Goal: Task Accomplishment & Management: Manage account settings

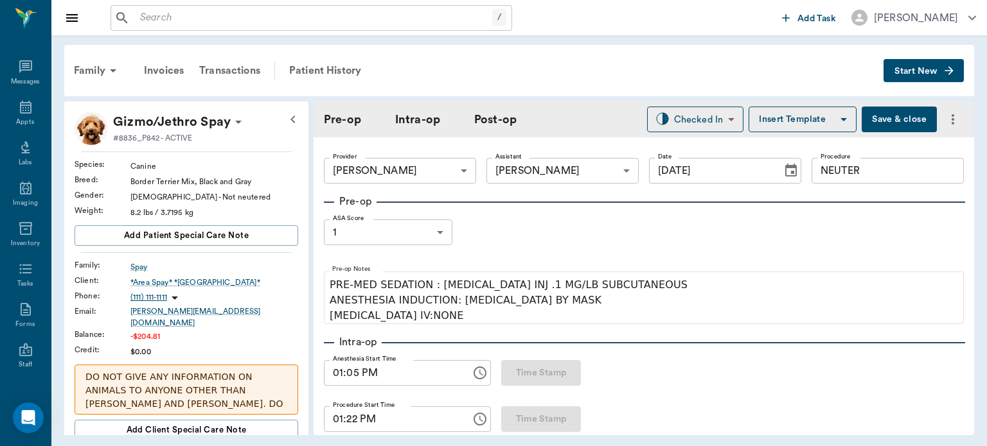
scroll to position [22, 0]
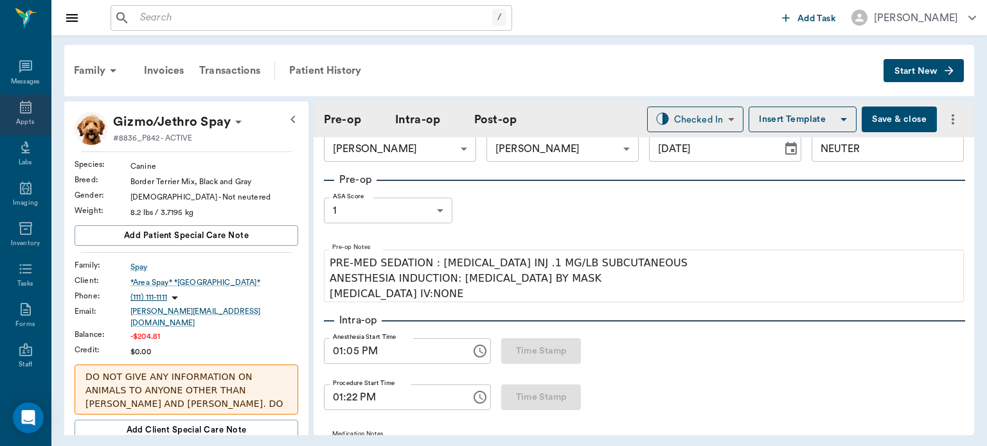
click at [21, 107] on icon at bounding box center [25, 107] width 15 height 15
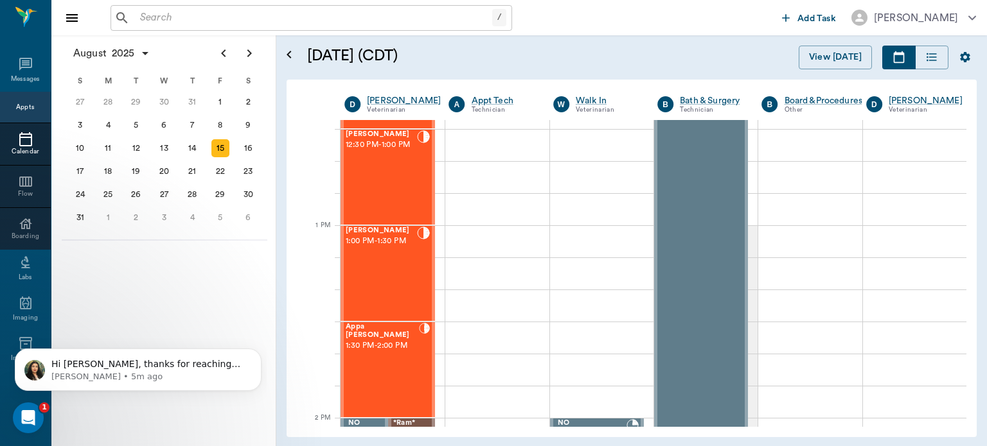
scroll to position [873, 0]
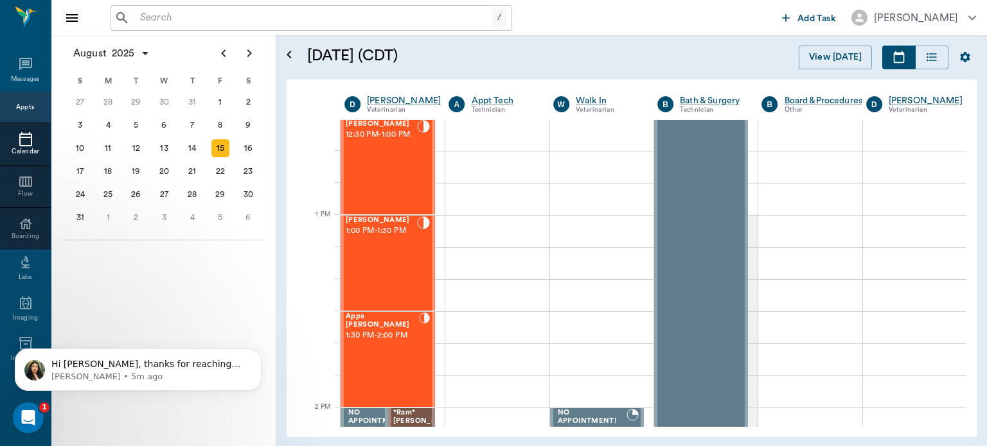
click at [371, 354] on div "Appa Jestice 1:30 PM - 2:00 PM" at bounding box center [382, 360] width 73 height 94
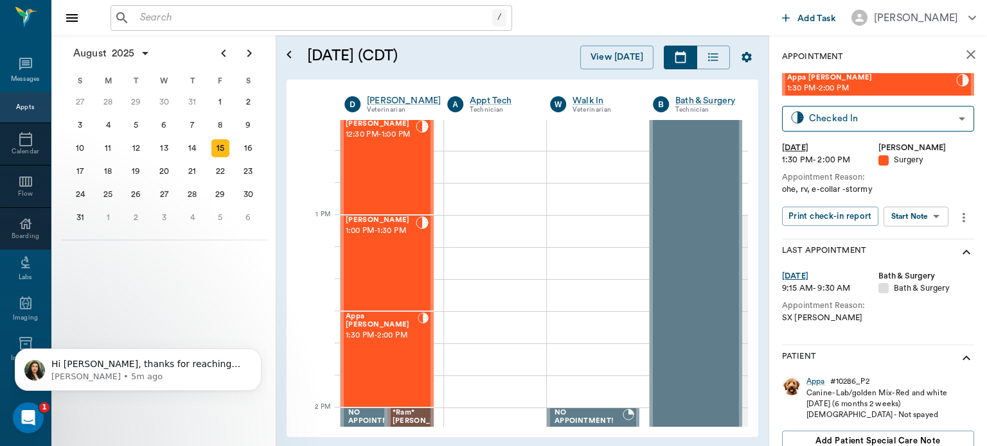
click at [927, 216] on body "/ ​ Add Task Dr. Bert Ellsworth Nectar Messages Appts Calendar Flow Boarding La…" at bounding box center [493, 223] width 987 height 446
click at [913, 263] on button "Start Surgery" at bounding box center [905, 263] width 53 height 15
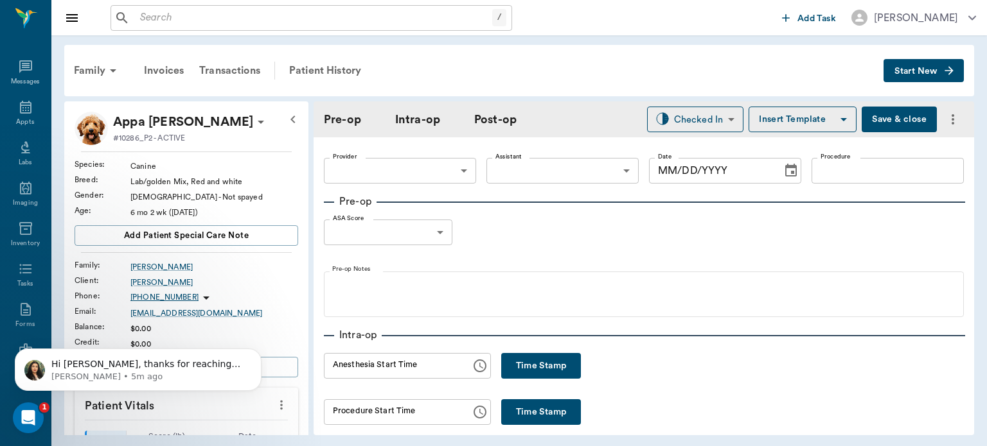
type input "63ec2f075fda476ae8351a4d"
type input "[DATE]"
click at [256, 353] on icon "Dismiss notification" at bounding box center [257, 352] width 7 height 7
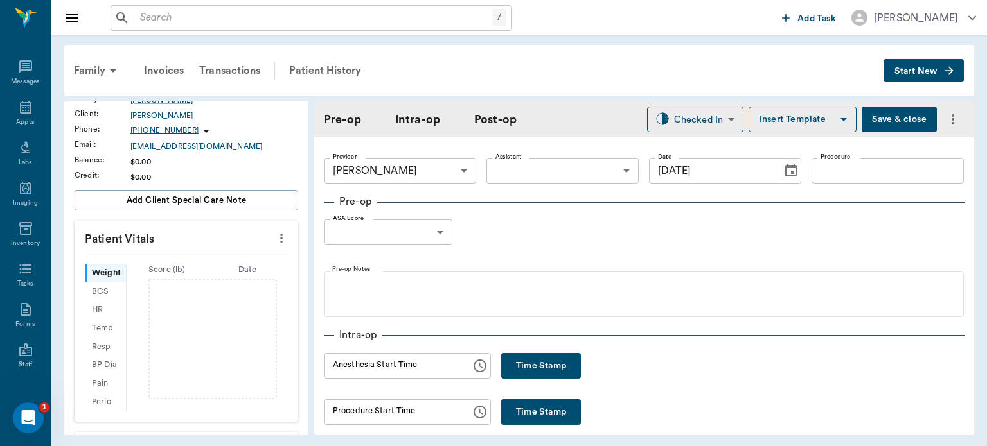
scroll to position [167, 0]
click at [280, 237] on icon "more" at bounding box center [281, 239] width 3 height 10
click at [524, 359] on div at bounding box center [493, 223] width 987 height 446
click at [520, 369] on button "Time Stamp" at bounding box center [541, 366] width 80 height 26
type input "10:49 AM"
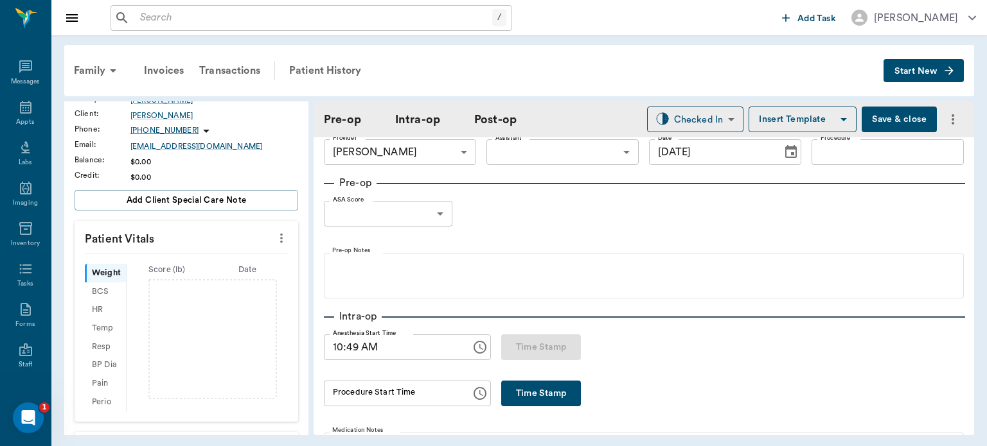
scroll to position [0, 0]
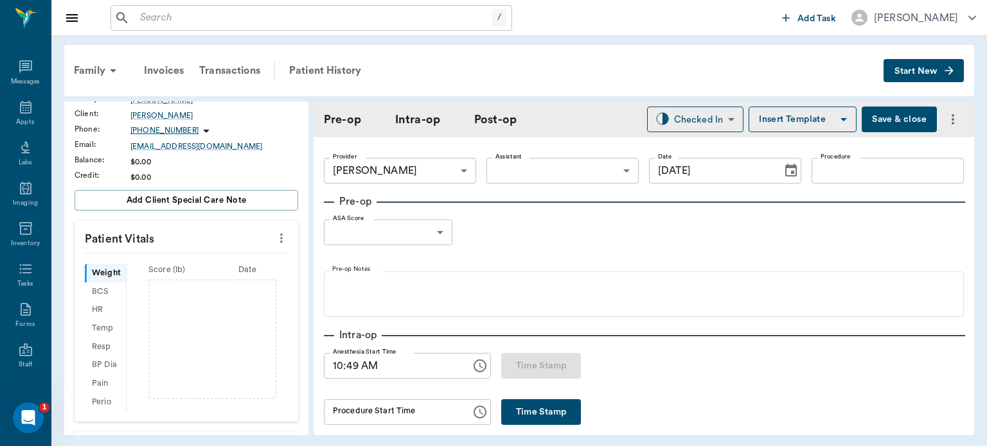
click at [566, 161] on body "/ ​ Add Task Dr. Bert Ellsworth Nectar Messages Appts Labs Imaging Inventory Ta…" at bounding box center [493, 223] width 987 height 446
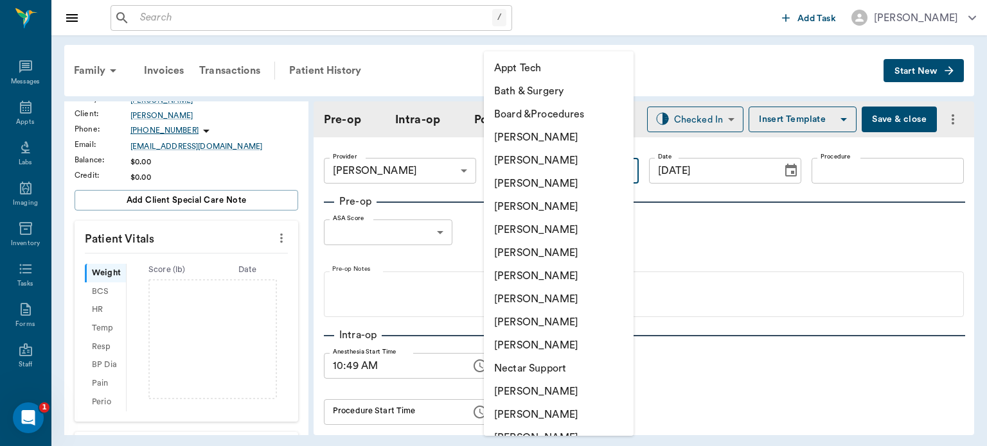
click at [552, 298] on li "[PERSON_NAME]" at bounding box center [559, 299] width 150 height 23
type input "63ec2e7e52e12b0ba117b124"
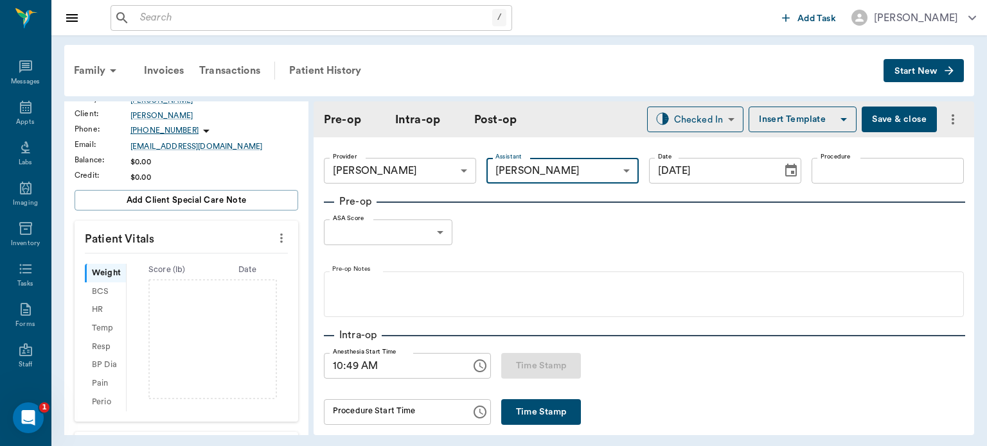
click at [858, 166] on input "Procedure" at bounding box center [887, 171] width 152 height 26
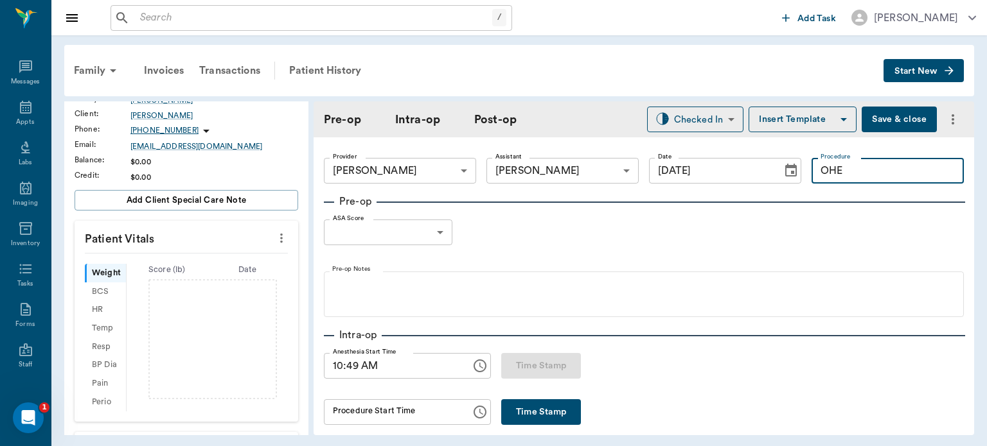
type input "OHE"
click at [786, 111] on button "Insert Template" at bounding box center [802, 120] width 108 height 26
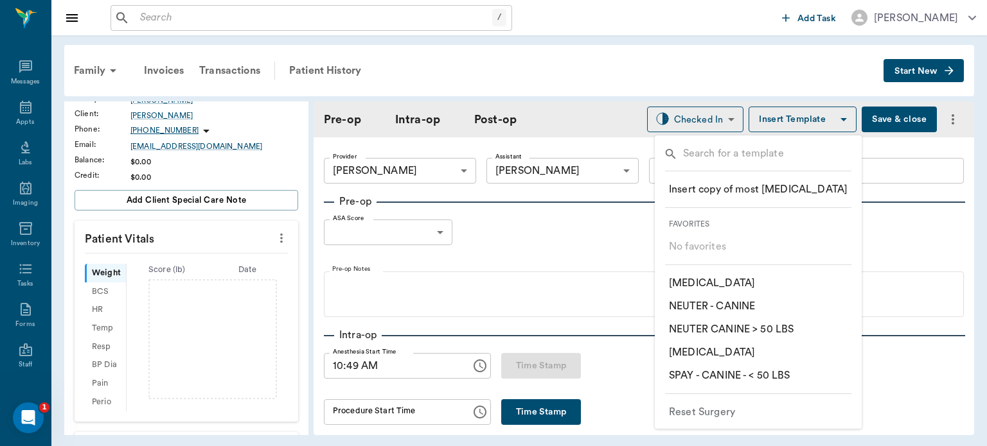
click at [783, 374] on p "​ SPAY - CANINE - < 50 LBS" at bounding box center [729, 375] width 121 height 15
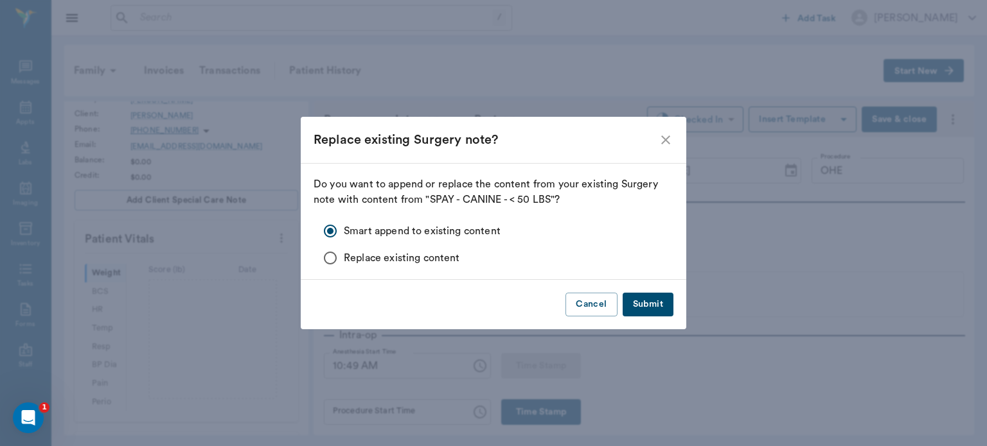
click at [652, 308] on button "Submit" at bounding box center [647, 305] width 51 height 24
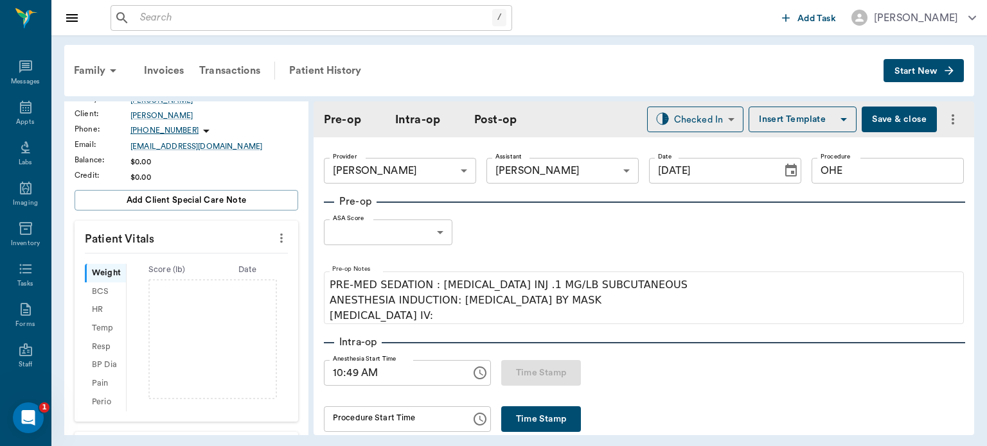
click at [422, 234] on body "/ ​ Add Task Dr. Bert Ellsworth Nectar Messages Appts Labs Imaging Inventory Ta…" at bounding box center [493, 223] width 987 height 446
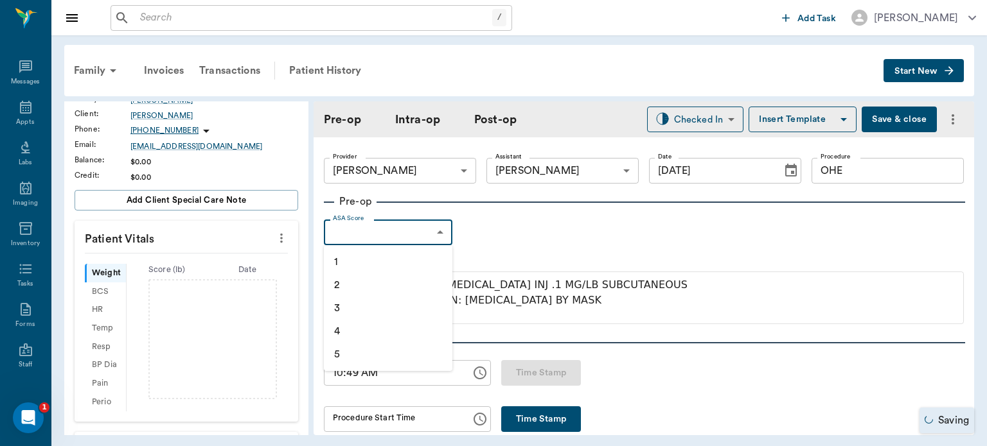
click at [374, 264] on li "1" at bounding box center [388, 261] width 128 height 23
type input "1"
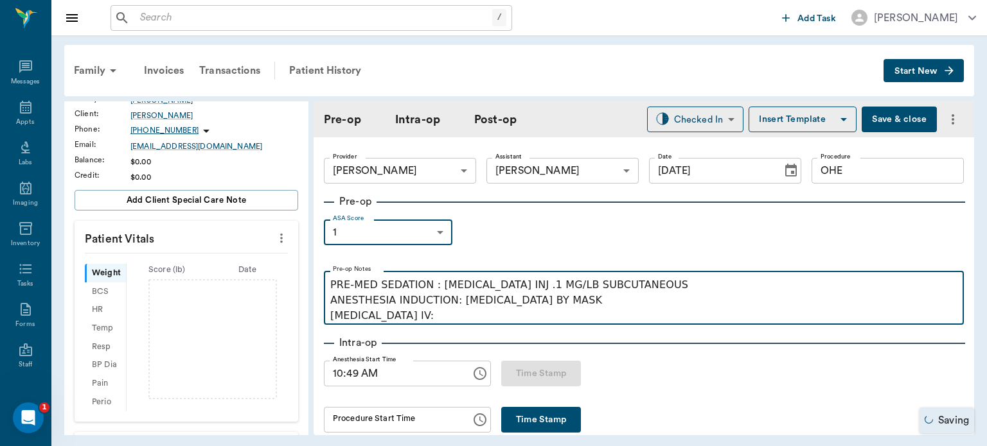
click at [412, 318] on p "PRE-MED SEDATION : [MEDICAL_DATA] INJ .1 MG/LB SUBCUTANEOUS ANESTHESIA INDUCTIO…" at bounding box center [643, 300] width 627 height 46
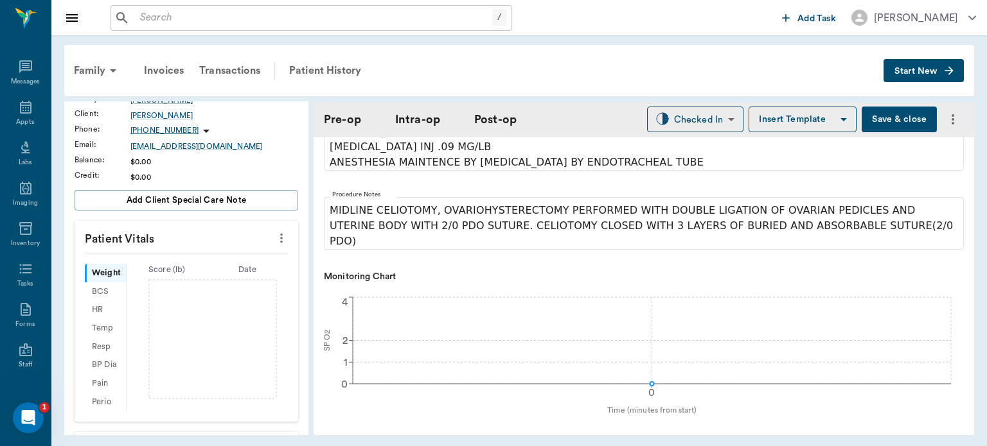
click at [280, 241] on icon "more" at bounding box center [281, 239] width 3 height 10
click at [194, 259] on span "Enter Vitals" at bounding box center [218, 259] width 108 height 13
click at [159, 281] on input "text" at bounding box center [186, 277] width 112 height 26
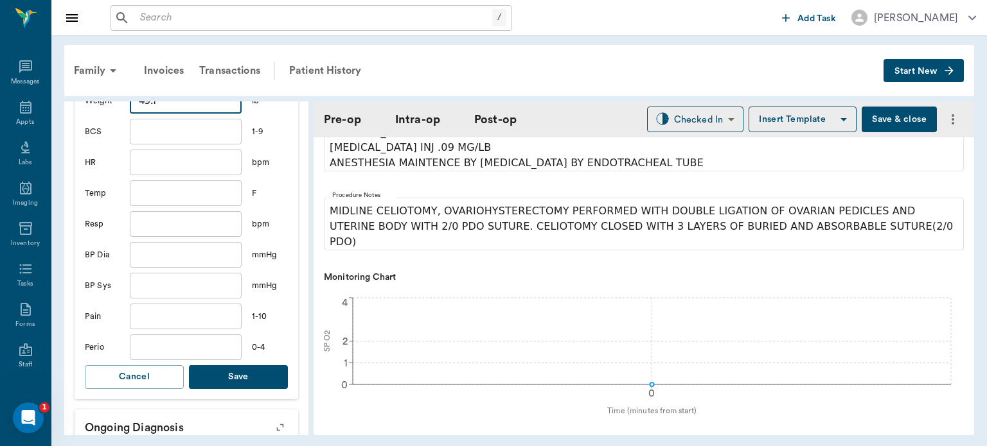
type input "49.1"
click at [256, 376] on button "Save" at bounding box center [238, 377] width 99 height 24
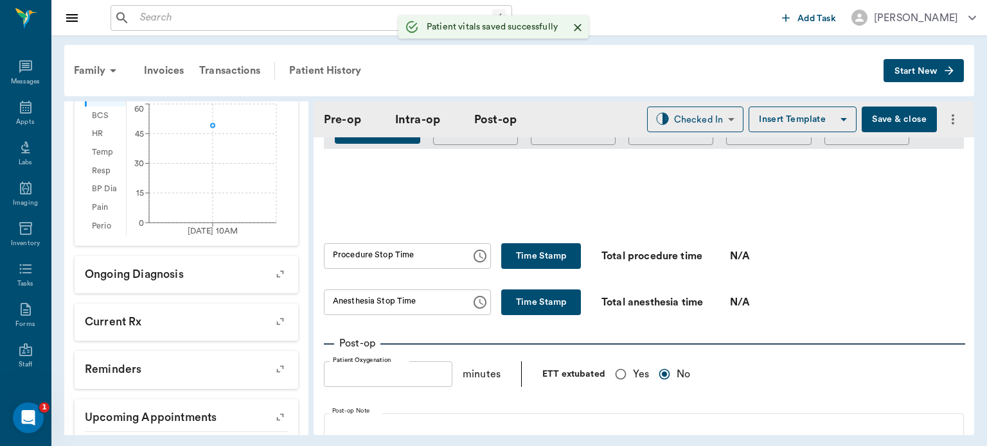
scroll to position [725, 0]
click at [612, 375] on input "Yes" at bounding box center [620, 374] width 24 height 24
radio input "true"
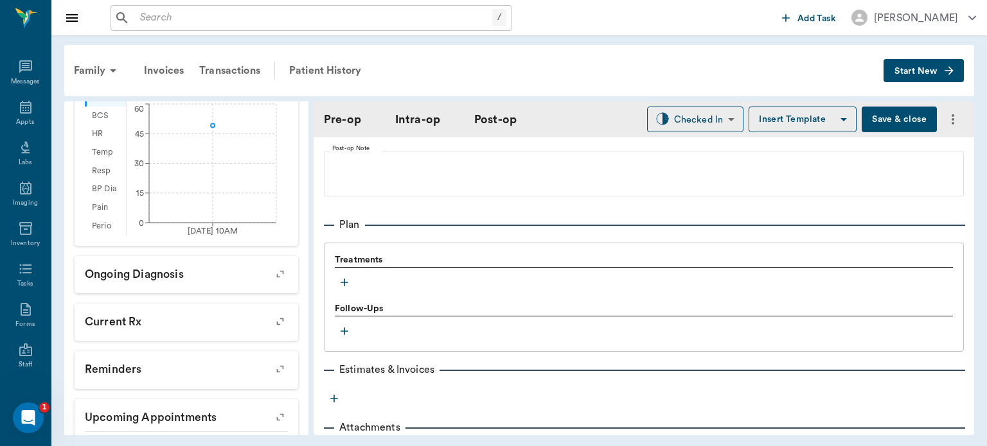
scroll to position [989, 0]
click at [340, 276] on icon "button" at bounding box center [344, 280] width 13 height 13
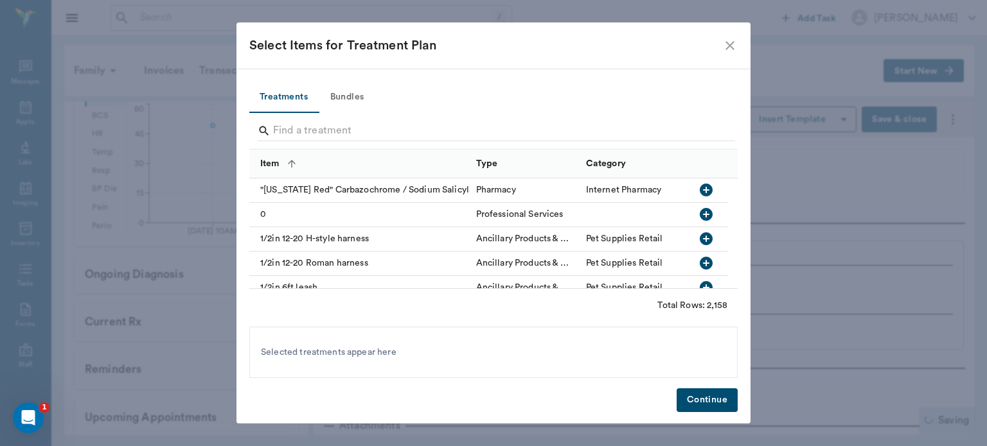
click at [349, 98] on button "Bundles" at bounding box center [347, 97] width 58 height 31
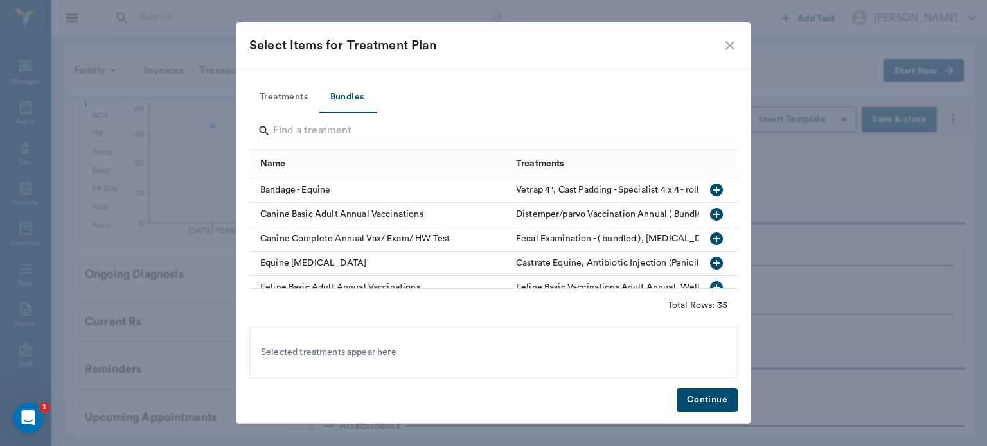
click at [306, 133] on input "Search" at bounding box center [494, 131] width 443 height 21
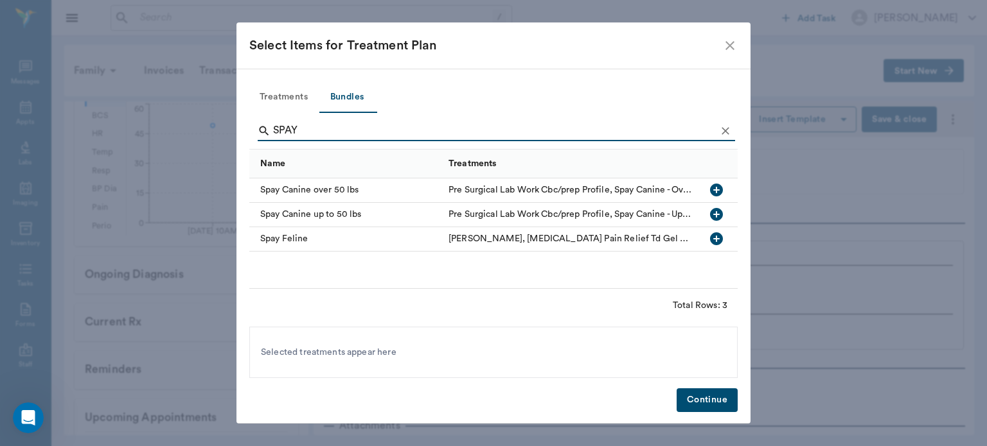
type input "SPAY"
click at [713, 216] on icon "button" at bounding box center [716, 214] width 13 height 13
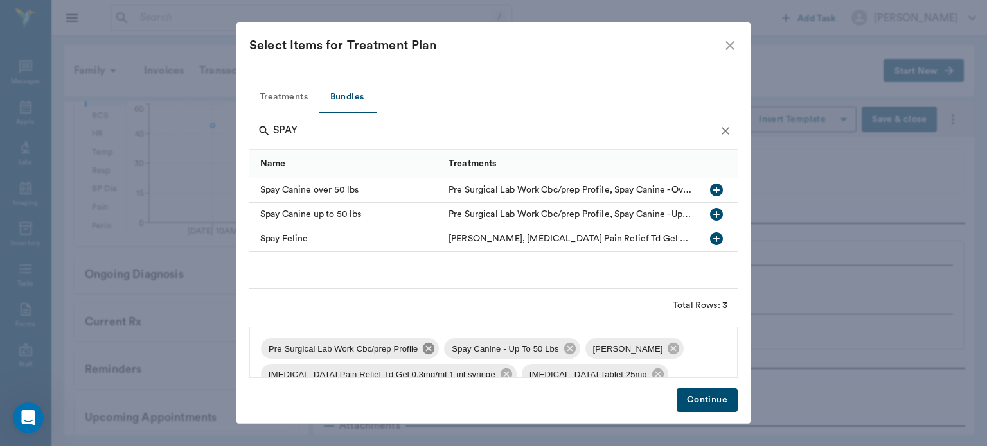
click at [422, 354] on icon at bounding box center [428, 349] width 14 height 14
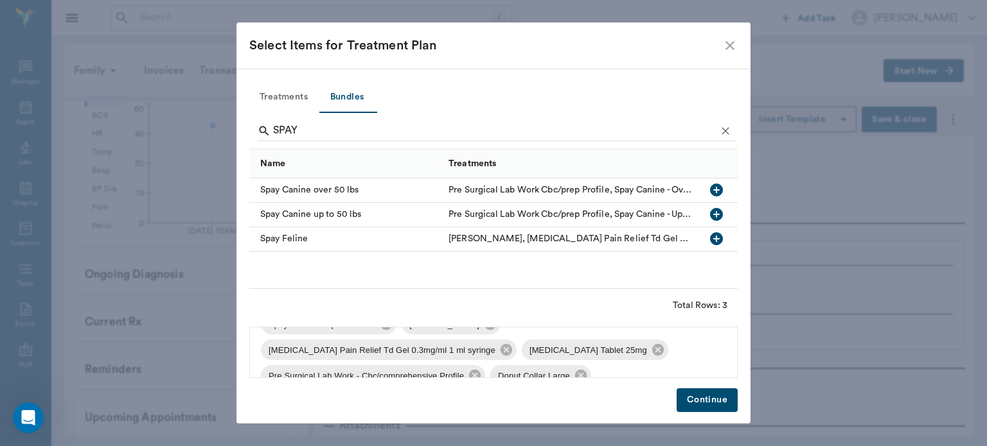
scroll to position [26, 0]
click at [500, 346] on icon at bounding box center [506, 349] width 12 height 12
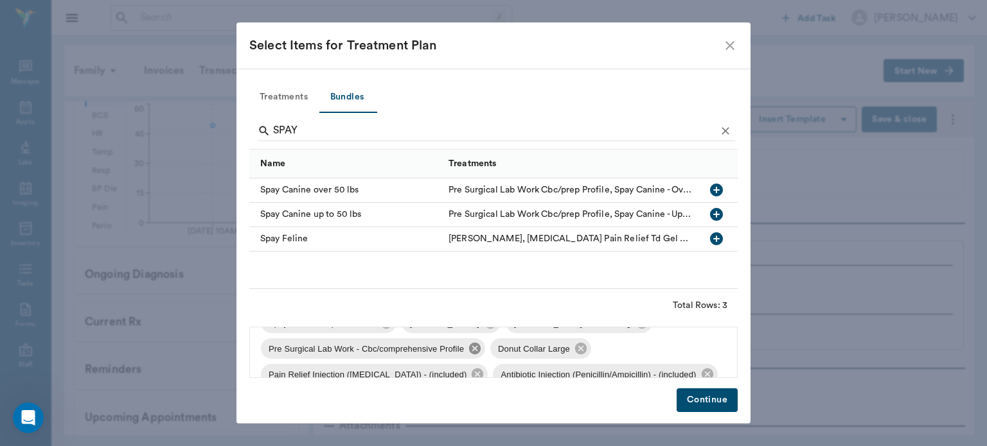
click at [475, 349] on icon at bounding box center [475, 349] width 12 height 12
click at [353, 348] on icon at bounding box center [352, 349] width 12 height 12
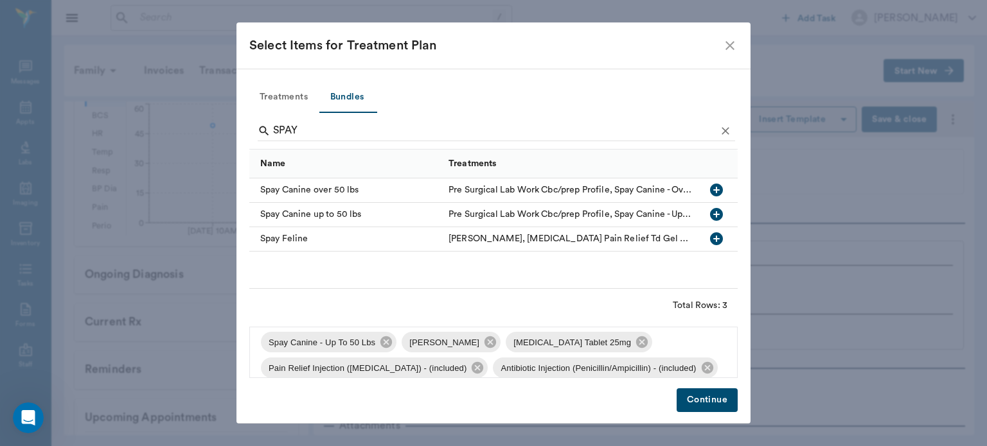
scroll to position [0, 0]
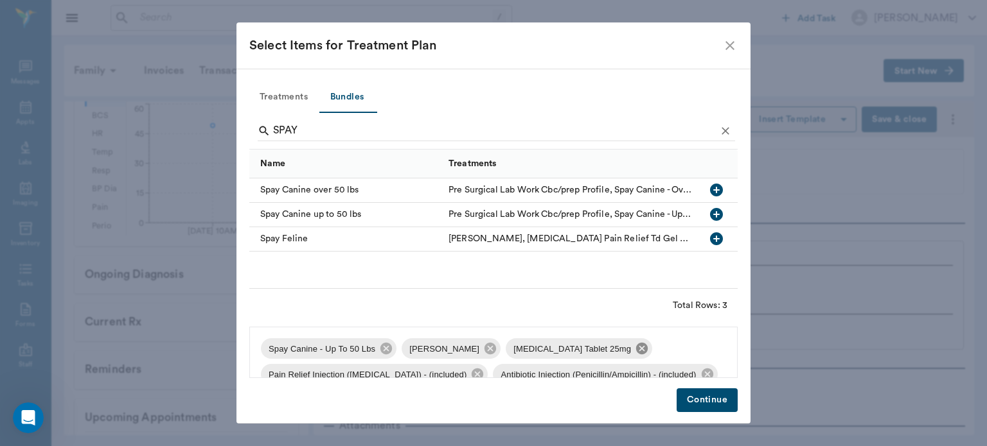
click at [636, 349] on icon at bounding box center [642, 349] width 12 height 12
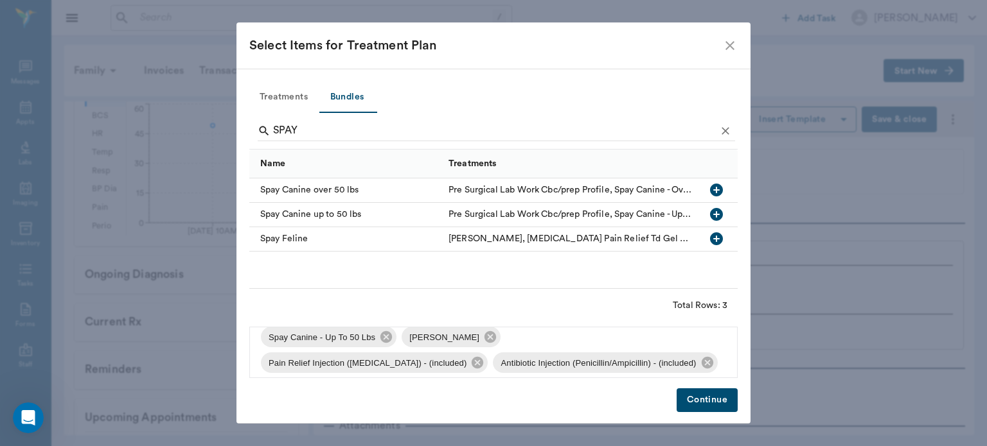
scroll to position [18, 0]
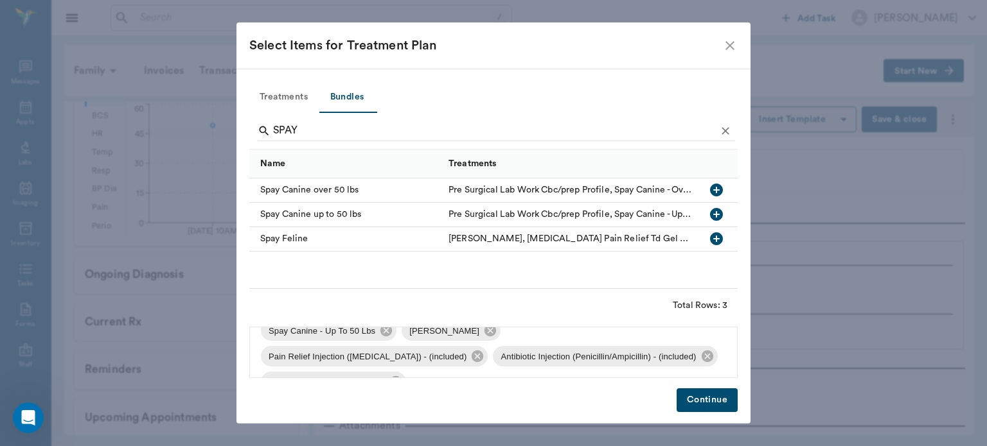
click at [703, 398] on button "Continue" at bounding box center [706, 401] width 61 height 24
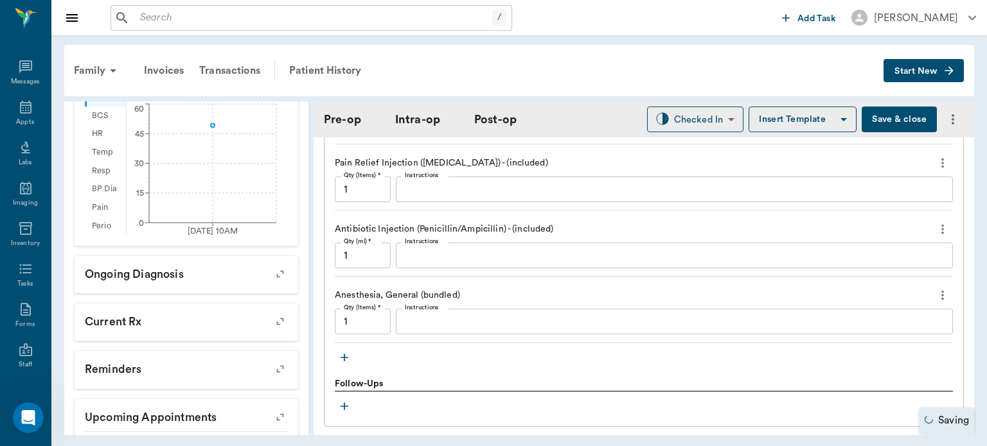
scroll to position [1291, 0]
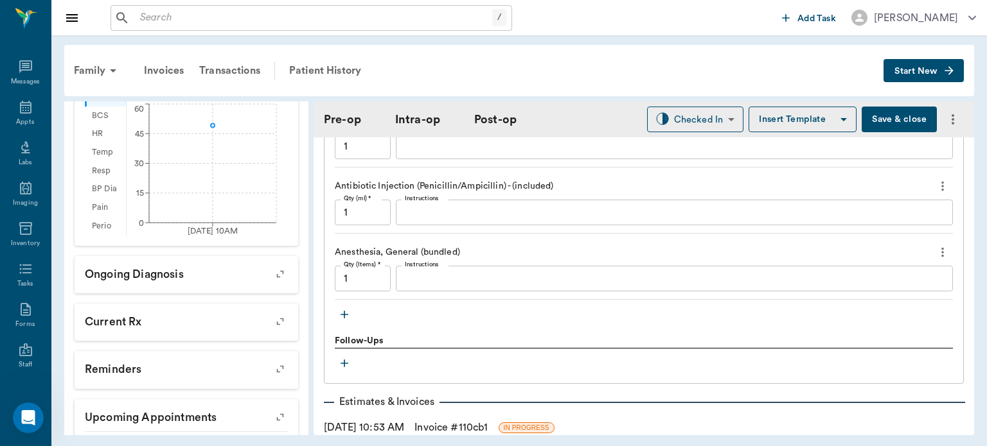
click at [347, 310] on icon "button" at bounding box center [344, 314] width 13 height 13
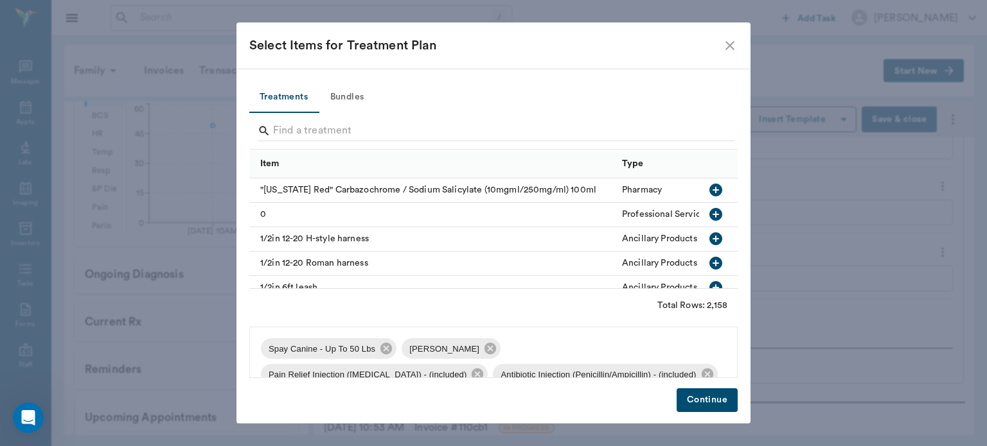
click at [355, 101] on button "Bundles" at bounding box center [347, 97] width 58 height 31
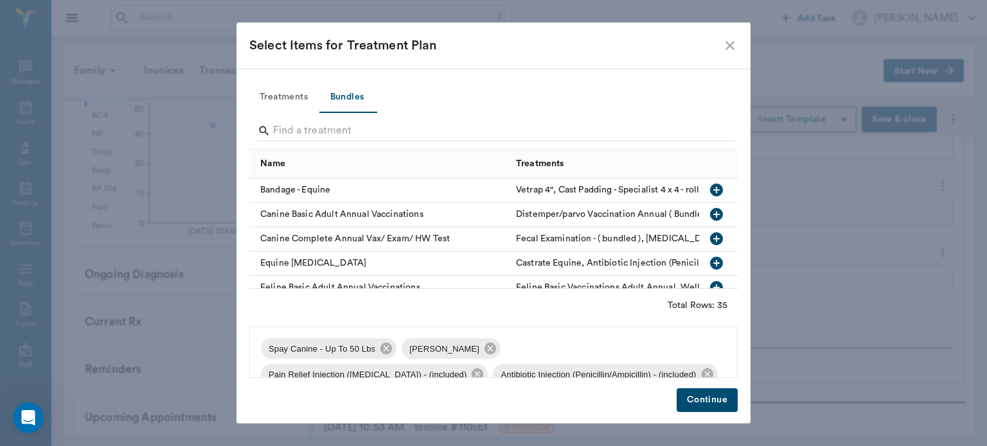
click at [710, 219] on icon "button" at bounding box center [716, 214] width 13 height 13
click at [717, 407] on button "Continue" at bounding box center [706, 401] width 61 height 24
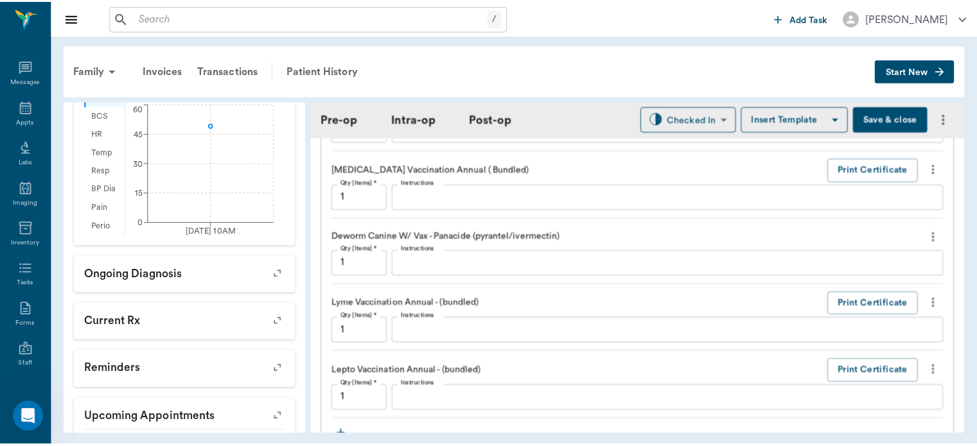
scroll to position [1779, 0]
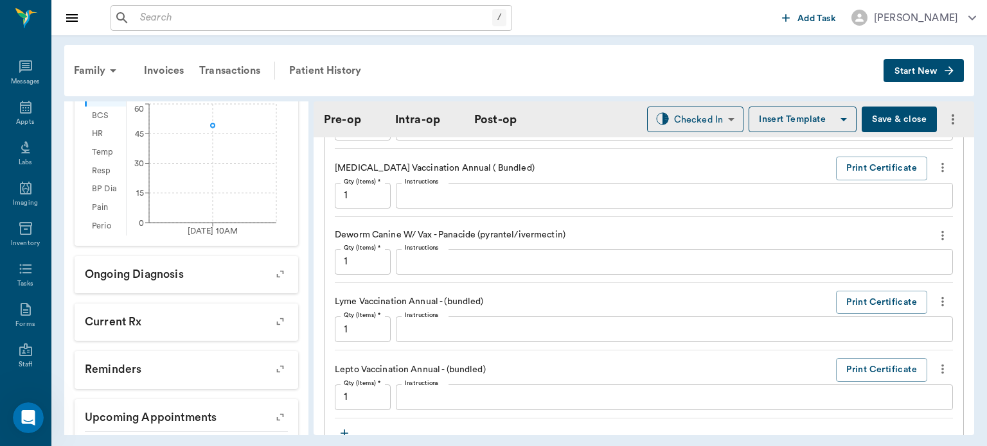
click at [890, 118] on button "Save & close" at bounding box center [898, 120] width 75 height 26
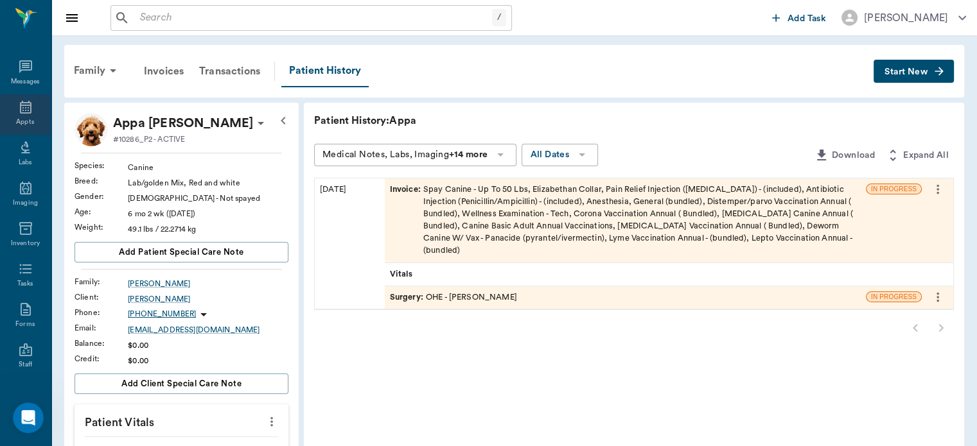
click at [22, 109] on icon at bounding box center [25, 107] width 15 height 15
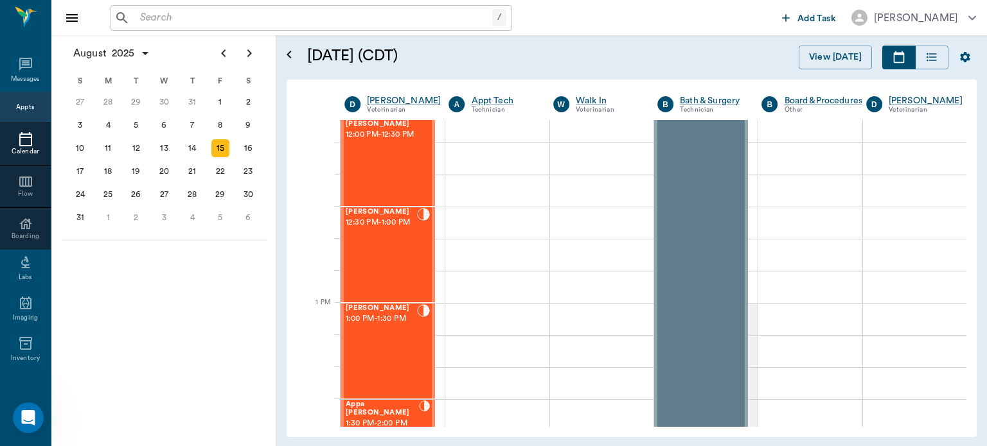
scroll to position [786, 0]
click at [389, 267] on div "Martha Spay 12:30 PM - 1:00 PM" at bounding box center [381, 254] width 71 height 94
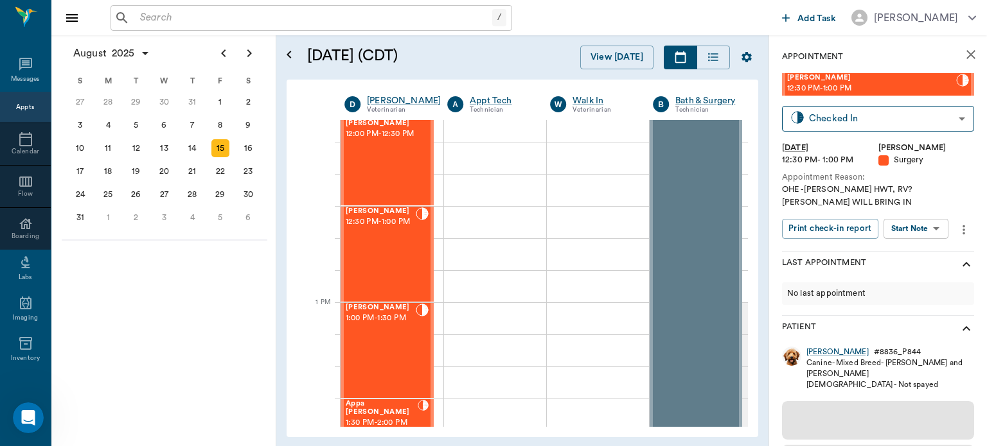
click at [923, 229] on body "/ ​ Add Task Dr. Bert Ellsworth Nectar Messages Appts Calendar Flow Boarding La…" at bounding box center [493, 223] width 987 height 446
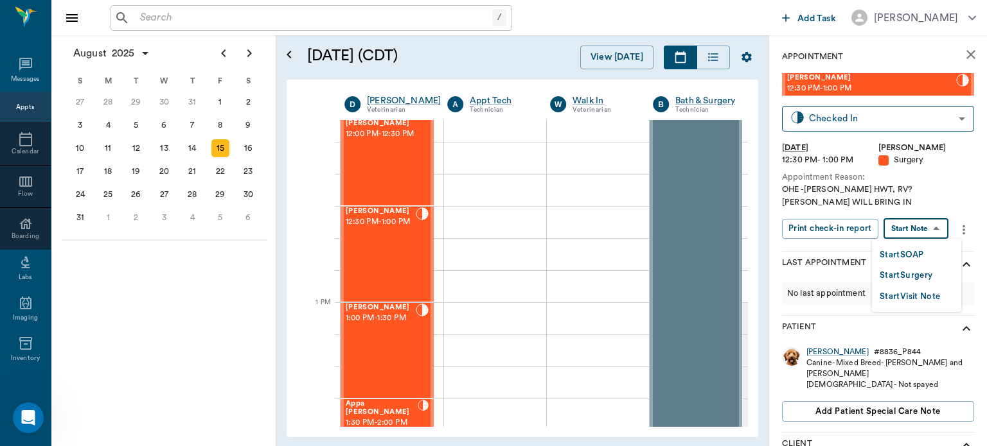
click at [915, 279] on button "Start Surgery" at bounding box center [905, 275] width 53 height 15
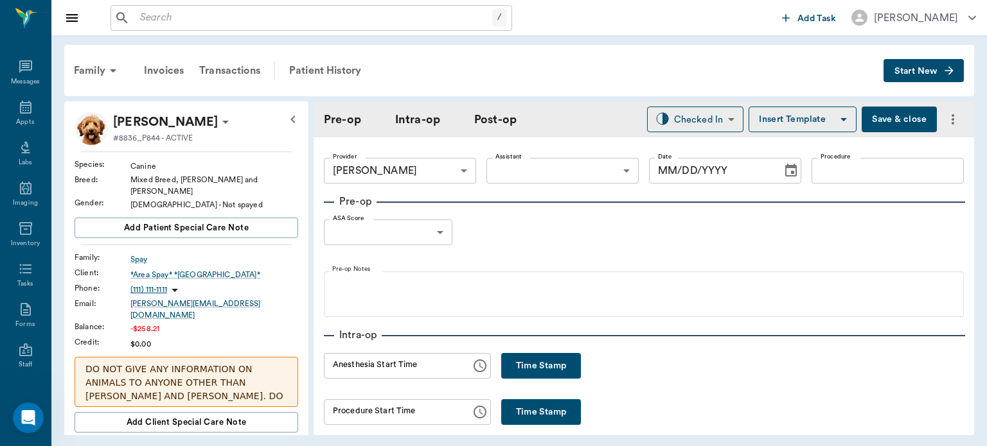
type input "63ec2f075fda476ae8351a4d"
type input "[DATE]"
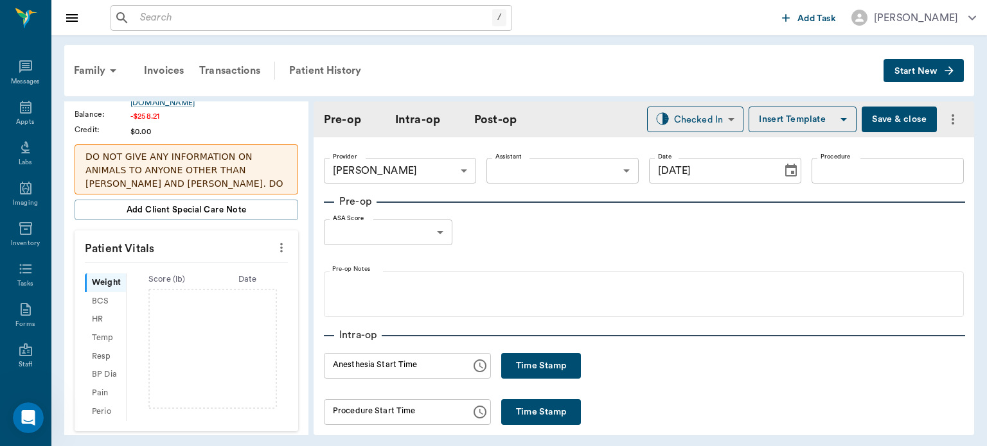
scroll to position [212, 0]
click at [280, 238] on button "more" at bounding box center [281, 249] width 21 height 22
click at [206, 251] on span "Enter Vitals" at bounding box center [218, 253] width 108 height 13
click at [172, 274] on input "text" at bounding box center [186, 287] width 112 height 26
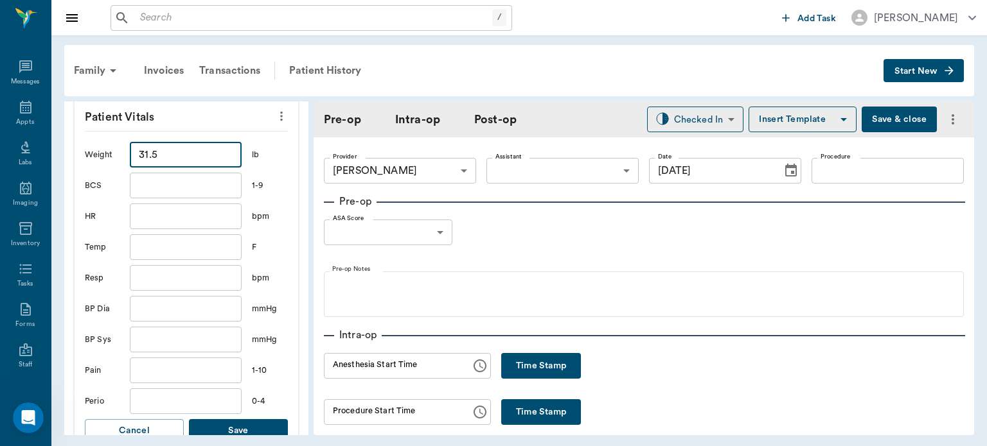
scroll to position [407, 0]
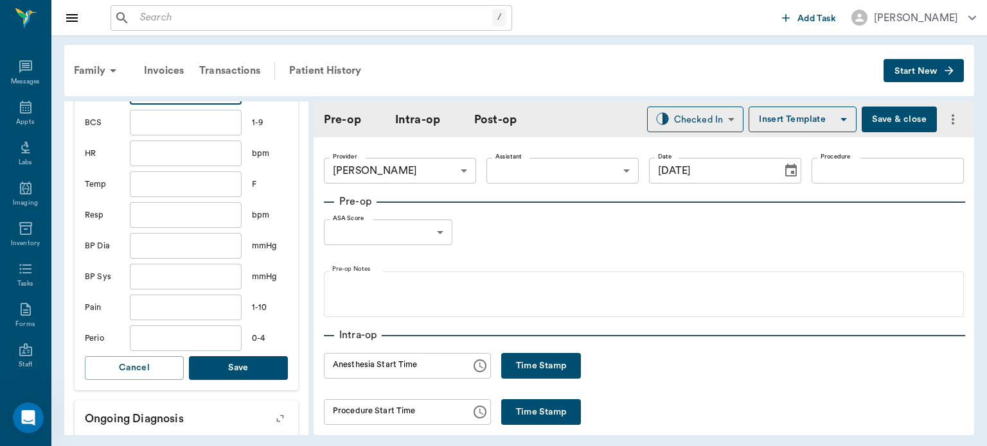
type input "31.5"
click at [232, 356] on button "Save" at bounding box center [238, 368] width 99 height 24
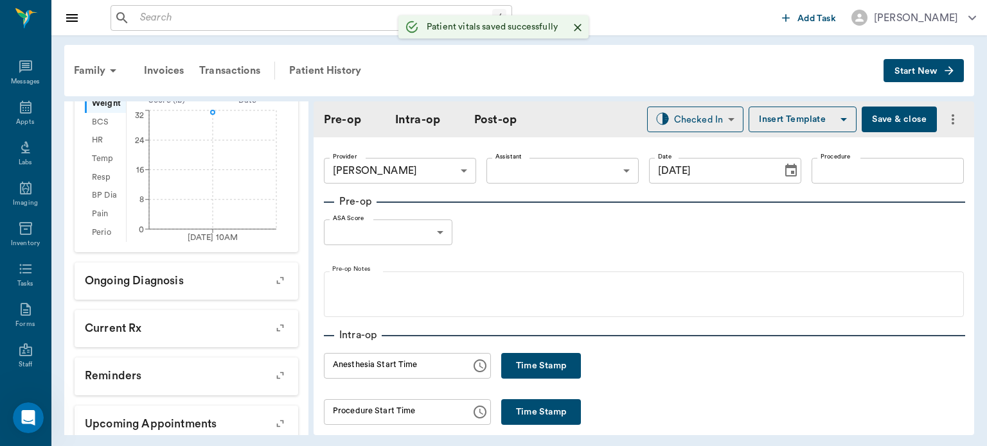
scroll to position [423, 0]
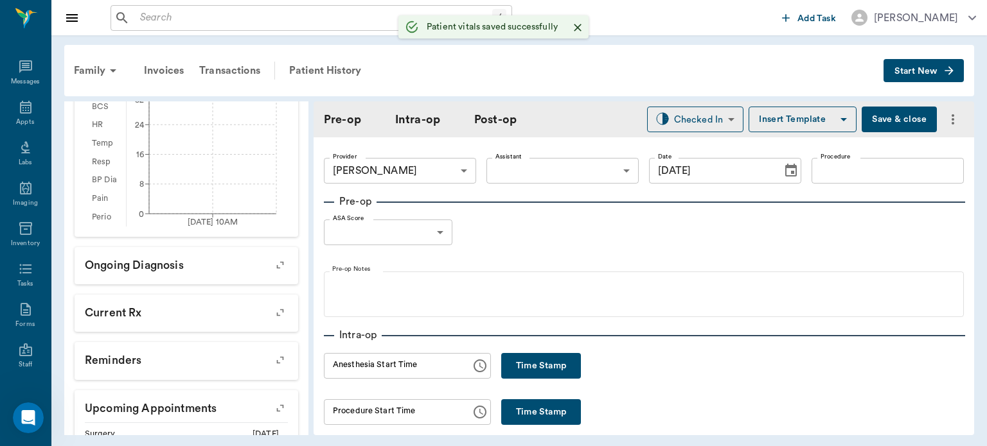
click at [563, 168] on body "/ ​ Add Task Dr. Bert Ellsworth Nectar Messages Appts Labs Imaging Inventory Ta…" at bounding box center [493, 223] width 987 height 446
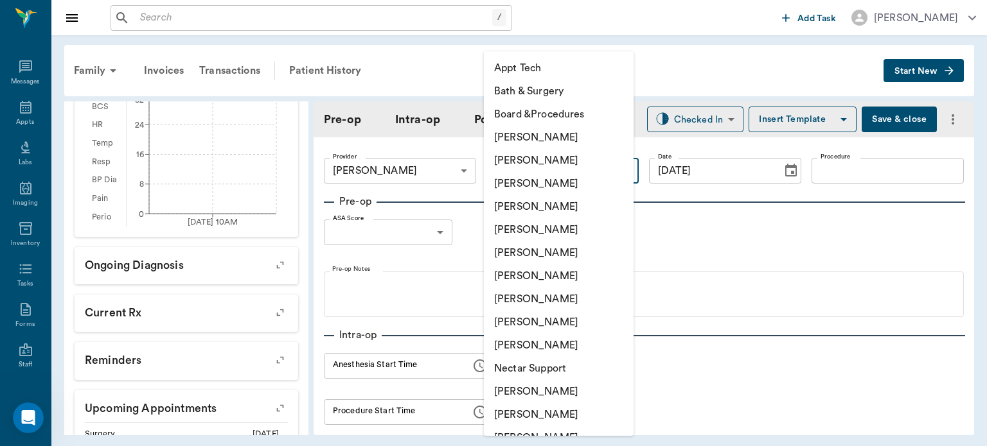
click at [547, 303] on li "[PERSON_NAME]" at bounding box center [559, 299] width 150 height 23
type input "63ec2e7e52e12b0ba117b124"
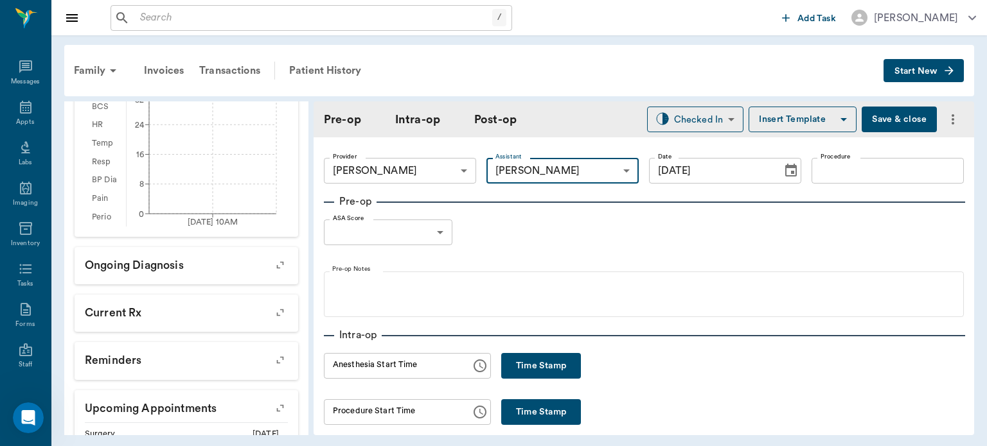
click at [838, 174] on input "Procedure" at bounding box center [887, 171] width 152 height 26
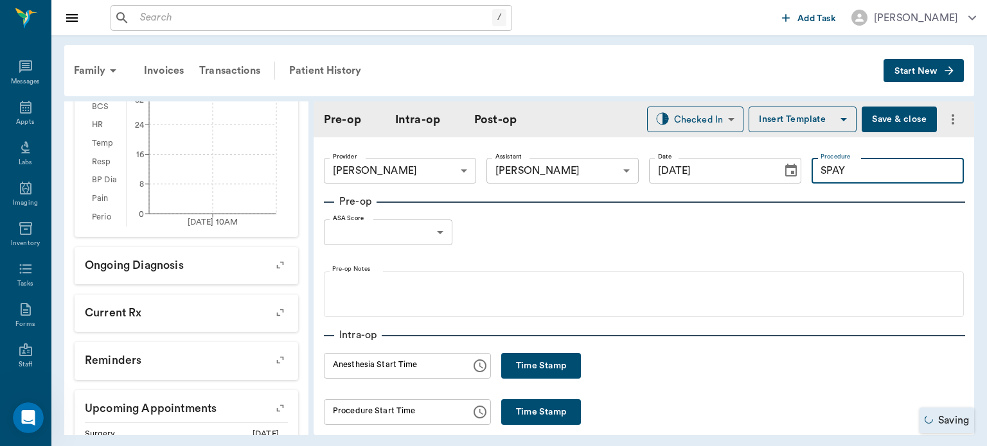
type input "SPAY"
click at [789, 122] on button "Insert Template" at bounding box center [802, 120] width 108 height 26
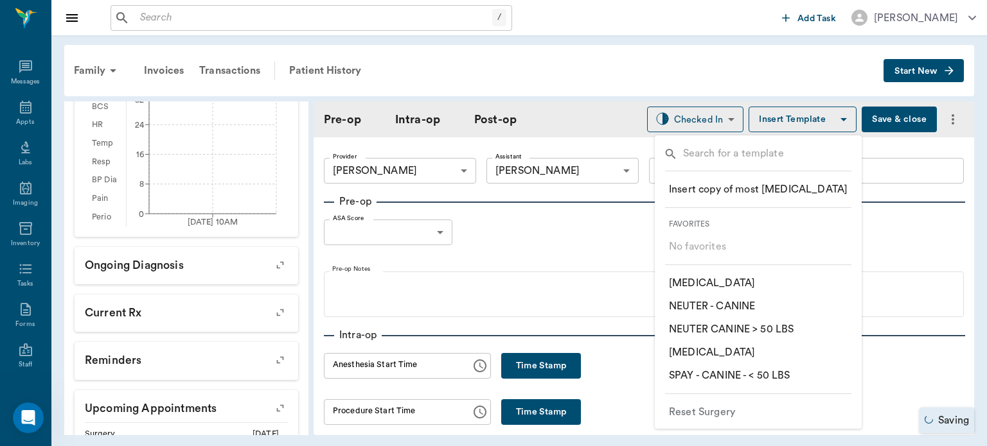
click at [775, 374] on p "​ SPAY - CANINE - < 50 LBS" at bounding box center [729, 375] width 121 height 15
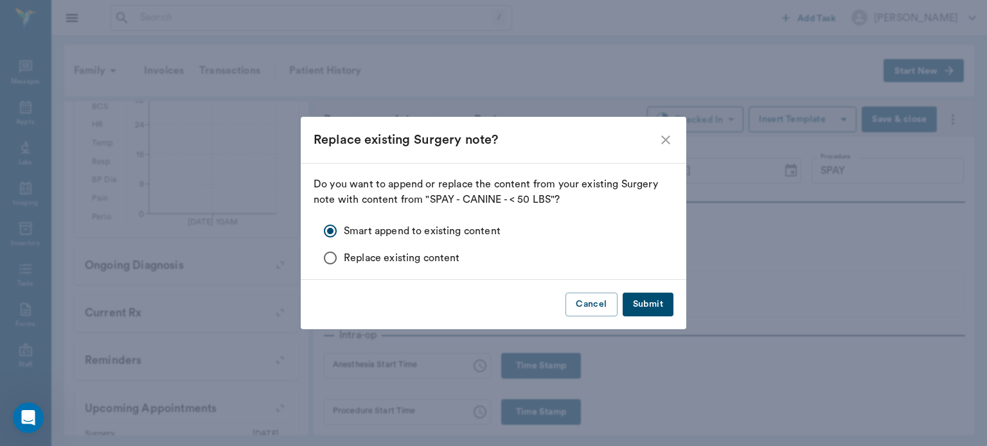
click at [663, 308] on button "Submit" at bounding box center [647, 305] width 51 height 24
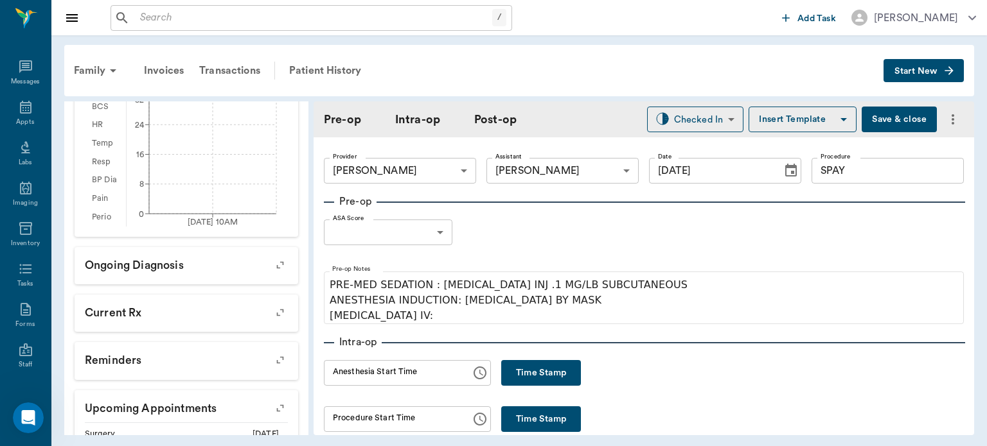
click at [424, 230] on body "/ ​ Add Task Dr. Bert Ellsworth Nectar Messages Appts Labs Imaging Inventory Ta…" at bounding box center [493, 223] width 987 height 446
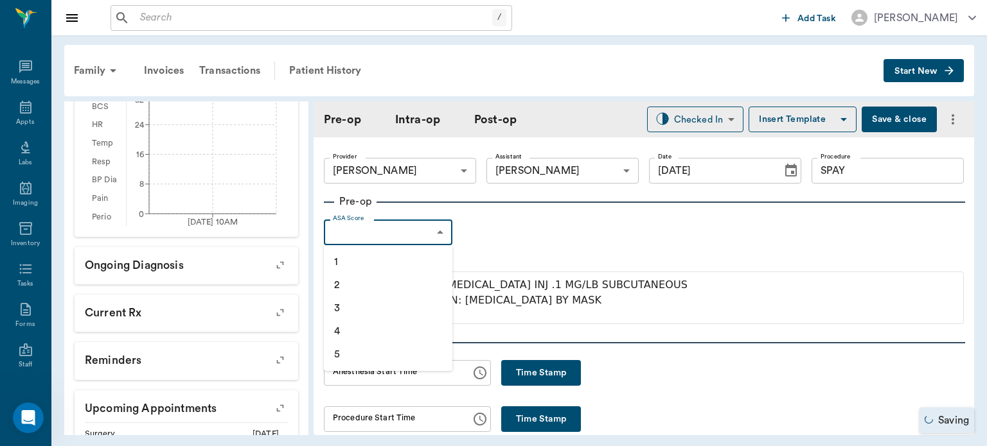
click at [387, 264] on li "1" at bounding box center [388, 261] width 128 height 23
type input "1"
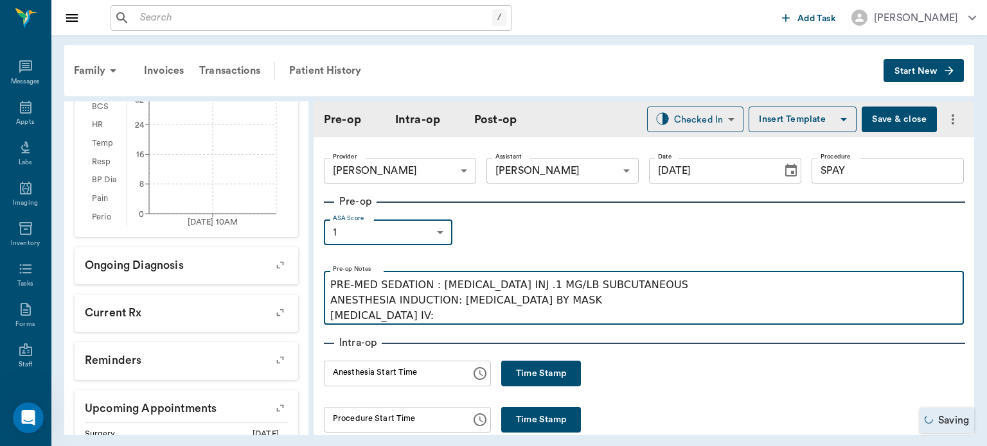
click at [442, 320] on p "PRE-MED SEDATION : [MEDICAL_DATA] INJ .1 MG/LB SUBCUTANEOUS ANESTHESIA INDUCTIO…" at bounding box center [643, 300] width 627 height 46
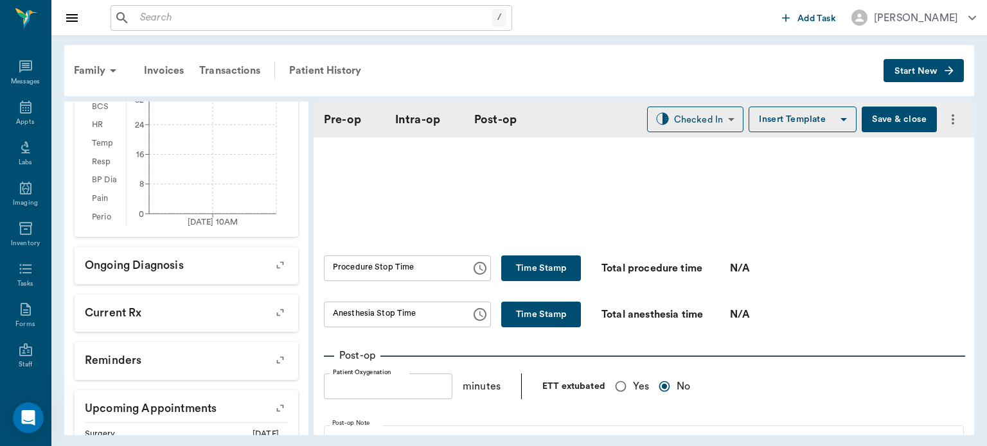
click at [635, 383] on span "Yes" at bounding box center [641, 386] width 16 height 15
click at [633, 383] on input "Yes" at bounding box center [620, 386] width 24 height 24
radio input "true"
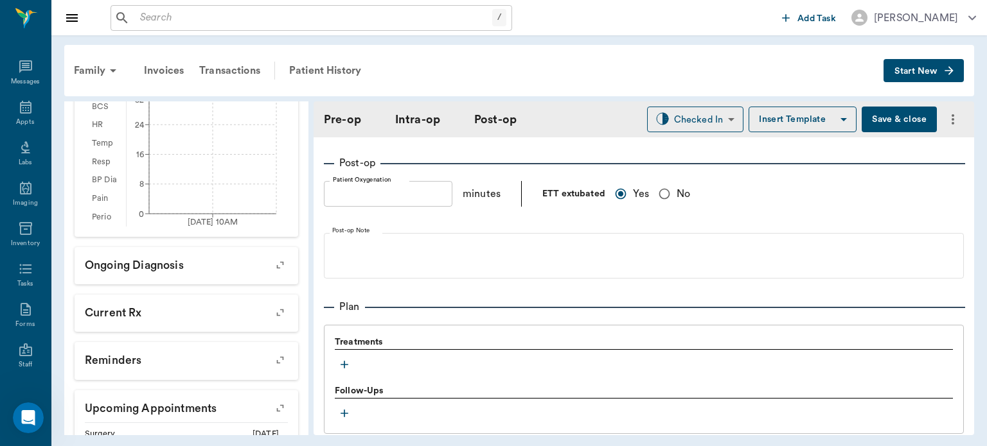
scroll to position [1012, 0]
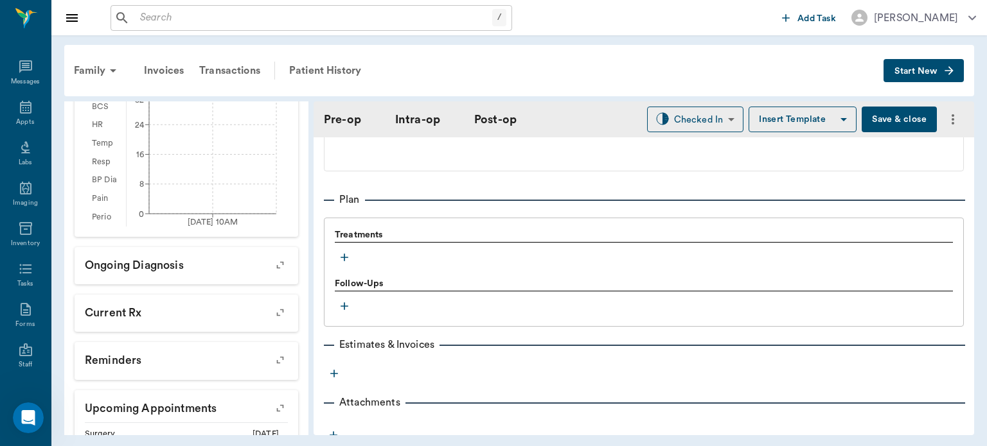
click at [340, 251] on icon "button" at bounding box center [344, 257] width 13 height 13
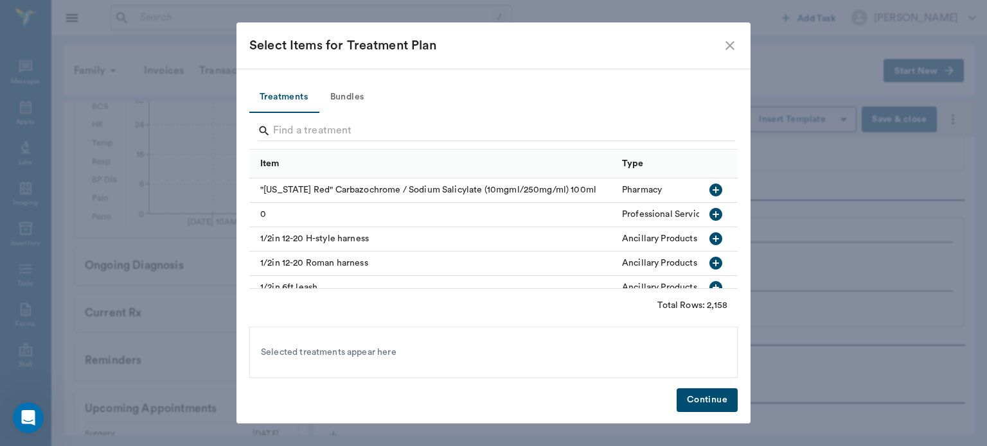
click at [365, 89] on button "Bundles" at bounding box center [347, 97] width 58 height 31
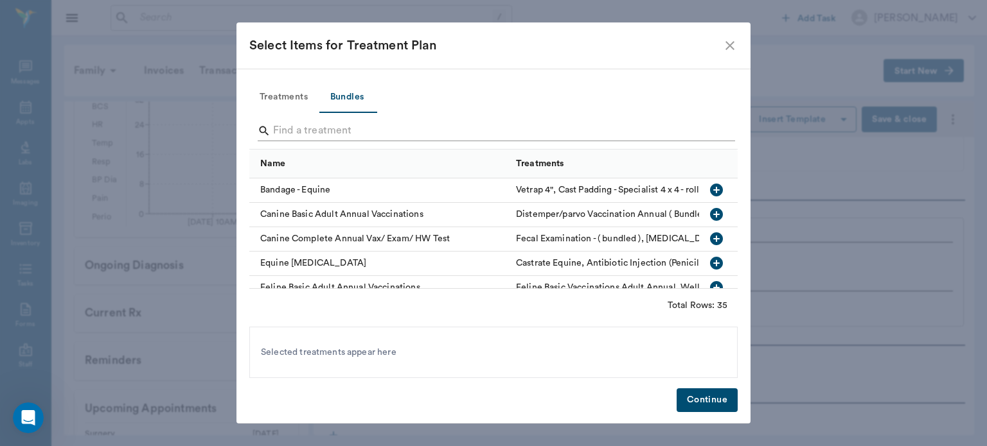
click at [296, 126] on input "Search" at bounding box center [494, 131] width 443 height 21
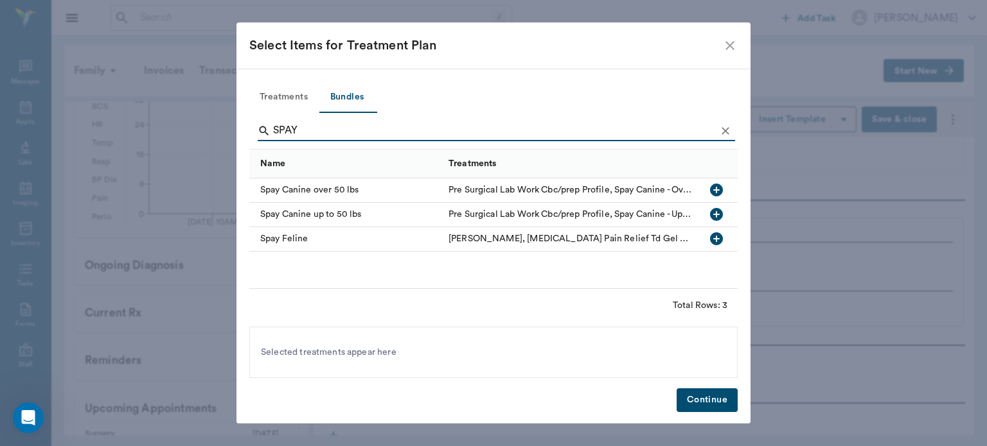
type input "SPAY"
click at [717, 214] on icon "button" at bounding box center [715, 214] width 15 height 15
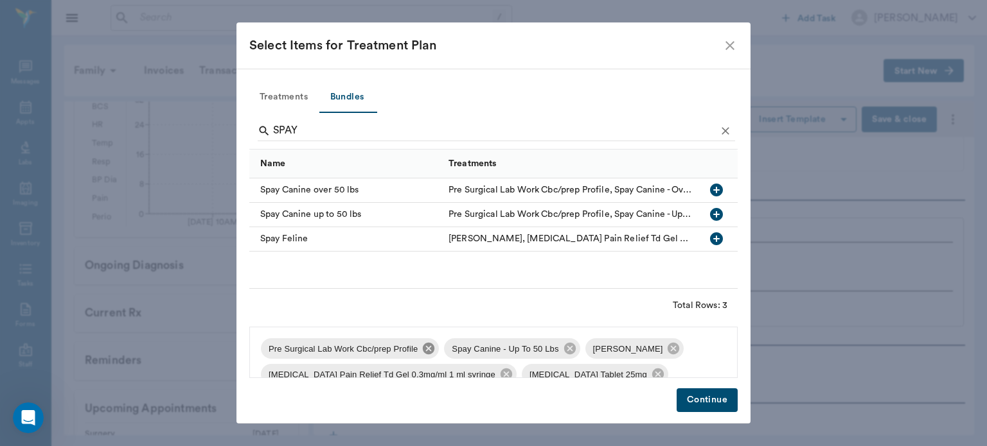
click at [424, 352] on icon at bounding box center [429, 349] width 12 height 12
click at [487, 355] on icon at bounding box center [490, 349] width 14 height 14
click at [640, 355] on icon at bounding box center [647, 349] width 14 height 14
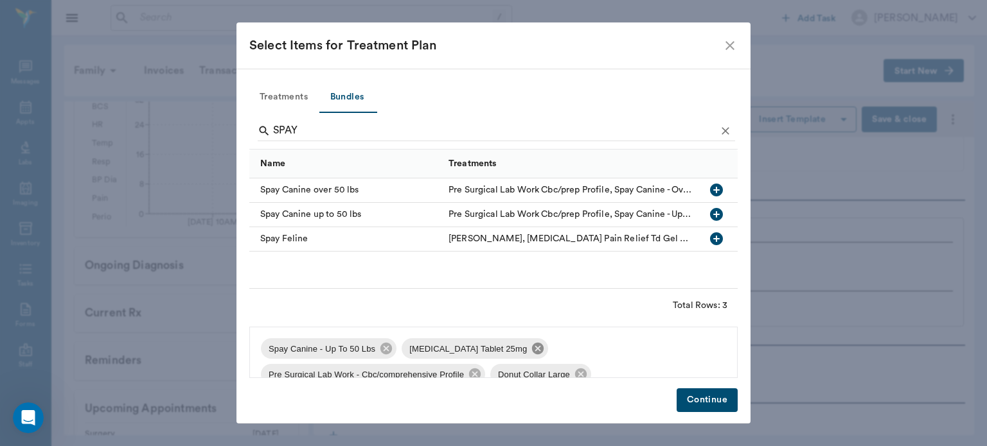
click at [531, 351] on icon at bounding box center [538, 349] width 14 height 14
click at [613, 349] on icon at bounding box center [616, 349] width 12 height 12
click at [488, 353] on icon at bounding box center [492, 349] width 12 height 12
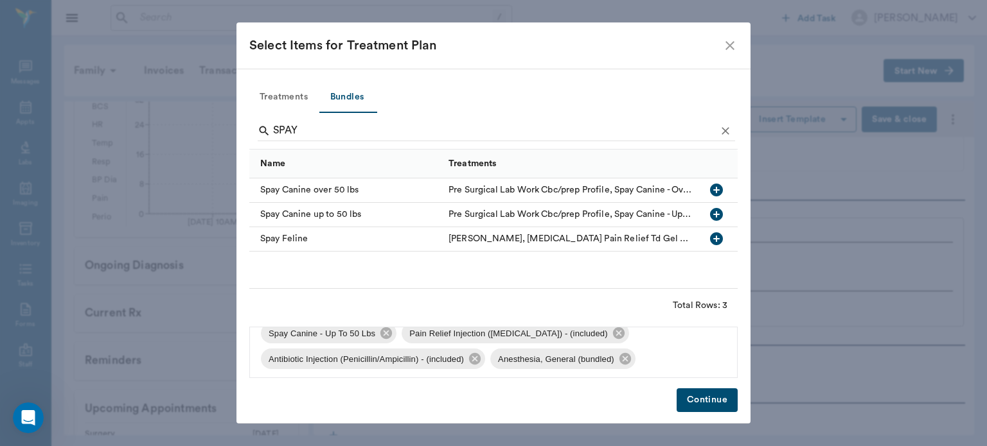
scroll to position [17, 0]
click at [703, 400] on button "Continue" at bounding box center [706, 401] width 61 height 24
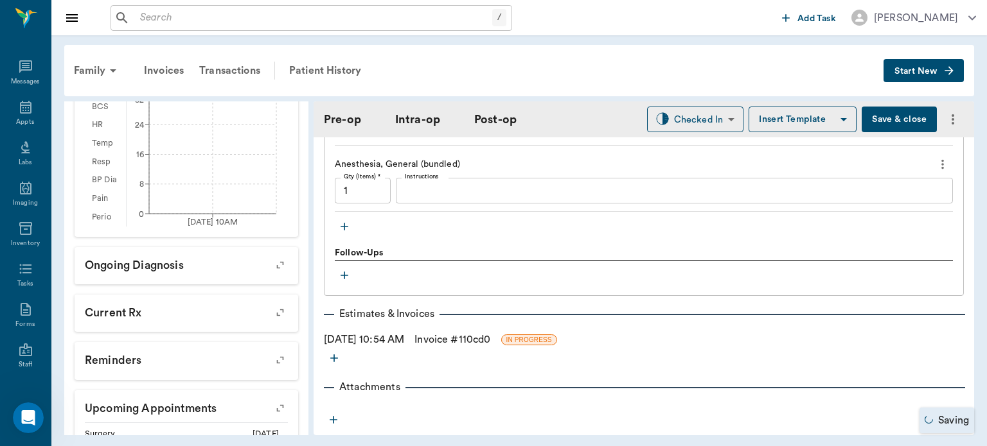
scroll to position [1329, 0]
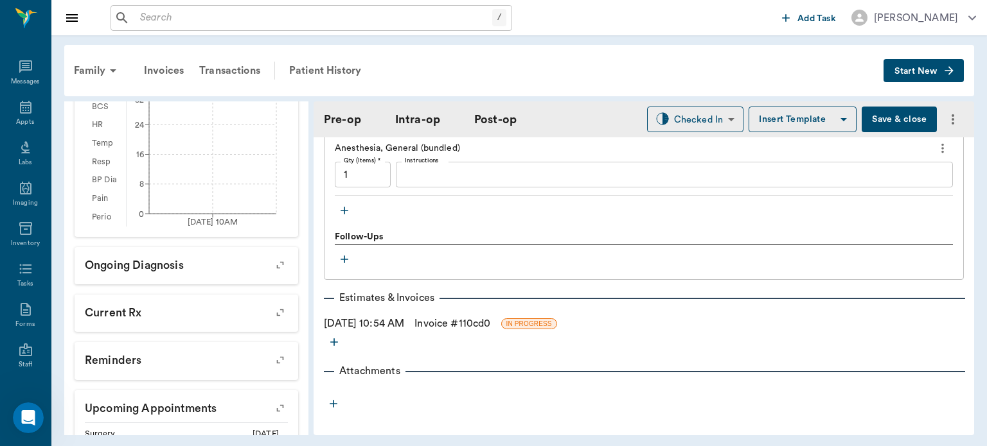
click at [346, 207] on icon "button" at bounding box center [344, 211] width 8 height 8
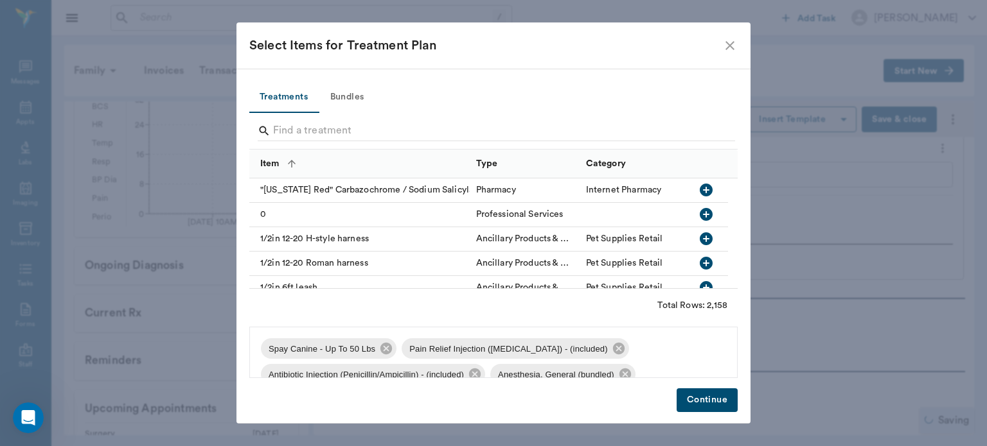
click at [313, 112] on span at bounding box center [284, 112] width 70 height 1
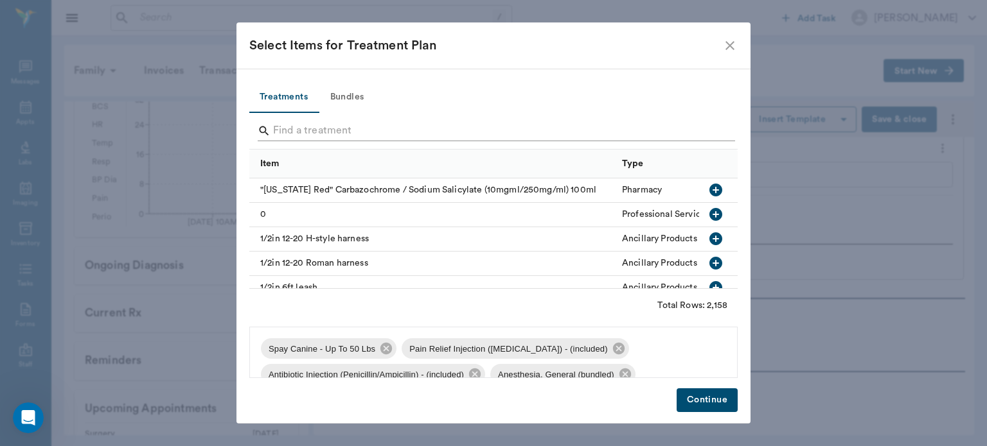
click at [311, 125] on input "Search" at bounding box center [494, 131] width 443 height 21
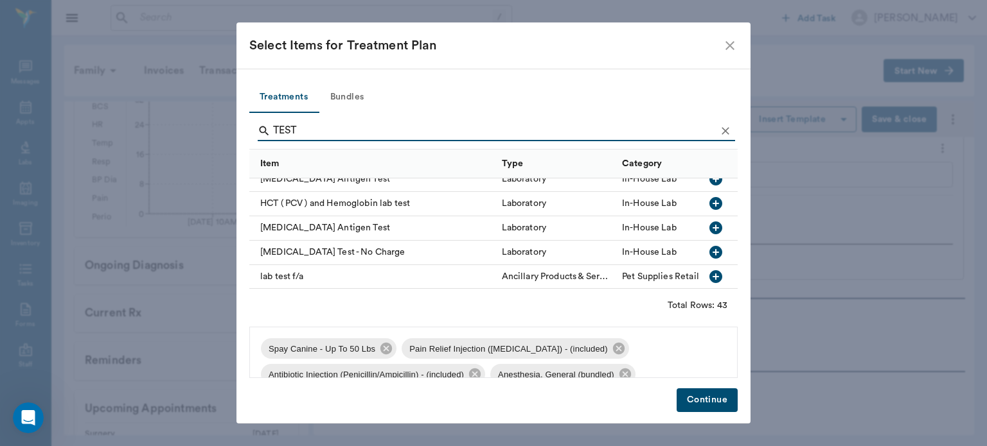
scroll to position [498, 0]
type input "TEST"
click at [712, 227] on icon "button" at bounding box center [715, 228] width 13 height 13
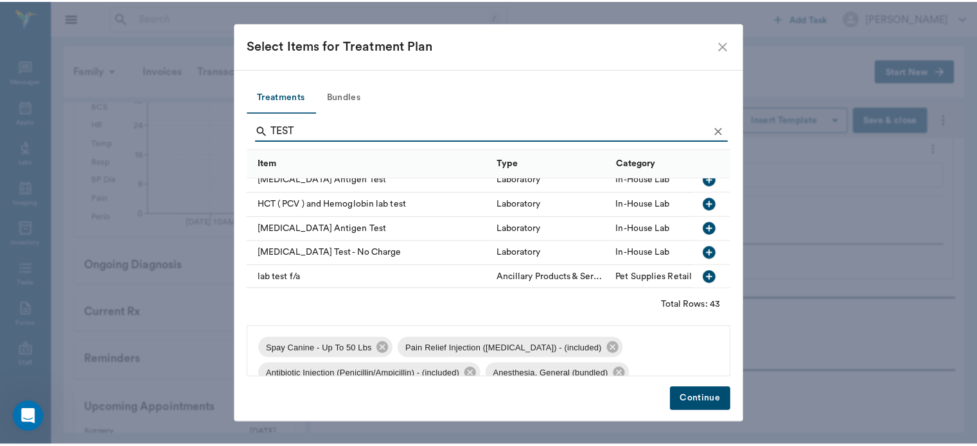
scroll to position [44, 0]
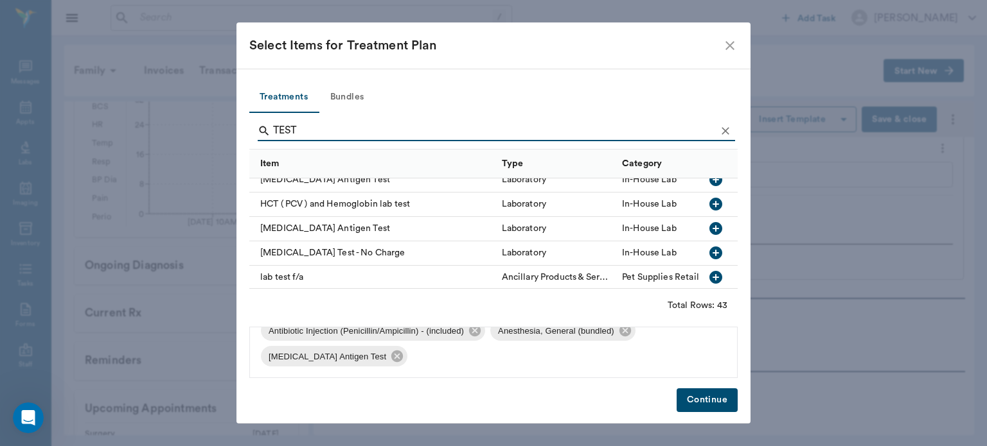
click at [696, 406] on button "Continue" at bounding box center [706, 401] width 61 height 24
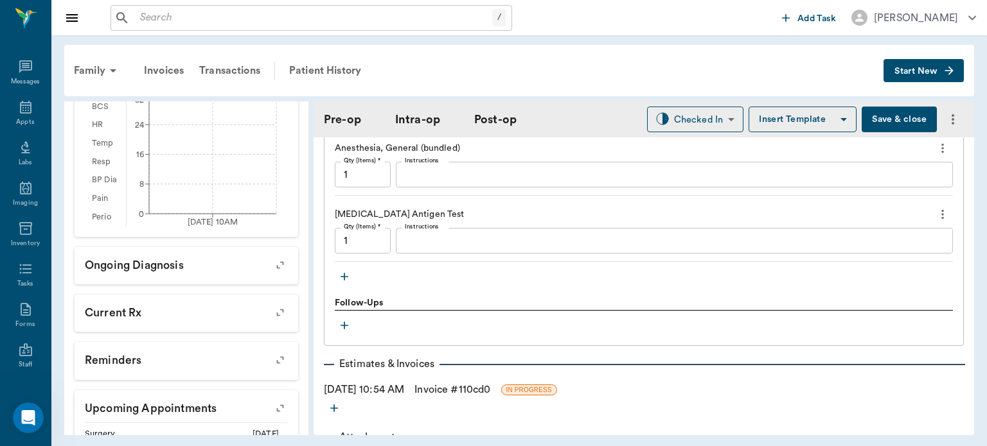
click at [344, 273] on icon "button" at bounding box center [344, 277] width 8 height 8
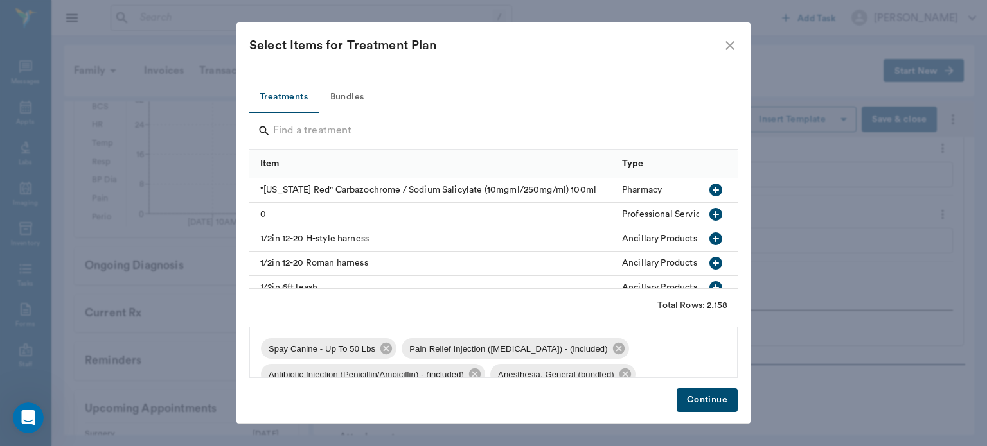
click at [306, 130] on input "Search" at bounding box center [494, 131] width 443 height 21
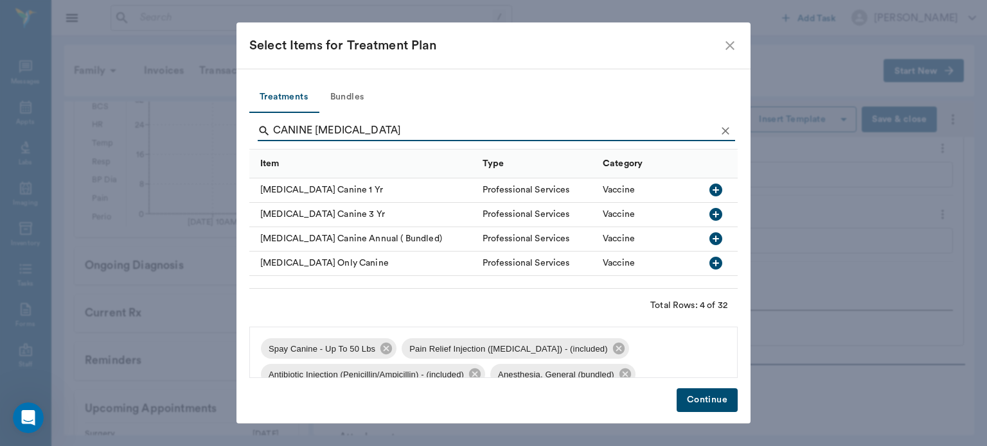
type input "CANINE RABIES"
click at [718, 189] on icon "button" at bounding box center [715, 190] width 13 height 13
click at [708, 394] on button "Continue" at bounding box center [706, 401] width 61 height 24
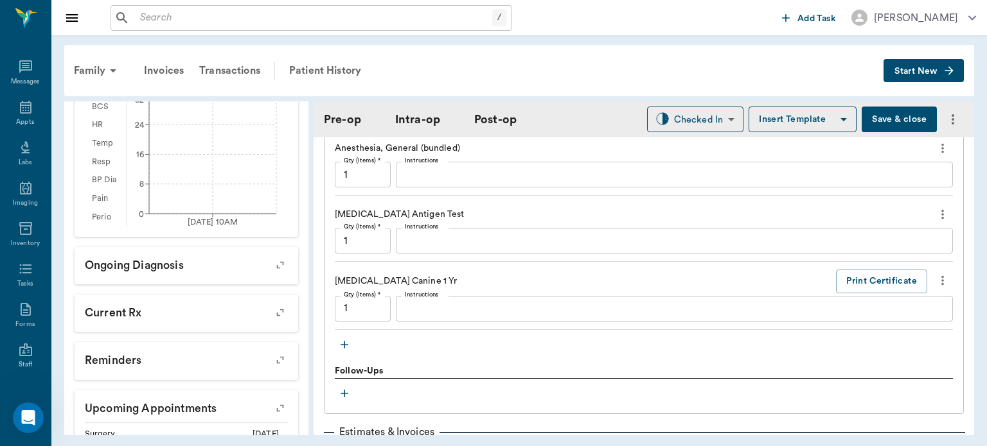
click at [884, 116] on button "Save & close" at bounding box center [898, 120] width 75 height 26
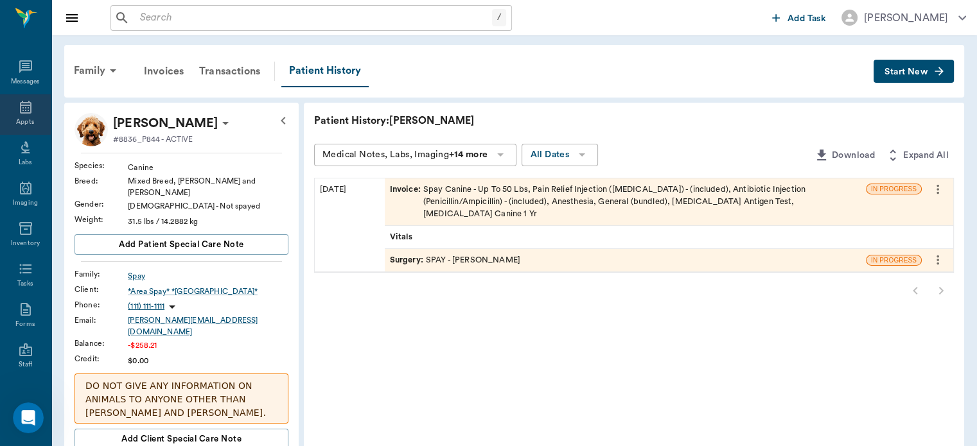
click at [19, 119] on div "Appts" at bounding box center [25, 123] width 18 height 10
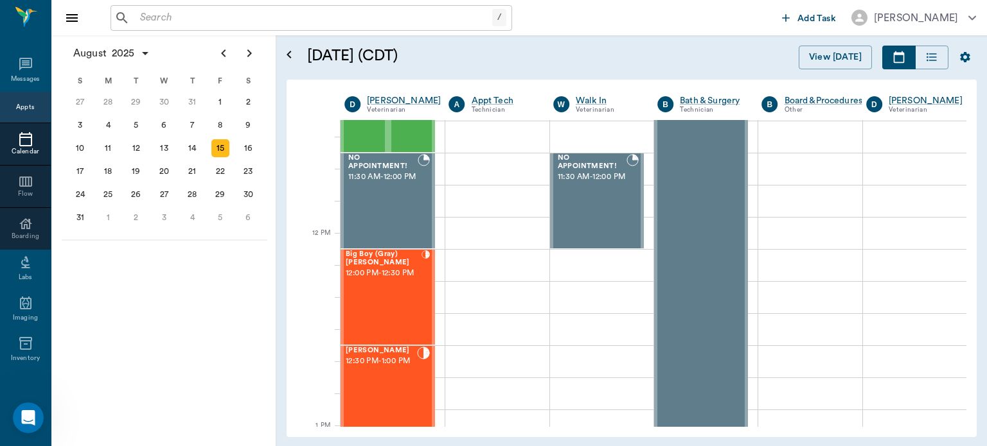
scroll to position [719, 0]
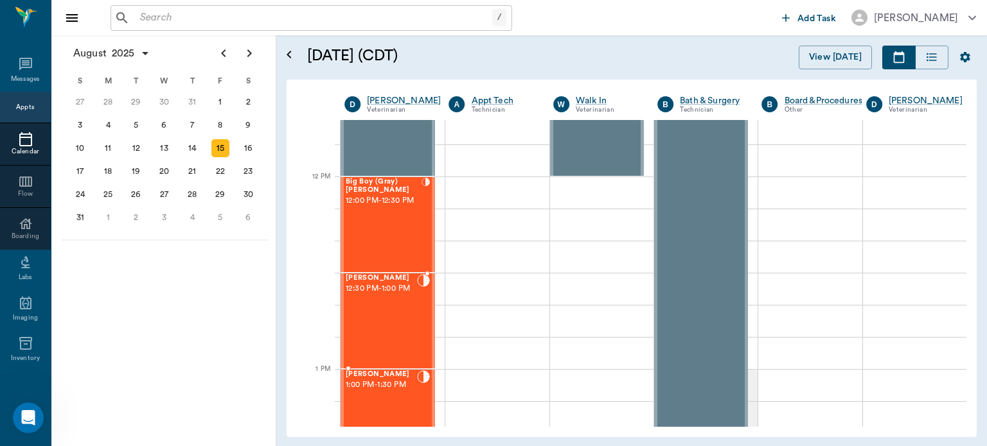
click at [375, 227] on div "Big Boy (Gray) Saulsbury 12:00 PM - 12:30 PM" at bounding box center [384, 225] width 76 height 94
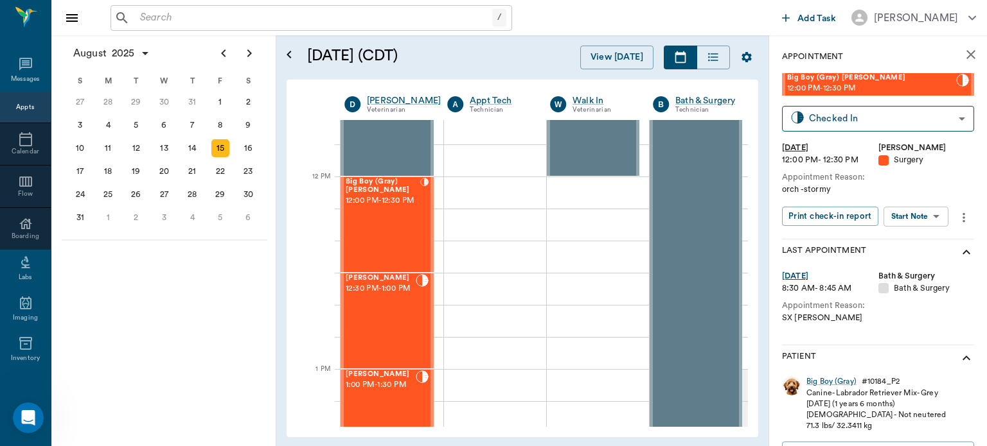
click at [920, 216] on body "/ ​ Add Task Dr. Bert Ellsworth Nectar Messages Appts Calendar Flow Boarding La…" at bounding box center [493, 223] width 987 height 446
click at [904, 266] on button "Start Surgery" at bounding box center [905, 263] width 53 height 15
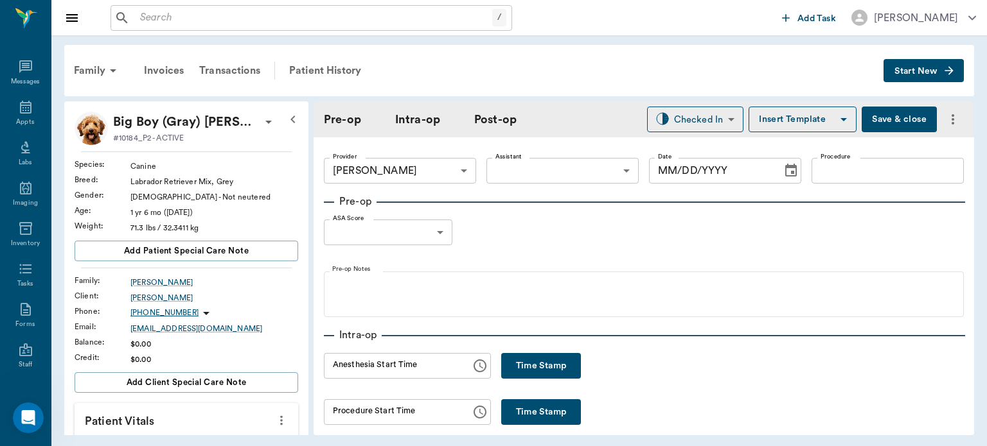
type input "63ec2f075fda476ae8351a4d"
type input "[DATE]"
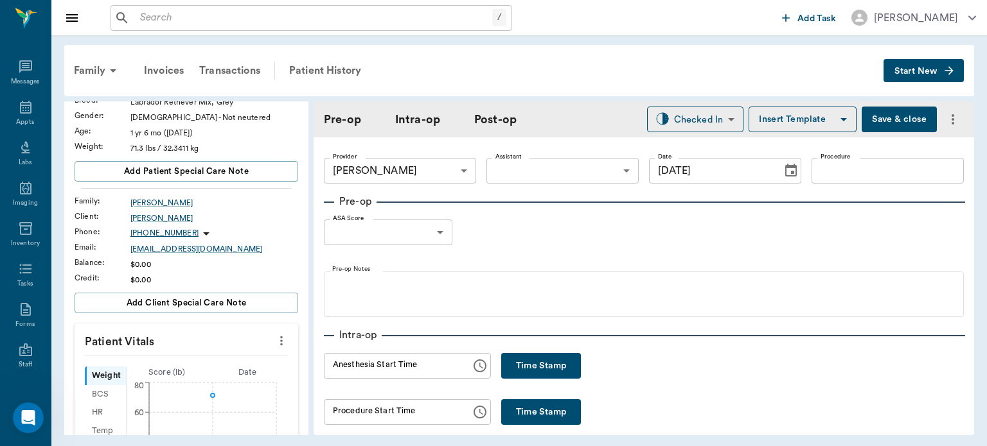
scroll to position [103, 0]
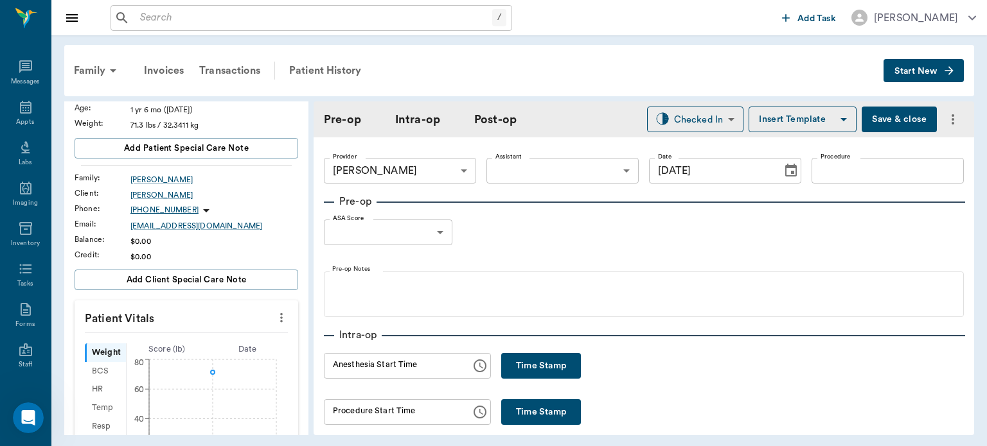
click at [277, 319] on icon "more" at bounding box center [281, 317] width 14 height 15
click at [234, 342] on span "Enter Vitals" at bounding box center [218, 339] width 108 height 13
click at [213, 357] on input "text" at bounding box center [186, 357] width 112 height 26
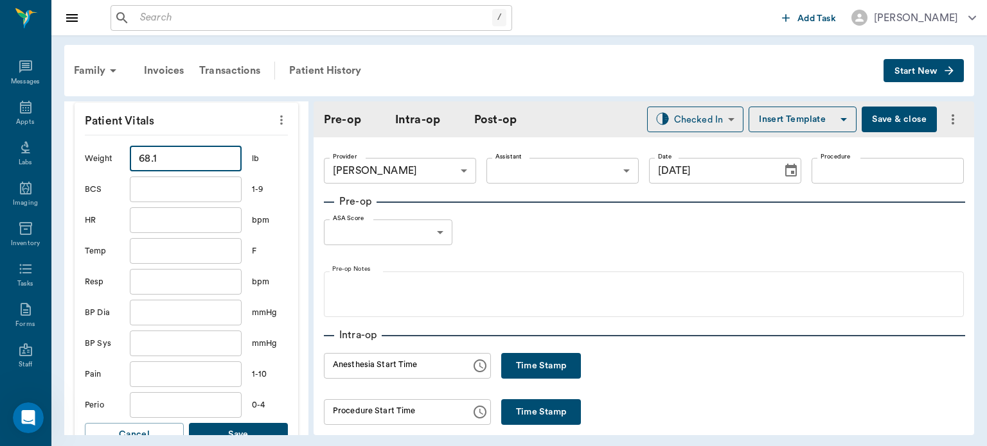
scroll to position [304, 0]
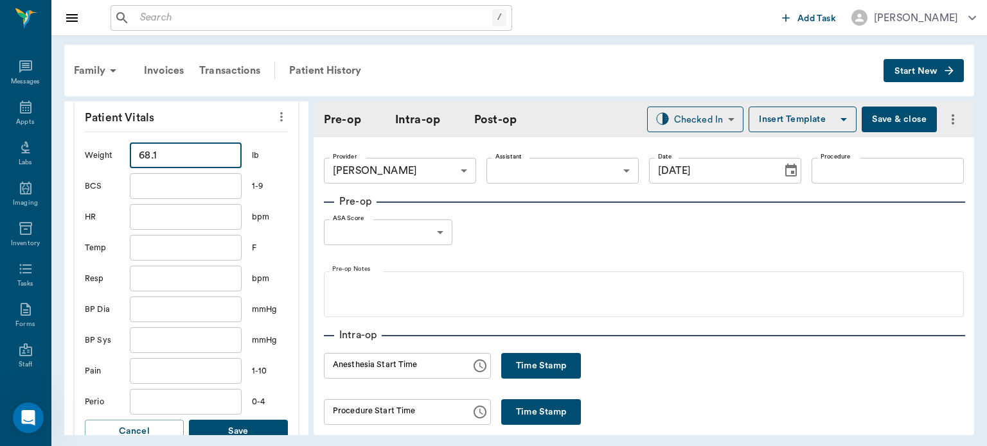
type input "68.1"
click at [253, 429] on button "Save" at bounding box center [238, 432] width 99 height 24
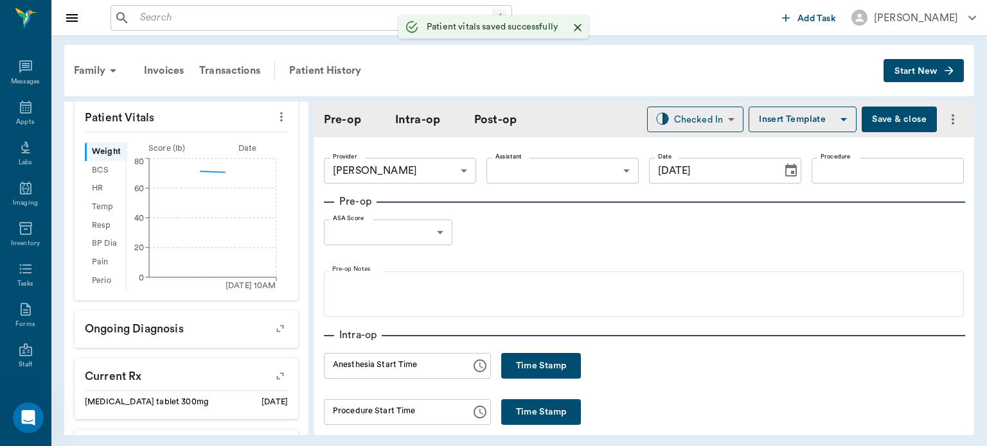
click at [574, 164] on body "/ ​ Add Task Dr. Bert Ellsworth Nectar Messages Appts Labs Imaging Inventory Ta…" at bounding box center [493, 223] width 987 height 446
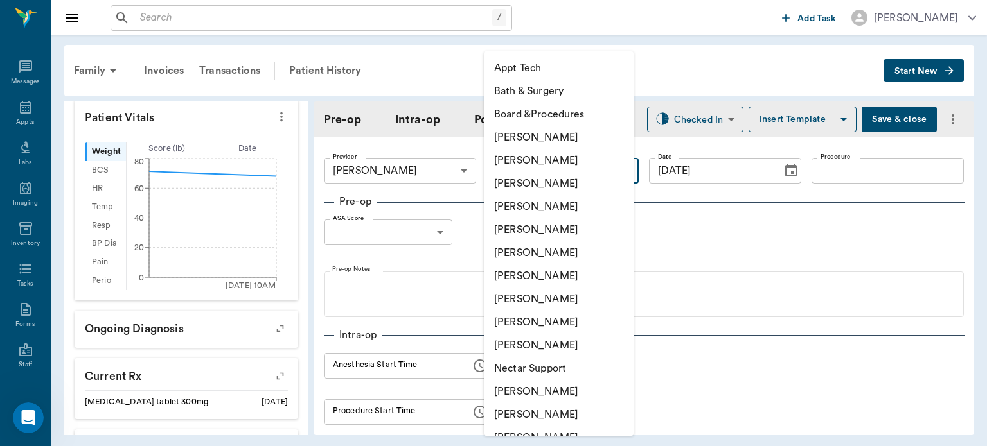
click at [542, 302] on li "[PERSON_NAME]" at bounding box center [559, 299] width 150 height 23
type input "63ec2e7e52e12b0ba117b124"
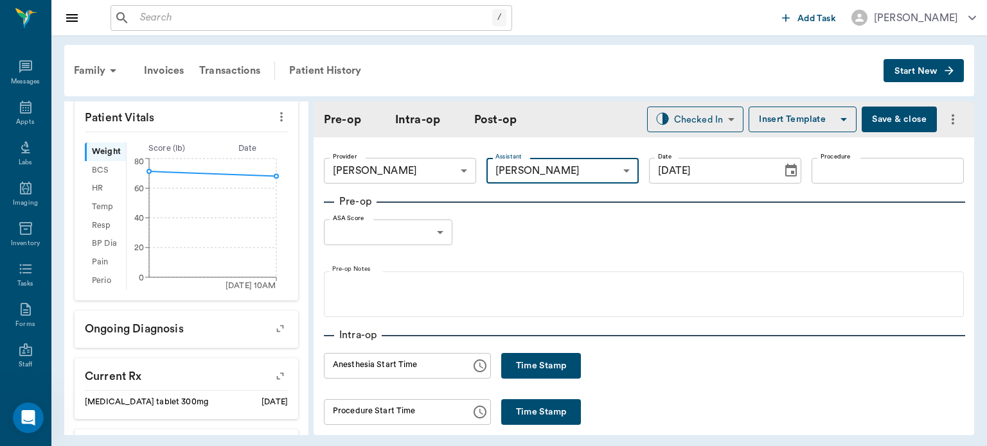
click at [842, 173] on input "Procedure" at bounding box center [887, 171] width 152 height 26
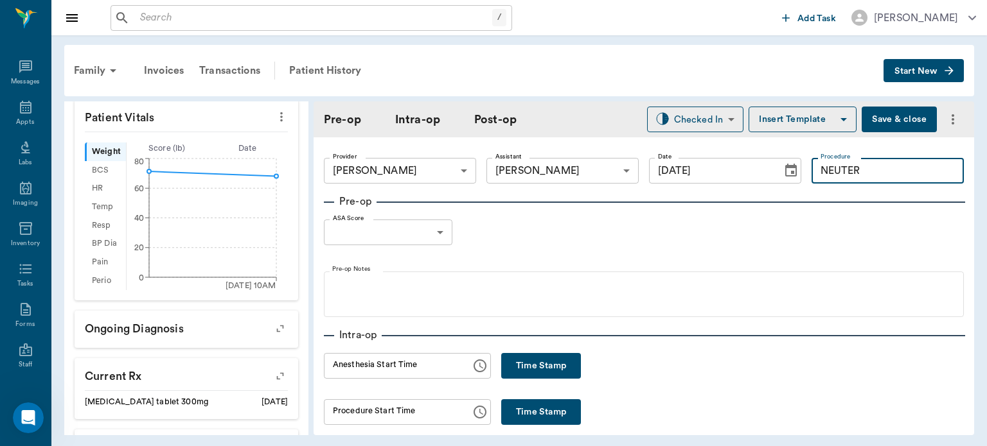
type input "NEUTER"
click at [803, 123] on button "Insert Template" at bounding box center [802, 120] width 108 height 26
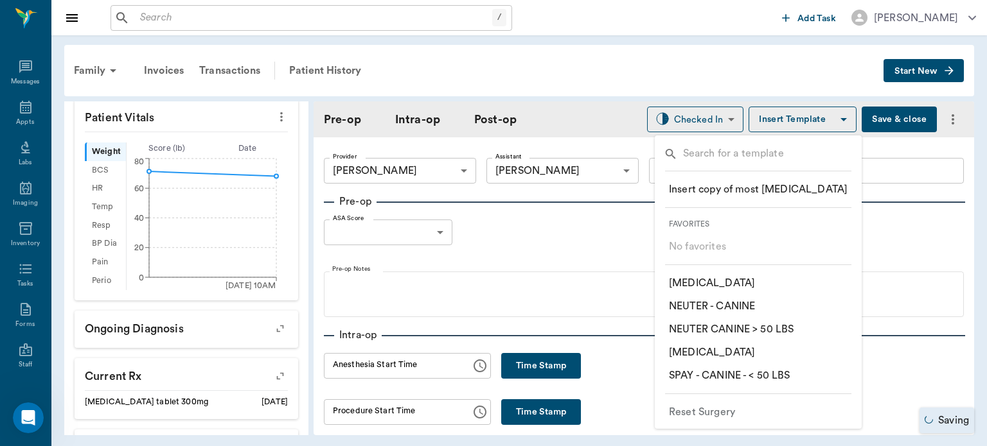
click at [778, 324] on p "​ NEUTER CANINE > 50 LBS" at bounding box center [731, 329] width 125 height 15
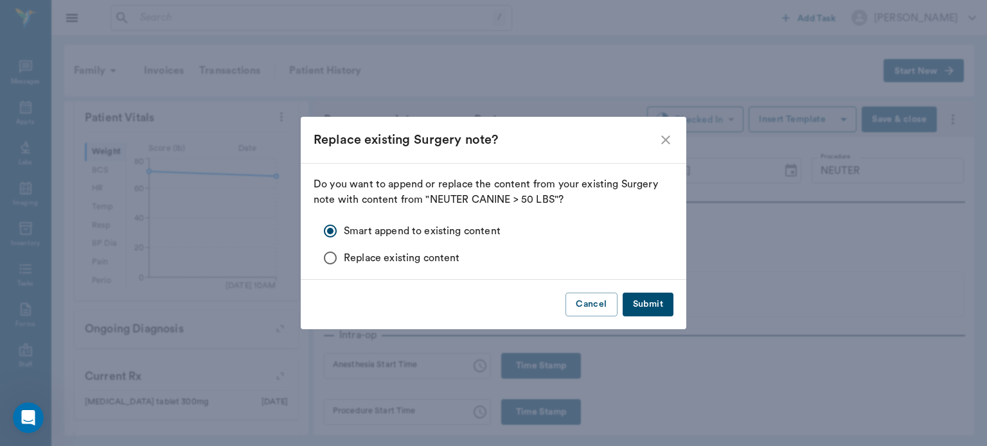
click at [650, 307] on button "Submit" at bounding box center [647, 305] width 51 height 24
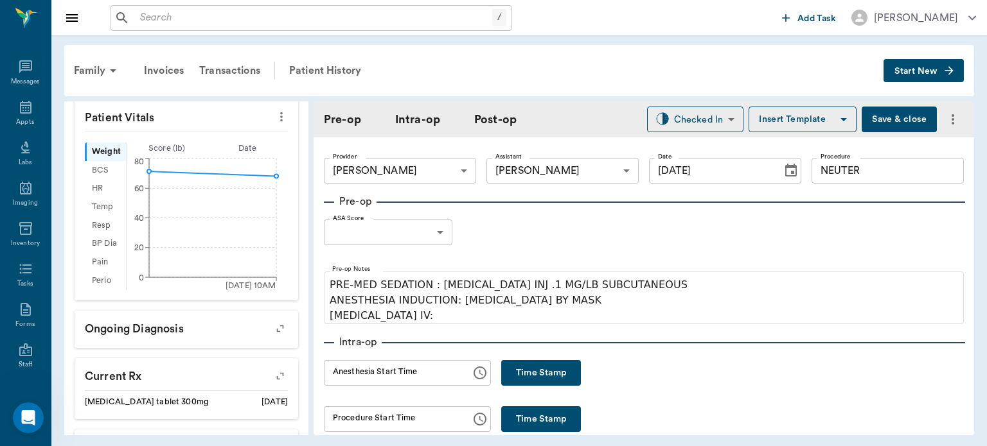
click at [417, 241] on body "/ ​ Add Task Dr. Bert Ellsworth Nectar Messages Appts Labs Imaging Inventory Ta…" at bounding box center [493, 223] width 987 height 446
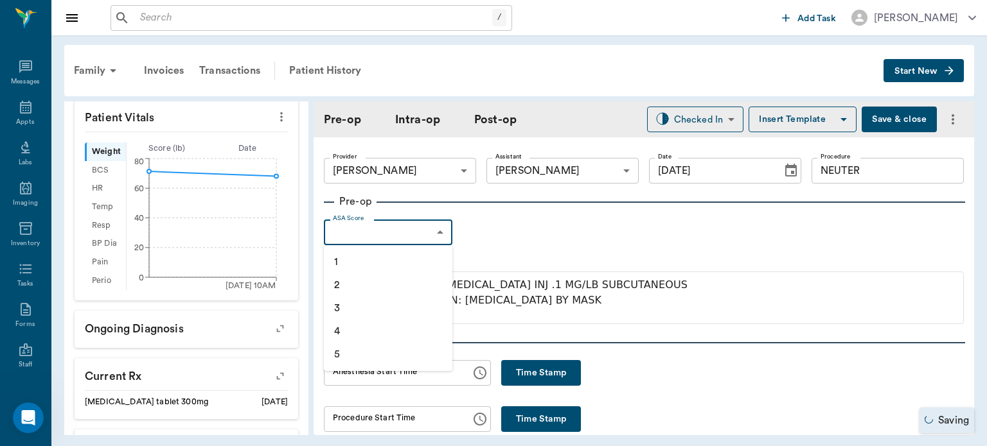
click at [385, 268] on li "1" at bounding box center [388, 261] width 128 height 23
type input "1"
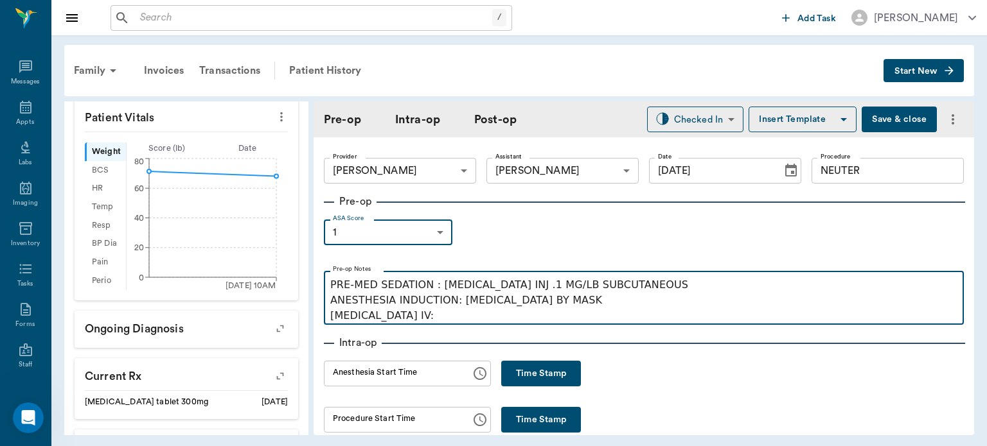
click at [424, 323] on p "PRE-MED SEDATION : ACEPROMAZINE INJ .1 MG/LB SUBCUTANEOUS ANESTHESIA INDUCTION:…" at bounding box center [643, 300] width 627 height 46
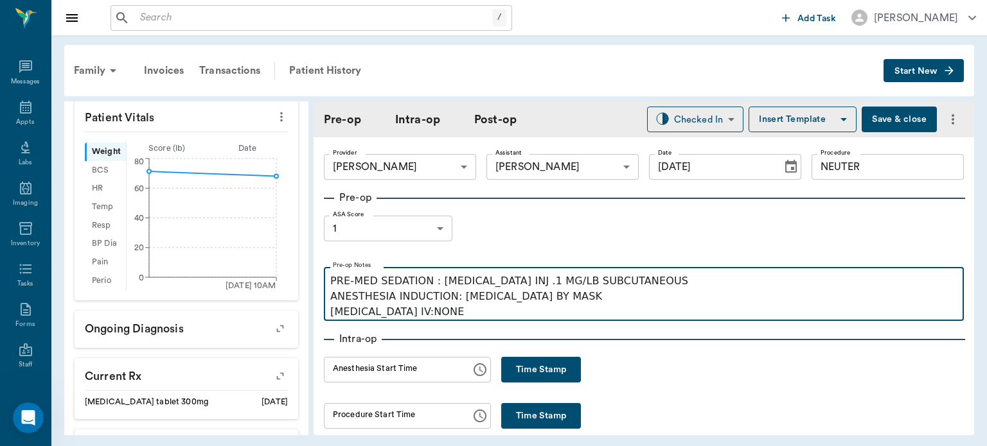
scroll to position [0, 0]
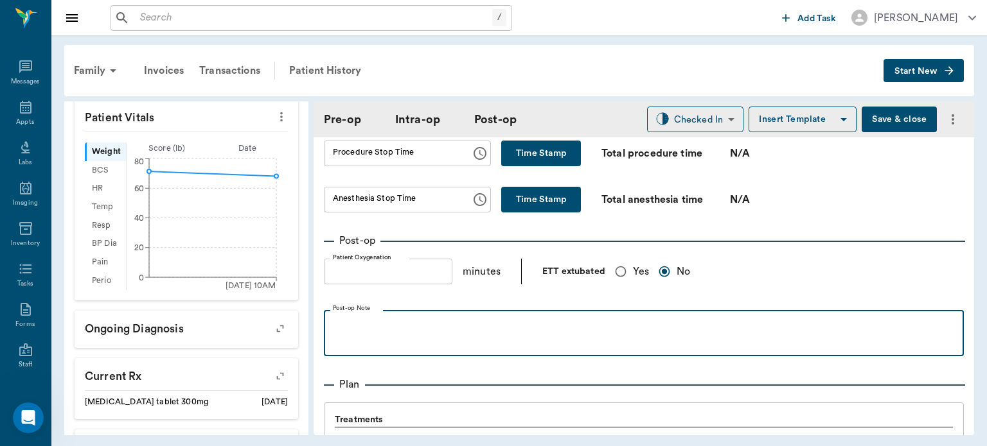
click at [640, 319] on p at bounding box center [643, 324] width 627 height 15
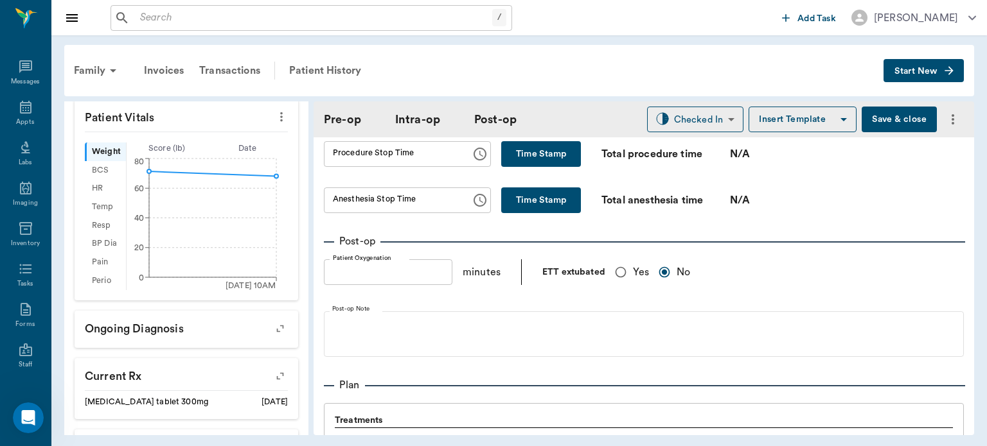
click at [617, 260] on input "Yes" at bounding box center [620, 272] width 24 height 24
radio input "true"
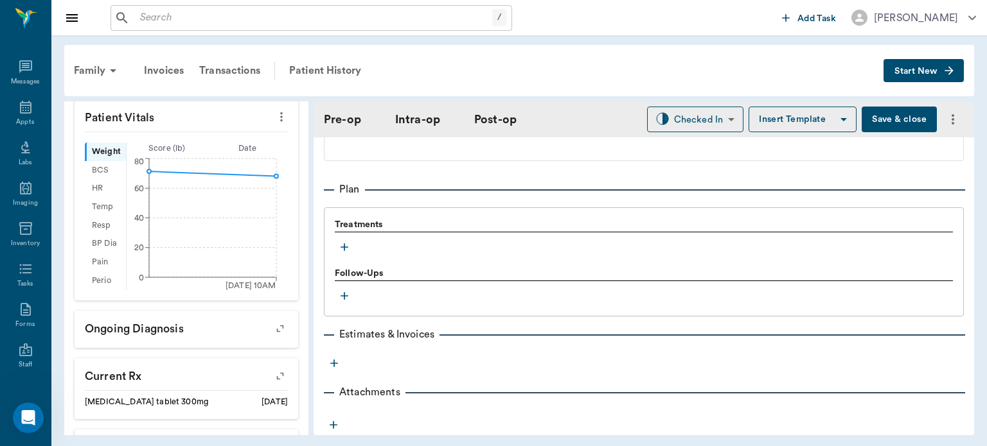
scroll to position [1024, 0]
click at [344, 242] on icon "button" at bounding box center [344, 246] width 8 height 8
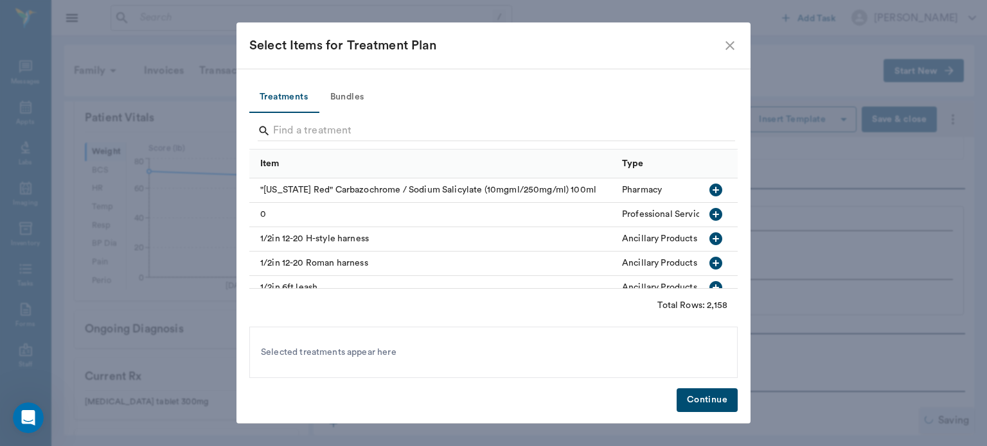
click at [360, 95] on button "Bundles" at bounding box center [347, 97] width 58 height 31
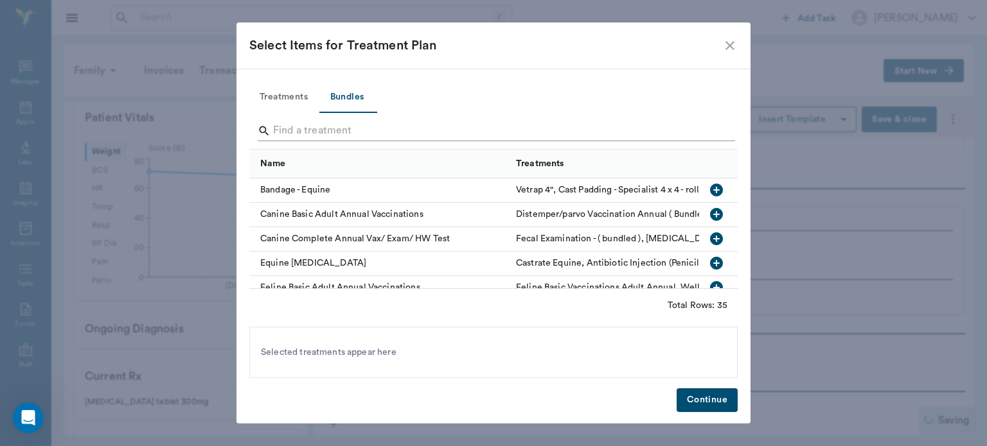
click at [308, 131] on input "Search" at bounding box center [494, 131] width 443 height 21
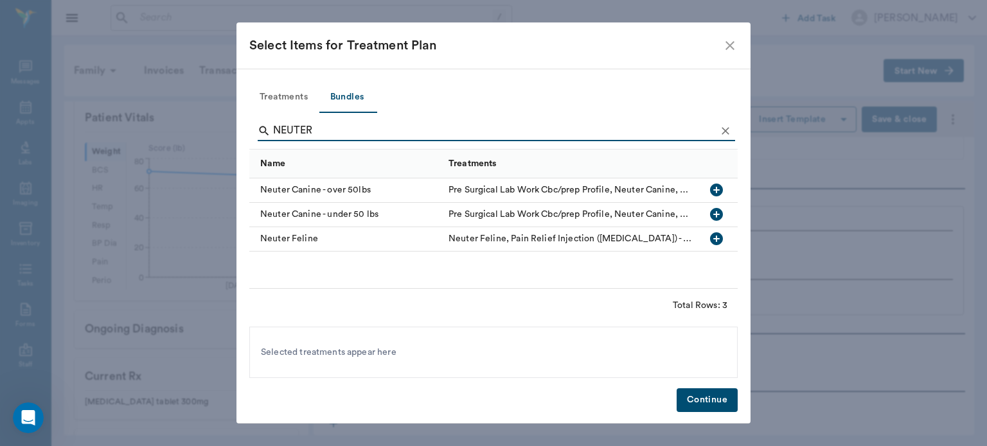
type input "NEUTER"
click at [721, 189] on icon "button" at bounding box center [716, 190] width 13 height 13
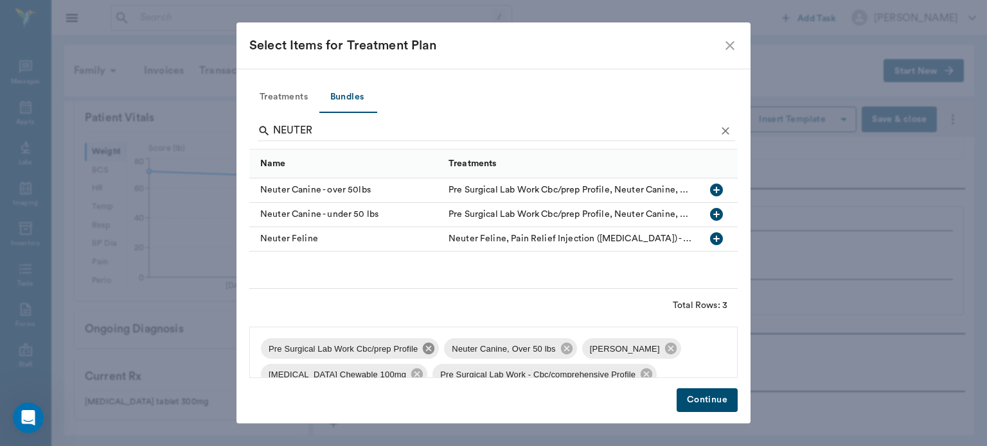
click at [423, 349] on icon at bounding box center [429, 349] width 12 height 12
click at [482, 351] on icon at bounding box center [487, 349] width 12 height 12
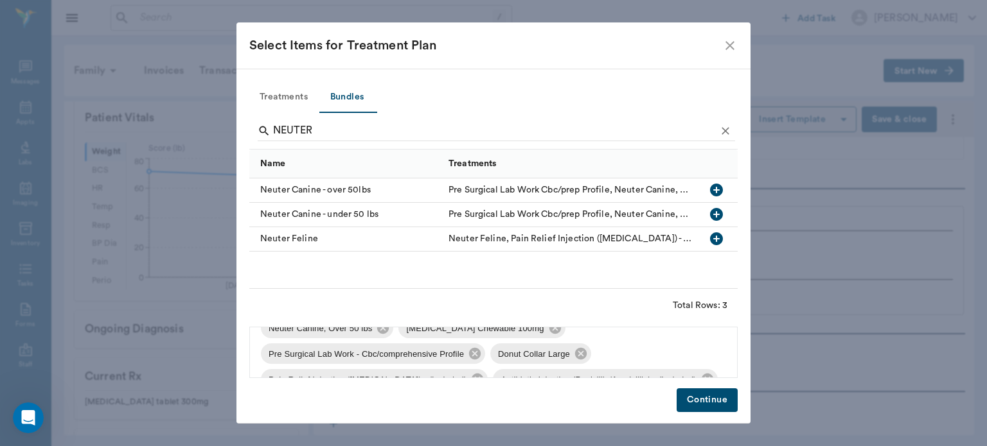
scroll to position [24, 0]
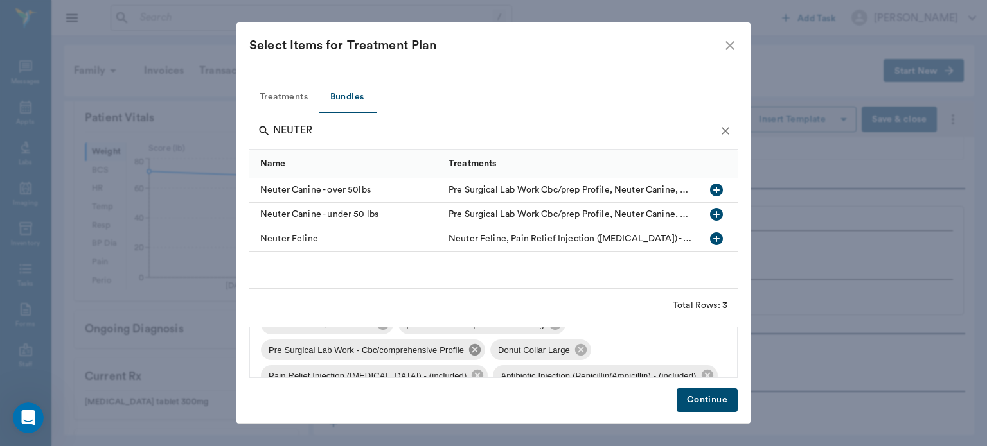
click at [470, 353] on icon at bounding box center [475, 350] width 12 height 12
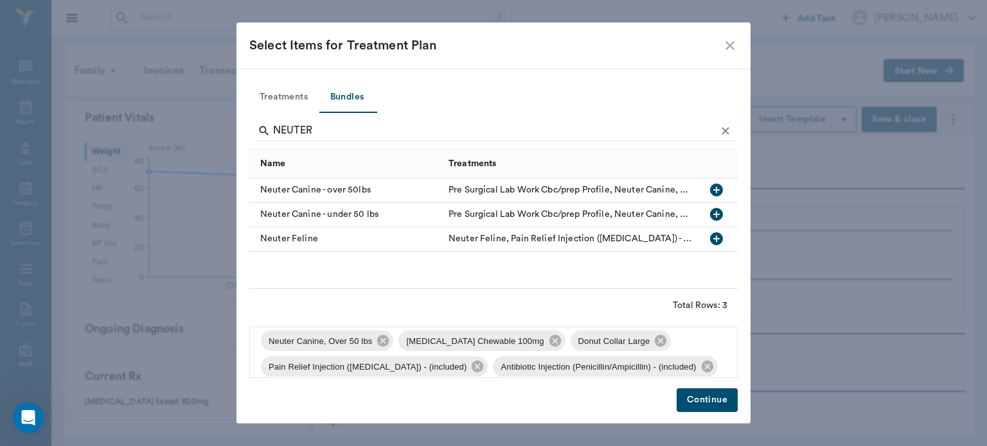
scroll to position [9, 0]
click at [654, 344] on icon at bounding box center [660, 340] width 12 height 12
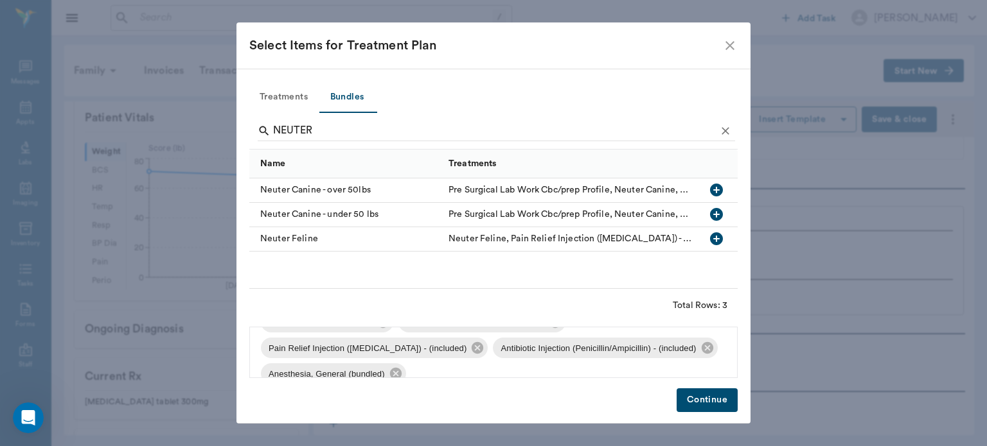
scroll to position [28, 0]
click at [712, 403] on button "Continue" at bounding box center [706, 401] width 61 height 24
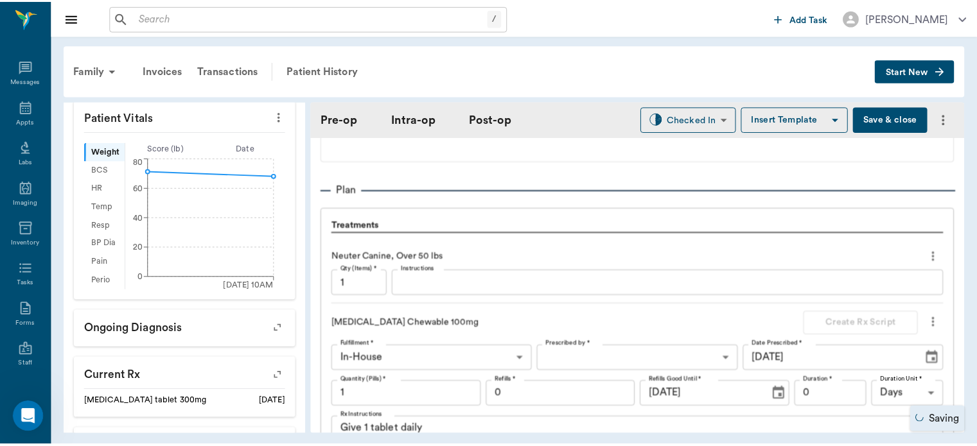
scroll to position [1014, 0]
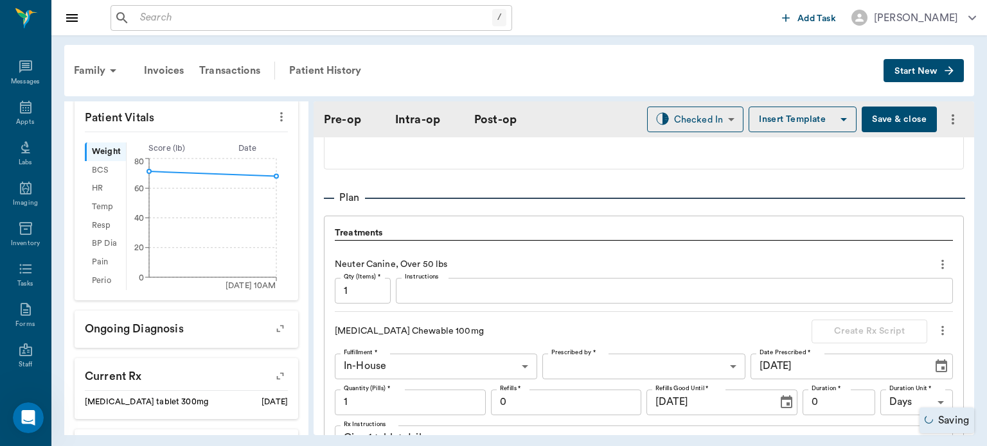
click at [889, 116] on button "Save & close" at bounding box center [898, 120] width 75 height 26
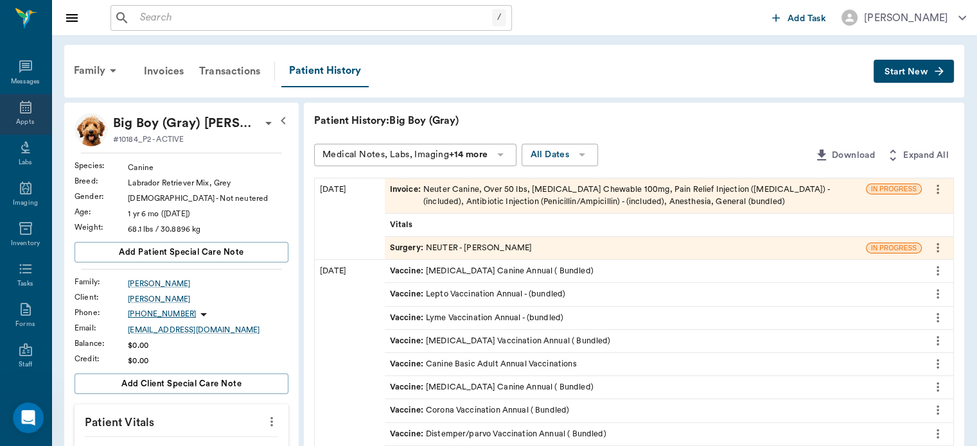
click at [24, 104] on icon at bounding box center [25, 107] width 15 height 15
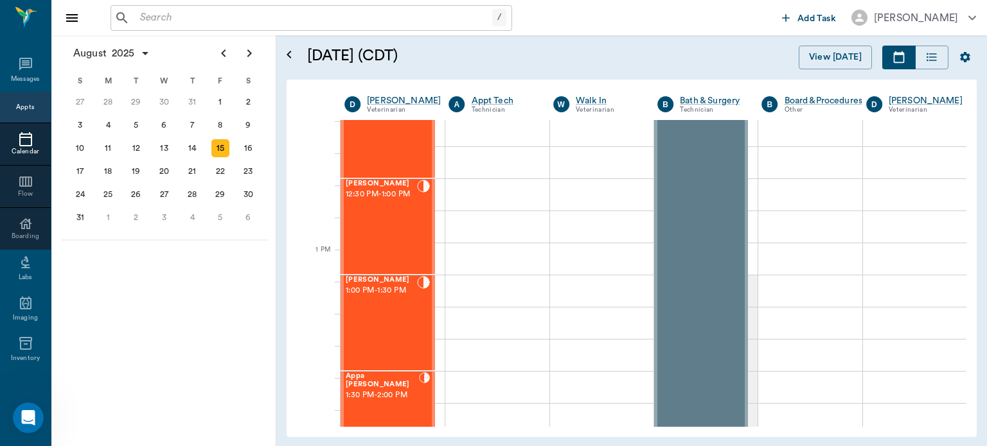
scroll to position [839, 0]
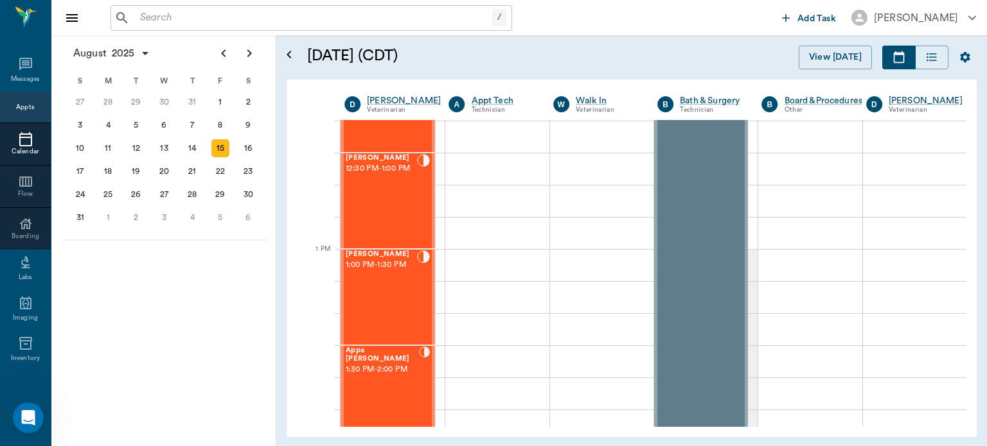
click at [398, 295] on div "BELLA Durmon 1:00 PM - 1:30 PM" at bounding box center [381, 297] width 71 height 94
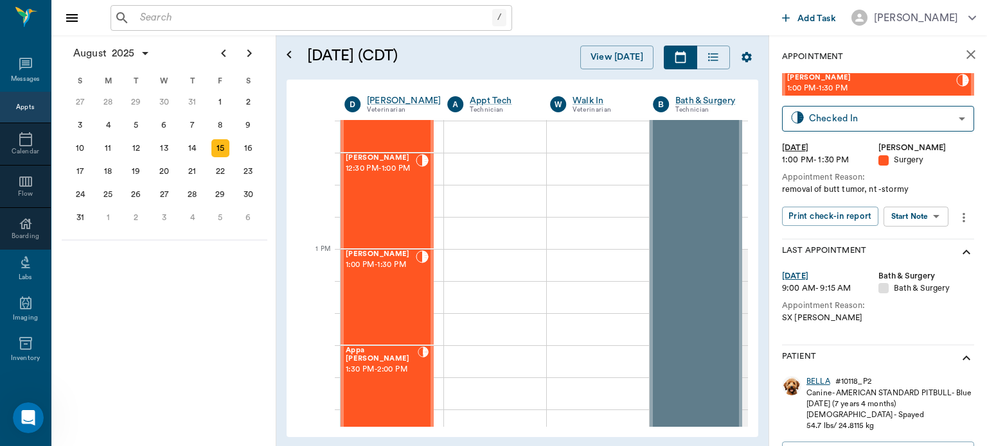
click at [822, 384] on div "BELLA" at bounding box center [818, 381] width 24 height 11
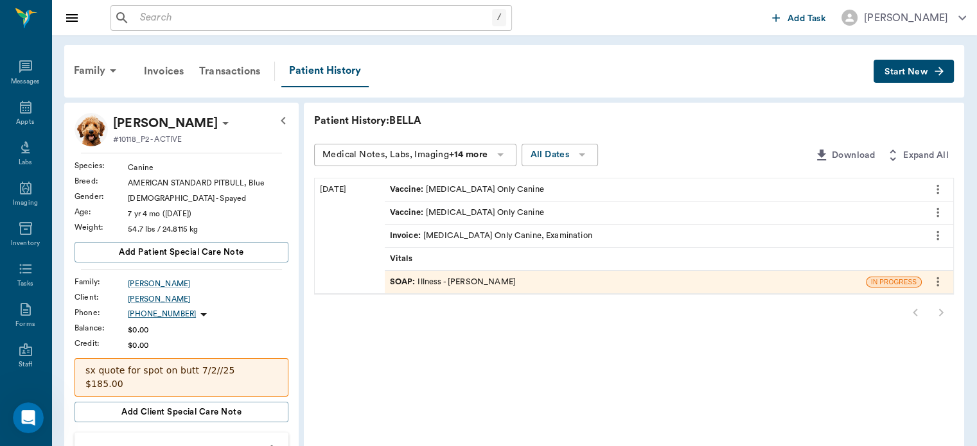
click at [408, 287] on span "SOAP :" at bounding box center [404, 282] width 28 height 12
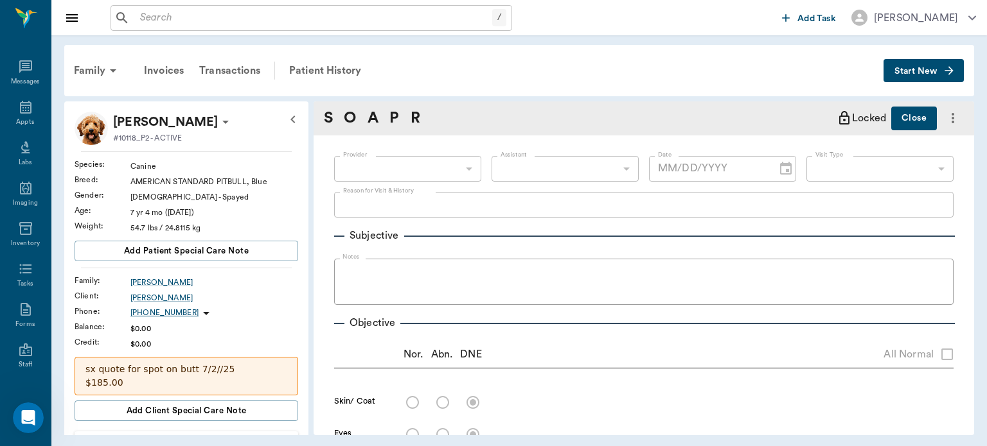
type input "63ec2f075fda476ae8351a4d"
type input "642ef10e332a41444de2bad1"
type input "65d2be4f46e3a538d89b8c15"
type textarea "RV & HAS A SPOT ON BUTT THATS BEEN THERE AWHILE BUT ITS BEEN CHANGING -JESS"
radio input "true"
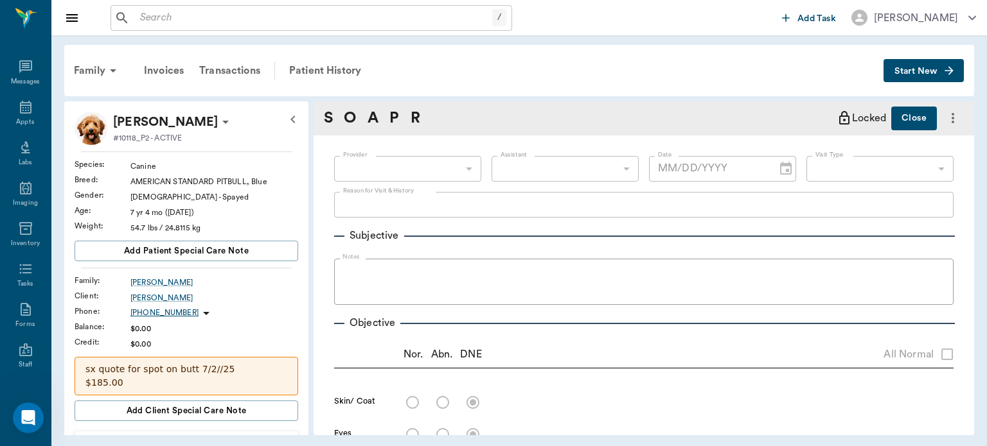
type textarea "Has large protruding dangling skin mass from the L rear."
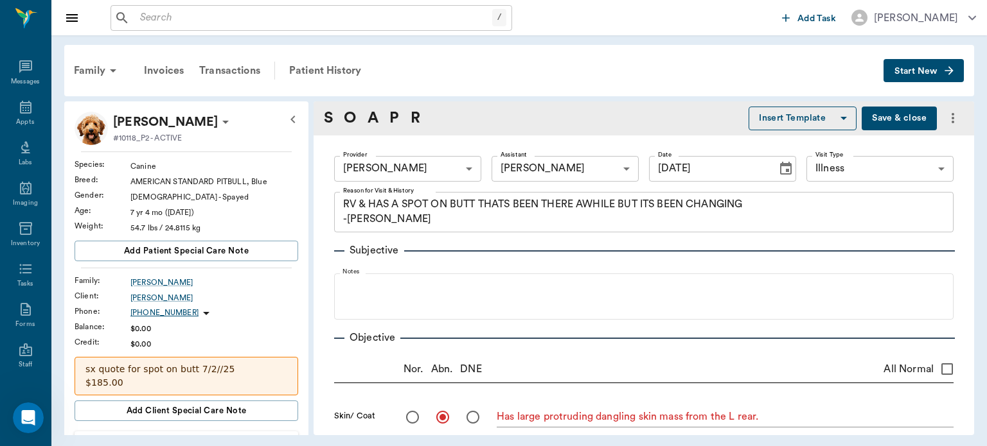
type input "07/25/2025"
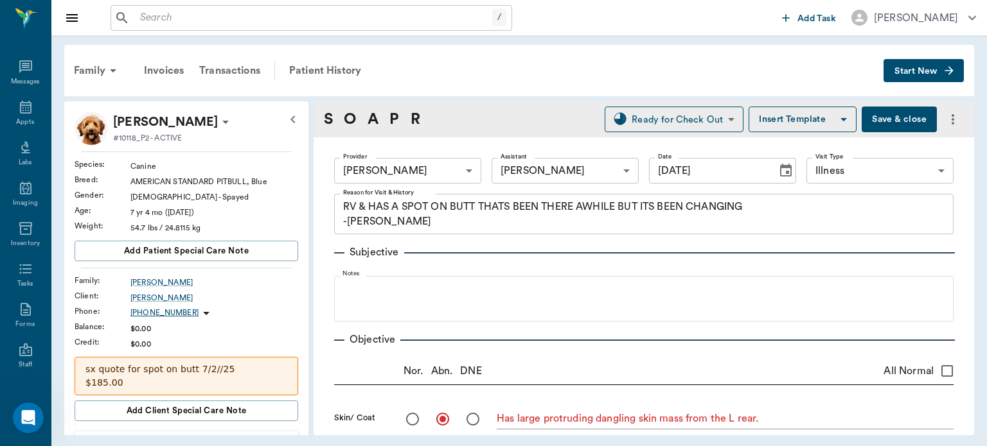
click at [884, 121] on button "Save & close" at bounding box center [898, 120] width 75 height 26
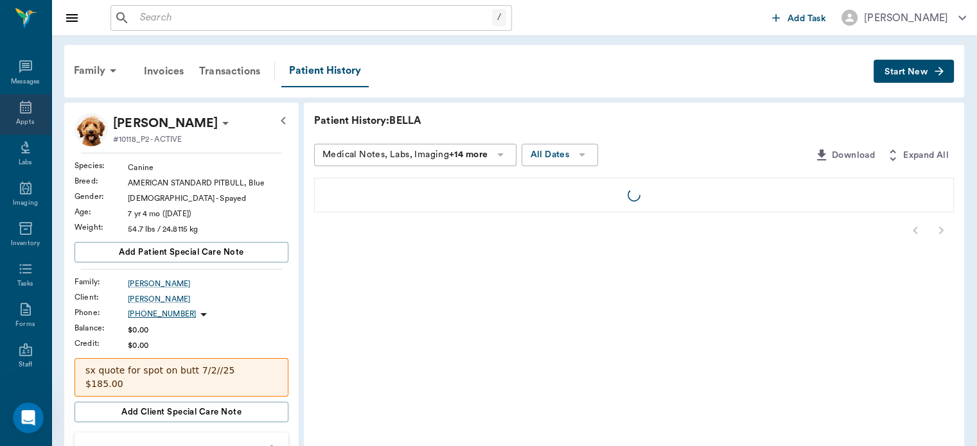
click at [20, 110] on icon at bounding box center [26, 107] width 12 height 13
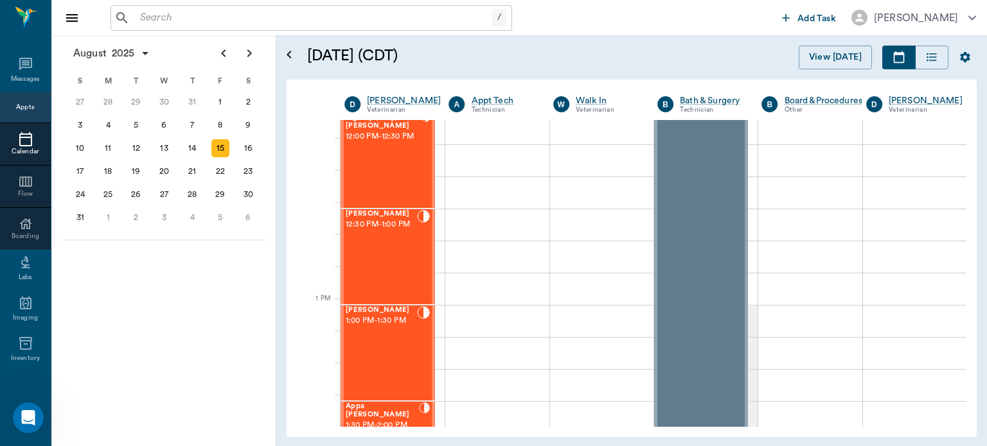
scroll to position [791, 0]
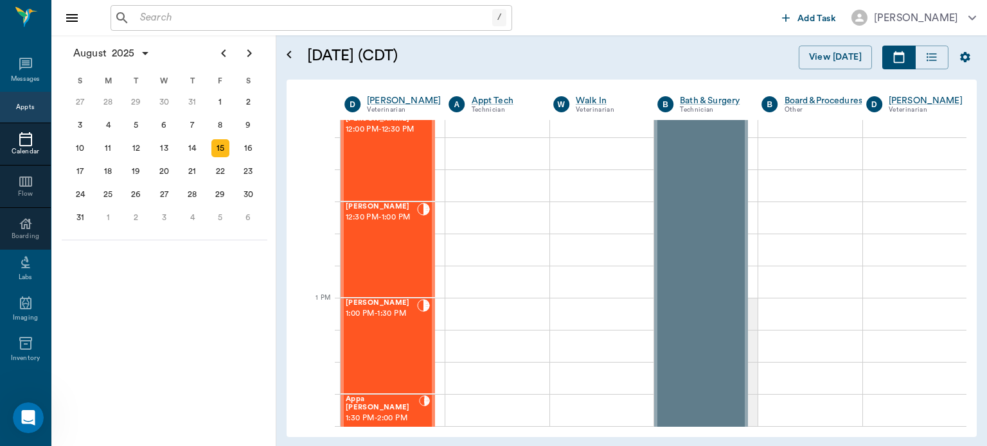
click at [390, 330] on div "BELLA Durmon 1:00 PM - 1:30 PM" at bounding box center [381, 346] width 71 height 94
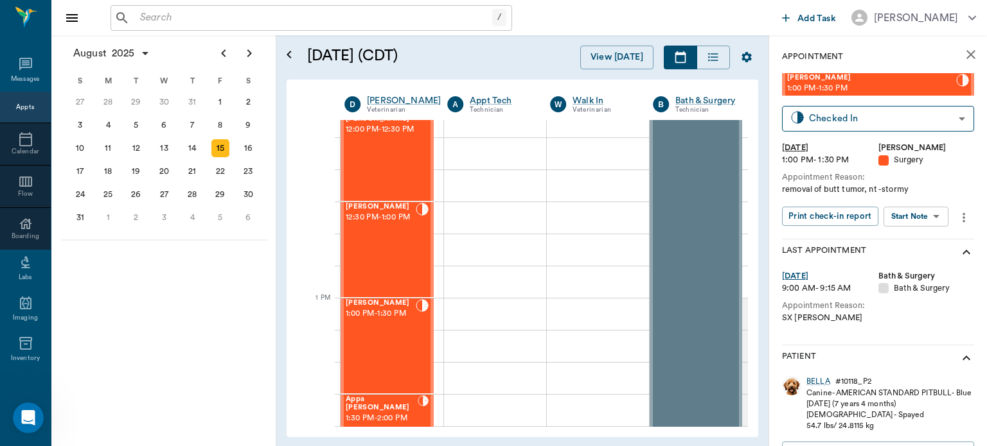
click at [917, 221] on body "/ ​ Add Task Dr. Bert Ellsworth Nectar Messages Appts Calendar Flow Boarding La…" at bounding box center [493, 223] width 987 height 446
click at [918, 265] on button "Start Surgery" at bounding box center [905, 263] width 53 height 15
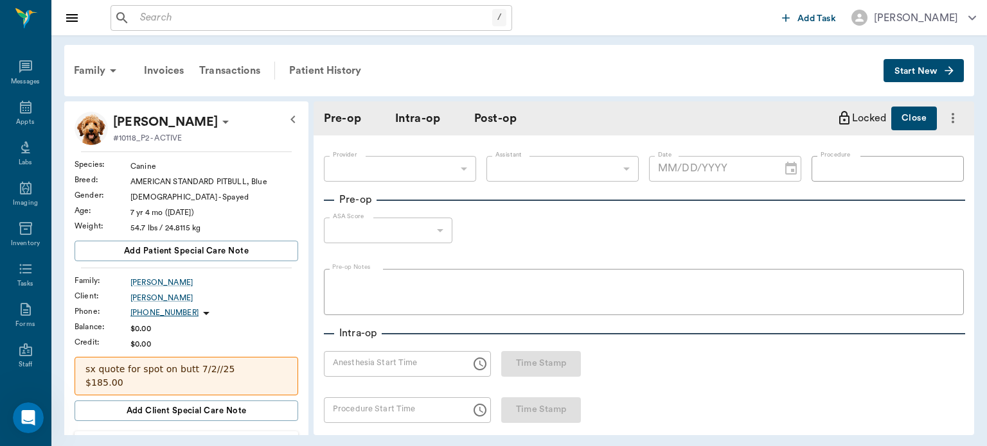
type input "63ec2f075fda476ae8351a4d"
type input "[DATE]"
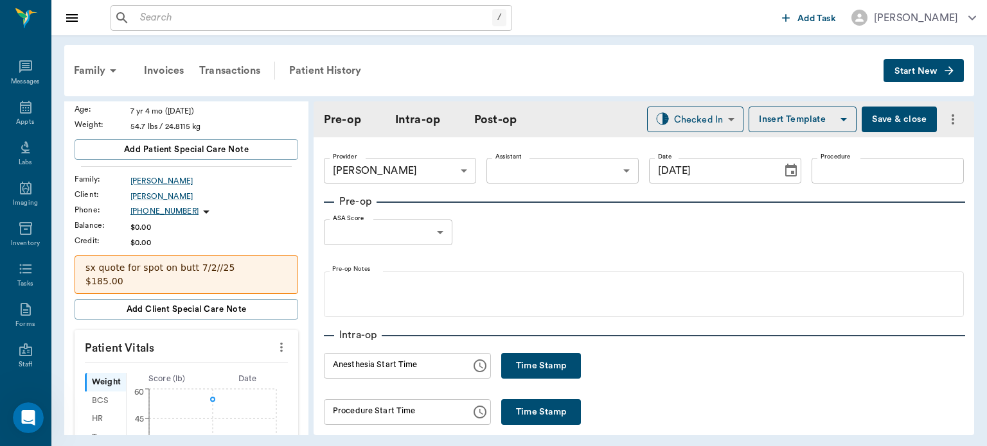
scroll to position [103, 0]
click at [278, 342] on icon "more" at bounding box center [281, 345] width 14 height 15
click at [200, 364] on span "Enter Vitals" at bounding box center [218, 366] width 108 height 13
click at [165, 382] on input "text" at bounding box center [186, 385] width 112 height 26
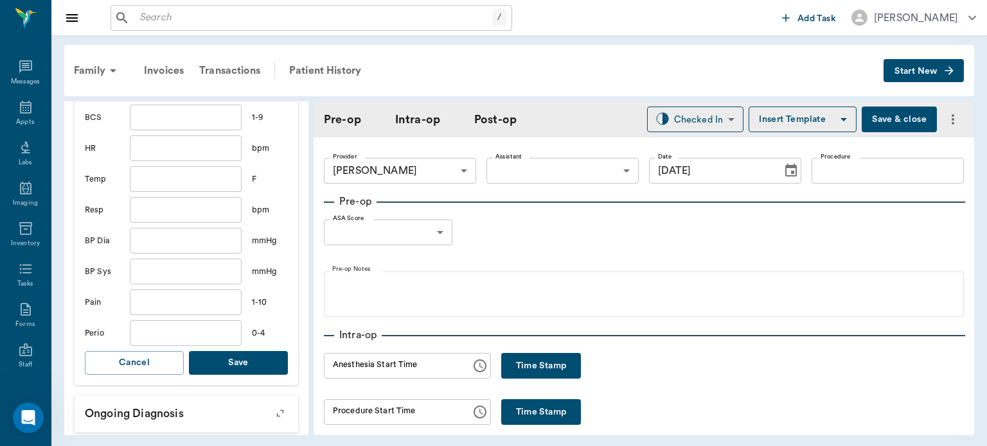
scroll to position [398, 0]
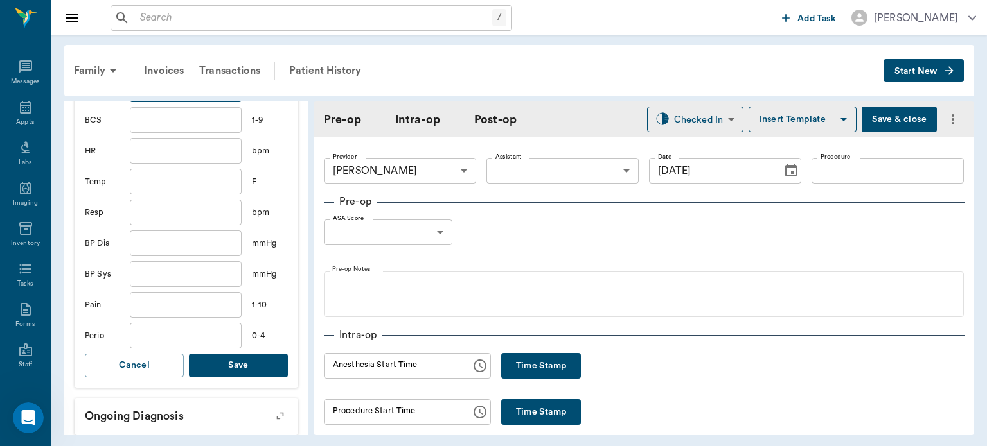
type input "57.3"
click at [256, 367] on button "Save" at bounding box center [238, 366] width 99 height 24
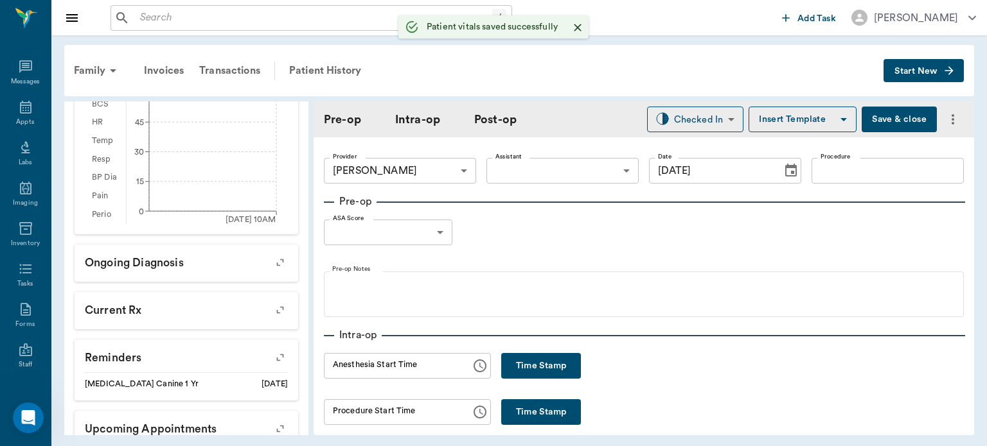
click at [541, 182] on body "/ ​ Add Task Dr. Bert Ellsworth Nectar Messages Appts Labs Imaging Inventory Ta…" at bounding box center [493, 223] width 987 height 446
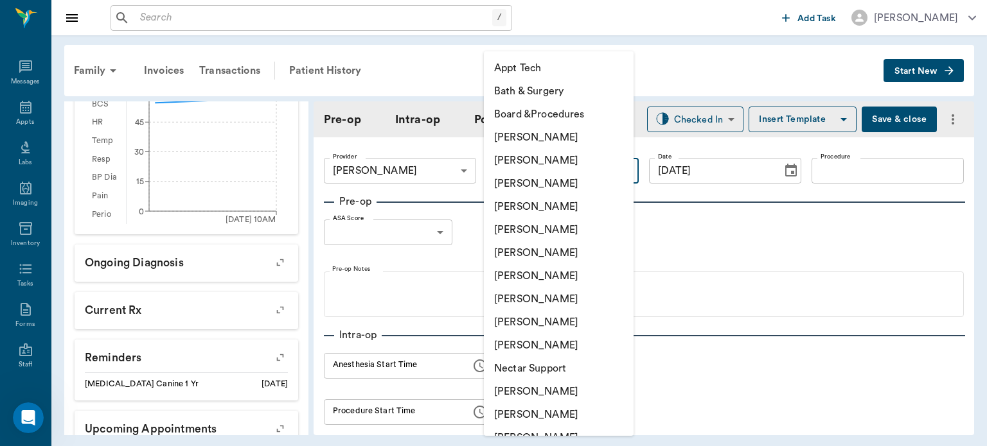
click at [551, 300] on li "[PERSON_NAME]" at bounding box center [559, 299] width 150 height 23
type input "63ec2e7e52e12b0ba117b124"
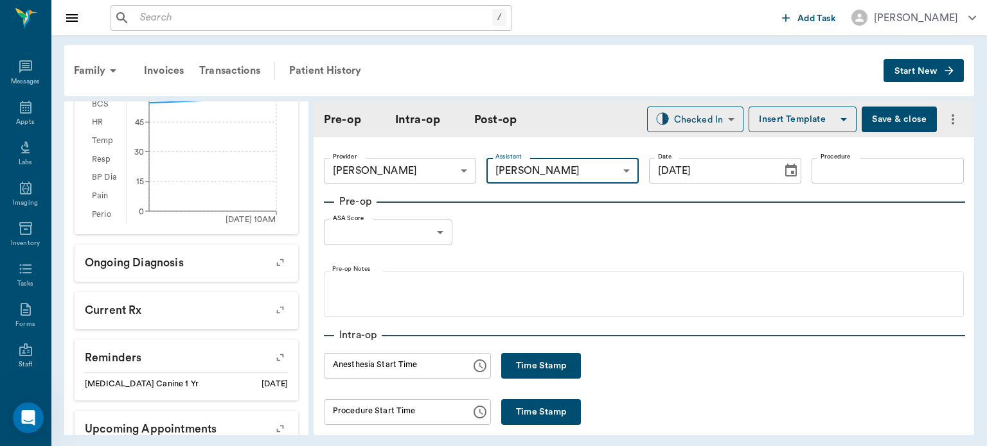
click at [850, 180] on input "Procedure" at bounding box center [887, 171] width 152 height 26
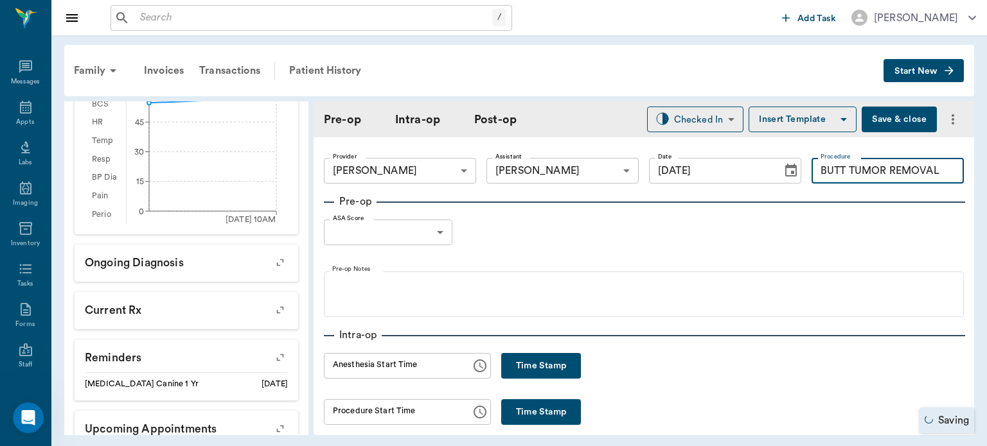
type input "BUTT TUMOR REMOVAL"
click at [808, 123] on button "Insert Template" at bounding box center [802, 120] width 108 height 26
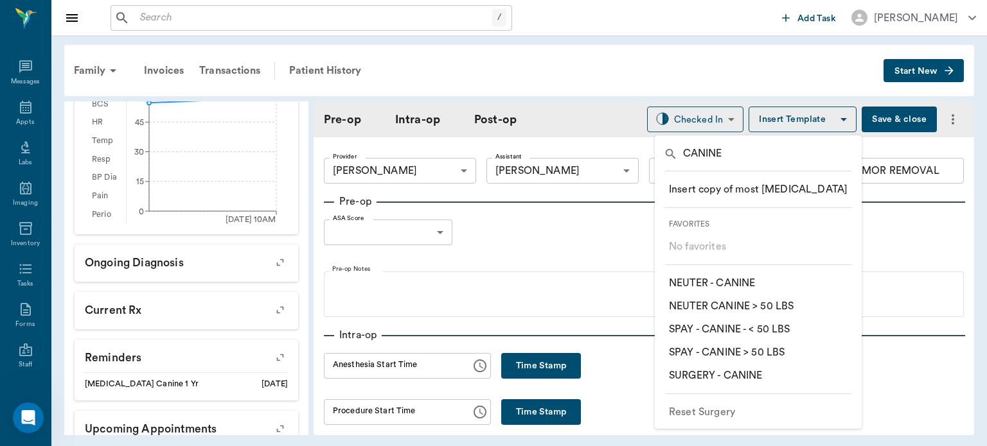
type input "CANINE"
click at [757, 379] on p "​ SURGERY - CANINE" at bounding box center [715, 375] width 93 height 15
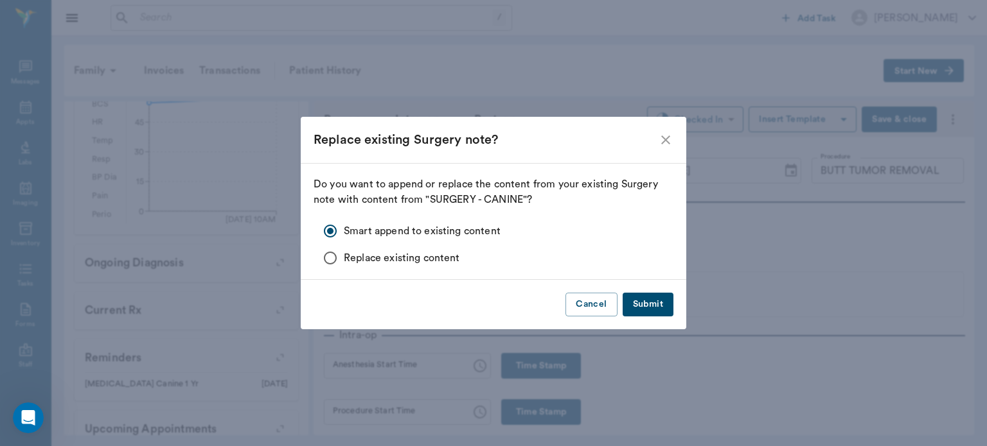
click at [661, 303] on button "Submit" at bounding box center [647, 305] width 51 height 24
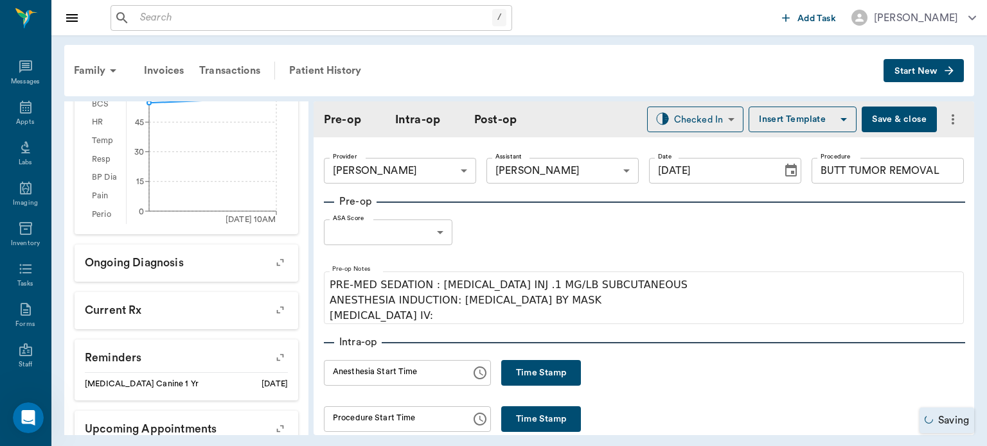
click at [414, 237] on body "/ ​ Add Task Dr. Bert Ellsworth Nectar Messages Appts Labs Imaging Inventory Ta…" at bounding box center [493, 223] width 987 height 446
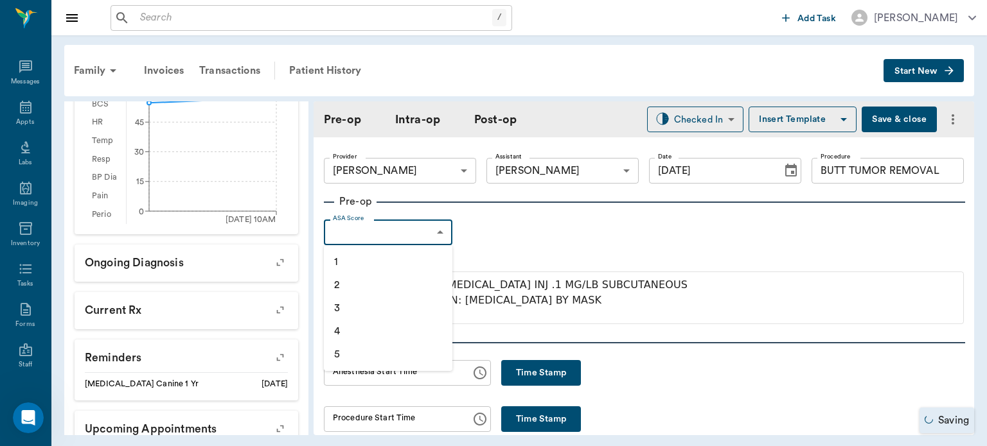
click at [377, 269] on li "1" at bounding box center [388, 261] width 128 height 23
type input "1"
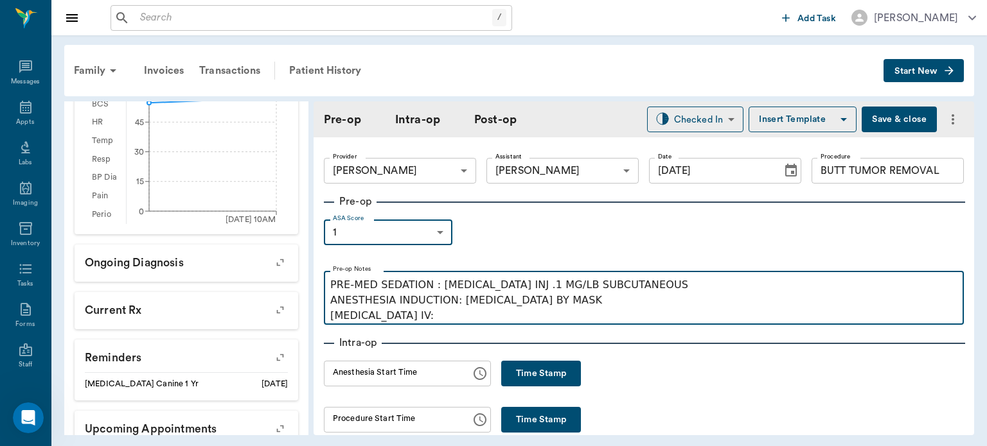
click at [419, 320] on p "PRE-MED SEDATION : ACEPROMAZINE INJ .1 MG/LB SUBCUTANEOUS ANESTHESIA INDUCTION:…" at bounding box center [643, 300] width 627 height 46
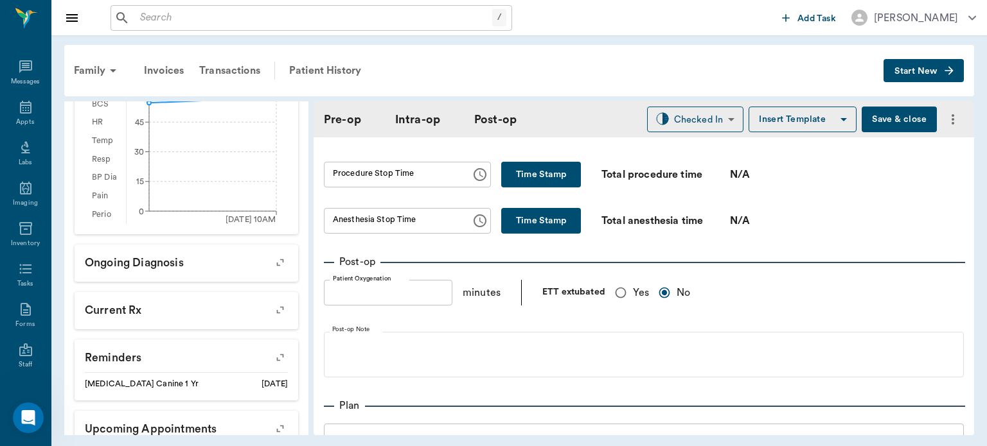
click at [622, 295] on input "Yes" at bounding box center [620, 293] width 24 height 24
radio input "true"
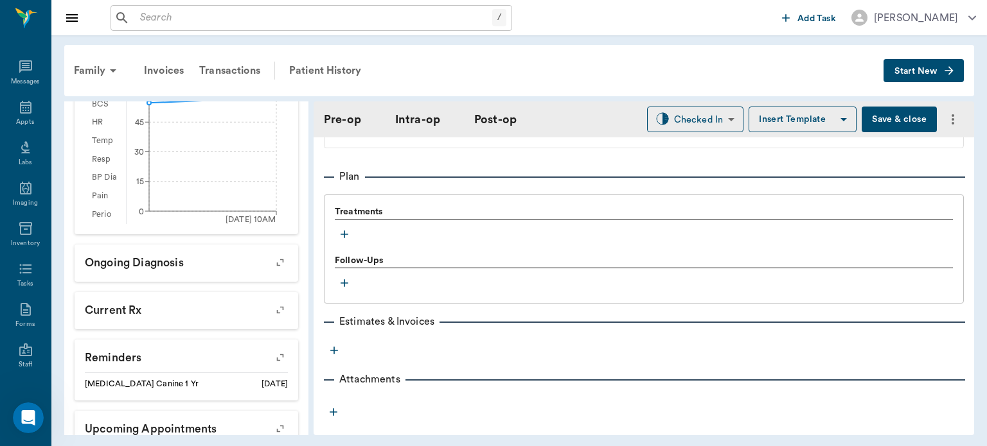
scroll to position [1037, 0]
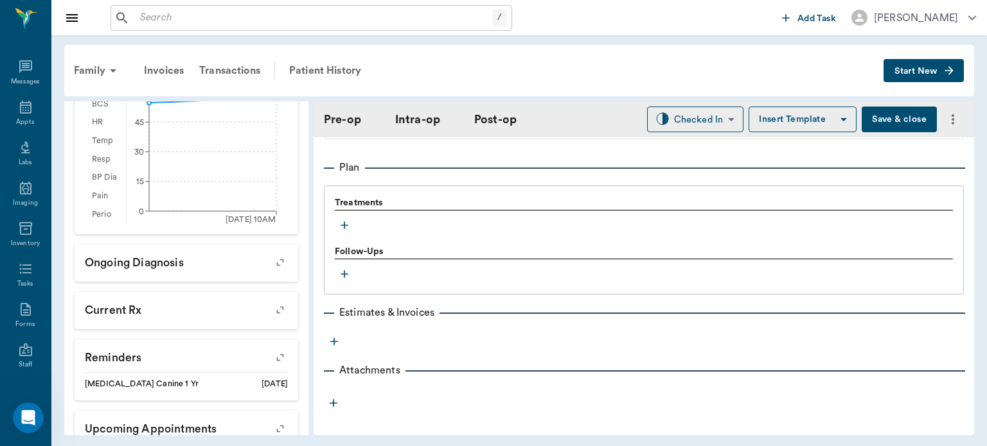
click at [347, 225] on icon "button" at bounding box center [344, 226] width 8 height 8
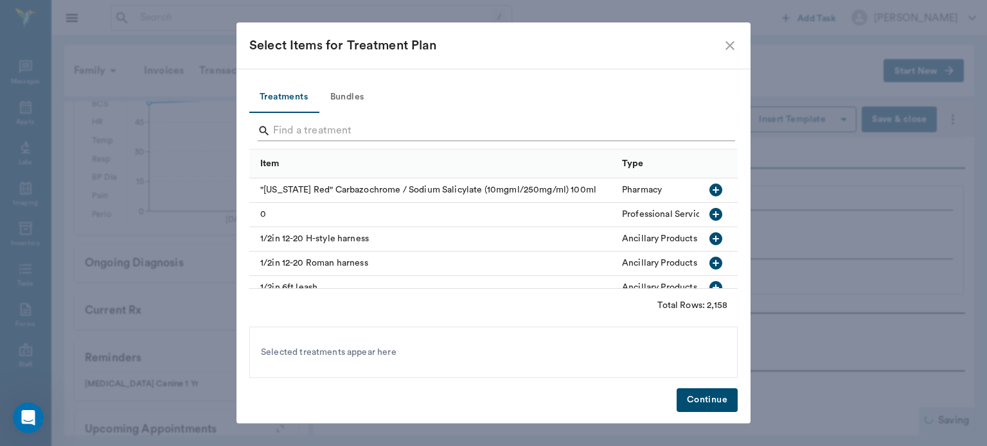
click at [294, 127] on input "Search" at bounding box center [494, 131] width 443 height 21
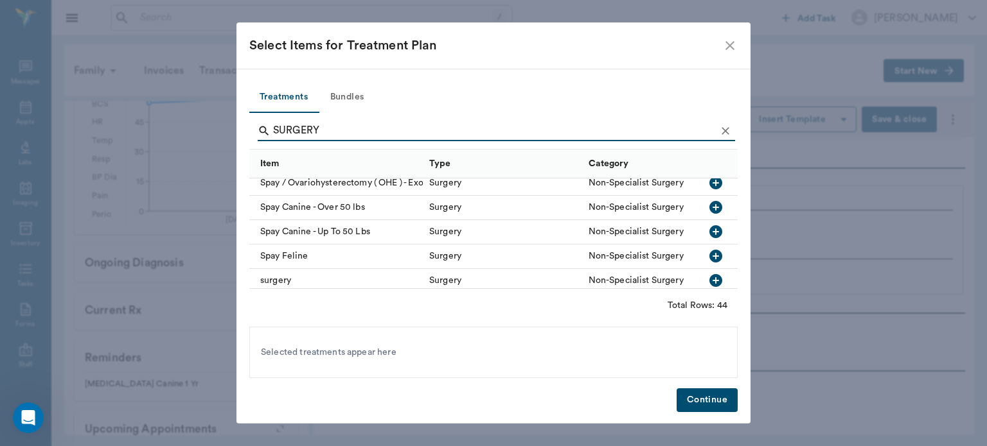
scroll to position [748, 0]
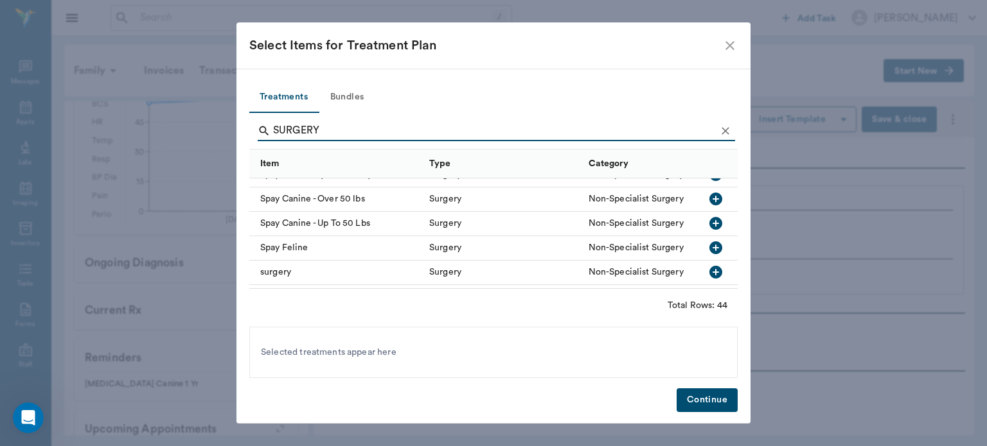
type input "SURGERY"
click at [709, 274] on icon "button" at bounding box center [715, 272] width 13 height 13
click at [711, 393] on button "Continue" at bounding box center [706, 401] width 61 height 24
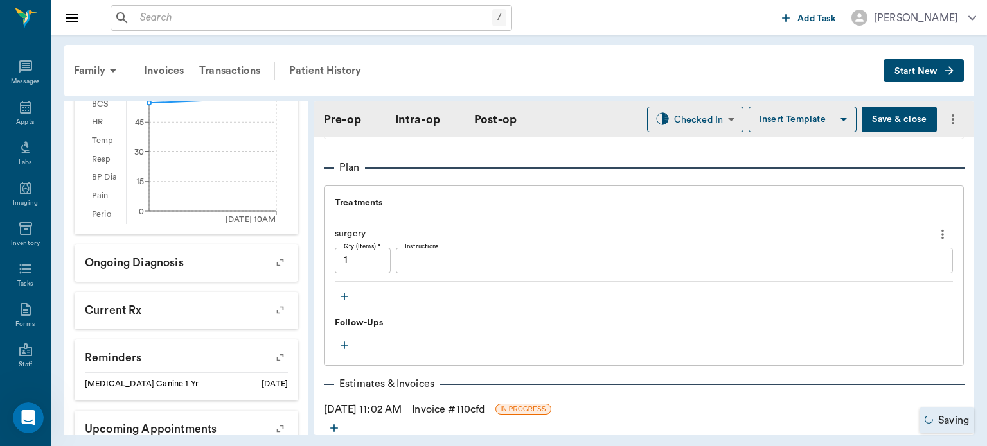
click at [347, 297] on icon "button" at bounding box center [344, 296] width 13 height 13
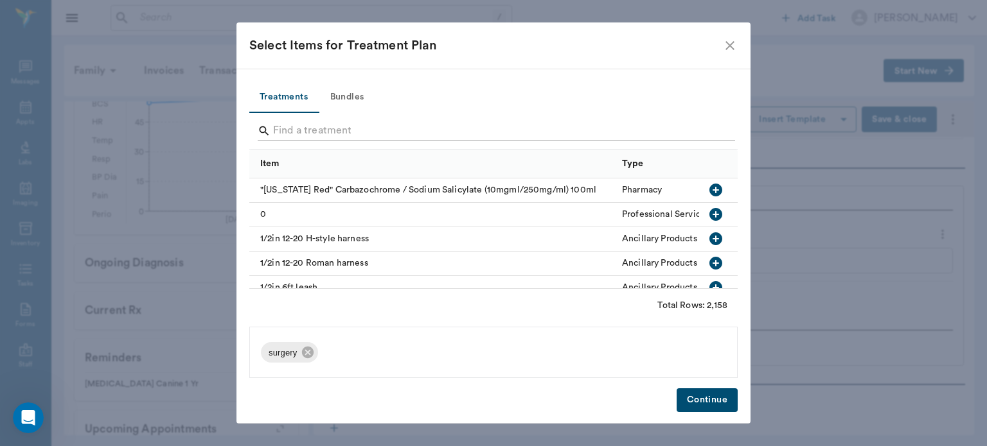
click at [324, 135] on input "Search" at bounding box center [494, 131] width 443 height 21
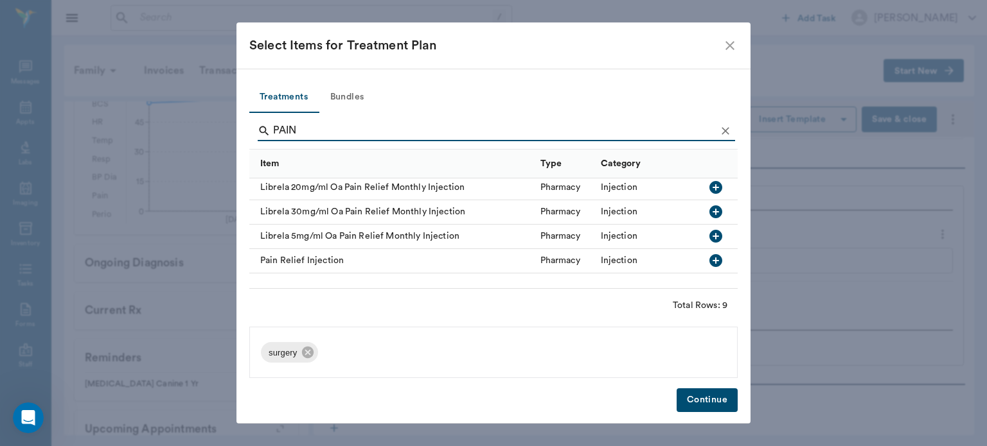
scroll to position [118, 0]
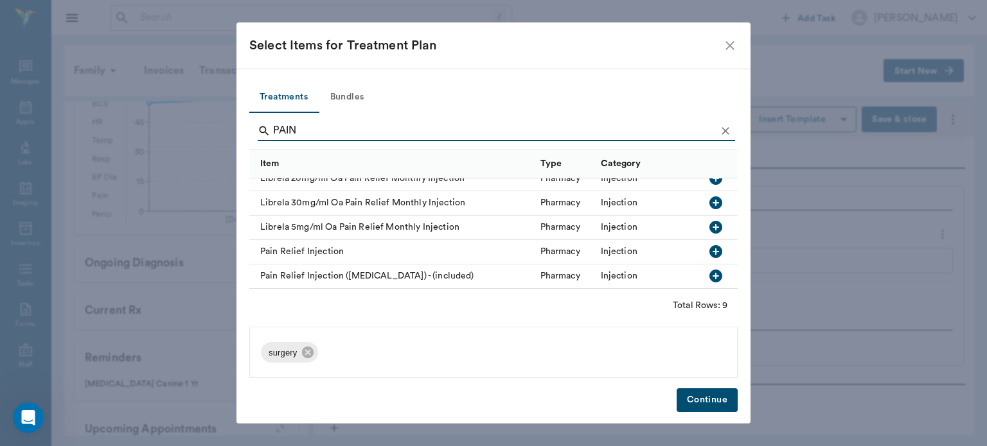
type input "PAIN"
click at [709, 270] on icon "button" at bounding box center [715, 276] width 13 height 13
click at [718, 401] on button "Continue" at bounding box center [706, 401] width 61 height 24
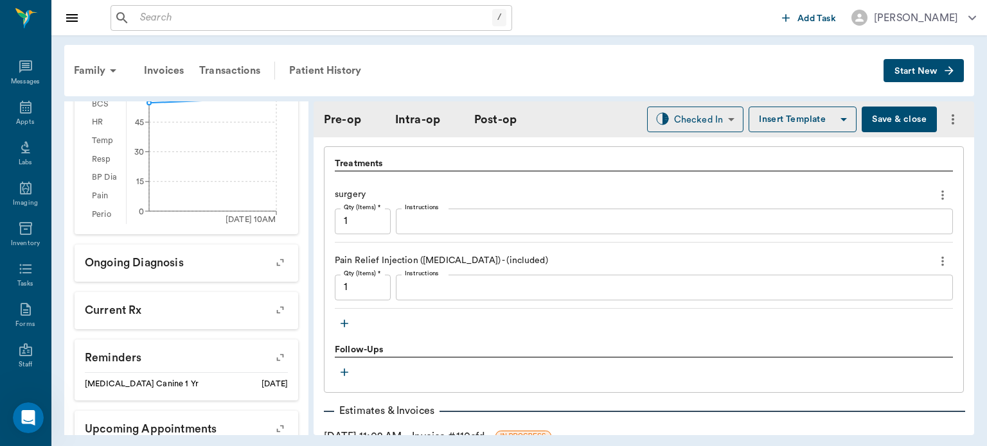
scroll to position [1083, 0]
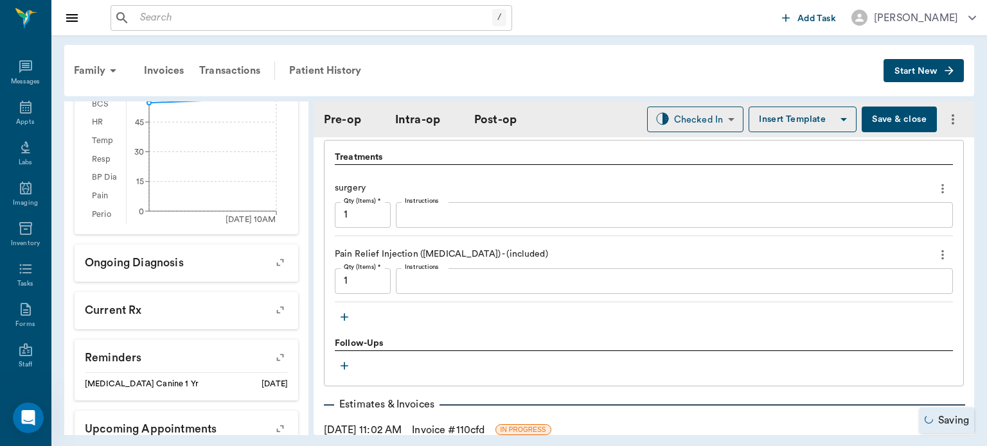
click at [347, 316] on icon "button" at bounding box center [344, 317] width 8 height 8
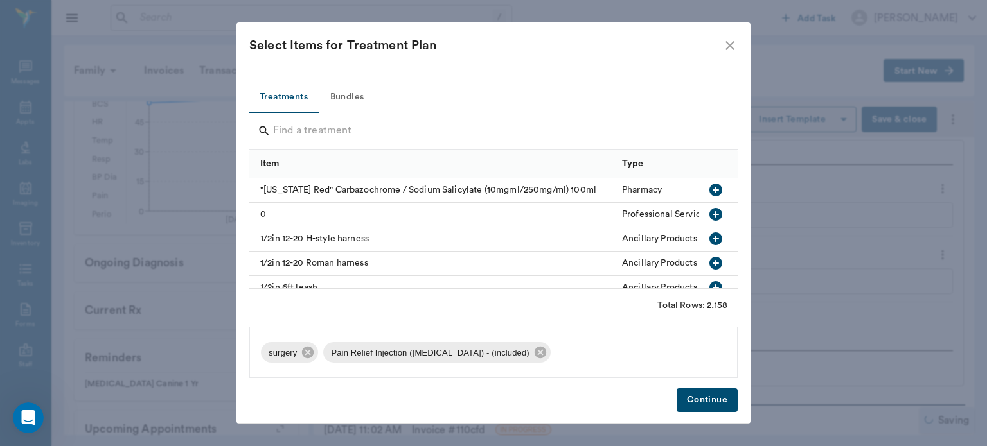
click at [326, 130] on input "Search" at bounding box center [494, 131] width 443 height 21
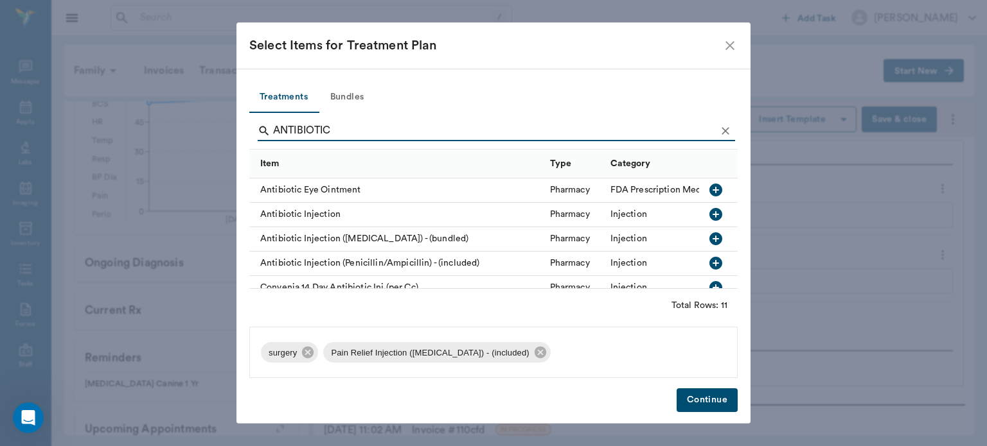
type input "ANTIBIOTIC"
click at [709, 265] on icon "button" at bounding box center [715, 263] width 13 height 13
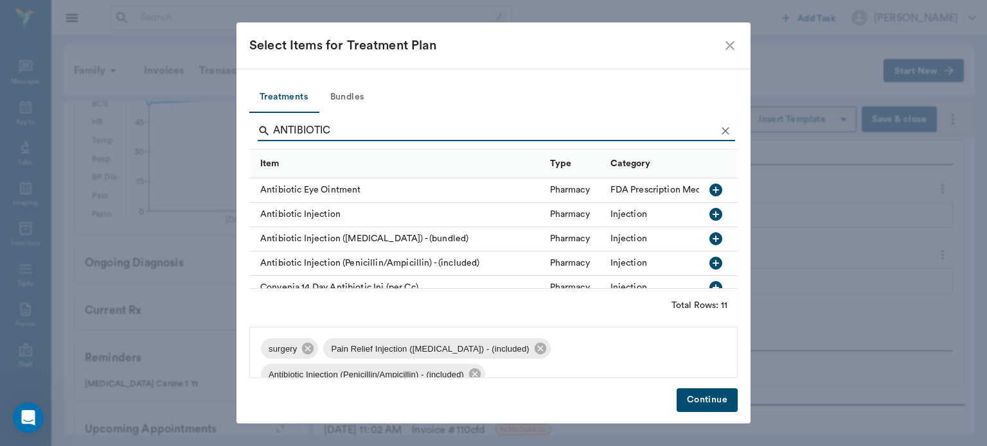
click at [715, 398] on button "Continue" at bounding box center [706, 401] width 61 height 24
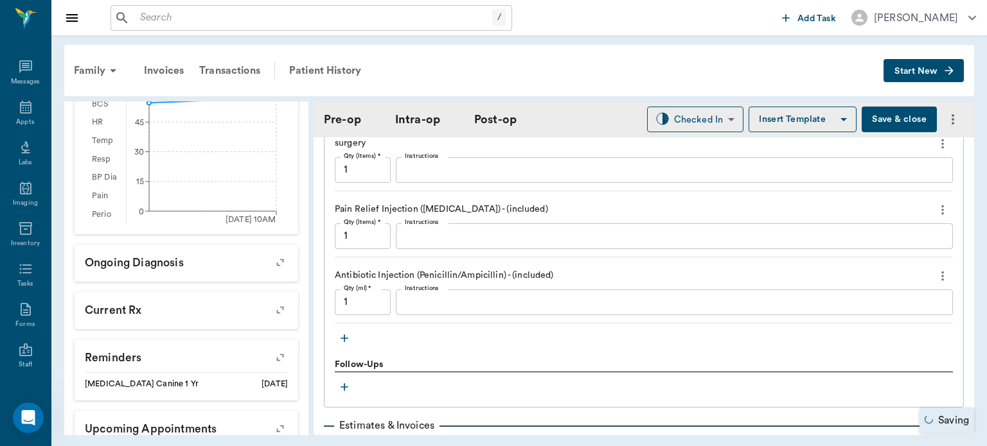
scroll to position [1122, 0]
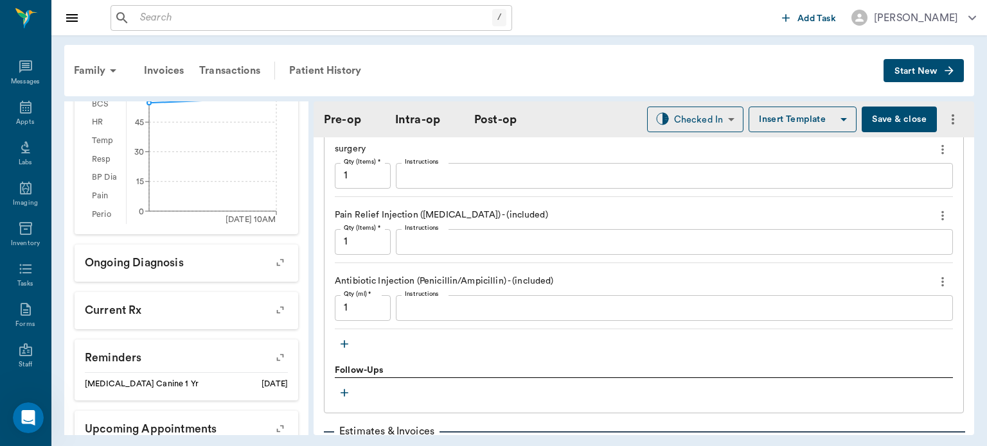
click at [346, 343] on icon "button" at bounding box center [344, 344] width 8 height 8
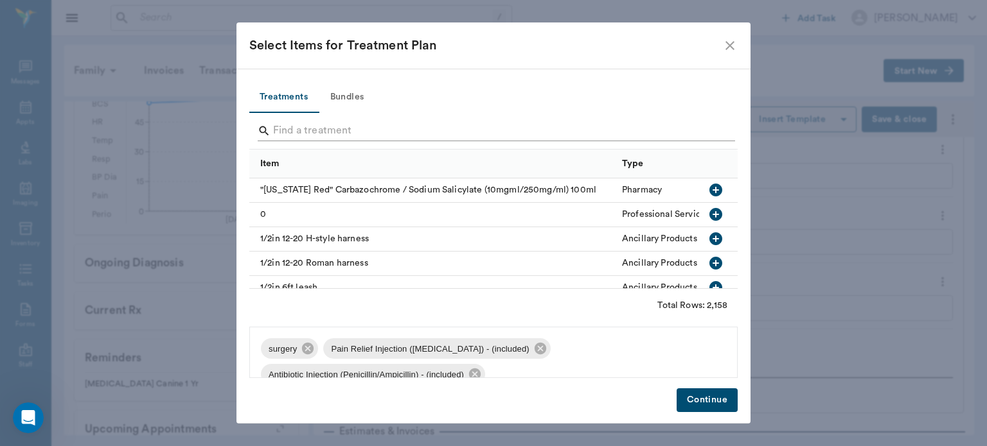
click at [297, 131] on input "Search" at bounding box center [494, 131] width 443 height 21
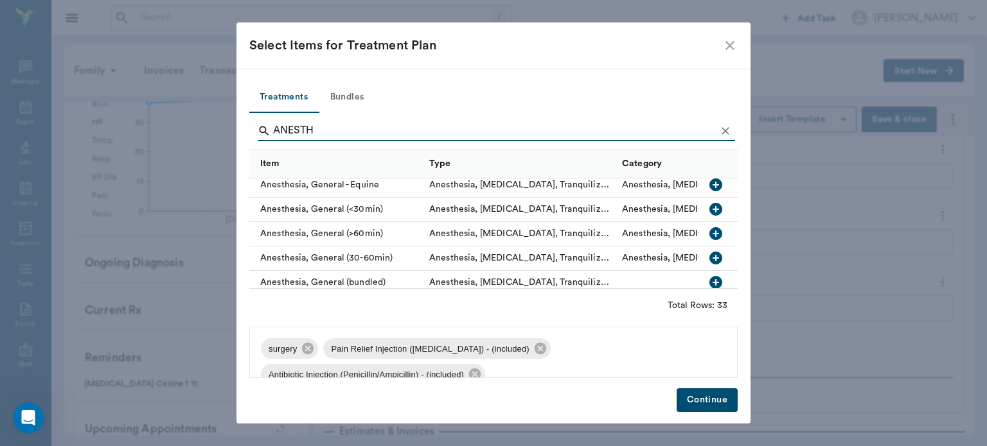
scroll to position [107, 0]
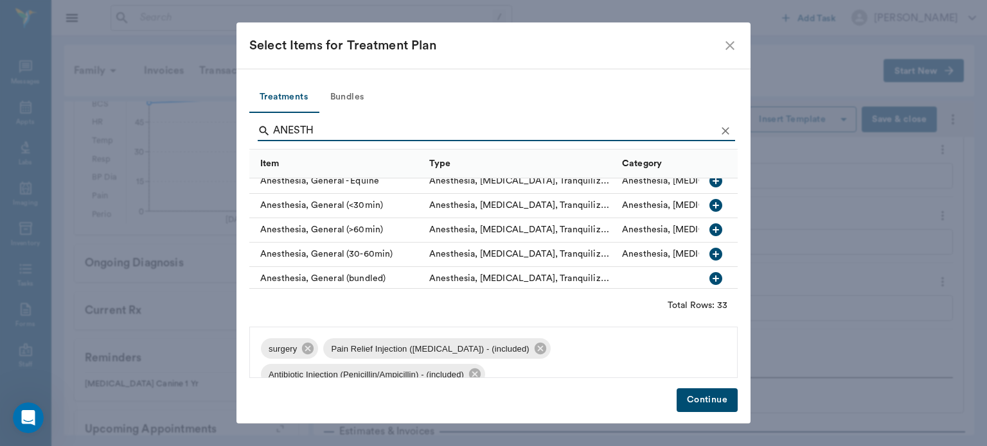
type input "ANESTH"
click at [709, 257] on icon "button" at bounding box center [715, 254] width 13 height 13
click at [706, 410] on button "Continue" at bounding box center [706, 401] width 61 height 24
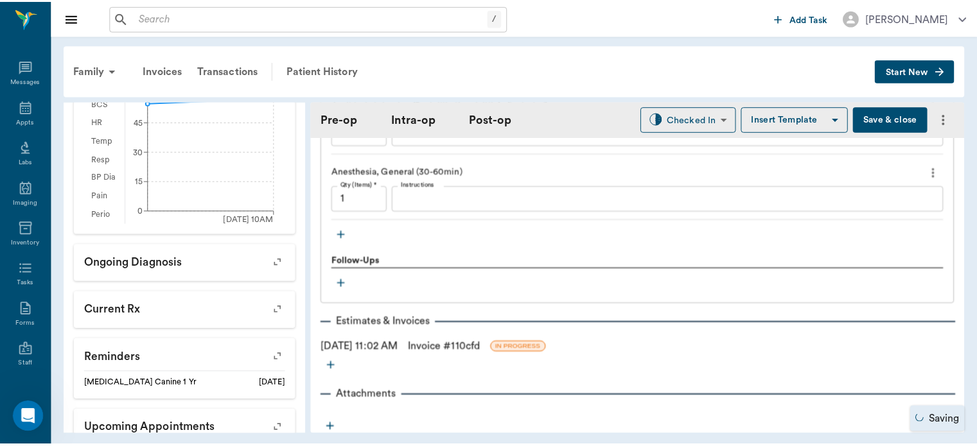
scroll to position [1312, 0]
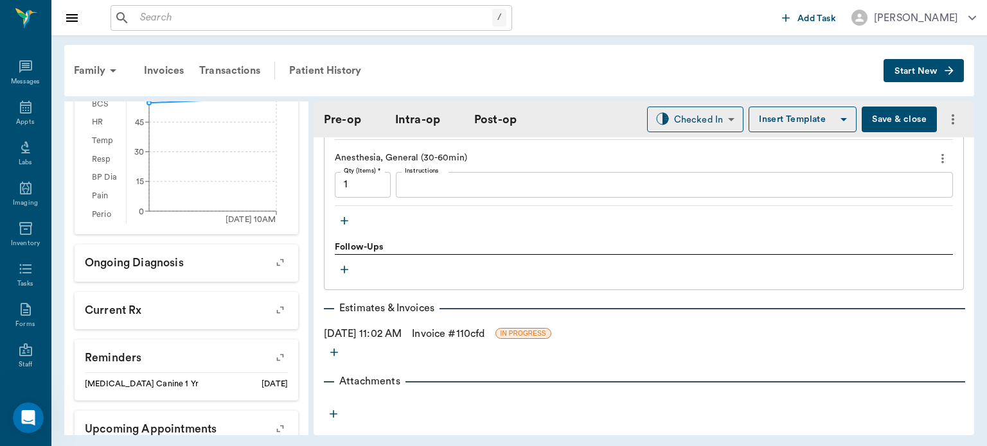
click at [484, 331] on link "Invoice # 110cfd" at bounding box center [448, 333] width 73 height 15
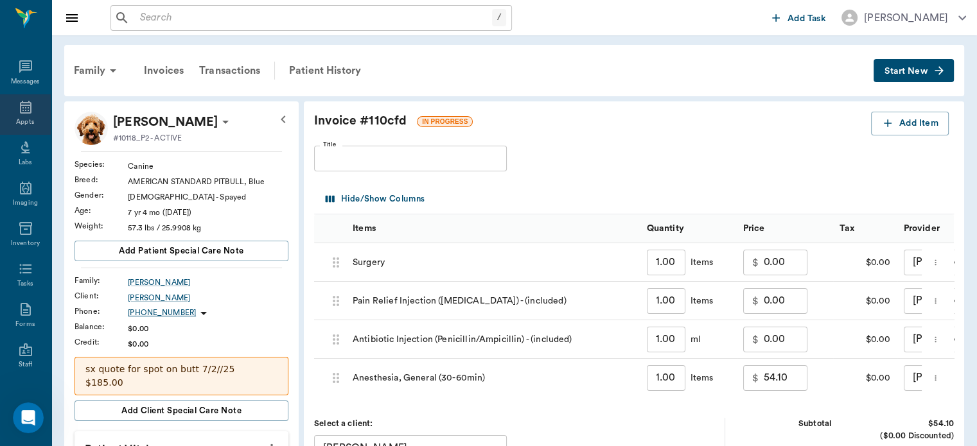
click at [26, 107] on icon at bounding box center [26, 107] width 12 height 13
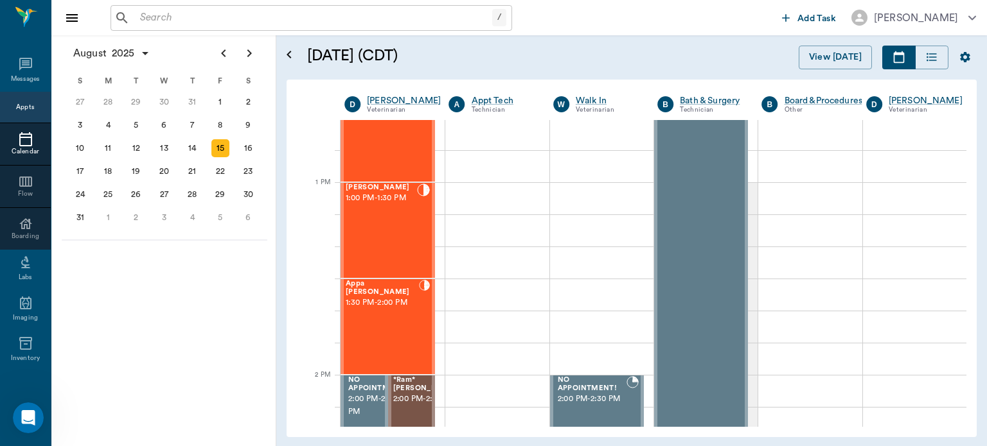
scroll to position [907, 0]
click at [382, 328] on div "Appa Jestice 1:30 PM - 2:00 PM" at bounding box center [382, 326] width 73 height 94
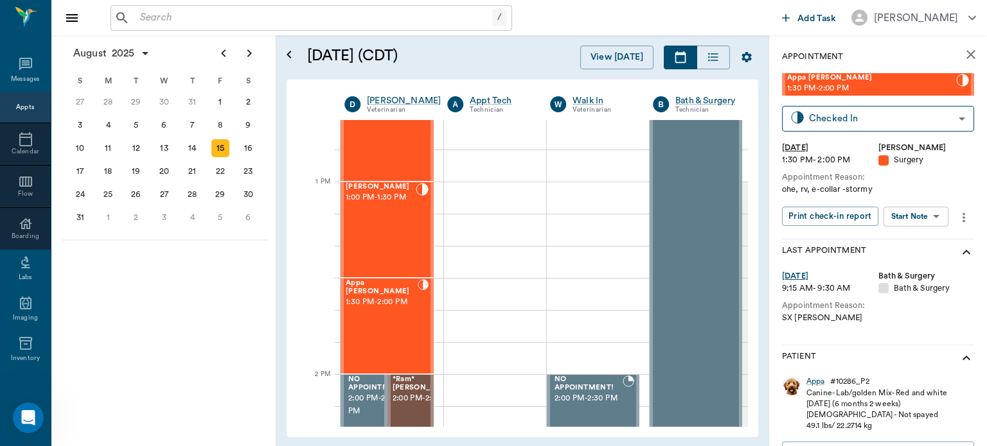
click at [920, 221] on body "/ ​ Add Task Dr. Bert Ellsworth Nectar Messages Appts Calendar Flow Boarding La…" at bounding box center [493, 223] width 987 height 446
click at [909, 265] on button "View Surgery" at bounding box center [905, 263] width 53 height 15
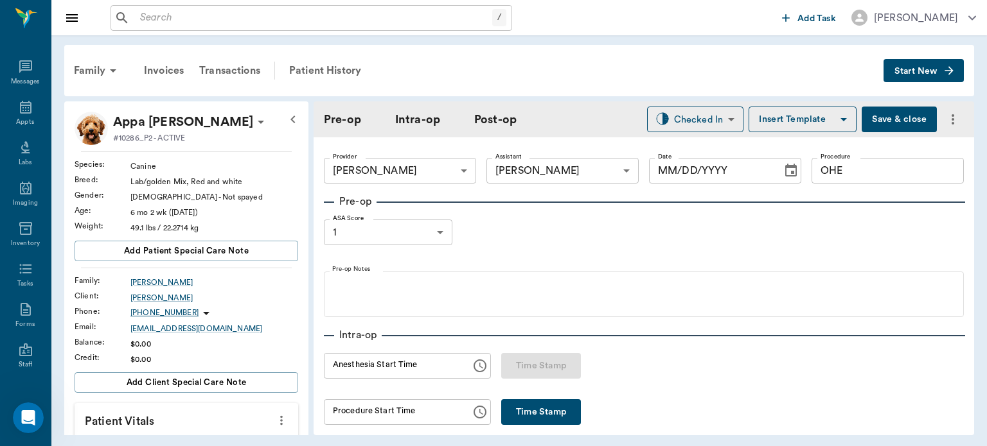
type input "63ec2f075fda476ae8351a4d"
type input "63ec2e7e52e12b0ba117b124"
type input "OHE"
type input "1"
radio input "true"
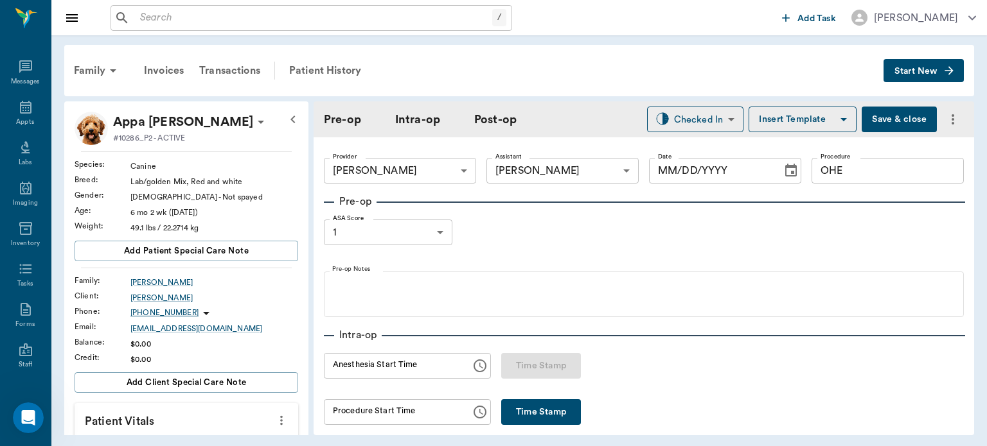
type input "[DATE]"
type input "10:49 AM"
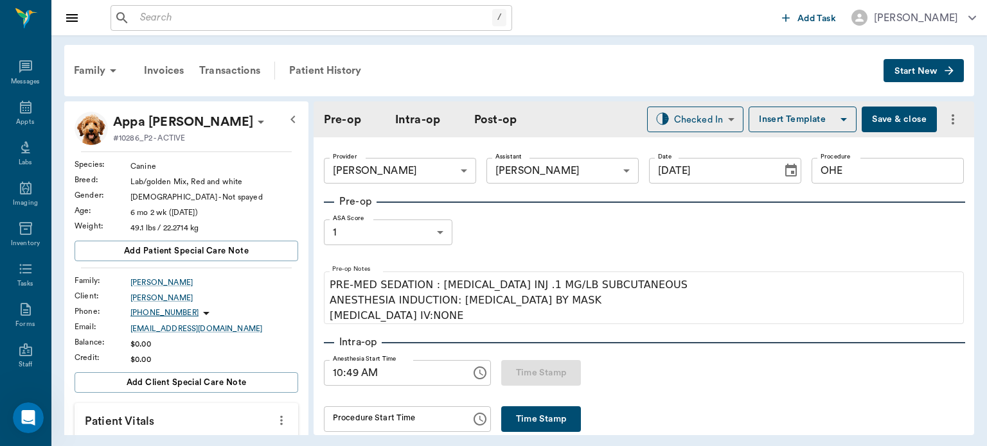
click at [538, 416] on button "Time Stamp" at bounding box center [541, 420] width 80 height 26
type input "11:03 AM"
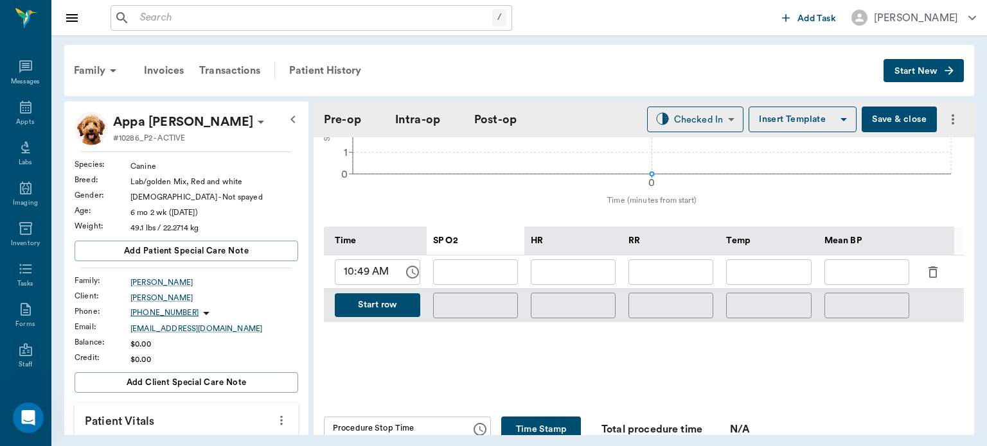
scroll to position [577, 0]
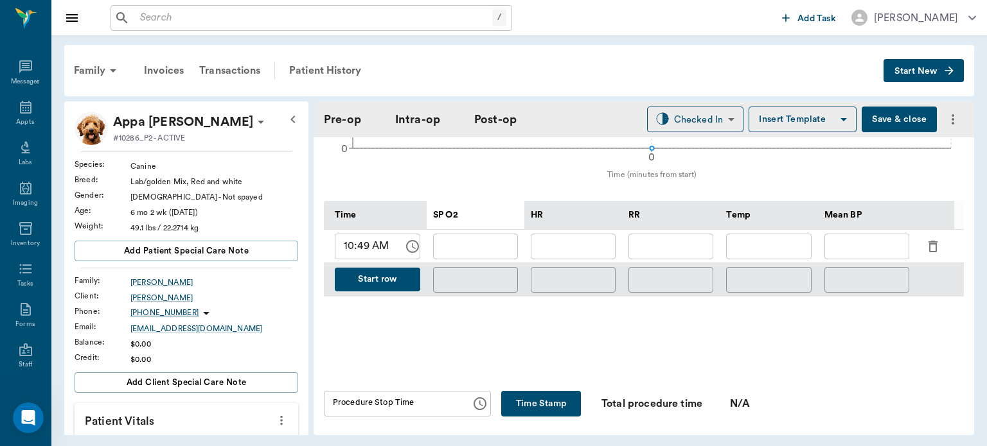
click at [930, 239] on icon "button" at bounding box center [932, 246] width 15 height 15
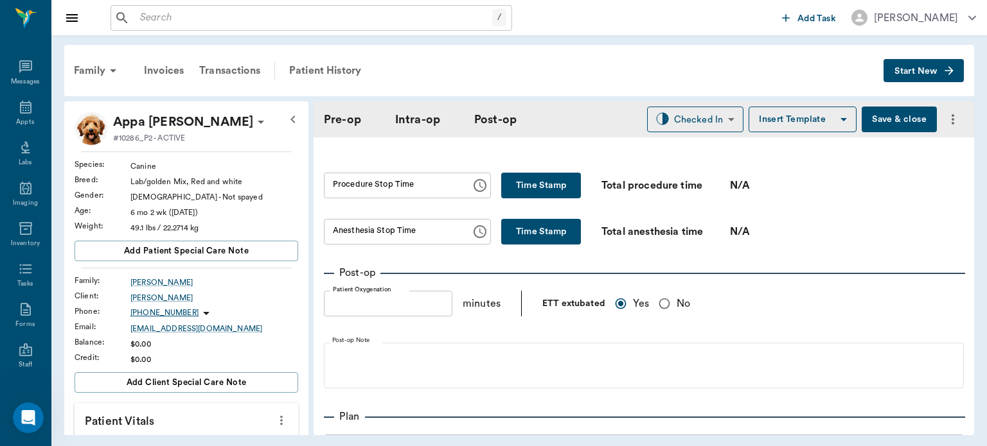
scroll to position [807, 0]
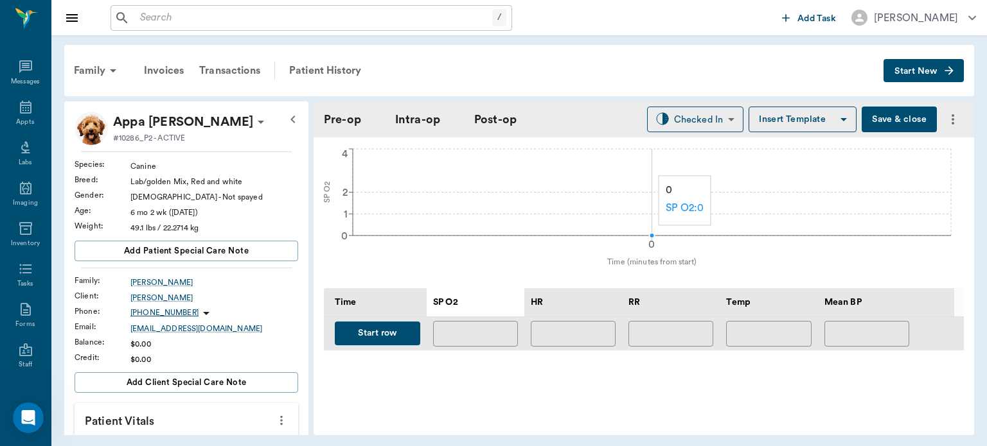
scroll to position [490, 0]
click at [401, 325] on button "Start row" at bounding box center [377, 333] width 85 height 24
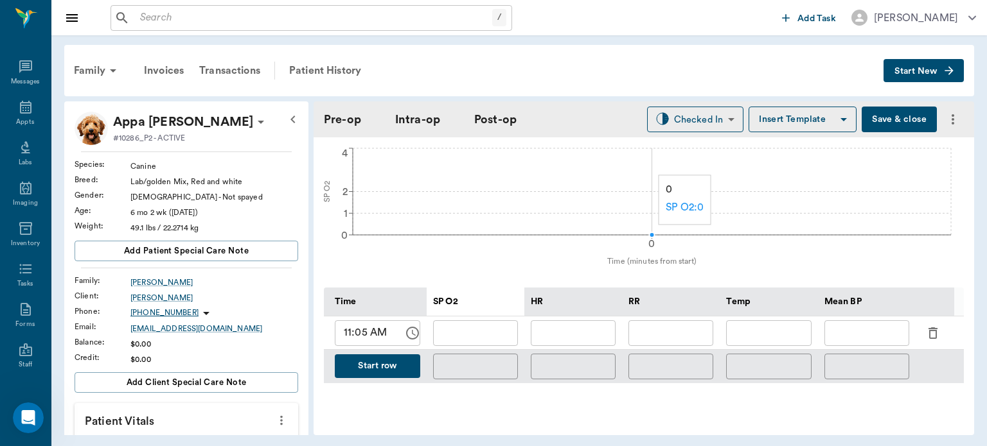
click at [590, 331] on input "text" at bounding box center [573, 333] width 85 height 26
type input "114"
click at [670, 324] on input "text" at bounding box center [670, 333] width 85 height 26
click at [469, 324] on input "text" at bounding box center [475, 333] width 85 height 26
type input "99"
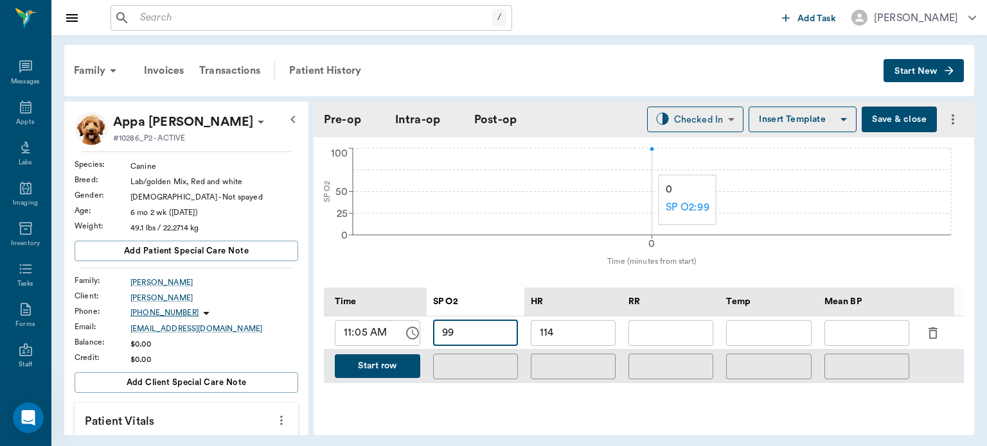
click at [673, 331] on input "text" at bounding box center [670, 333] width 85 height 26
type input "10"
click at [768, 300] on div "Temp" at bounding box center [768, 302] width 85 height 29
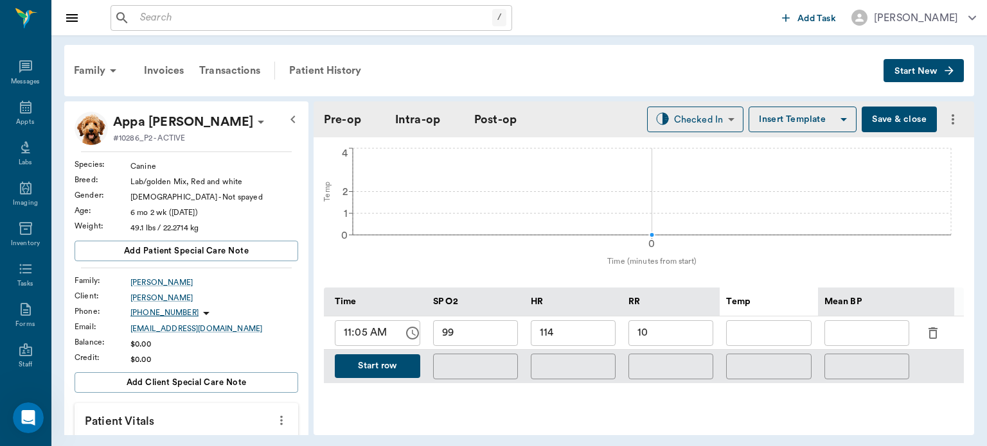
click at [387, 355] on button "Start row" at bounding box center [377, 367] width 85 height 24
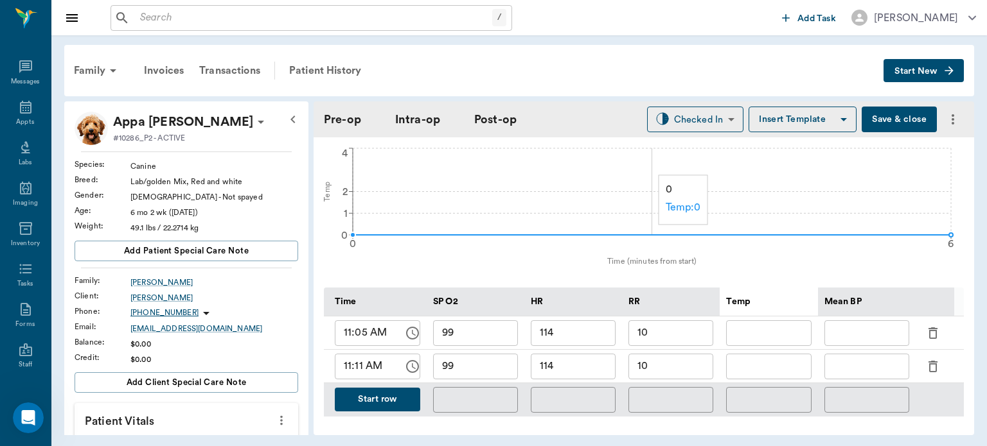
click at [581, 364] on input "114" at bounding box center [573, 367] width 85 height 26
type input "1"
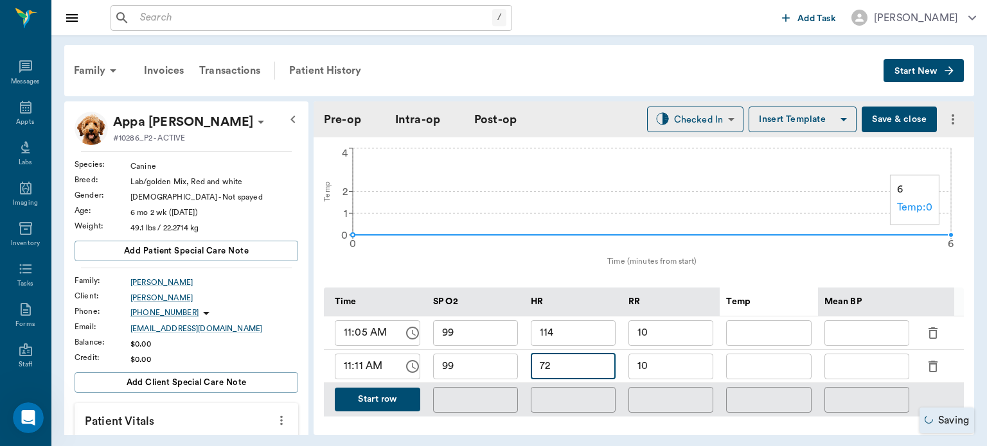
type input "72"
click at [504, 362] on input "99" at bounding box center [475, 367] width 85 height 26
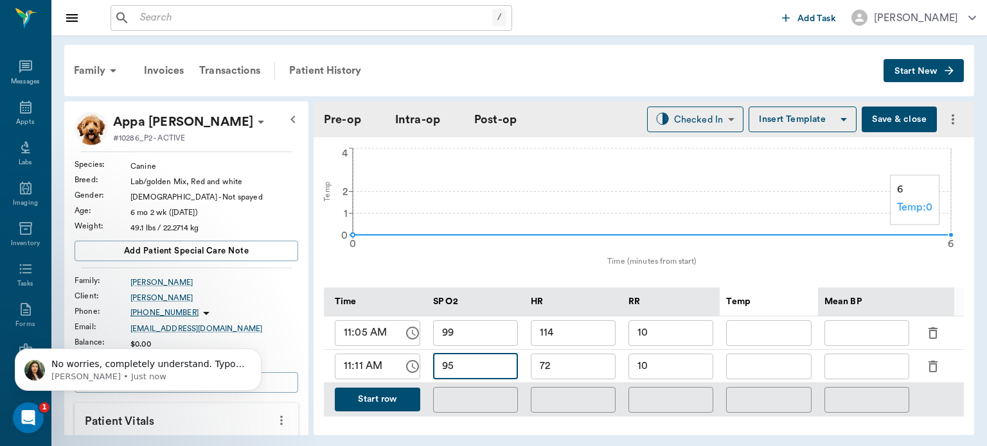
scroll to position [0, 0]
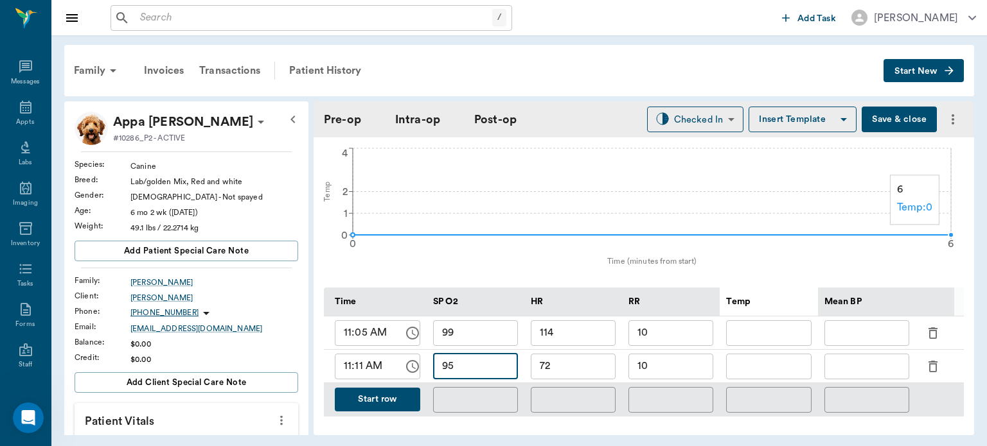
type input "95"
click at [685, 357] on input "10" at bounding box center [670, 367] width 85 height 26
type input "12"
click at [367, 388] on button "Start row" at bounding box center [377, 400] width 85 height 24
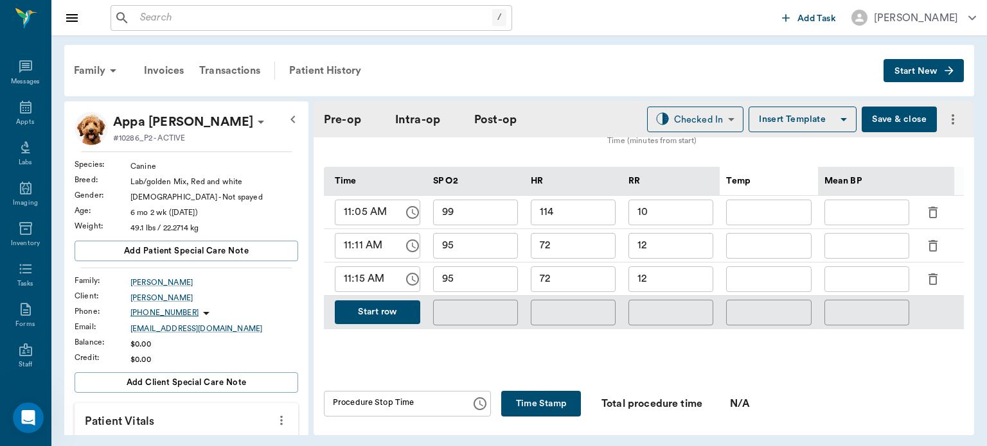
scroll to position [608, 0]
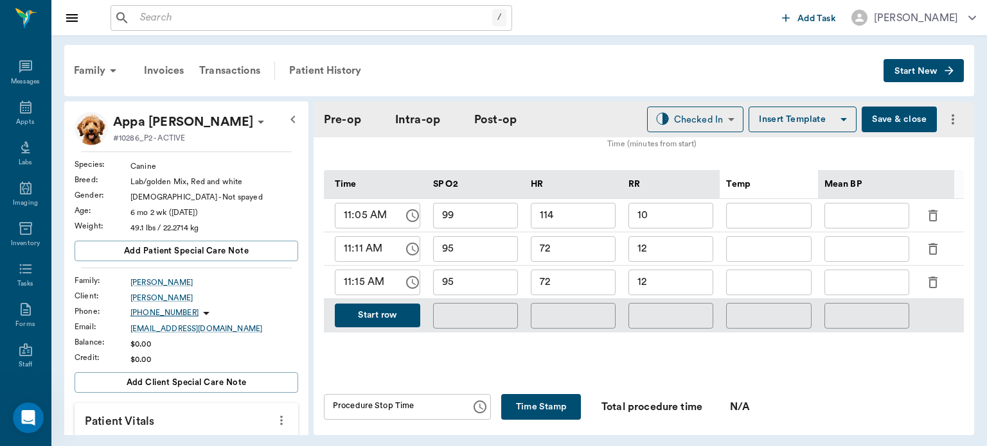
click at [382, 317] on button "Start row" at bounding box center [377, 316] width 85 height 24
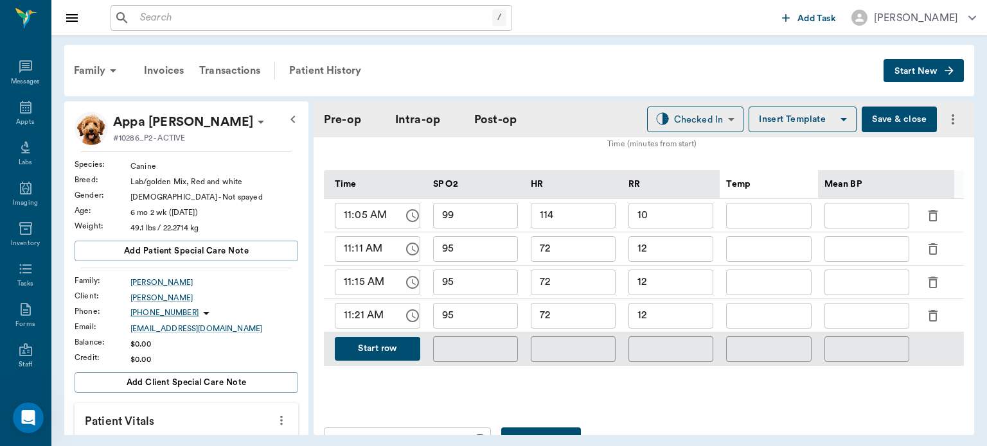
click at [573, 313] on input "72" at bounding box center [573, 316] width 85 height 26
type input "7"
type input "97"
click at [491, 313] on input "95" at bounding box center [475, 316] width 85 height 26
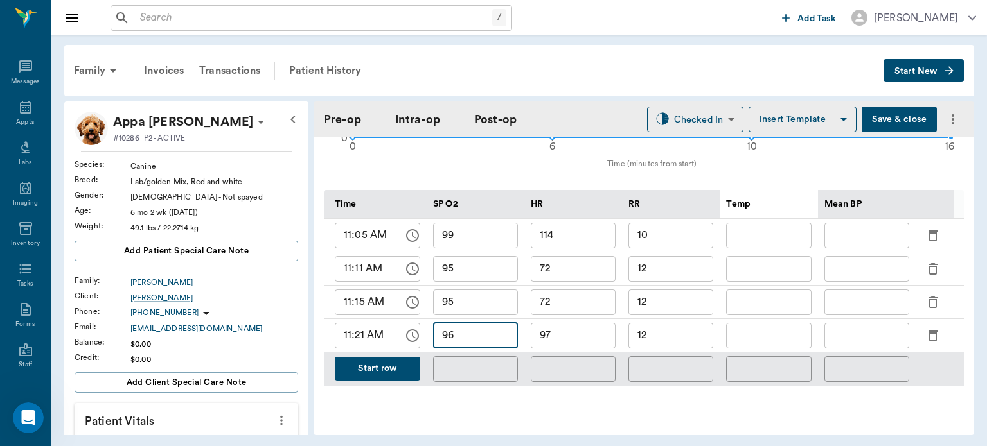
scroll to position [580, 0]
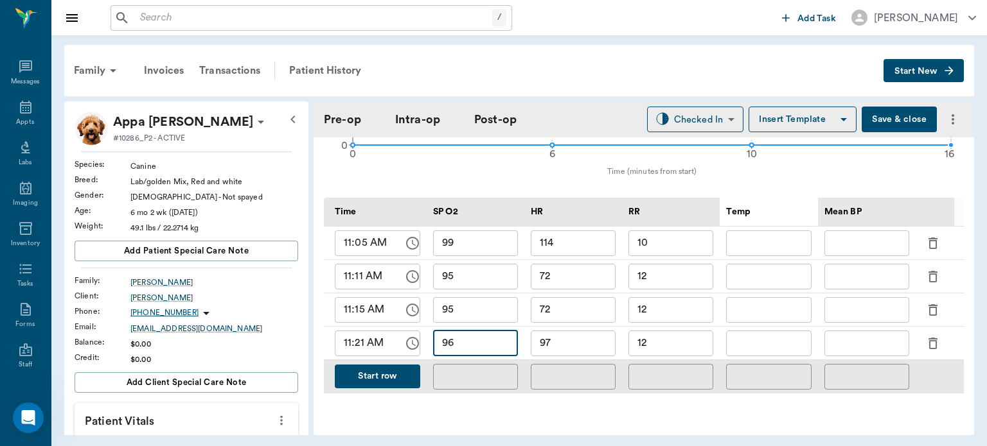
type input "96"
click at [891, 121] on button "Save & close" at bounding box center [898, 120] width 75 height 26
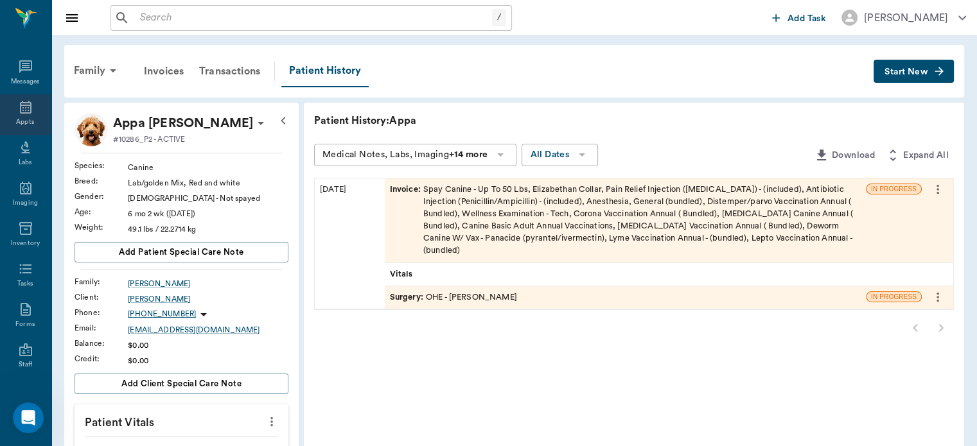
click at [20, 113] on icon at bounding box center [26, 107] width 12 height 13
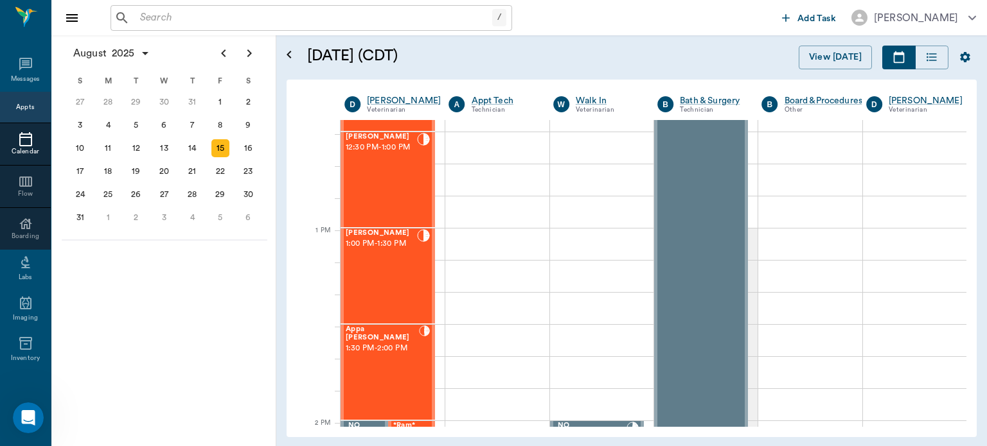
scroll to position [861, 0]
click at [388, 195] on div "Martha Spay 12:30 PM - 1:00 PM" at bounding box center [381, 180] width 71 height 94
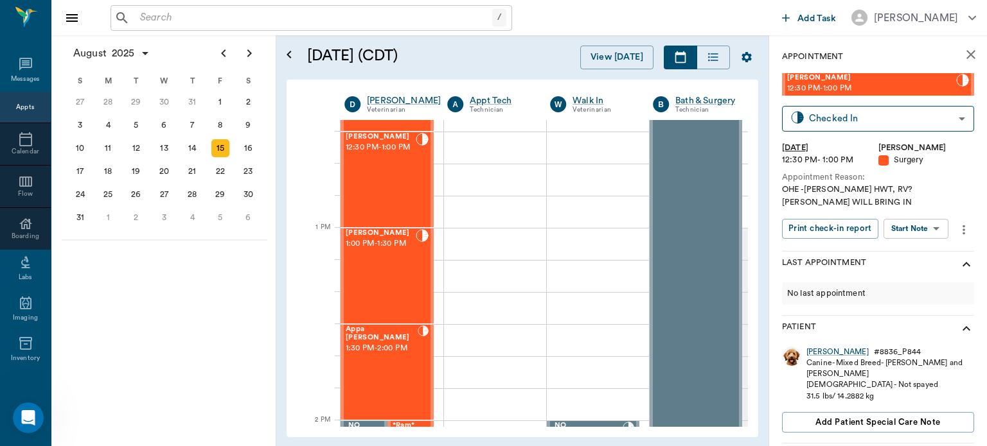
click at [926, 233] on body "/ ​ Add Task Dr. Bert Ellsworth Nectar Messages Appts Calendar Flow Boarding La…" at bounding box center [493, 223] width 987 height 446
click at [915, 279] on button "View Surgery" at bounding box center [905, 275] width 53 height 15
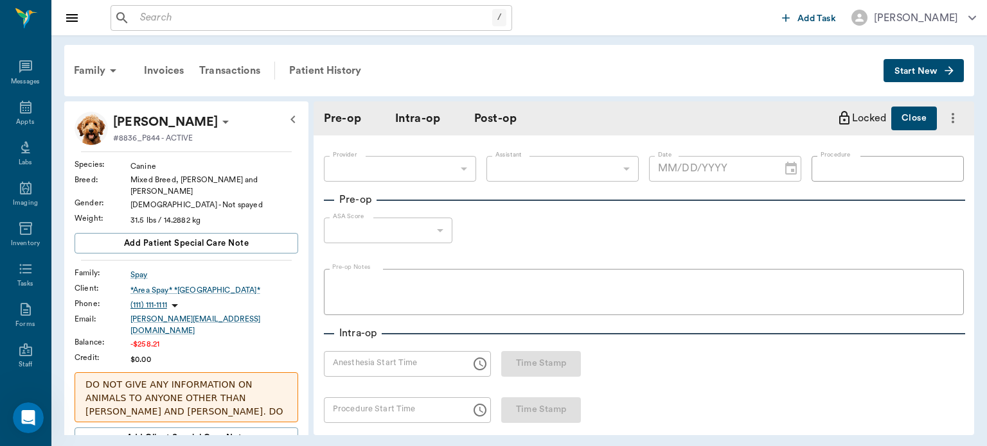
click at [524, 364] on div "Anesthesia Start Time Anesthesia Start Time Time Stamp" at bounding box center [452, 364] width 257 height 26
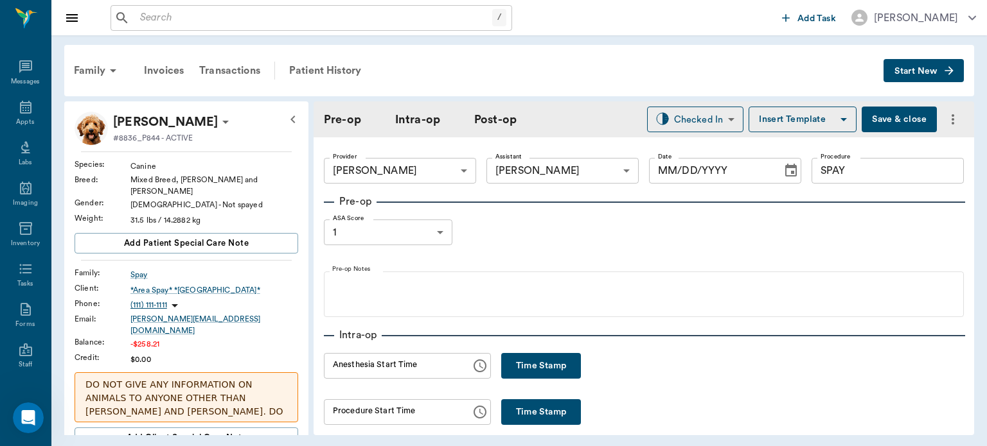
type input "63ec2f075fda476ae8351a4d"
type input "63ec2e7e52e12b0ba117b124"
type input "SPAY"
type input "1"
radio input "true"
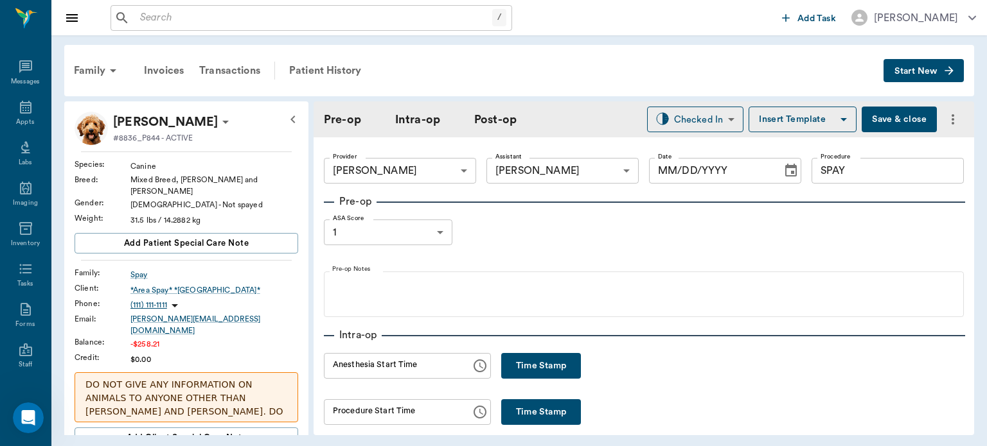
type input "[DATE]"
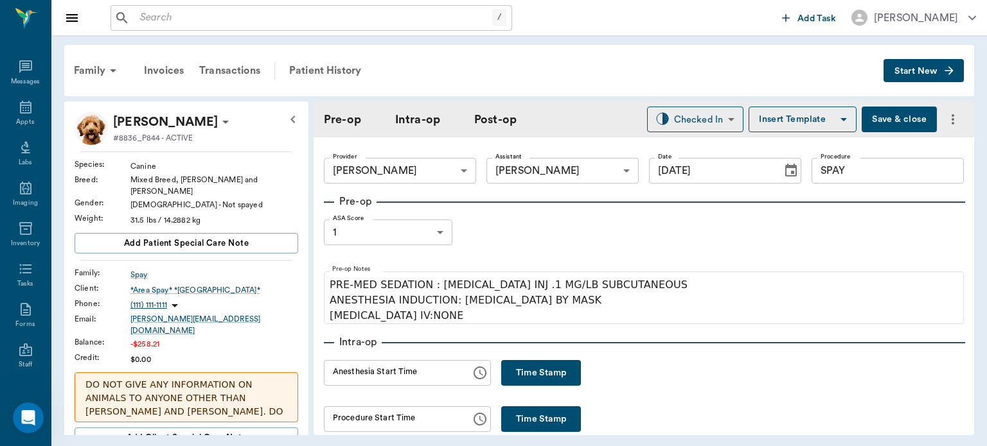
click at [530, 368] on button "Time Stamp" at bounding box center [541, 373] width 80 height 26
click at [352, 377] on input "11:26 AM" at bounding box center [393, 373] width 138 height 26
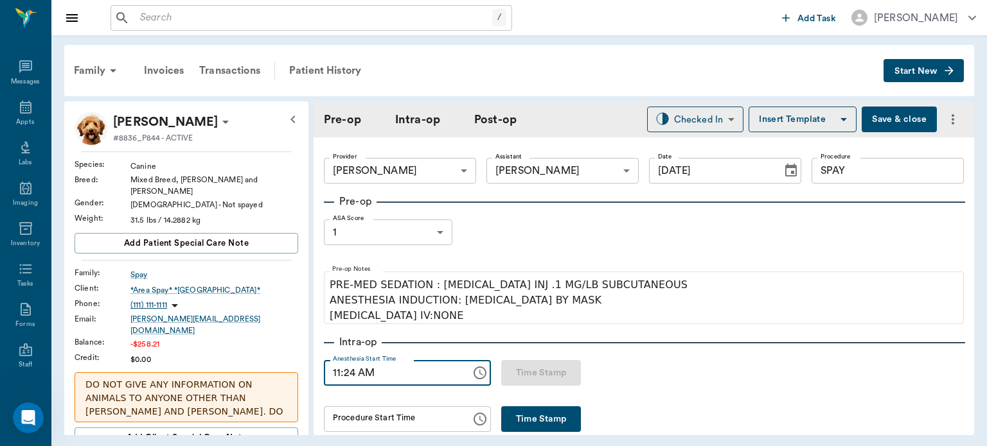
type input "11:24 AM"
click at [872, 127] on button "Save & close" at bounding box center [898, 120] width 75 height 26
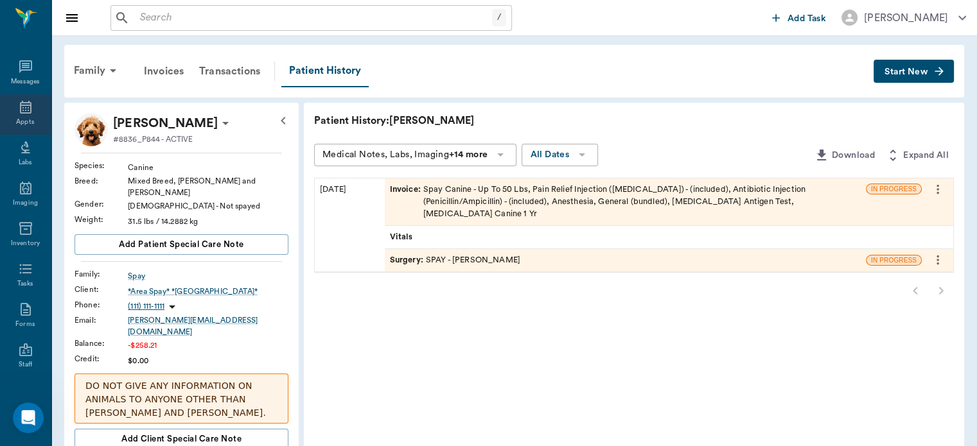
click at [23, 112] on icon at bounding box center [26, 107] width 12 height 13
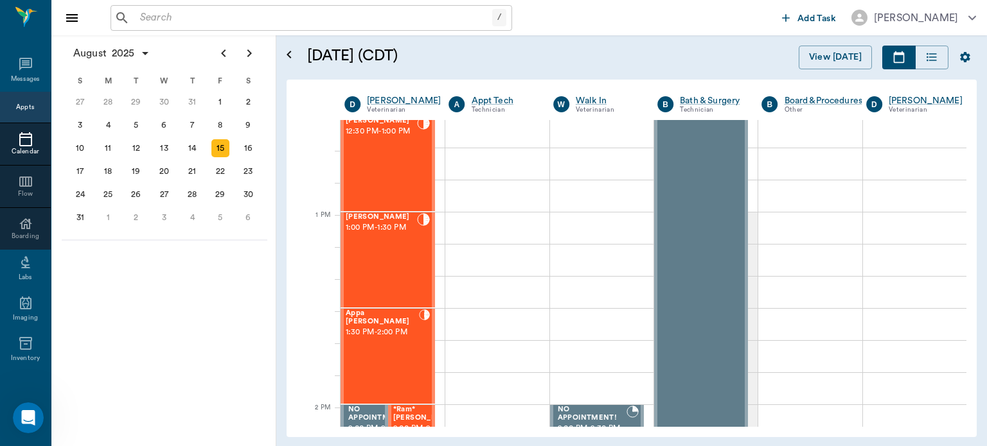
scroll to position [880, 0]
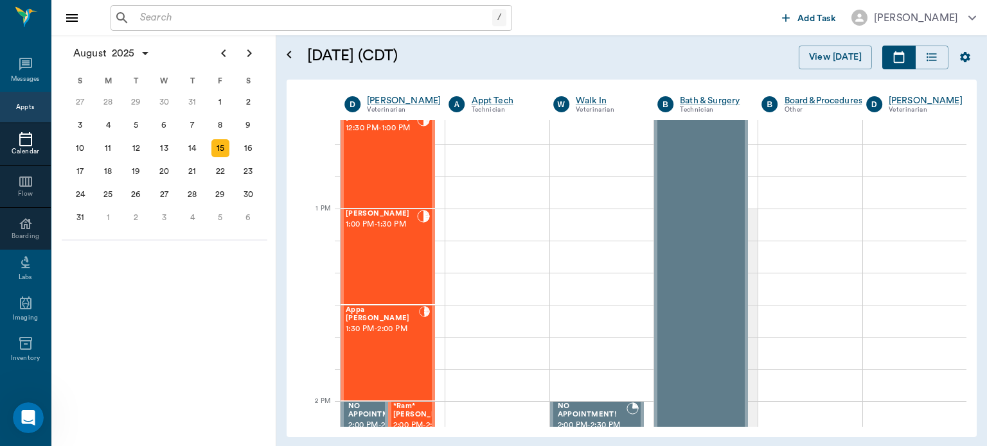
click at [388, 343] on div "Appa Jestice 1:30 PM - 2:00 PM" at bounding box center [382, 353] width 73 height 94
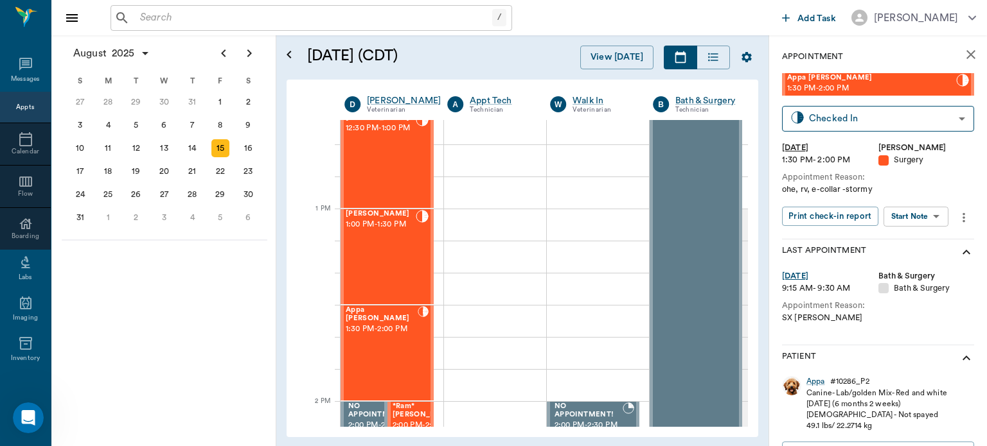
click at [926, 217] on body "/ ​ Add Task Dr. Bert Ellsworth Nectar Messages Appts Calendar Flow Boarding La…" at bounding box center [493, 223] width 987 height 446
click at [922, 257] on button "View Surgery" at bounding box center [905, 263] width 53 height 15
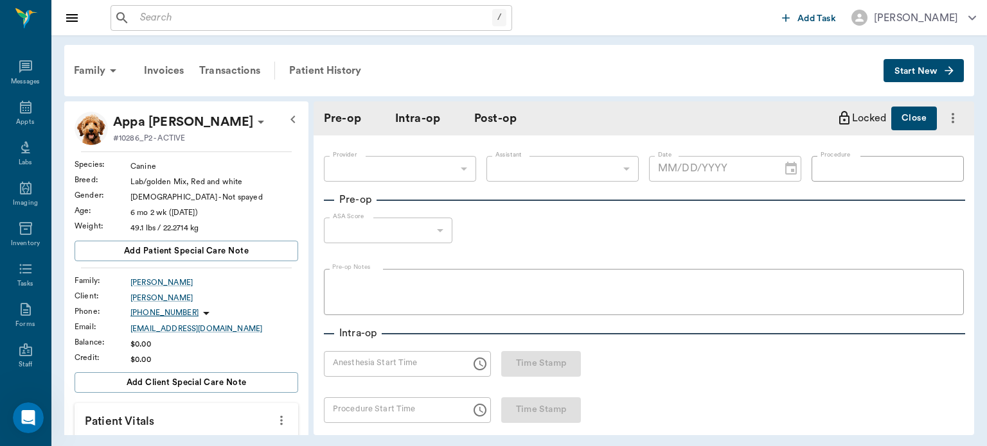
type input "63ec2f075fda476ae8351a4d"
type input "63ec2e7e52e12b0ba117b124"
type input "OHE"
type input "1"
radio input "true"
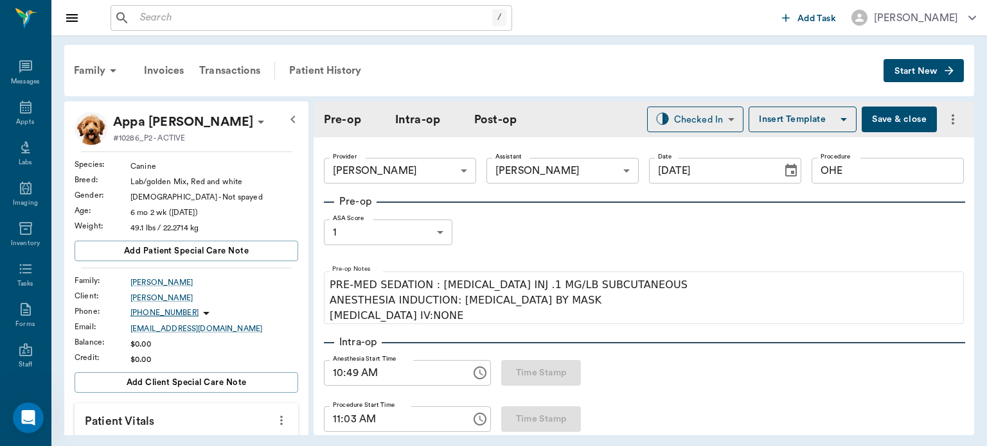
type input "[DATE]"
type input "10:49 AM"
type input "11:03 AM"
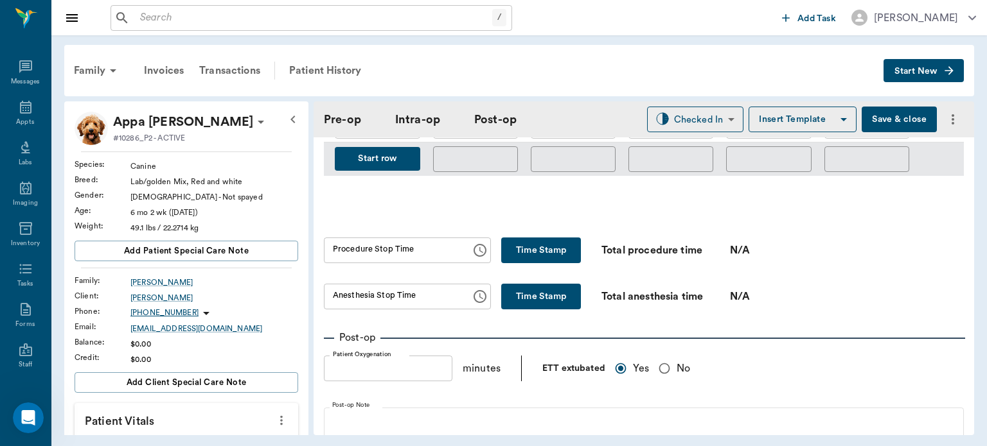
scroll to position [796, 0]
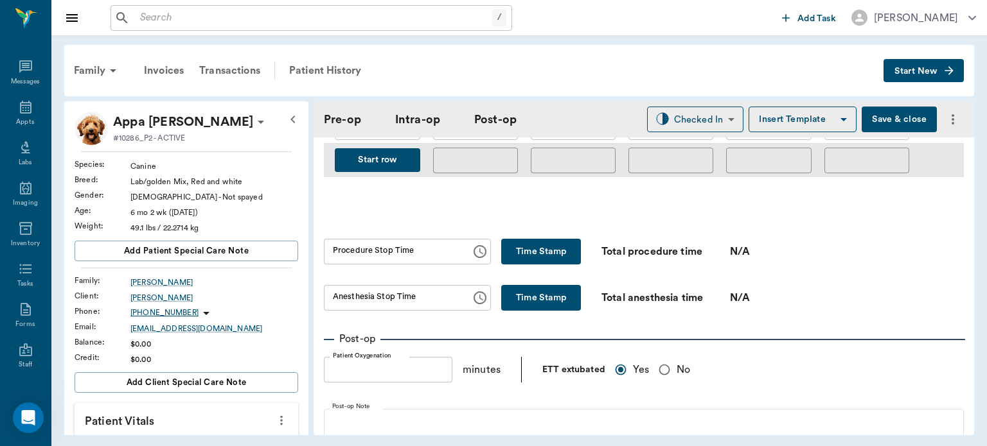
click at [544, 239] on button "Time Stamp" at bounding box center [541, 252] width 80 height 26
type input "11:27 AM"
click at [531, 285] on button "Time Stamp" at bounding box center [541, 298] width 80 height 26
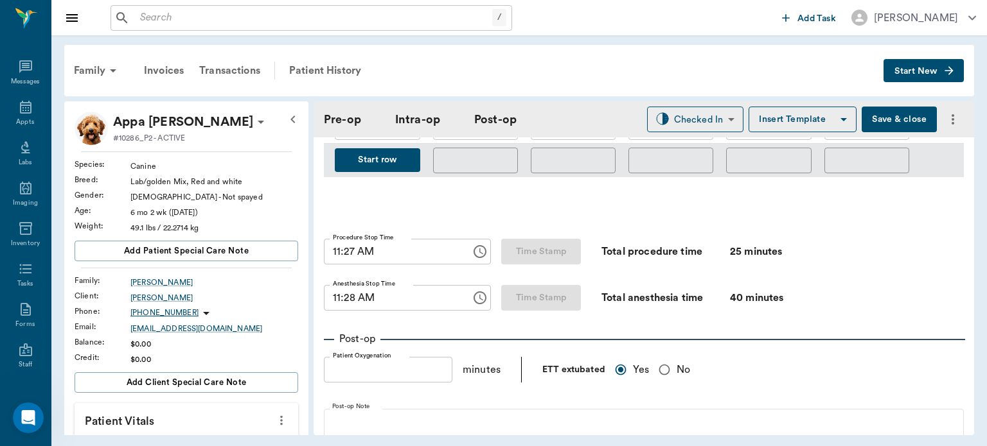
type input "11:28 AM"
click at [698, 118] on body "/ ​ Add Task Dr. Bert Ellsworth Nectar Messages Appts Labs Imaging Inventory Ta…" at bounding box center [493, 223] width 987 height 446
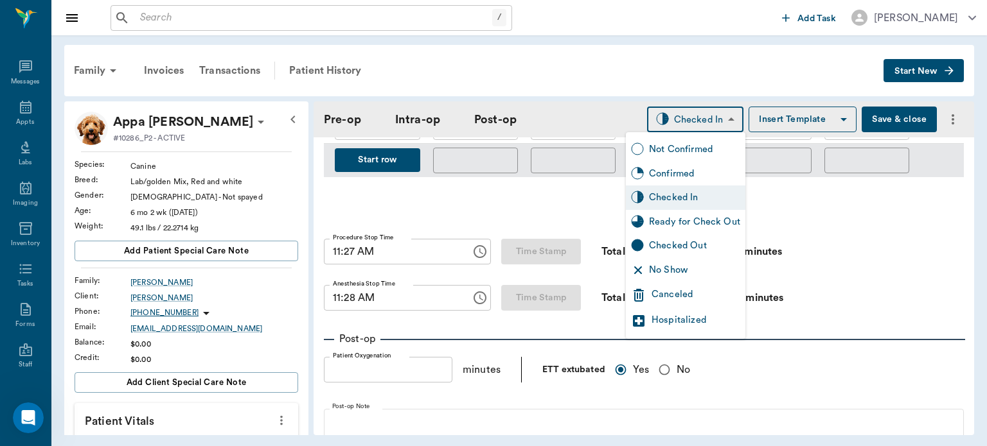
click at [706, 224] on div "Ready for Check Out" at bounding box center [694, 222] width 91 height 14
type input "READY_TO_CHECKOUT"
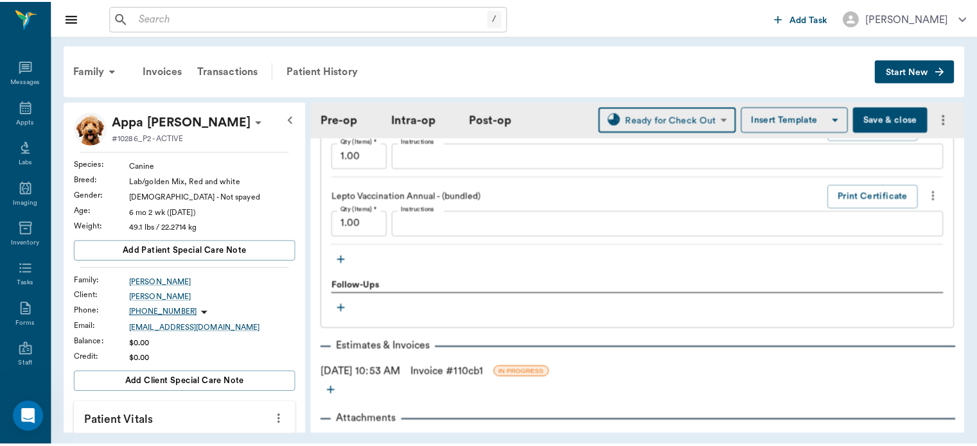
scroll to position [2066, 0]
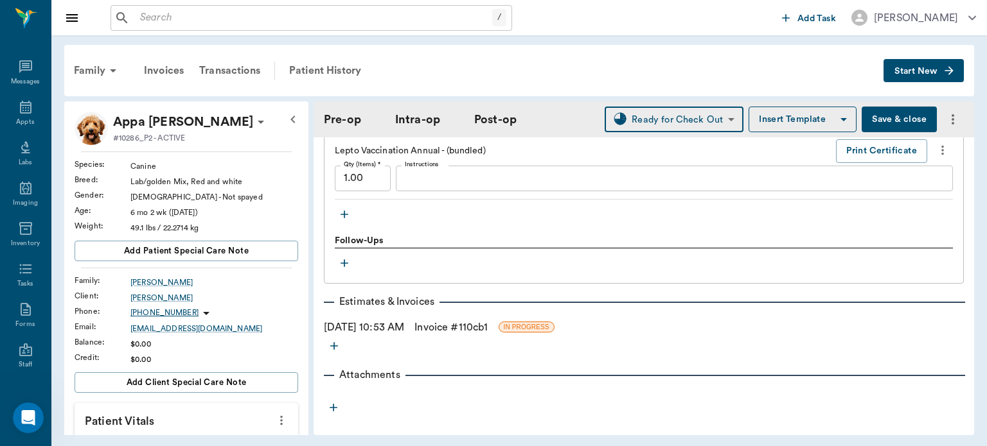
click at [487, 320] on link "Invoice # 110cb1" at bounding box center [450, 327] width 73 height 15
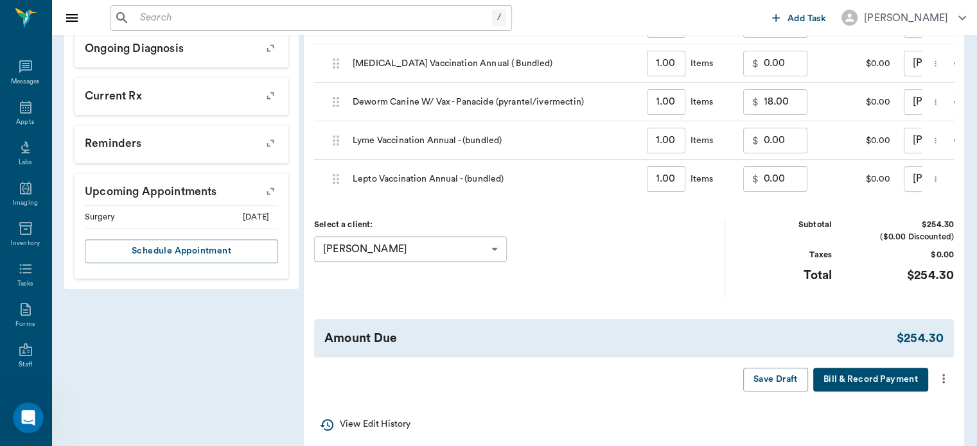
scroll to position [610, 0]
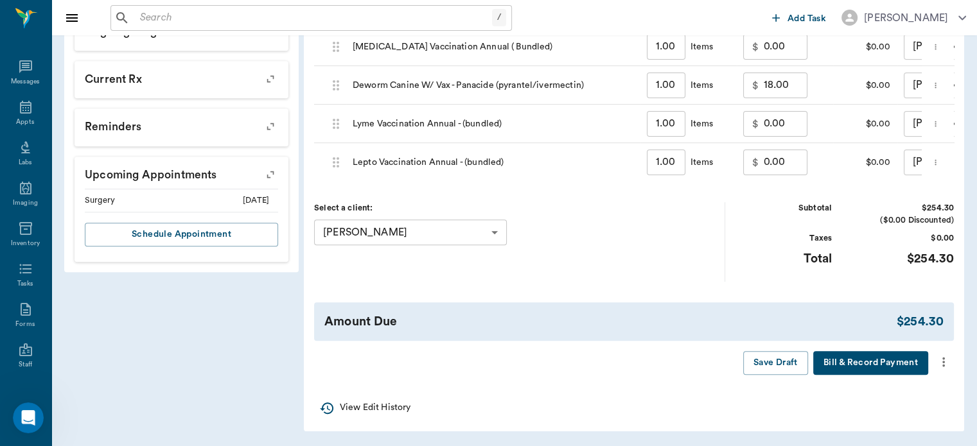
click at [948, 365] on icon "more" at bounding box center [943, 362] width 14 height 15
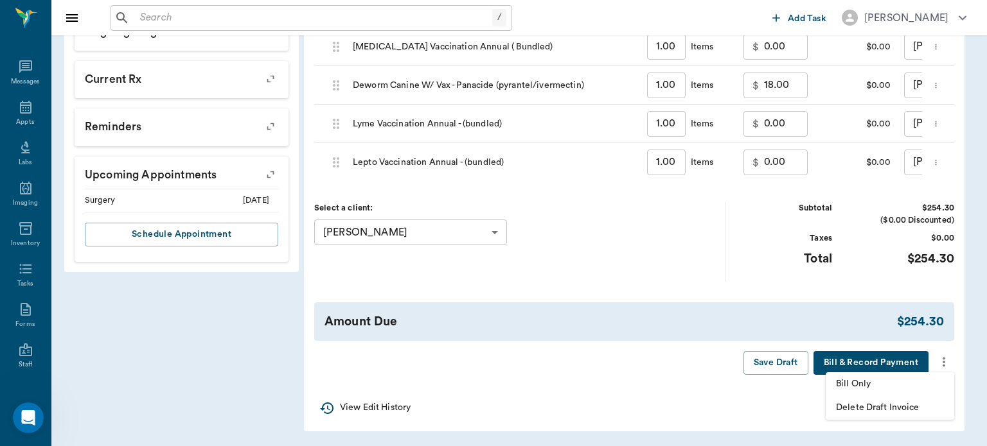
click at [861, 385] on span "Bill Only" at bounding box center [890, 384] width 108 height 13
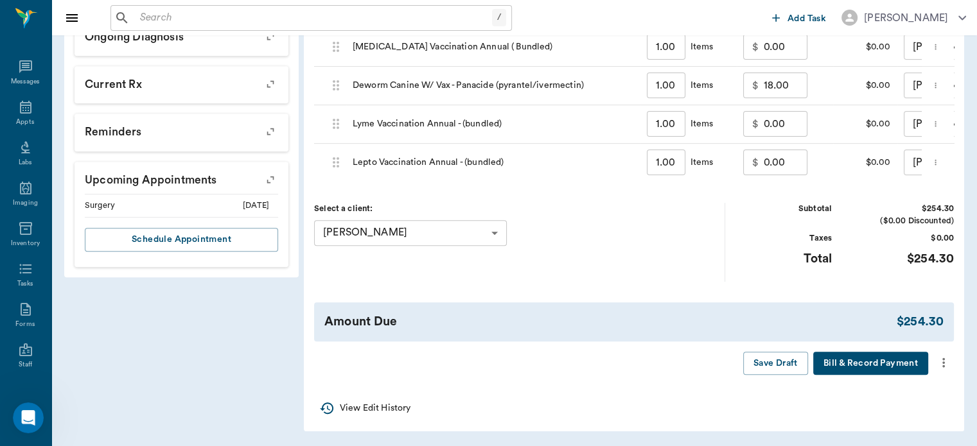
scroll to position [606, 0]
click at [943, 366] on icon "more" at bounding box center [943, 363] width 3 height 10
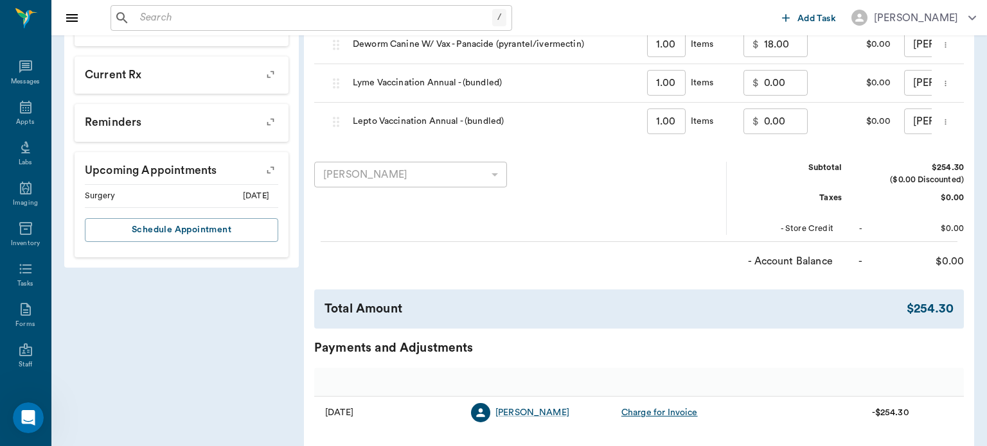
click at [364, 392] on div "Amount" at bounding box center [364, 382] width 0 height 36
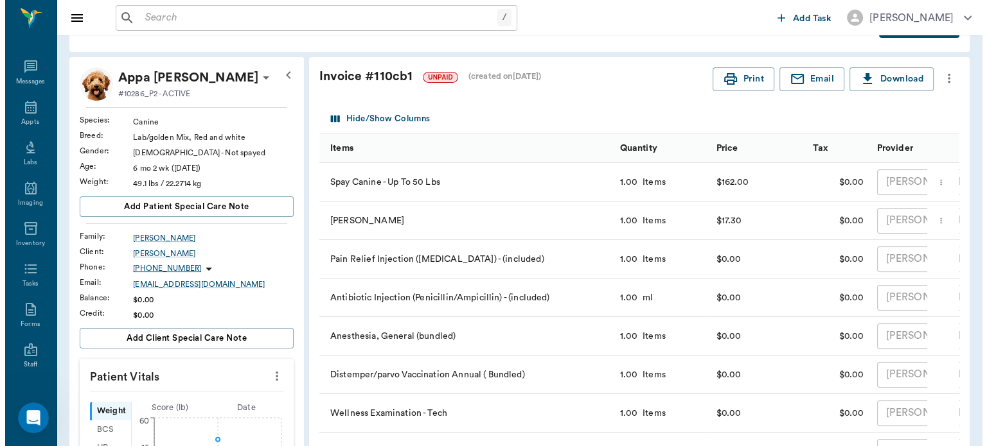
scroll to position [0, 0]
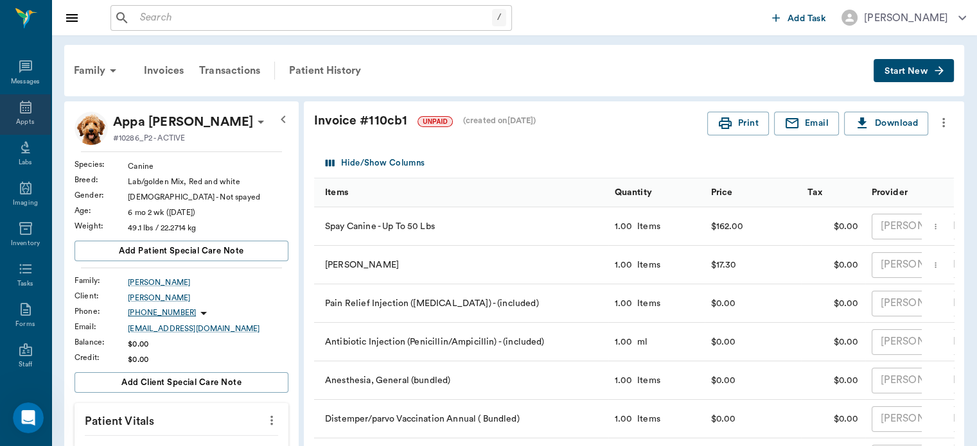
click at [19, 121] on div "Appts" at bounding box center [25, 123] width 18 height 10
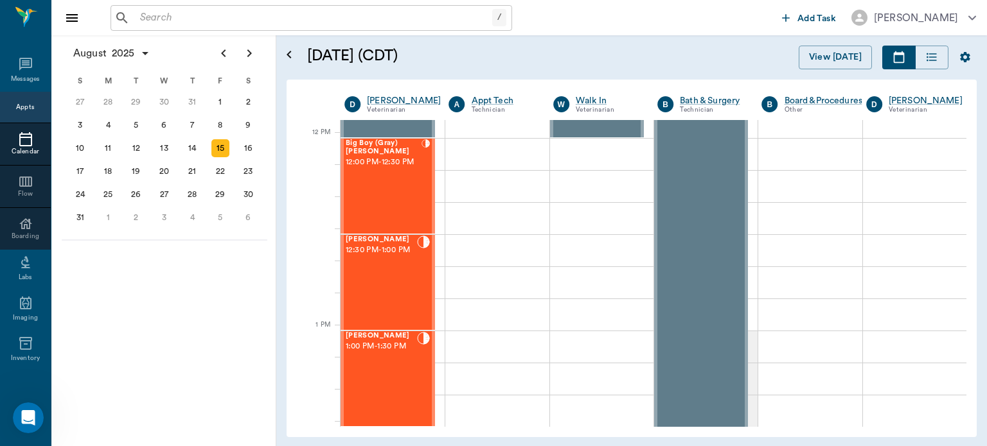
scroll to position [764, 0]
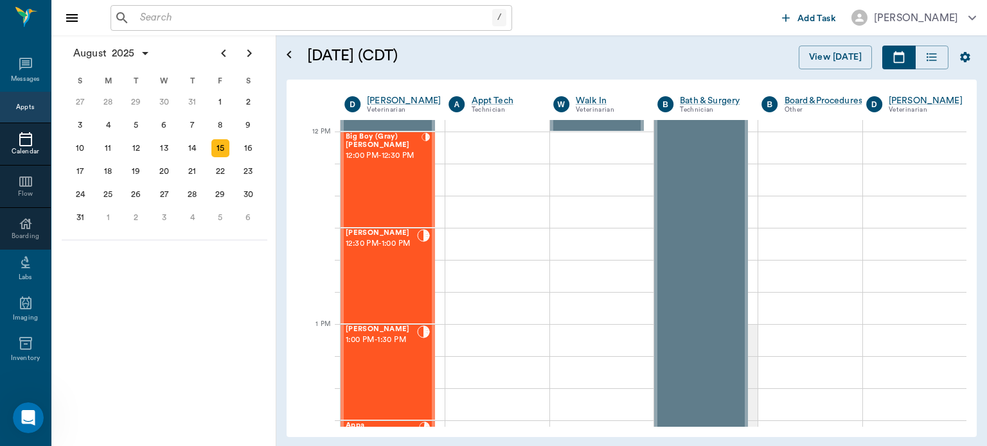
click at [378, 250] on span "12:30 PM - 1:00 PM" at bounding box center [381, 244] width 71 height 13
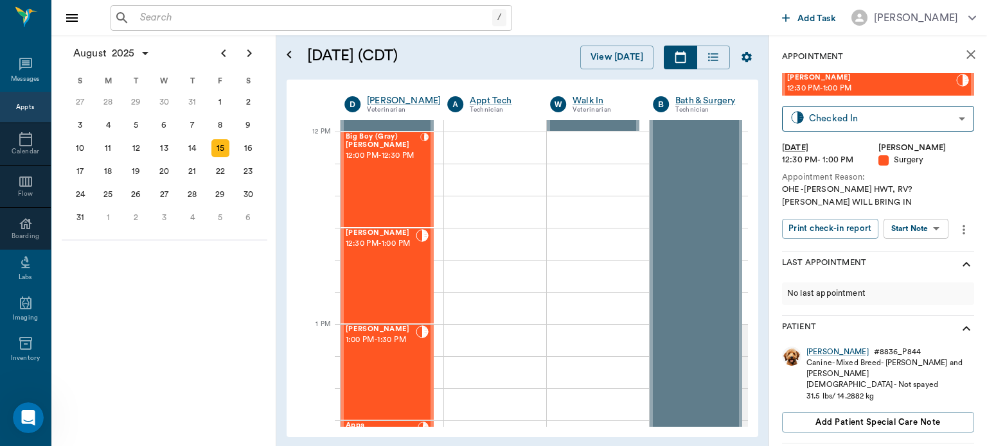
click at [936, 227] on body "/ ​ Add Task Dr. Bert Ellsworth Nectar Messages Appts Calendar Flow Boarding La…" at bounding box center [493, 223] width 987 height 446
click at [918, 277] on button "View Surgery" at bounding box center [905, 275] width 53 height 15
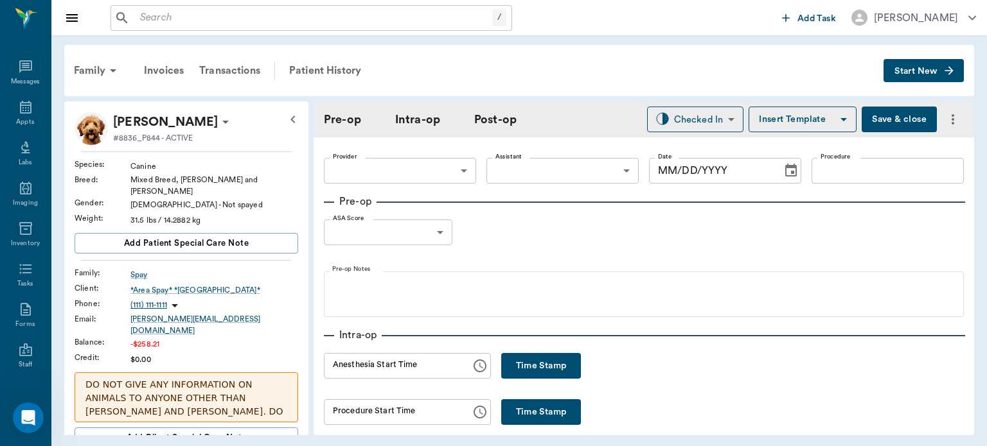
type input "63ec2f075fda476ae8351a4d"
type input "63ec2e7e52e12b0ba117b124"
type input "SPAY"
type input "1"
radio input "true"
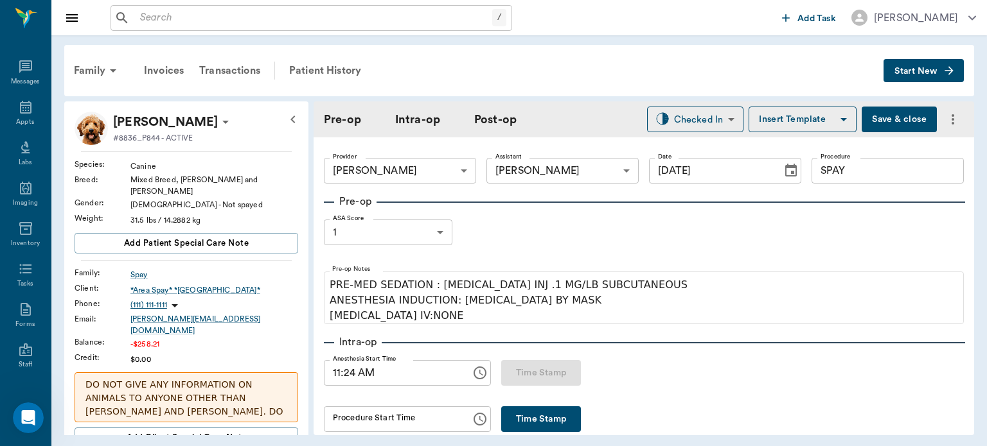
type input "[DATE]"
type input "11:24 AM"
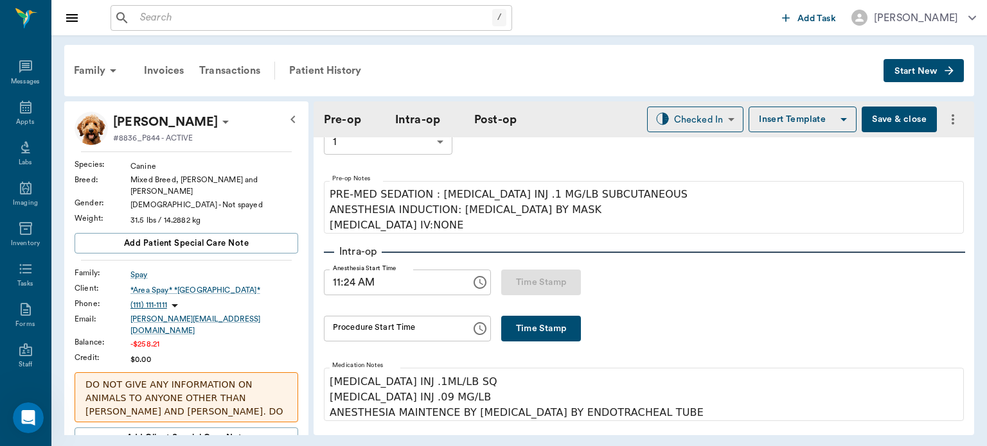
scroll to position [87, 0]
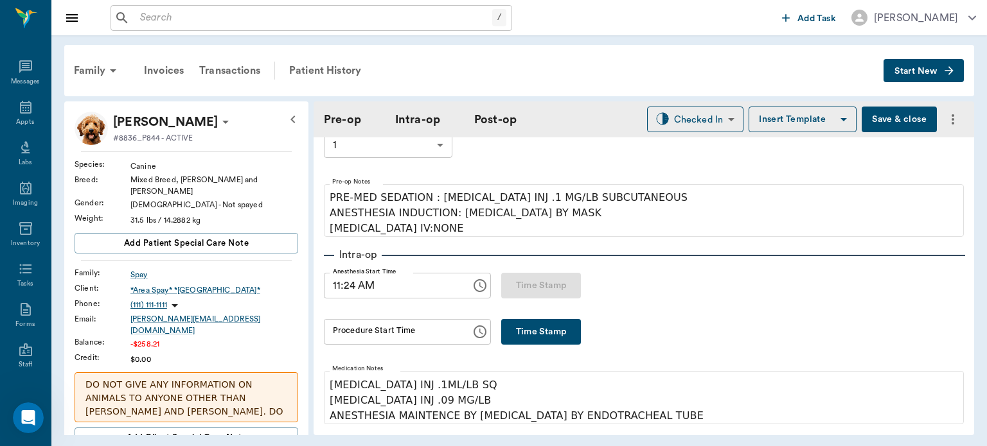
click at [561, 338] on button "Time Stamp" at bounding box center [541, 332] width 80 height 26
type input "11:40 AM"
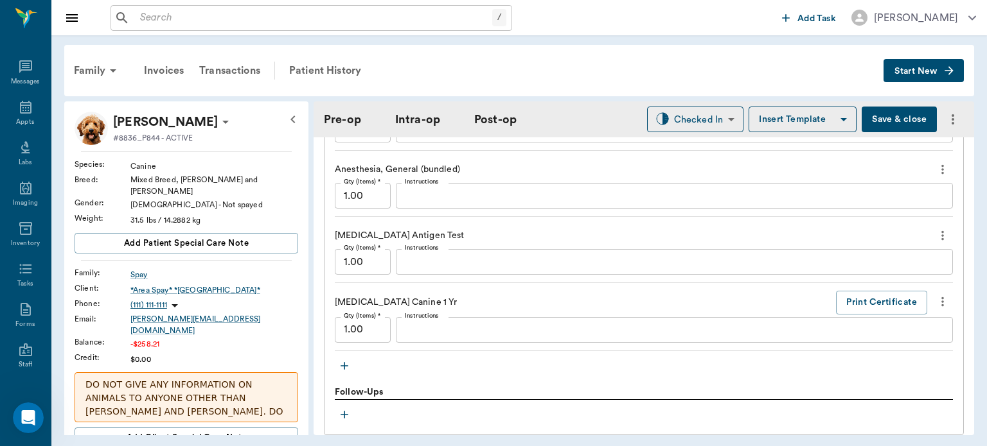
scroll to position [1306, 0]
click at [444, 259] on textarea "Instructions" at bounding box center [674, 264] width 539 height 15
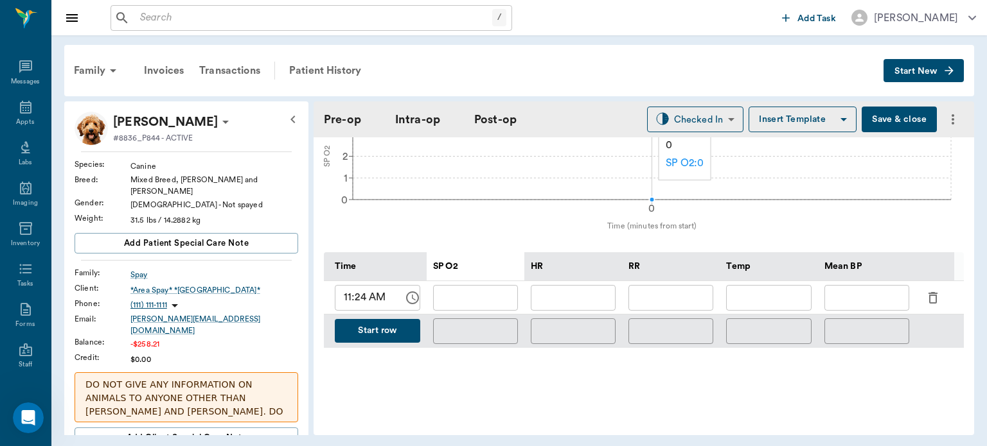
scroll to position [524, 0]
type textarea "NEGATIVE"
click at [935, 294] on icon "button" at bounding box center [932, 300] width 9 height 12
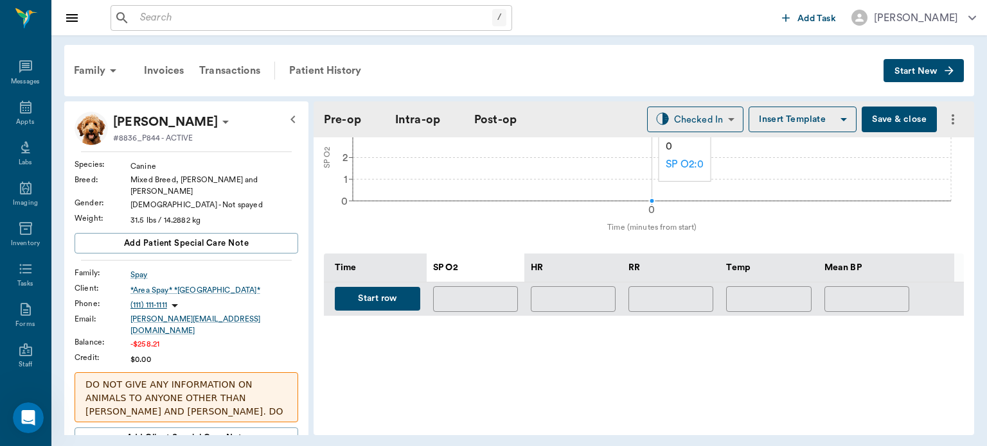
click at [383, 301] on button "Start row" at bounding box center [377, 299] width 85 height 24
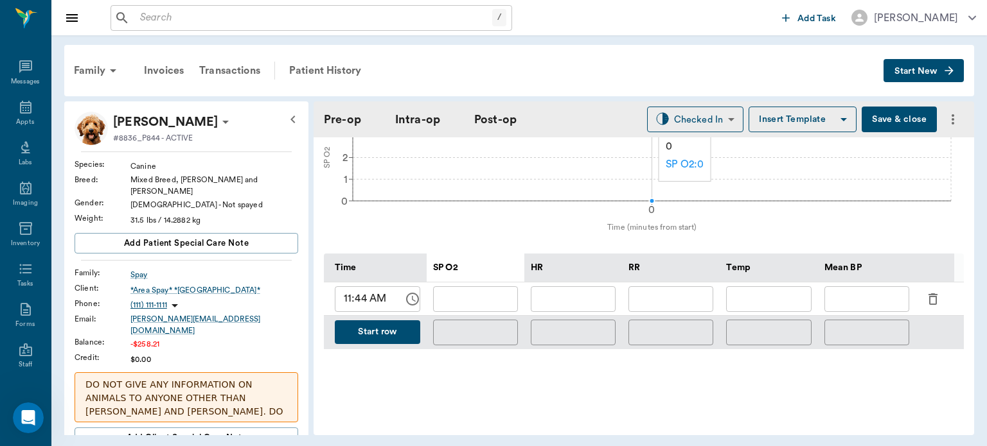
click at [554, 296] on input "text" at bounding box center [573, 299] width 85 height 26
type input "2"
type input "128"
click at [504, 288] on input "text" at bounding box center [475, 299] width 85 height 26
type input "99"
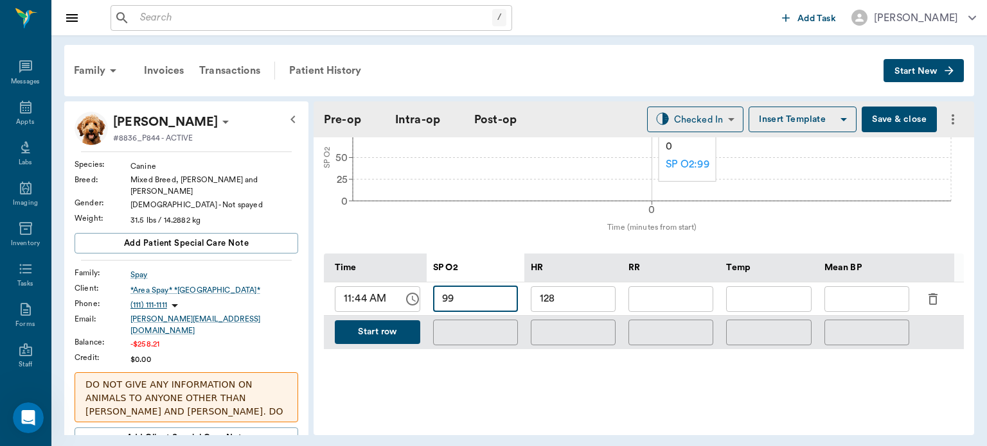
click at [685, 294] on input "text" at bounding box center [670, 299] width 85 height 26
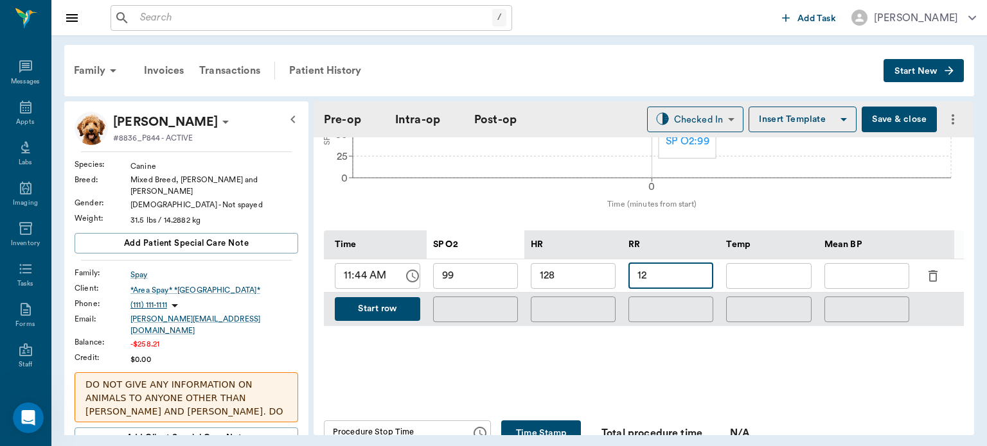
scroll to position [535, 0]
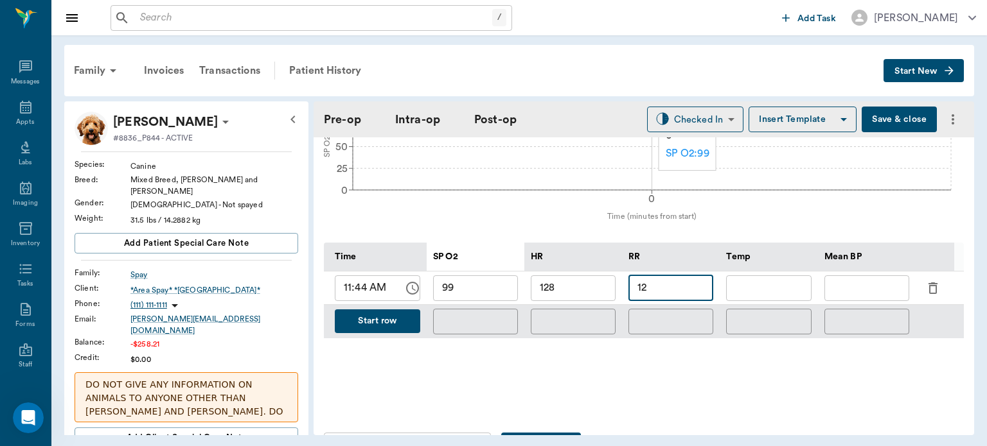
type input "12"
click at [387, 320] on button "Start row" at bounding box center [377, 322] width 85 height 24
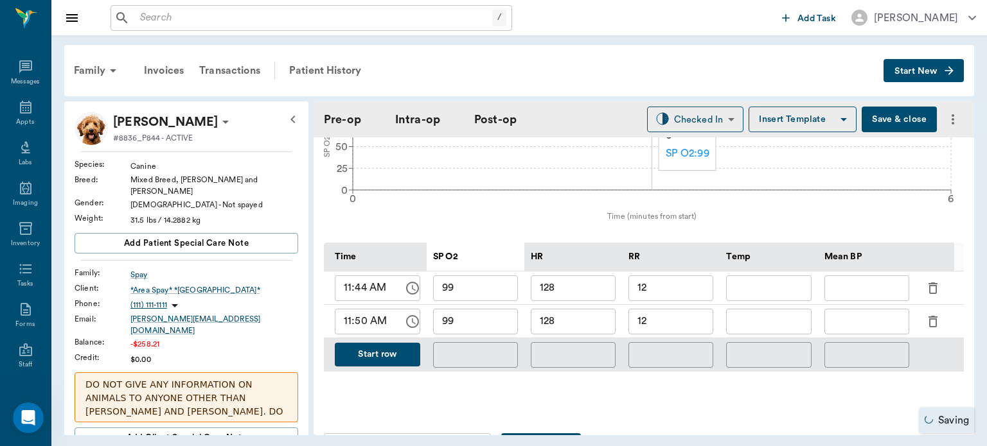
click at [579, 324] on input "128" at bounding box center [573, 322] width 85 height 26
type input "1"
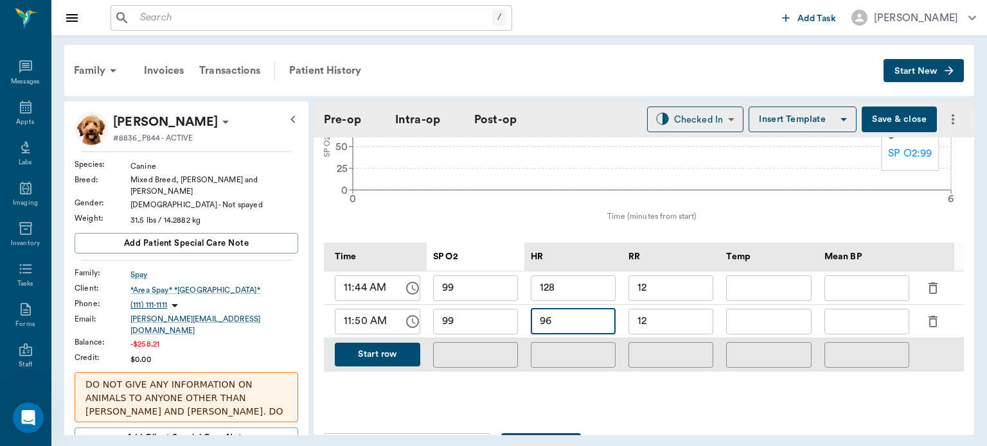
type input "96"
click at [687, 319] on input "12" at bounding box center [670, 322] width 85 height 26
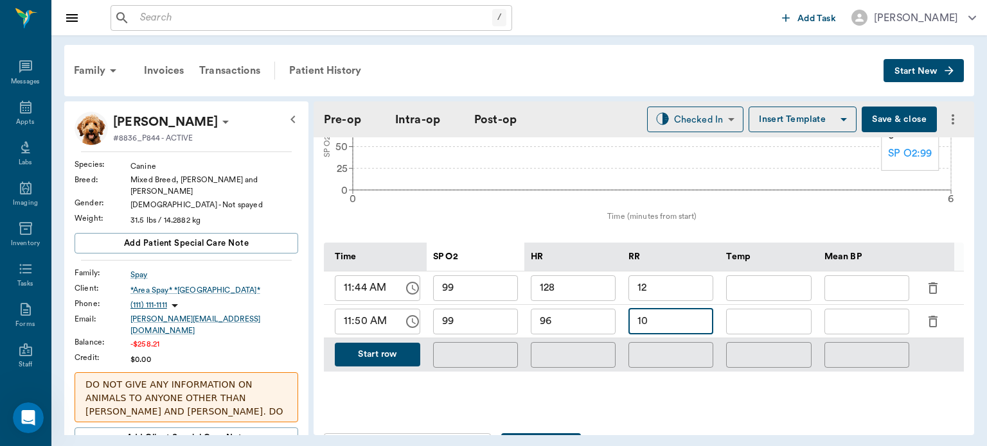
type input "10"
click at [398, 346] on button "Start row" at bounding box center [377, 355] width 85 height 24
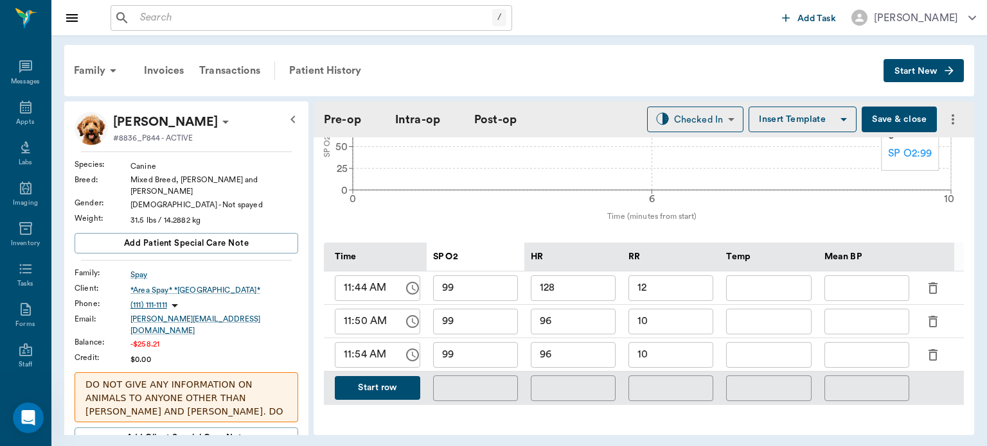
click at [600, 349] on input "96" at bounding box center [573, 355] width 85 height 26
type input "9"
type input "107"
click at [483, 352] on input "99" at bounding box center [475, 355] width 85 height 26
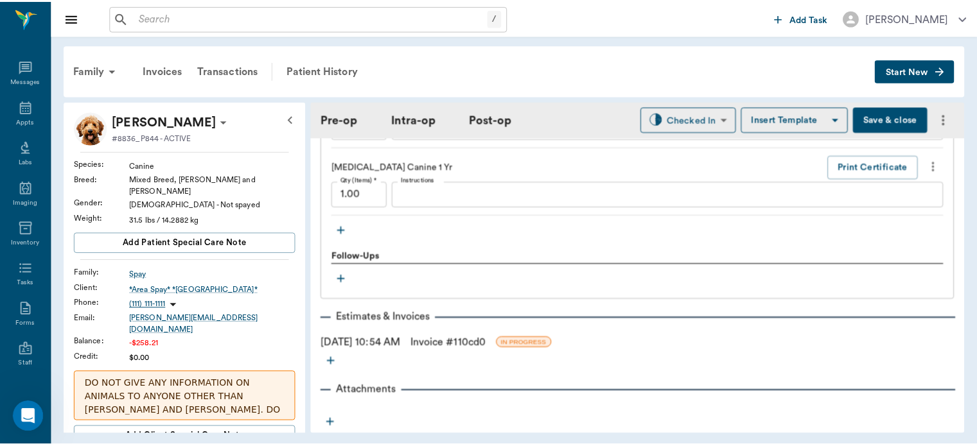
scroll to position [1496, 0]
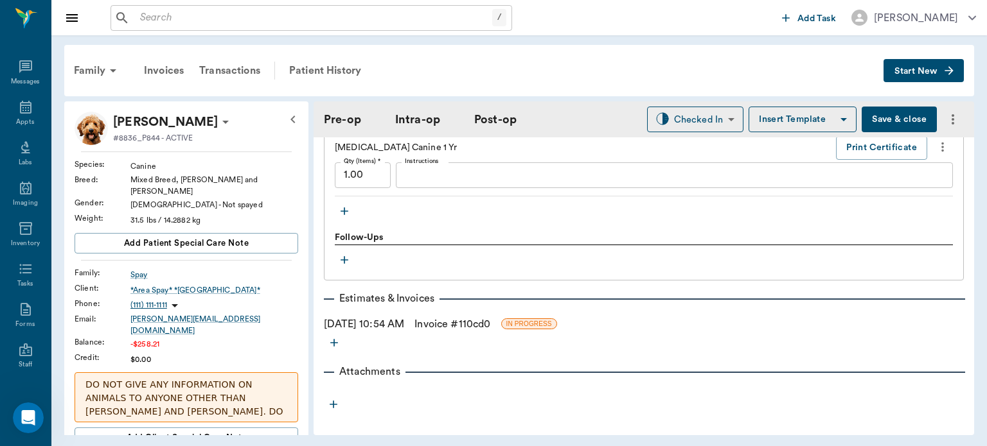
type input "98"
click at [473, 317] on link "Invoice # 110cd0" at bounding box center [452, 324] width 76 height 15
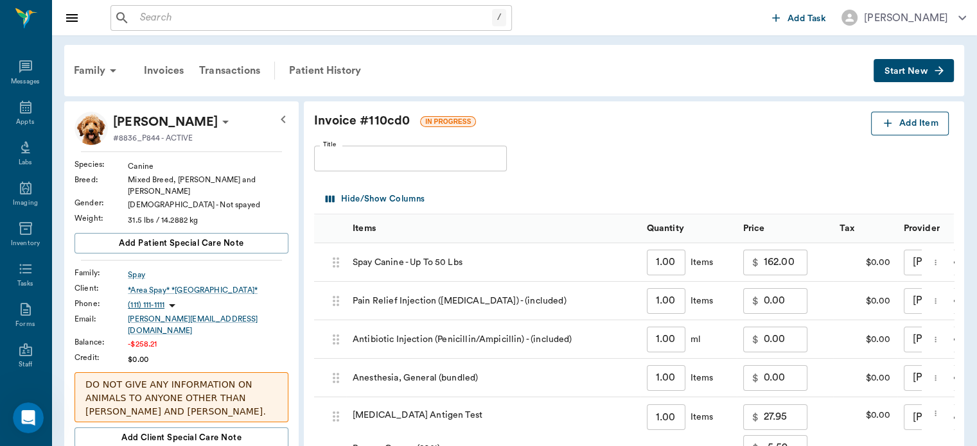
click at [907, 121] on button "Add Item" at bounding box center [910, 124] width 78 height 24
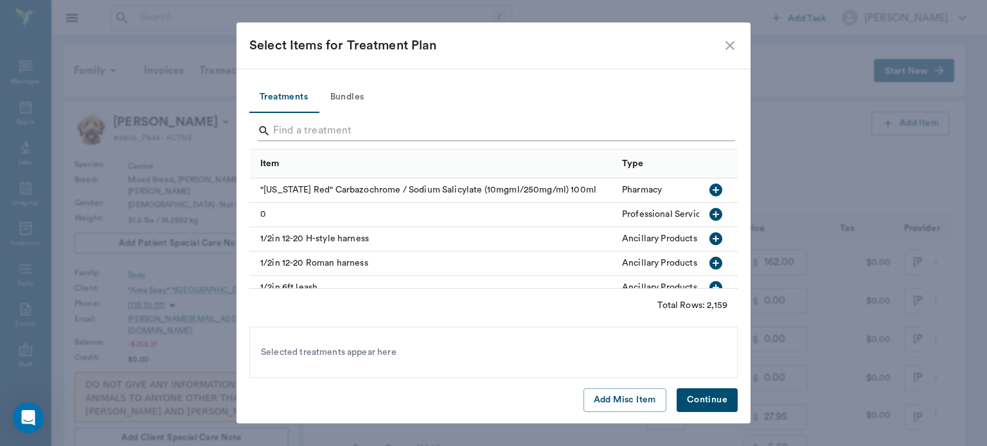
click at [317, 125] on input "Search" at bounding box center [494, 131] width 443 height 21
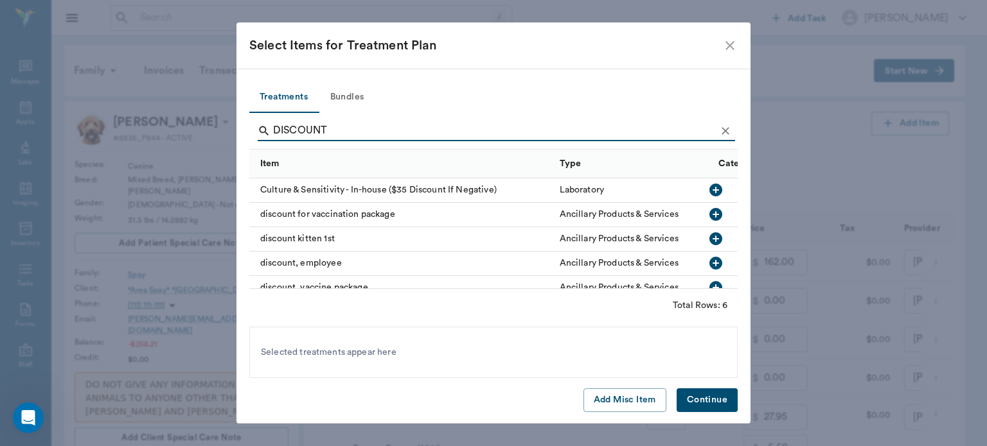
type input "DISCOUNT"
click at [726, 128] on icon "Clear" at bounding box center [725, 131] width 13 height 13
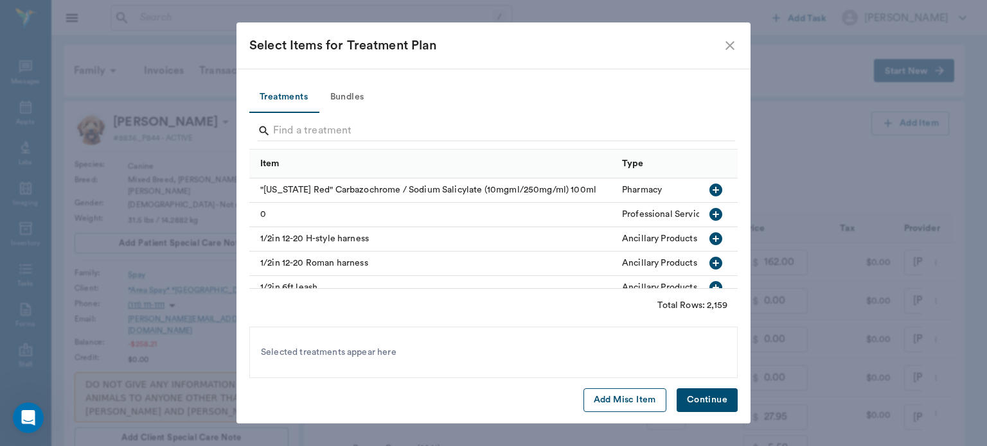
click at [640, 396] on button "Add Misc Item" at bounding box center [624, 401] width 83 height 24
click at [712, 402] on button "Continue" at bounding box center [706, 401] width 61 height 24
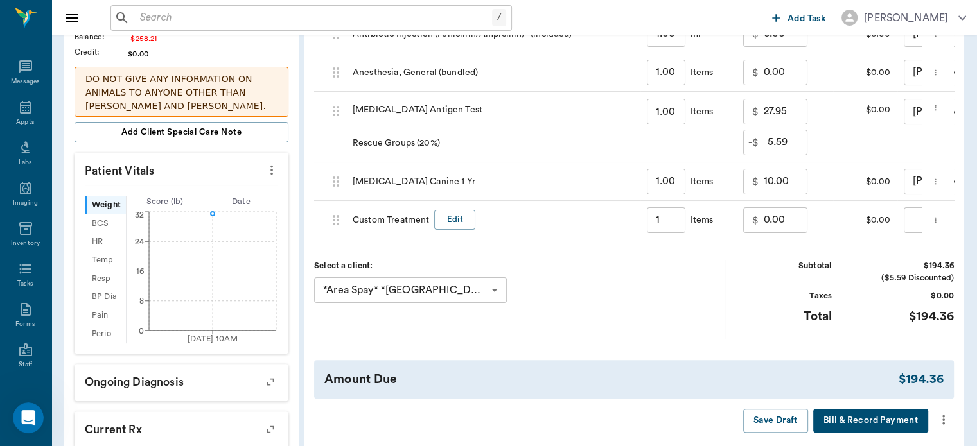
scroll to position [301, 0]
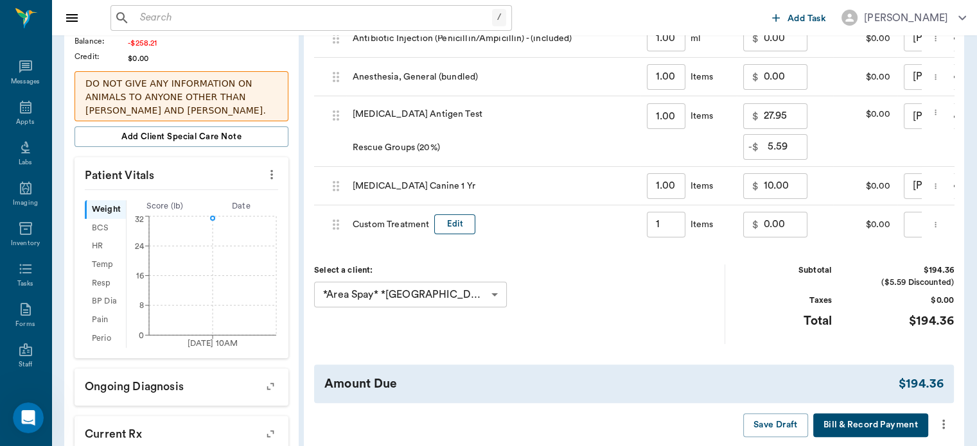
click at [462, 217] on button "Edit" at bounding box center [454, 225] width 41 height 20
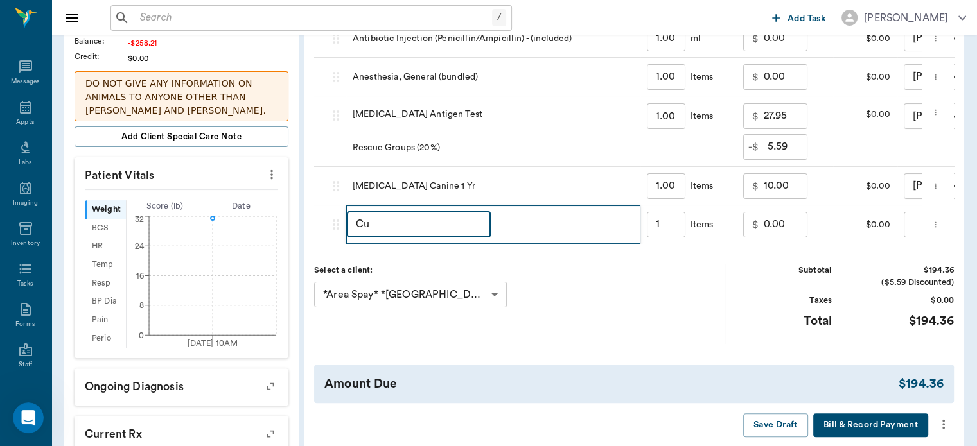
type input "C"
type input "DISCOUNT"
click at [769, 234] on input "0.00" at bounding box center [786, 225] width 44 height 26
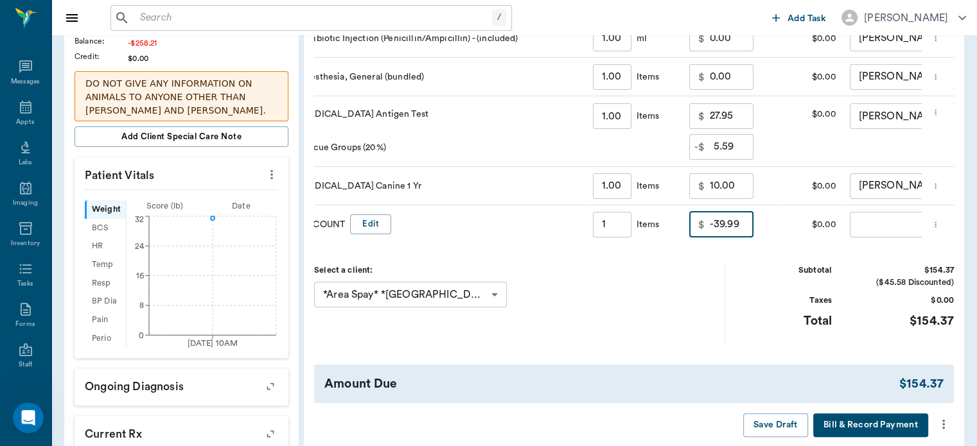
scroll to position [0, 141]
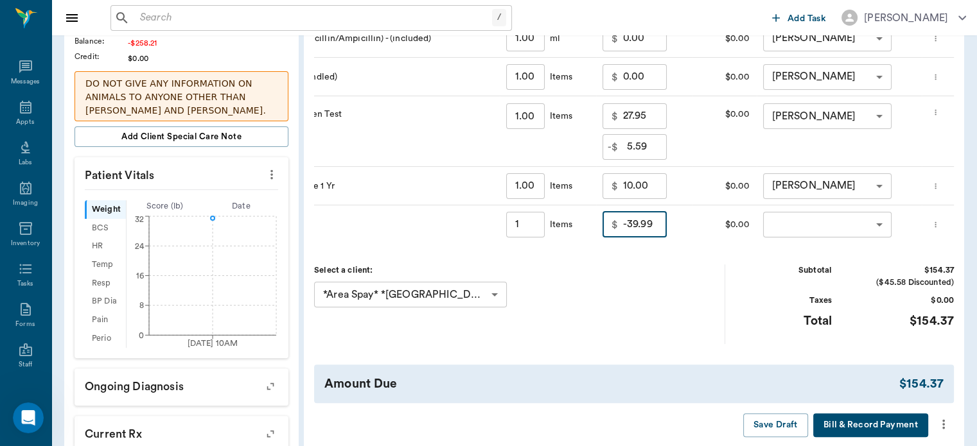
type input "-39.99"
click at [847, 221] on body "/ ​ Add Task Dr. Bert Ellsworth Nectar Messages Appts Labs Imaging Inventory Ta…" at bounding box center [488, 170] width 977 height 943
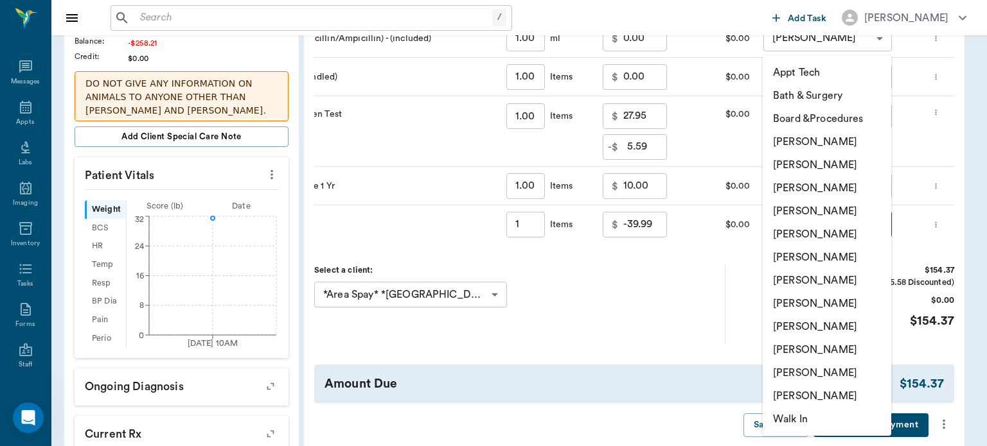
click at [853, 189] on li "[PERSON_NAME]" at bounding box center [826, 188] width 128 height 23
type input "none-63ec2f075fda476ae8351a4d"
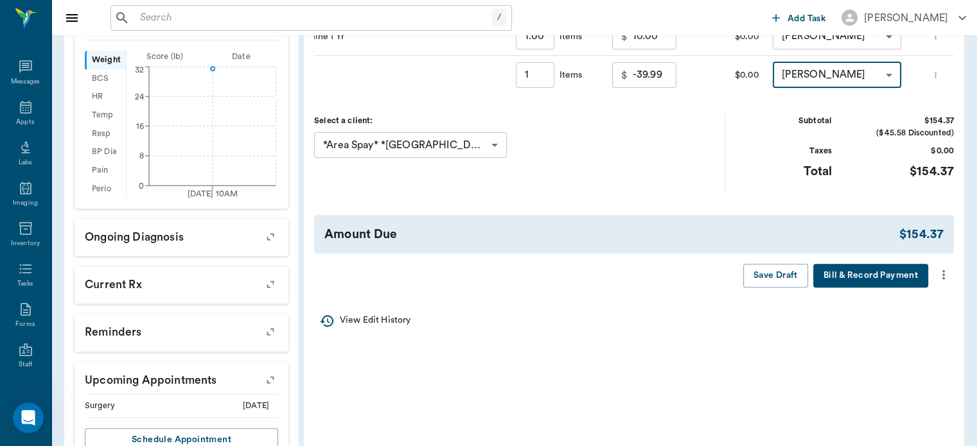
scroll to position [453, 0]
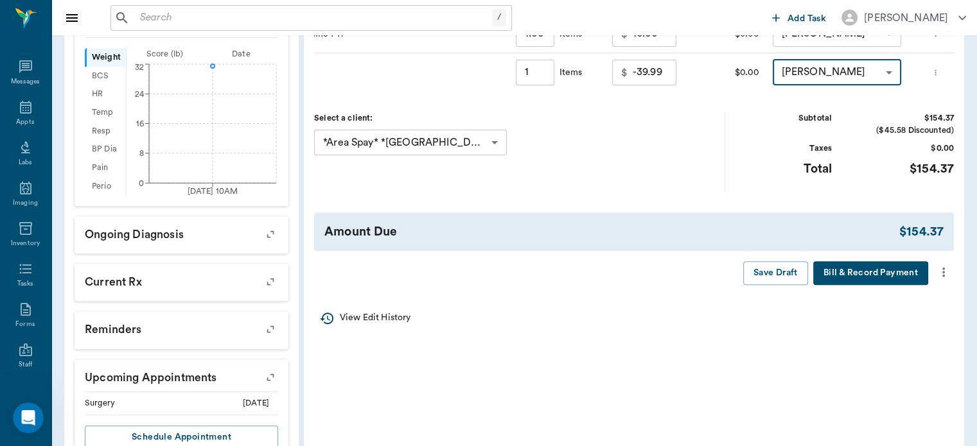
click at [942, 280] on icon "more" at bounding box center [943, 272] width 14 height 15
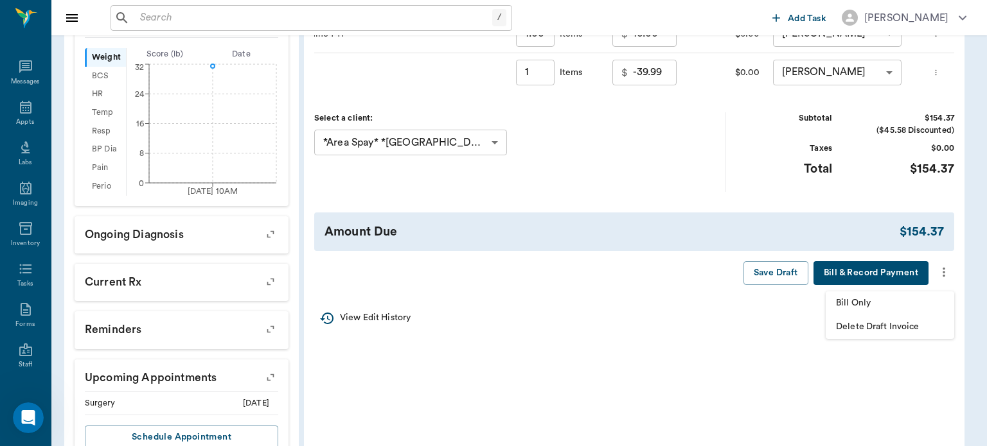
click at [871, 305] on span "Bill Only" at bounding box center [890, 303] width 108 height 13
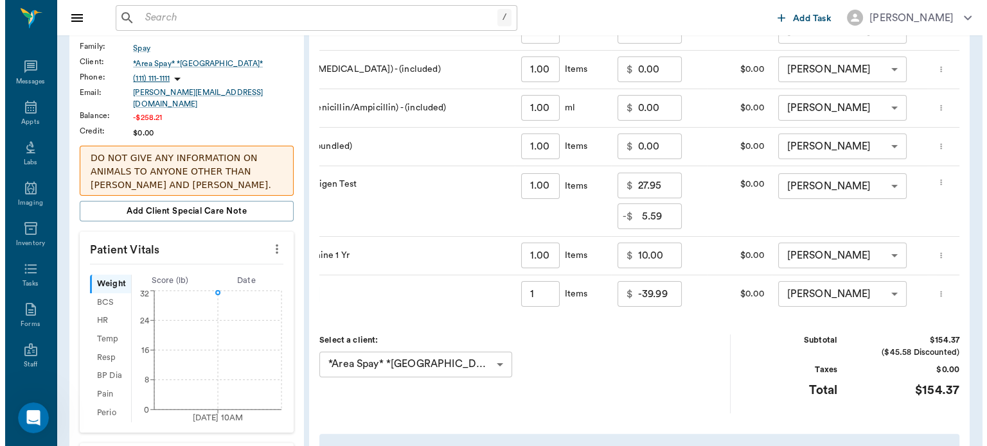
scroll to position [0, 0]
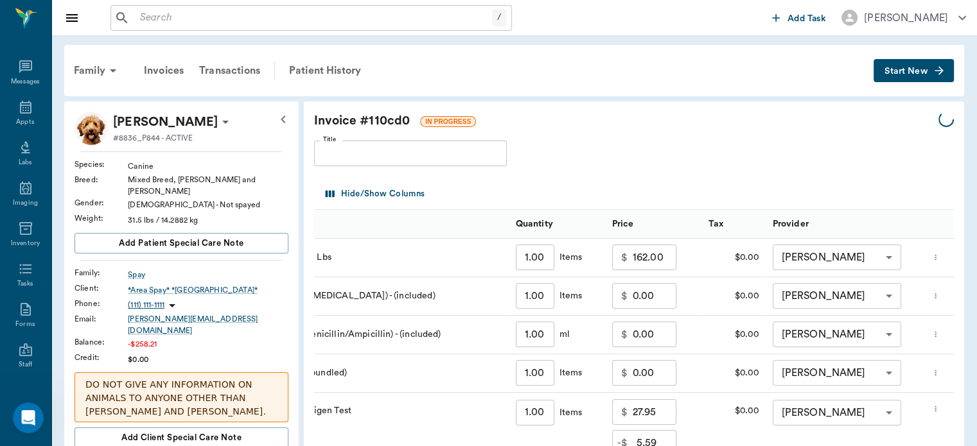
type input "1.00"
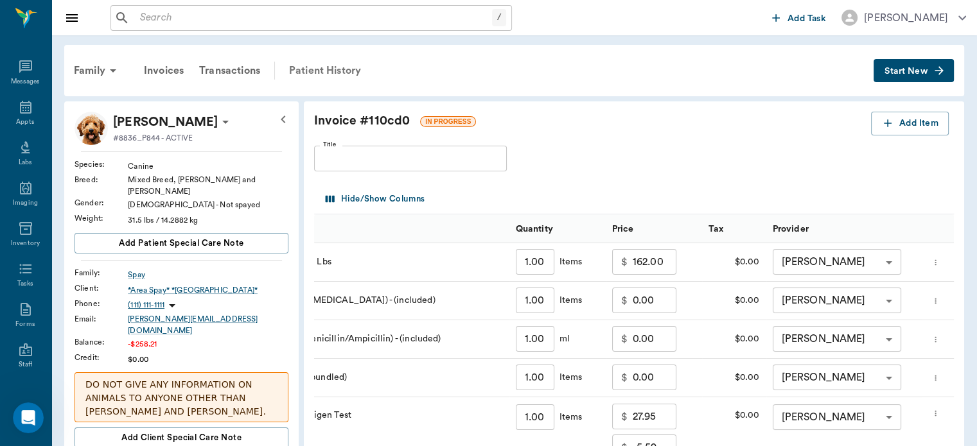
click at [329, 67] on div "Patient History" at bounding box center [324, 70] width 87 height 31
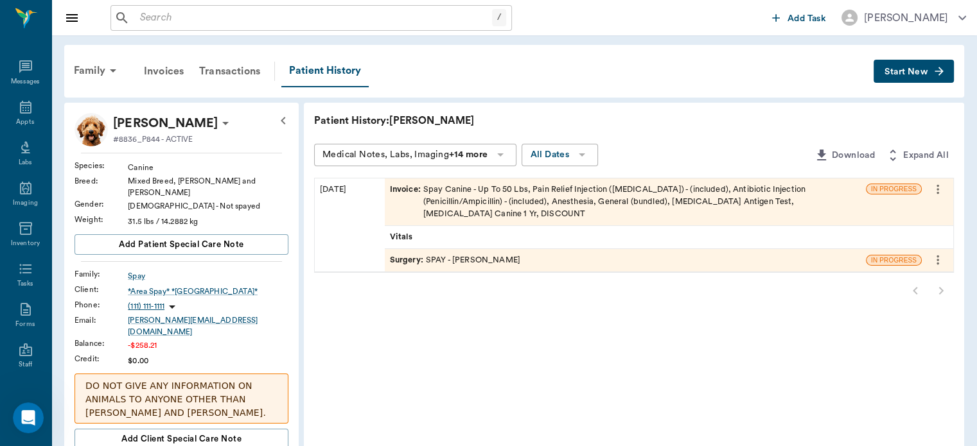
click at [411, 254] on span "Surgery :" at bounding box center [408, 260] width 36 height 12
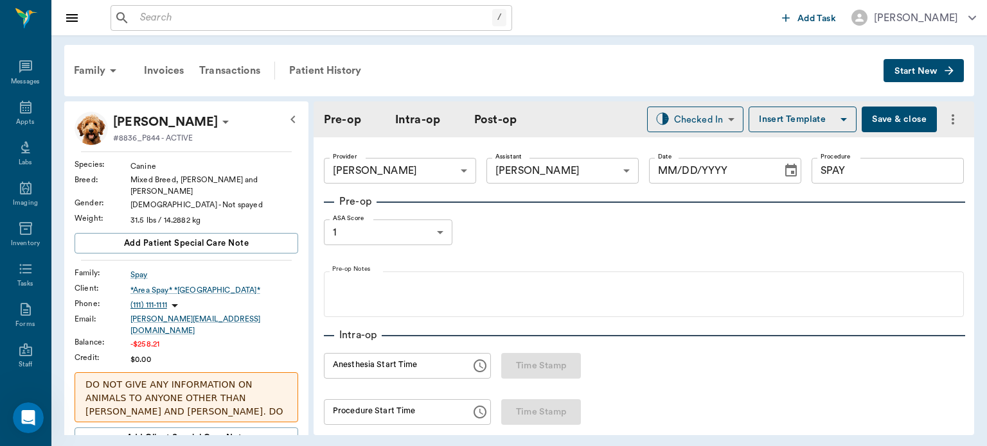
type input "63ec2f075fda476ae8351a4d"
type input "63ec2e7e52e12b0ba117b124"
type input "SPAY"
type input "1"
radio input "true"
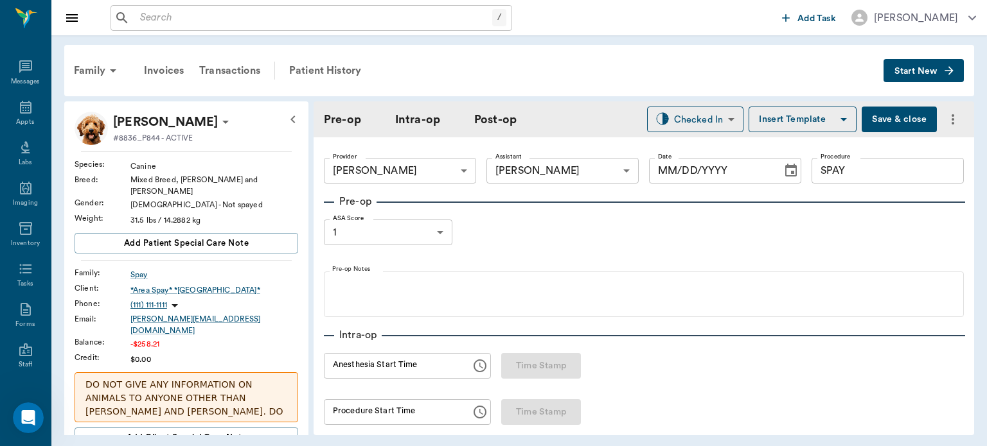
type input "[DATE]"
type input "11:24 AM"
type input "11:40 AM"
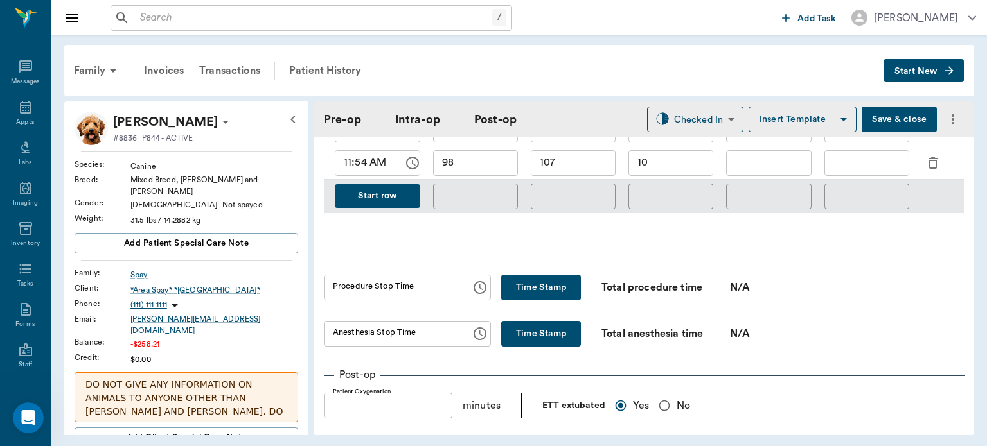
scroll to position [717, 0]
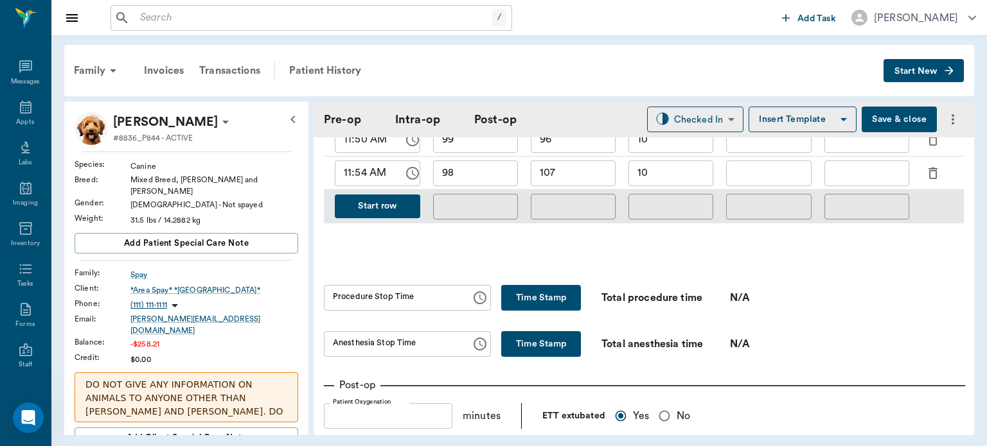
click at [397, 195] on button "Start row" at bounding box center [377, 207] width 85 height 24
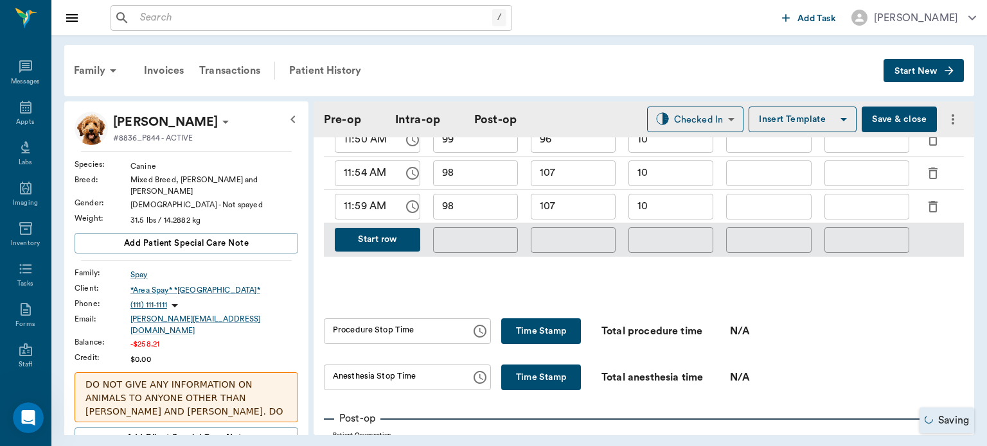
click at [578, 198] on input "107" at bounding box center [573, 207] width 85 height 26
type input "1"
type input "98"
click at [486, 194] on input "98" at bounding box center [475, 207] width 85 height 26
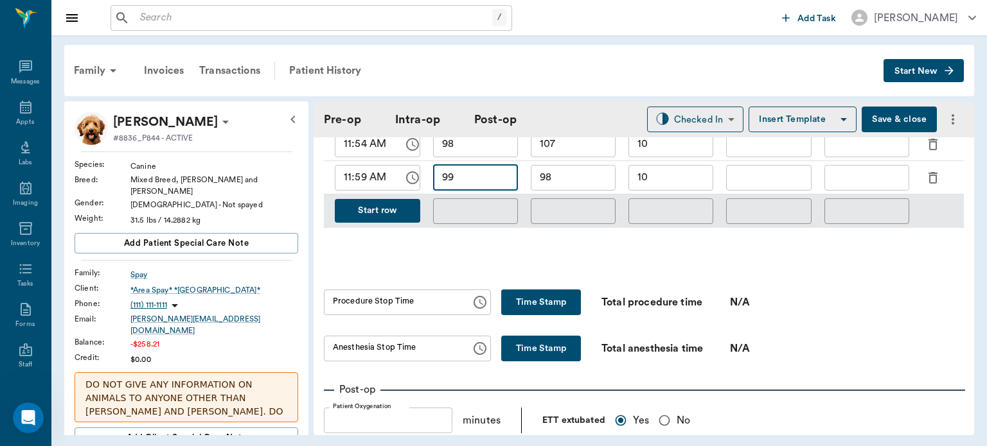
scroll to position [760, 0]
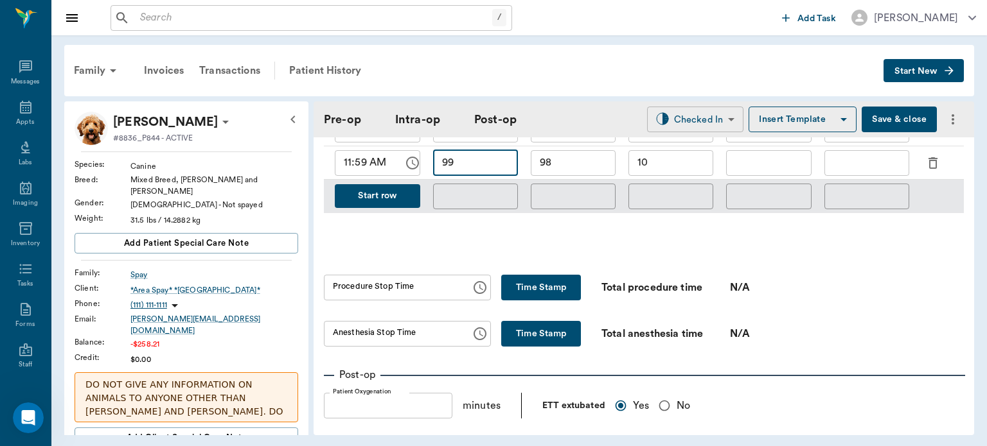
type input "99"
click at [698, 115] on body "/ ​ Add Task Dr. Bert Ellsworth Nectar Messages Appts Labs Imaging Inventory Ta…" at bounding box center [493, 223] width 987 height 446
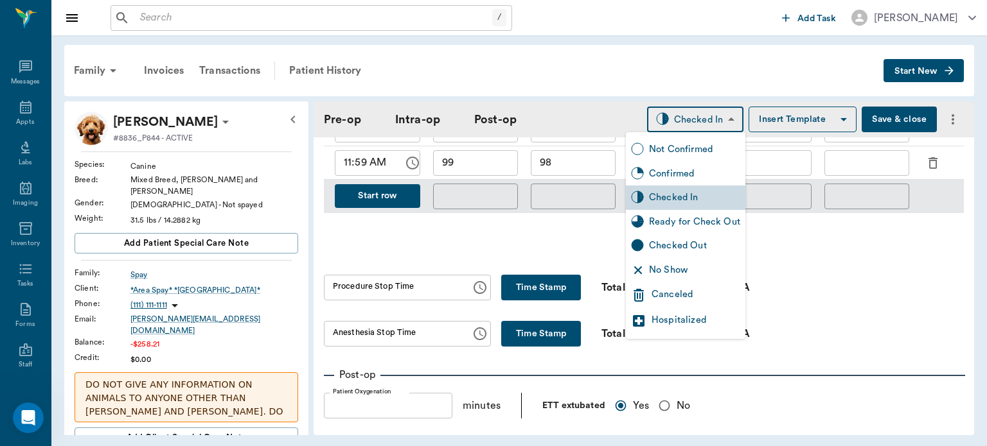
click at [733, 222] on div "Ready for Check Out" at bounding box center [694, 222] width 91 height 14
type input "READY_TO_CHECKOUT"
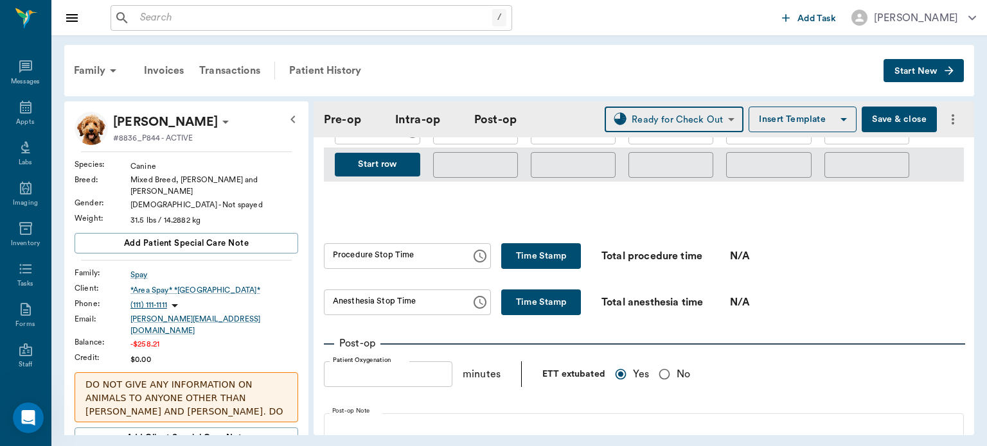
scroll to position [802, 0]
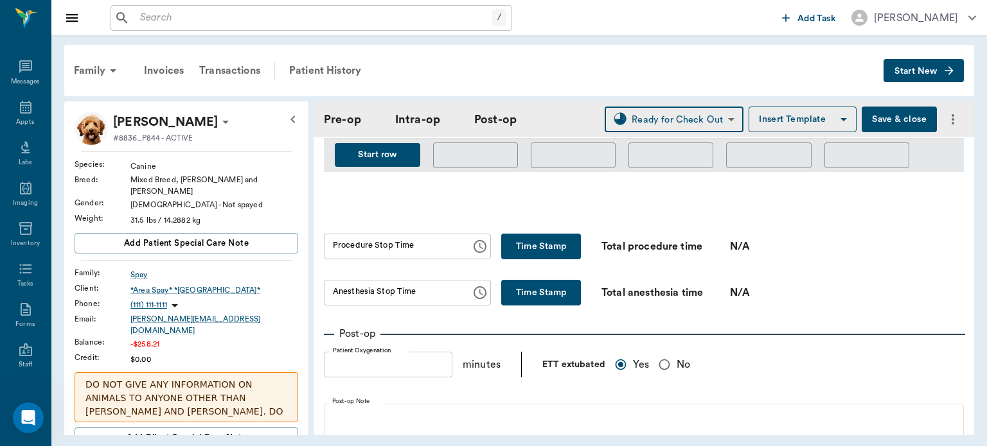
click at [537, 239] on button "Time Stamp" at bounding box center [541, 247] width 80 height 26
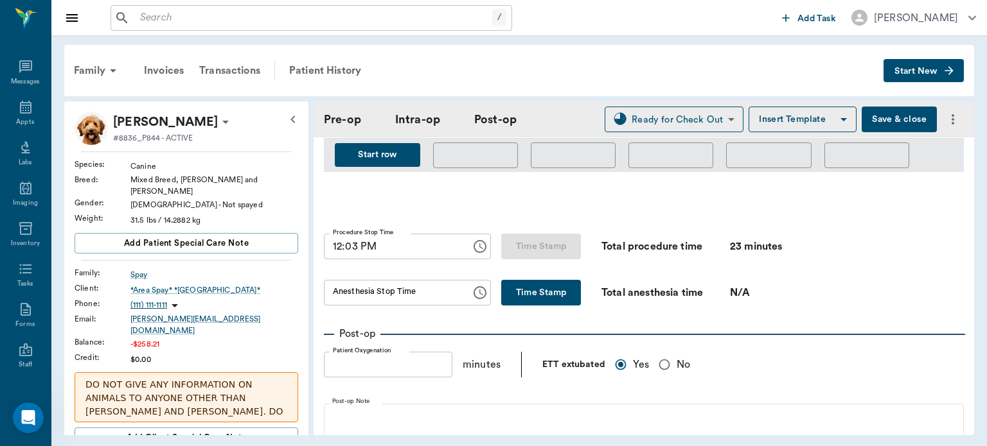
type input "12:03 PM"
click at [525, 286] on button "Time Stamp" at bounding box center [541, 293] width 80 height 26
type input "12:03 PM"
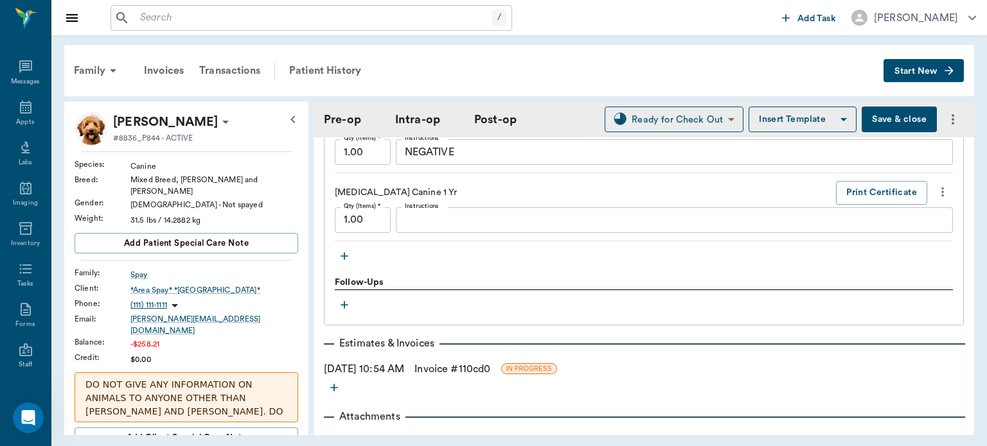
scroll to position [1530, 0]
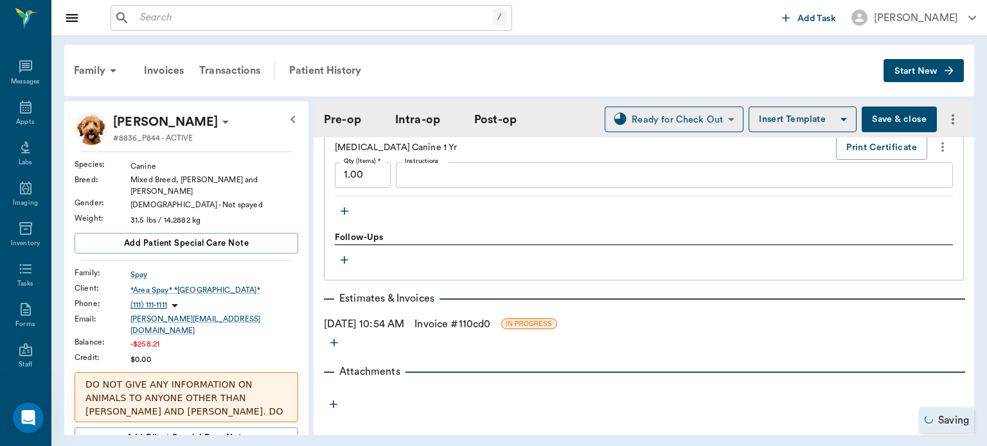
click at [877, 112] on button "Save & close" at bounding box center [898, 120] width 75 height 26
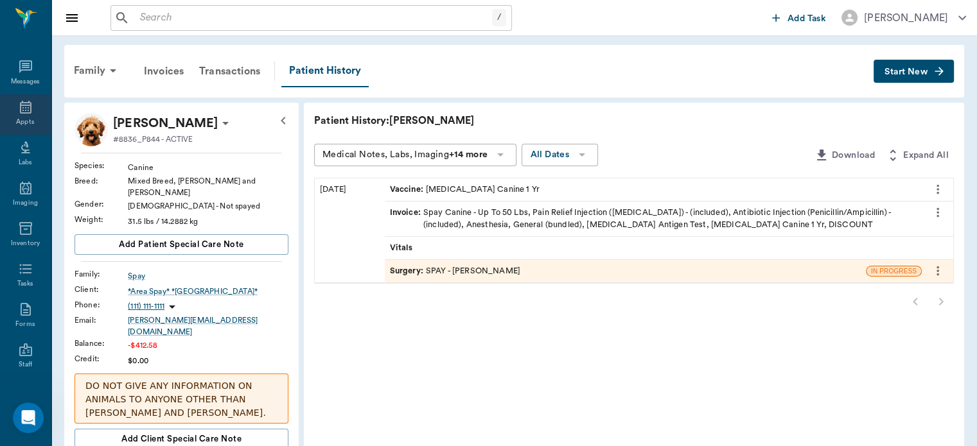
click at [18, 122] on div "Appts" at bounding box center [25, 123] width 18 height 10
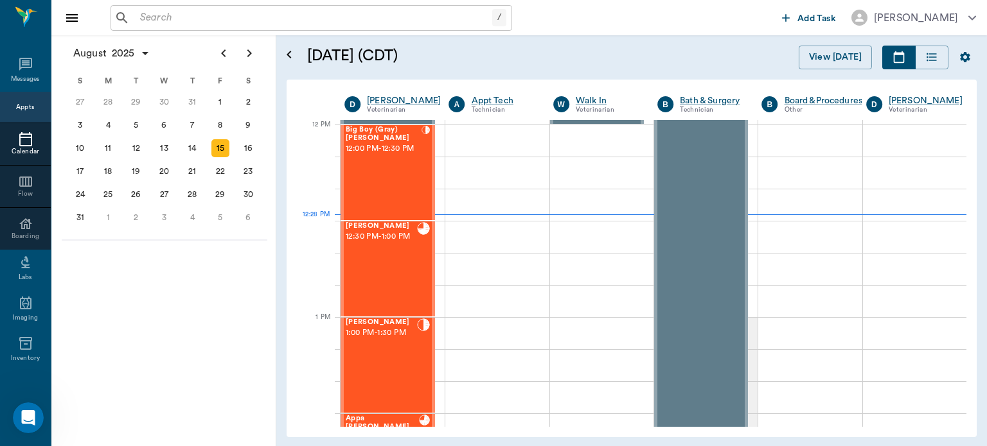
scroll to position [771, 0]
click at [379, 156] on span "12:00 PM - 12:30 PM" at bounding box center [384, 149] width 76 height 13
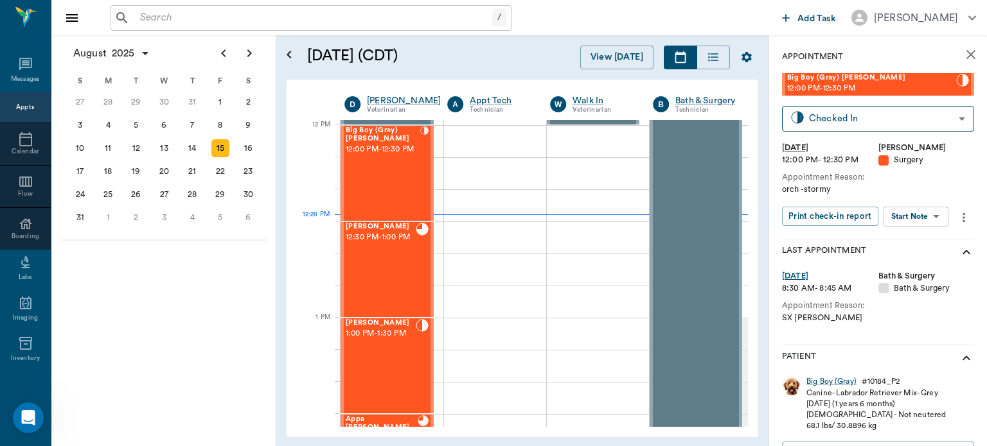
click at [927, 215] on body "/ ​ Add Task Dr. Bert Ellsworth Nectar Messages Appts Calendar Flow Boarding La…" at bounding box center [493, 223] width 987 height 446
click at [920, 268] on button "View Surgery" at bounding box center [905, 263] width 53 height 15
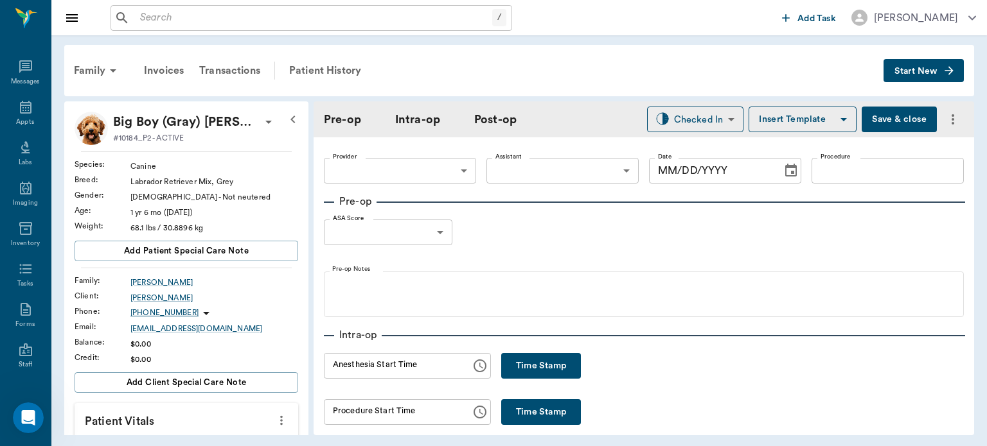
type input "63ec2f075fda476ae8351a4d"
type input "63ec2e7e52e12b0ba117b124"
type input "NEUTER"
type input "1"
radio input "true"
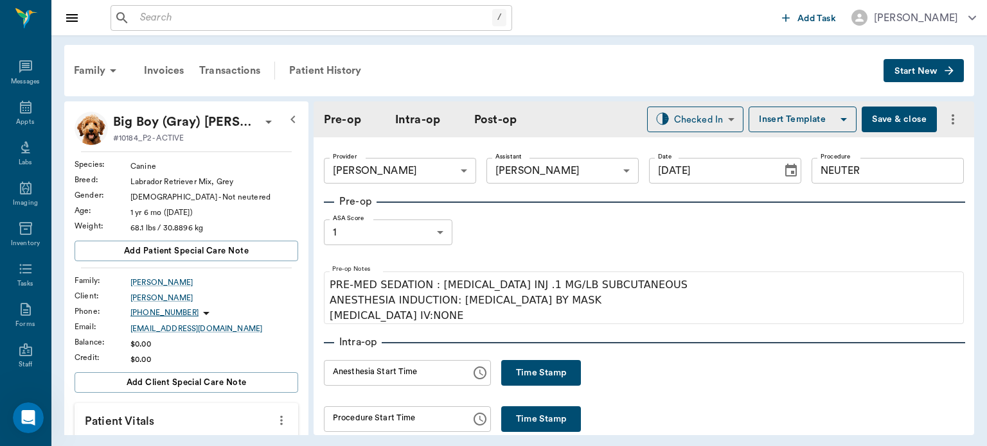
type input "[DATE]"
click at [522, 367] on button "Time Stamp" at bounding box center [541, 373] width 80 height 26
click at [349, 369] on input "12:28 PM" at bounding box center [393, 373] width 138 height 26
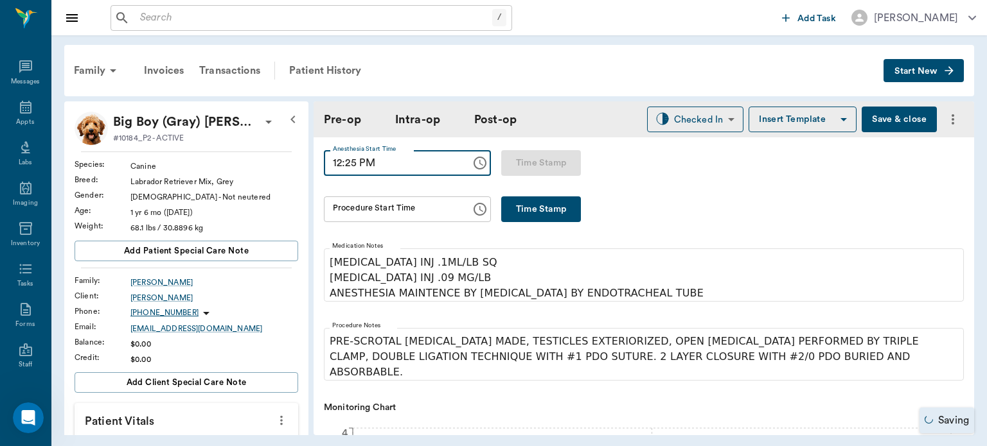
scroll to position [213, 0]
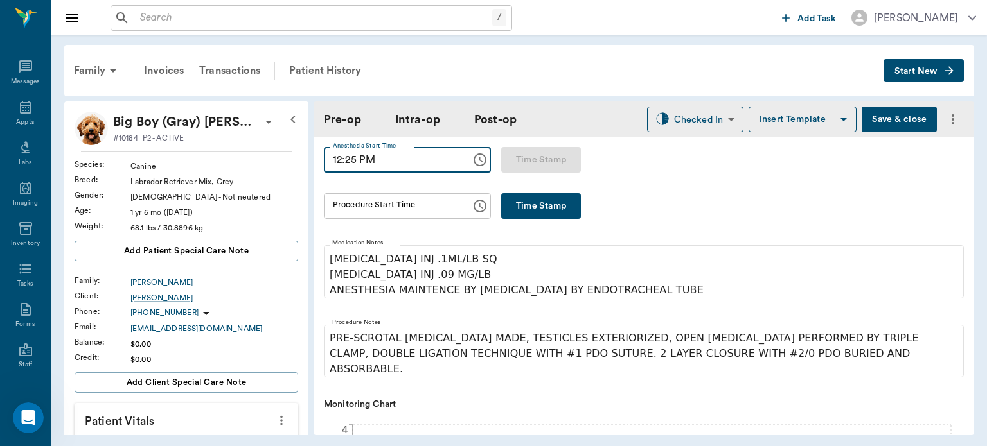
type input "12:25 PM"
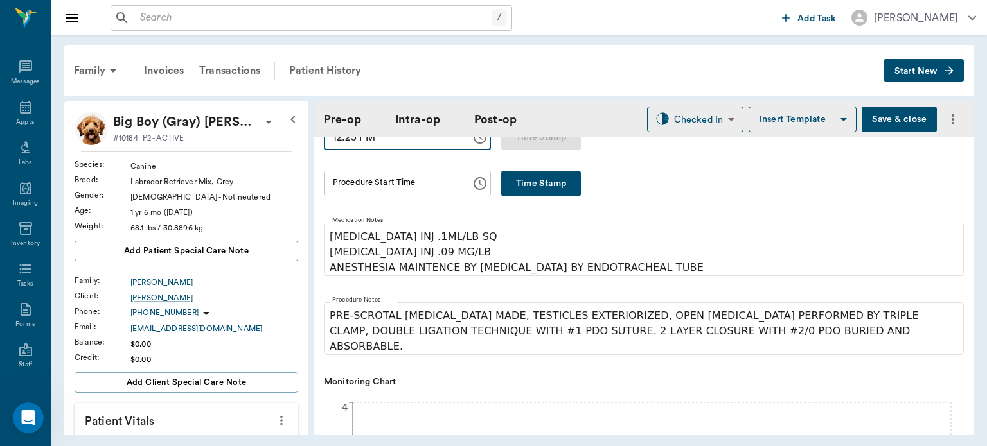
scroll to position [233, 0]
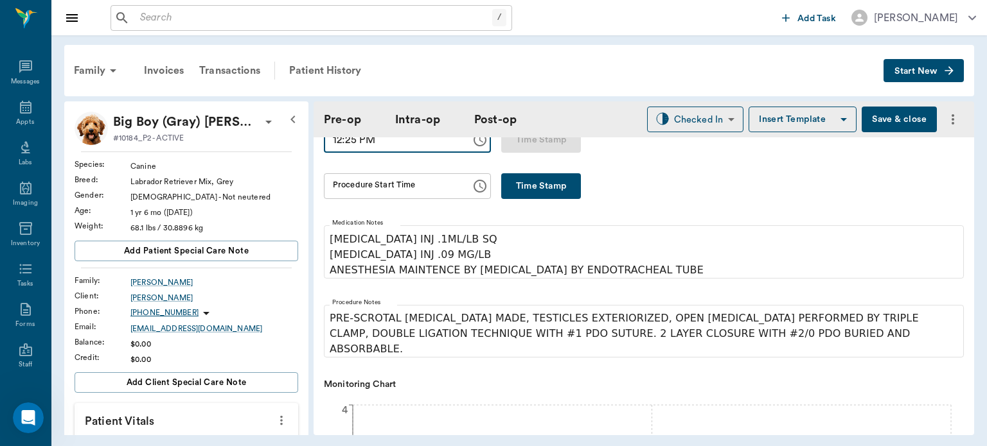
click at [524, 174] on button "Time Stamp" at bounding box center [541, 186] width 80 height 26
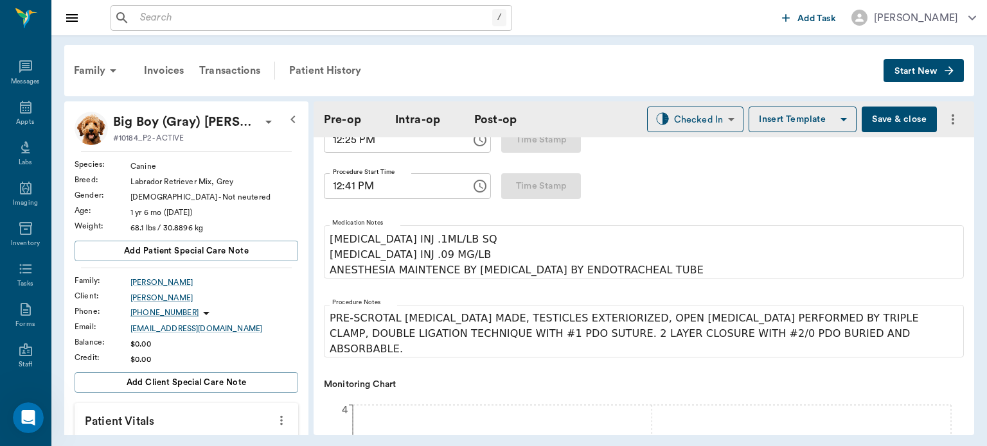
click at [355, 188] on input "12:41 PM" at bounding box center [393, 186] width 138 height 26
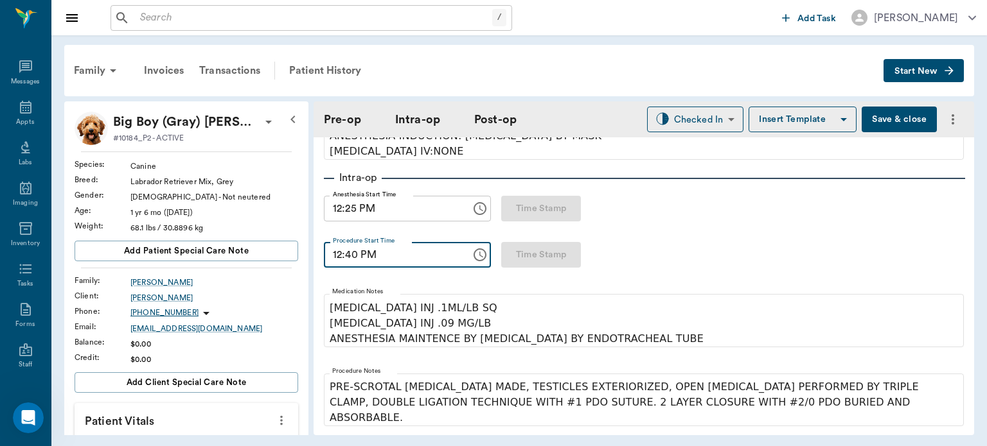
scroll to position [0, 0]
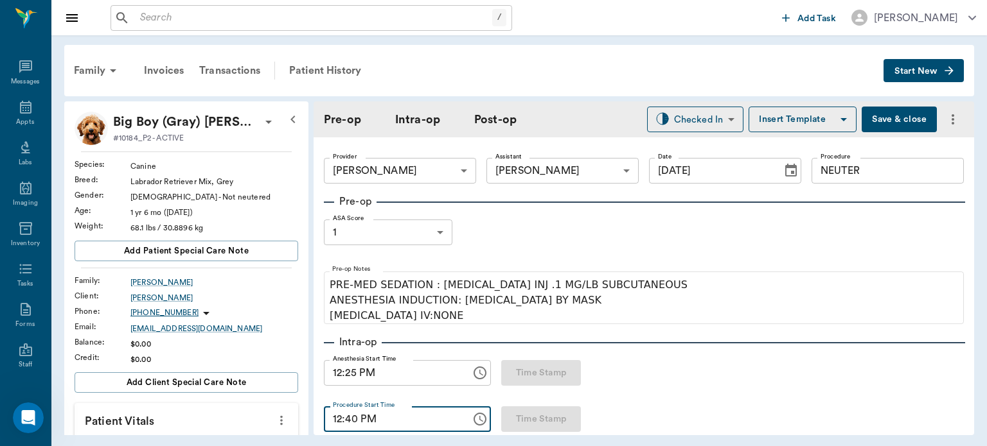
type input "12:40 PM"
click at [885, 119] on button "Save & close" at bounding box center [898, 120] width 75 height 26
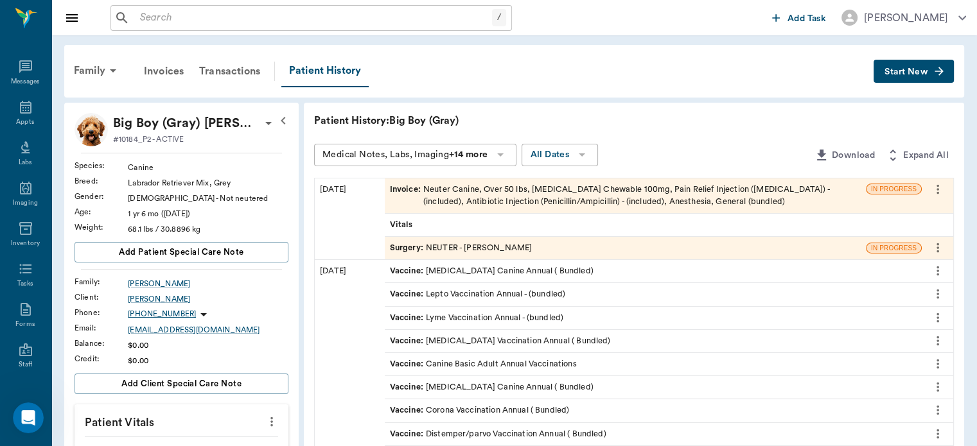
click at [411, 249] on span "Surgery :" at bounding box center [408, 248] width 36 height 12
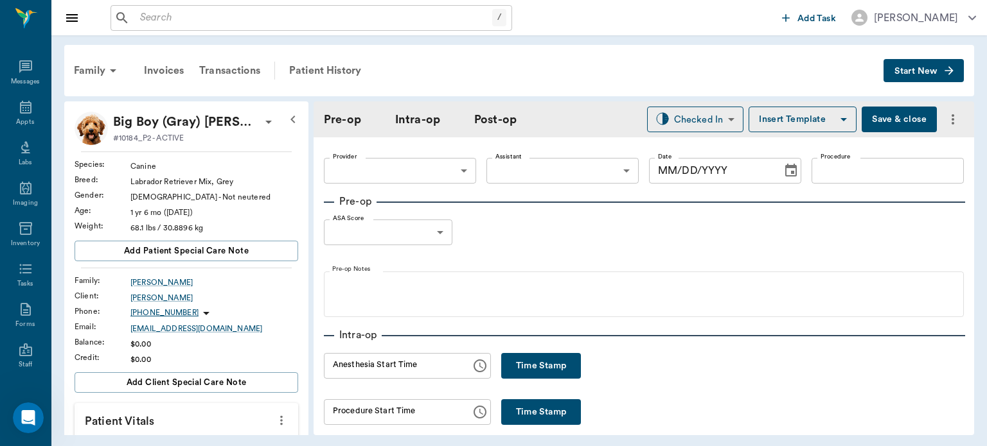
type input "63ec2f075fda476ae8351a4d"
type input "63ec2e7e52e12b0ba117b124"
type input "NEUTER"
type input "1"
radio input "true"
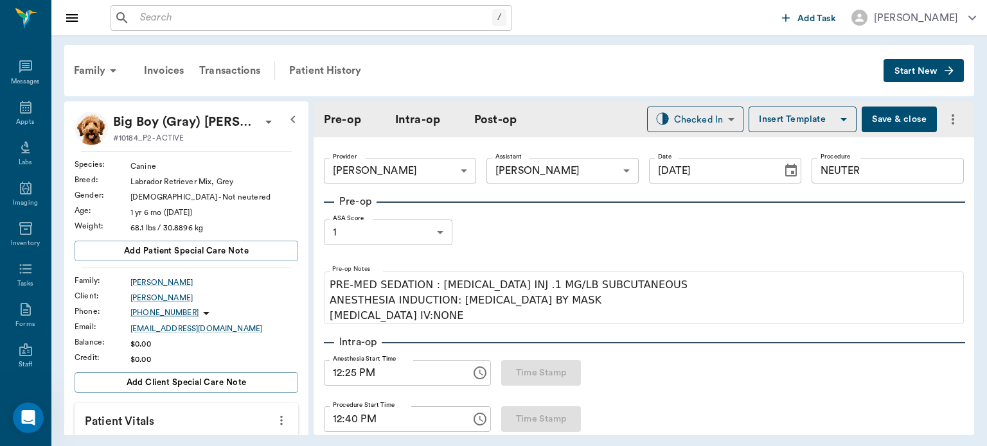
type input "[DATE]"
type input "12:25 PM"
type input "12:40 PM"
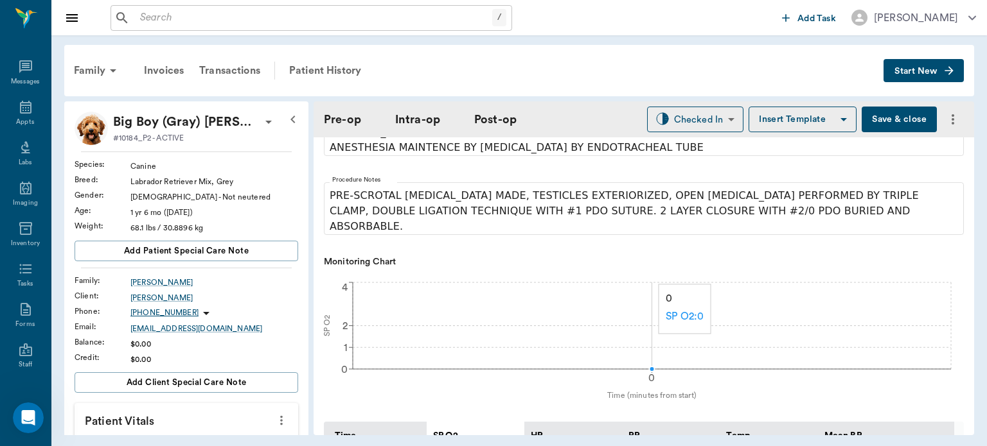
scroll to position [356, 0]
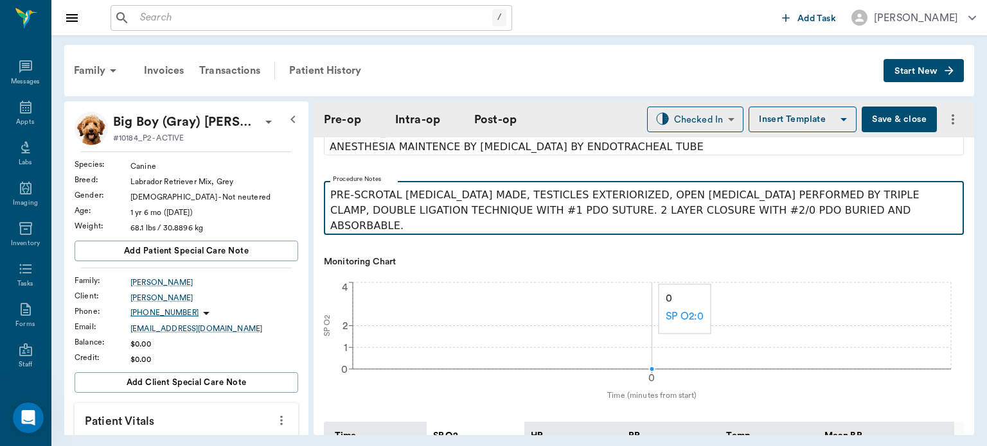
click at [624, 202] on p "PRE-SCROTAL INCISION MADE, TESTICLES EXTERIORIZED, OPEN CASTRATION PERFORMED BY…" at bounding box center [643, 211] width 627 height 46
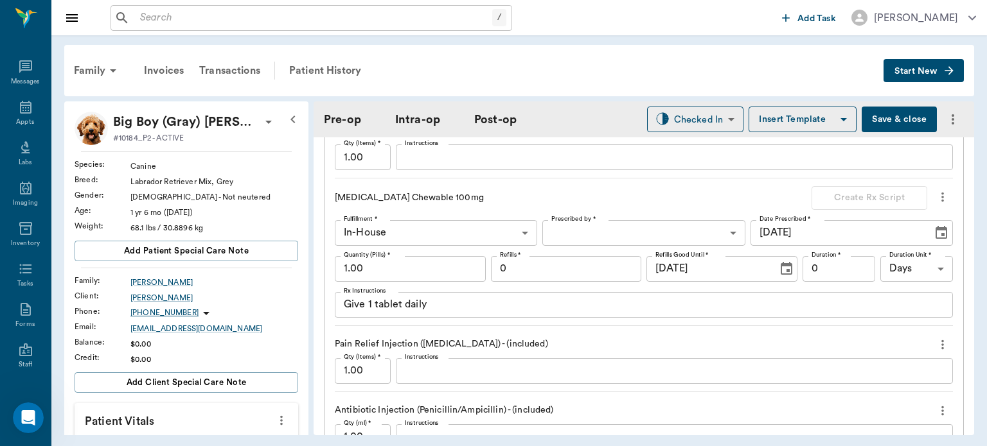
scroll to position [1151, 0]
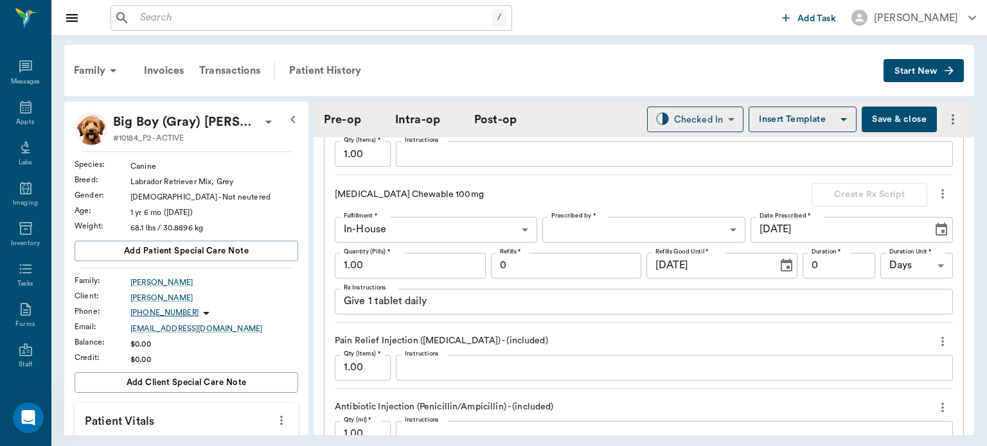
click at [935, 188] on icon "more" at bounding box center [942, 193] width 14 height 15
click at [852, 235] on span "Delete" at bounding box center [879, 231] width 108 height 13
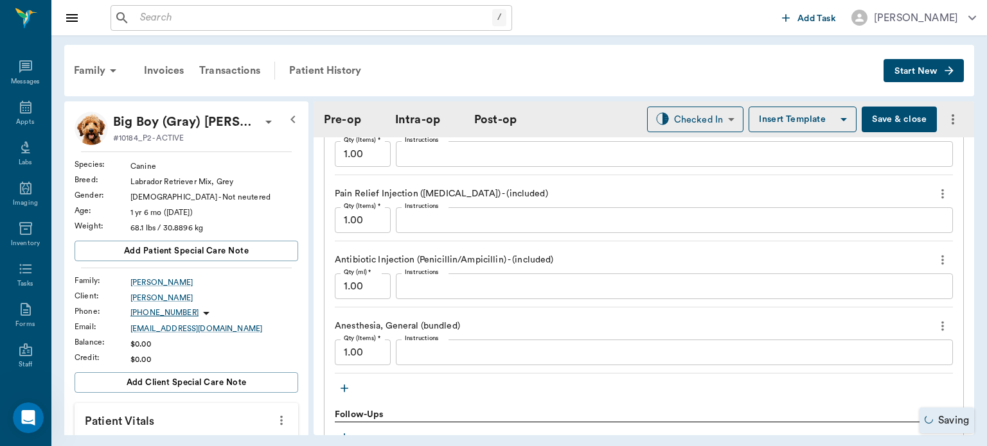
click at [347, 382] on icon "button" at bounding box center [344, 388] width 13 height 13
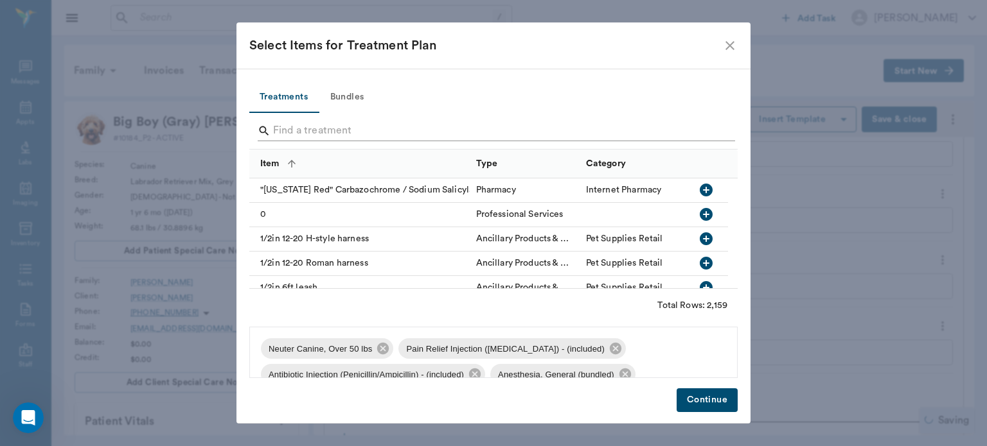
click at [333, 128] on input "Search" at bounding box center [494, 131] width 443 height 21
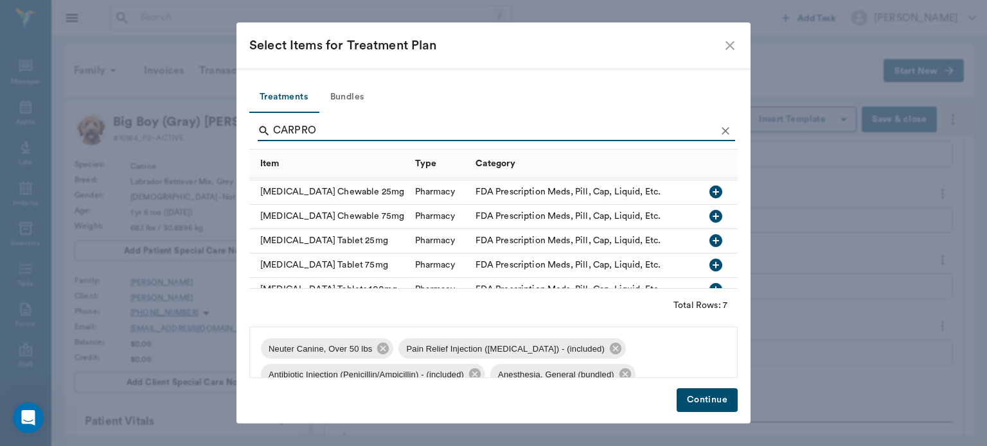
scroll to position [33, 0]
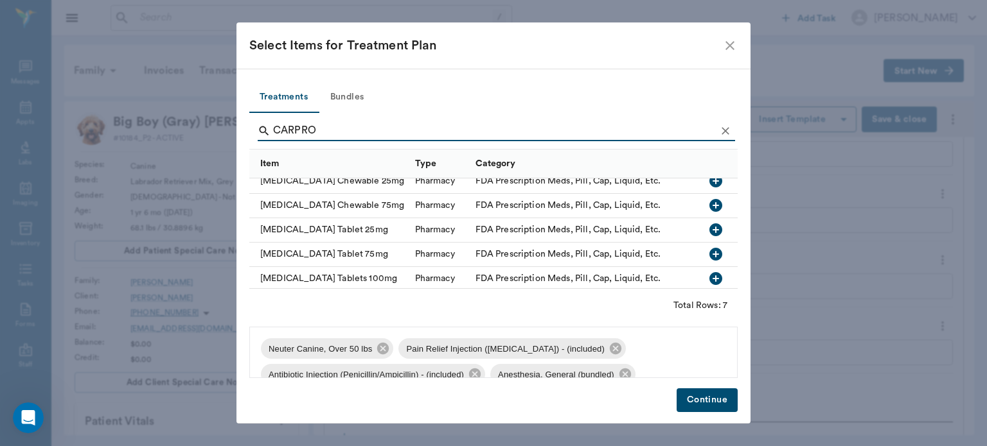
type input "CARPRO"
click at [709, 257] on icon "button" at bounding box center [715, 254] width 13 height 13
click at [708, 408] on button "Continue" at bounding box center [706, 401] width 61 height 24
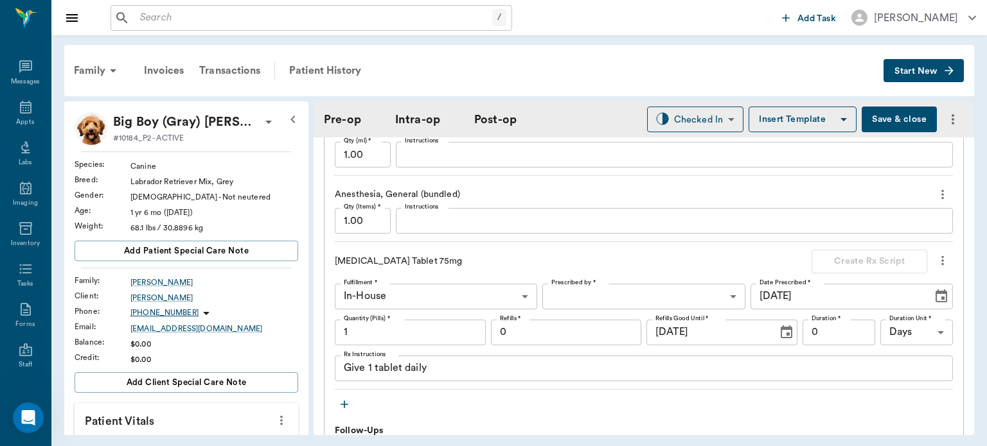
scroll to position [1290, 0]
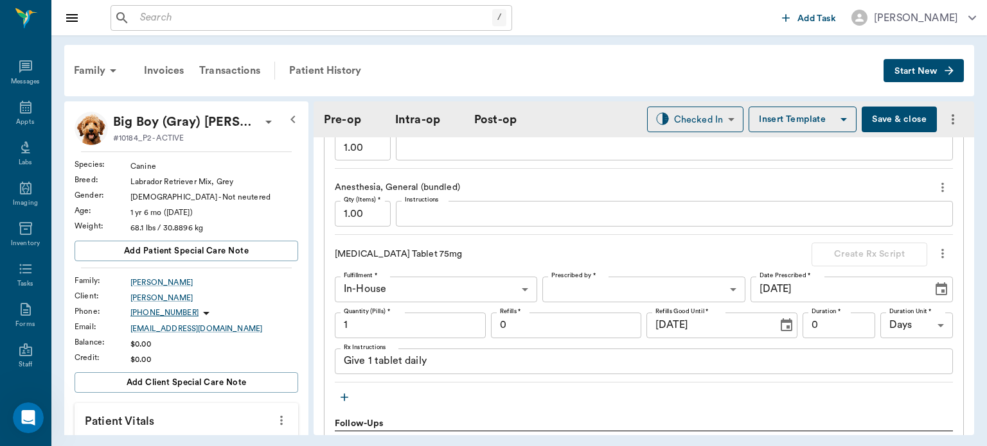
click at [607, 280] on body "/ ​ Add Task Dr. Bert Ellsworth Nectar Messages Appts Labs Imaging Inventory Ta…" at bounding box center [493, 223] width 987 height 446
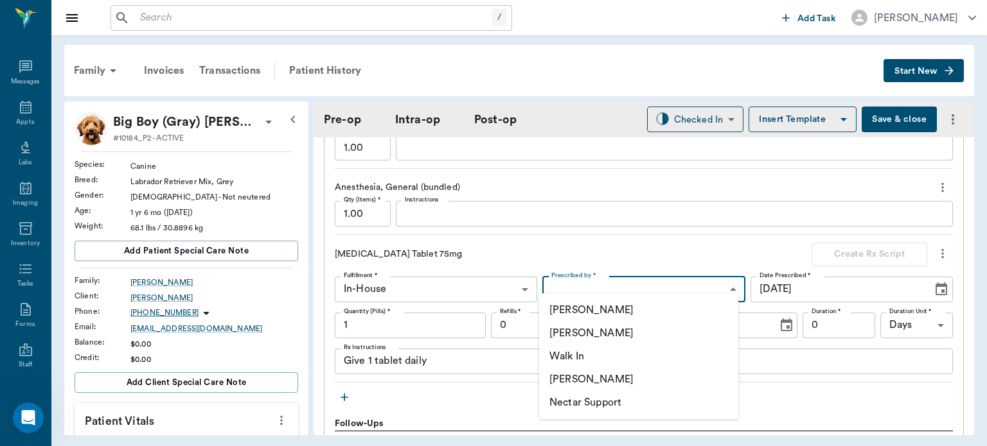
click at [592, 340] on li "[PERSON_NAME]" at bounding box center [638, 333] width 199 height 23
type input "63ec2f075fda476ae8351a4d"
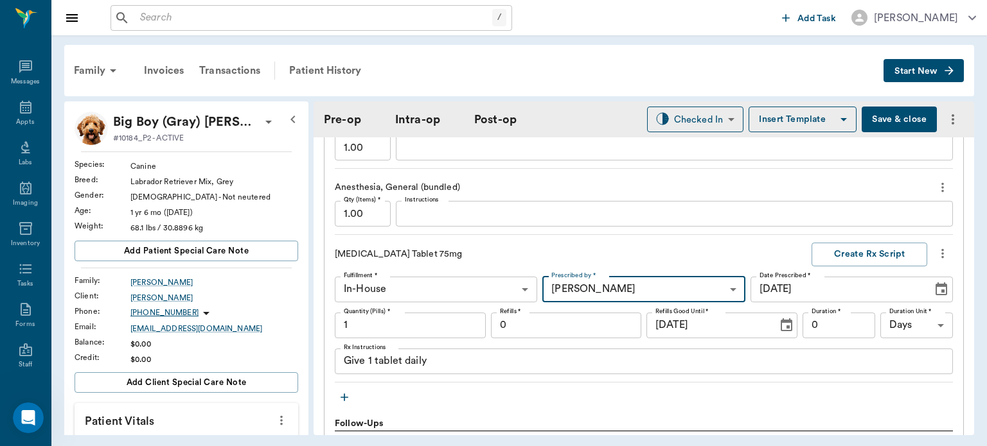
click at [404, 355] on textarea "Give 1 tablet daily" at bounding box center [644, 361] width 600 height 15
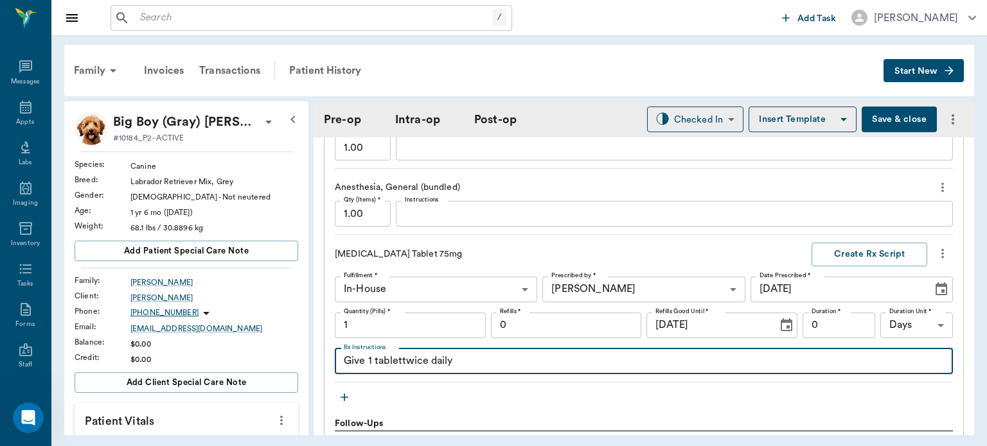
click at [394, 356] on textarea "Give 1 tablettwice daily" at bounding box center [644, 361] width 600 height 15
click at [406, 355] on textarea "Give 1 tablettwice daily" at bounding box center [644, 361] width 600 height 15
click at [408, 354] on textarea "Give 1 tablettwice daily" at bounding box center [644, 361] width 600 height 15
click at [399, 356] on textarea "Give 1 tablettwice daily" at bounding box center [644, 361] width 600 height 15
click at [478, 359] on textarea "Give 1 tablet twice daily" at bounding box center [644, 361] width 600 height 15
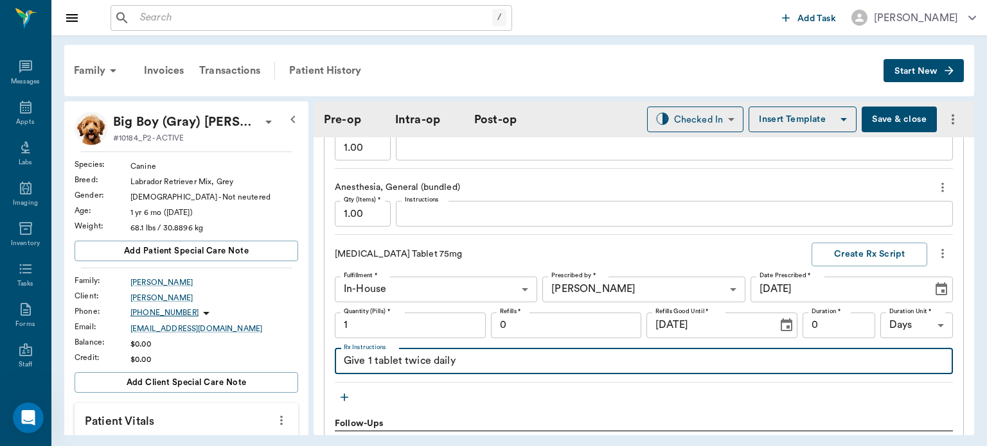
type textarea "Give 1 tablet twice daily"
click at [358, 320] on input "1" at bounding box center [410, 326] width 151 height 26
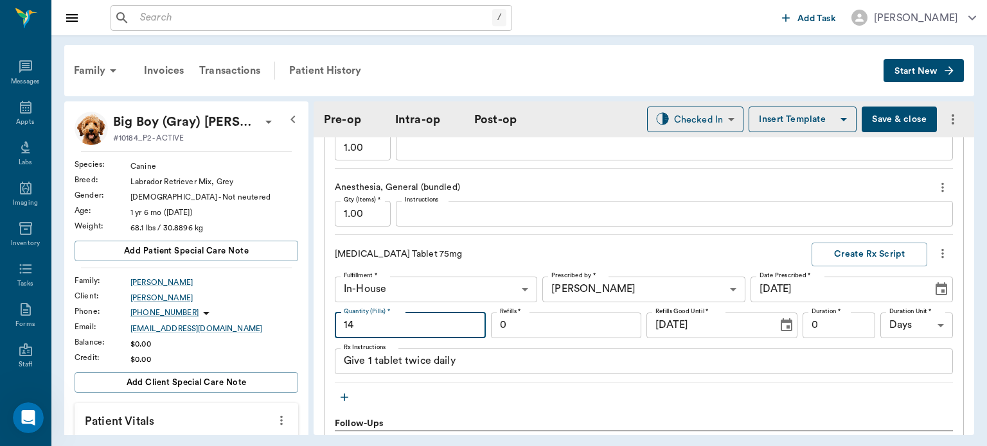
type input "14"
click at [469, 355] on textarea "Give 1 tablet twice daily" at bounding box center [644, 361] width 600 height 15
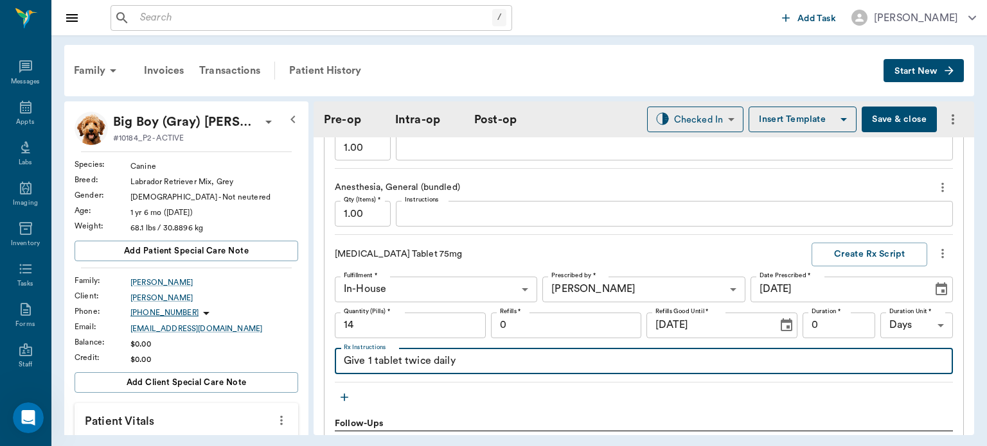
click at [367, 354] on textarea "Give 1 tablet twice daily" at bounding box center [644, 361] width 600 height 15
click at [374, 354] on textarea "Give 1 tablet twice daily" at bounding box center [644, 361] width 600 height 15
click at [373, 354] on textarea "Give 1 tablet twice daily" at bounding box center [644, 361] width 600 height 15
click at [374, 354] on textarea "Give 1 tablet twice daily" at bounding box center [644, 361] width 600 height 15
click at [367, 354] on textarea "Give 1 tablet twice daily" at bounding box center [644, 361] width 600 height 15
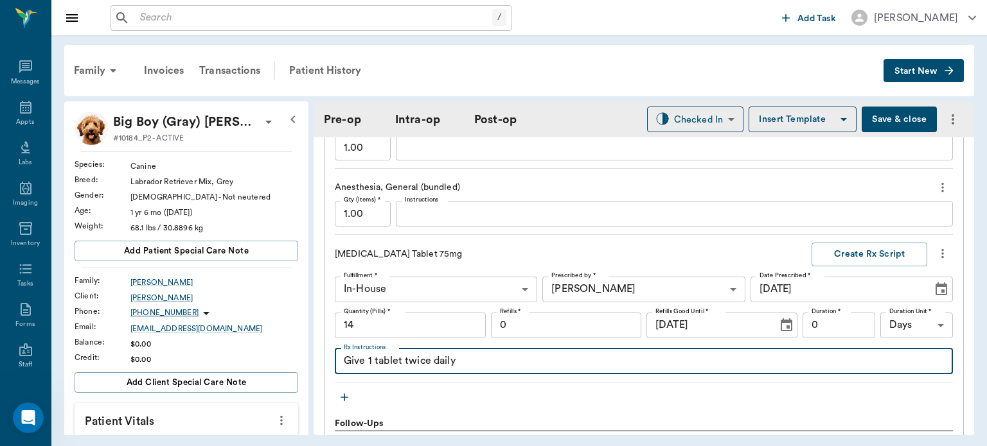
click at [365, 354] on textarea "Give 1 tablet twice daily" at bounding box center [644, 361] width 600 height 15
click at [374, 354] on textarea "Give 1 tablet twice daily" at bounding box center [644, 361] width 600 height 15
click at [396, 354] on textarea "Give 2tablet twice daily" at bounding box center [644, 361] width 600 height 15
click at [376, 354] on textarea "Give 2tablet twice daily" at bounding box center [644, 361] width 600 height 15
click at [364, 354] on textarea "Give 2tablet twice daily" at bounding box center [644, 361] width 600 height 15
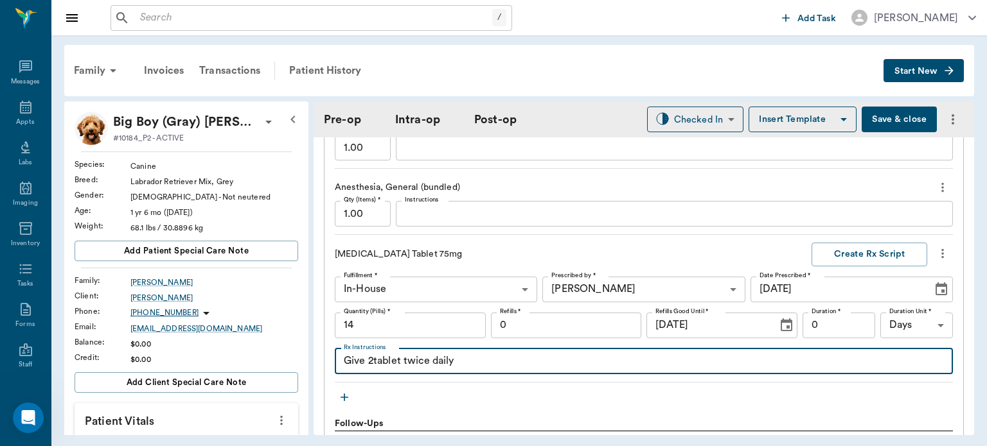
click at [370, 354] on textarea "Give 2tablet twice daily" at bounding box center [644, 361] width 600 height 15
click at [399, 359] on textarea "Give 2 tablet twice daily" at bounding box center [644, 361] width 600 height 15
click at [405, 356] on textarea "Give 2 tablet twice daily" at bounding box center [644, 361] width 600 height 15
type textarea "Give 2 tablets twice daily"
click at [872, 249] on button "Create Rx Script" at bounding box center [869, 255] width 116 height 24
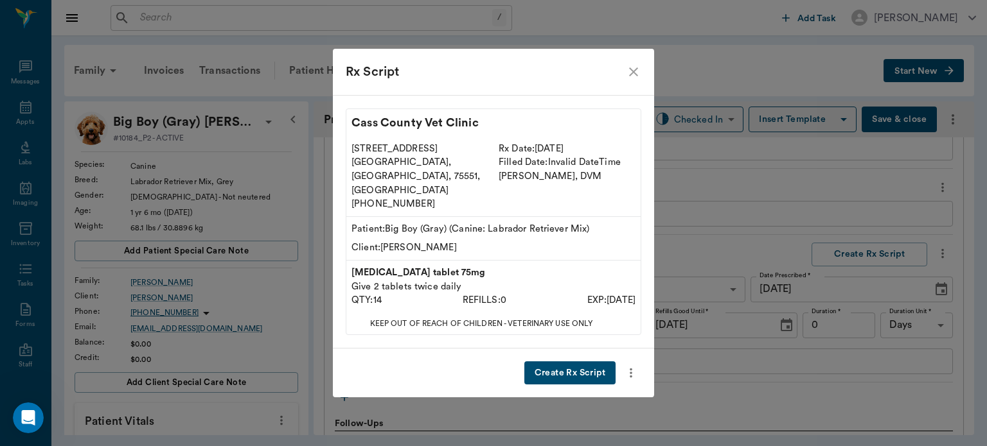
click at [575, 362] on button "Create Rx Script" at bounding box center [569, 374] width 91 height 24
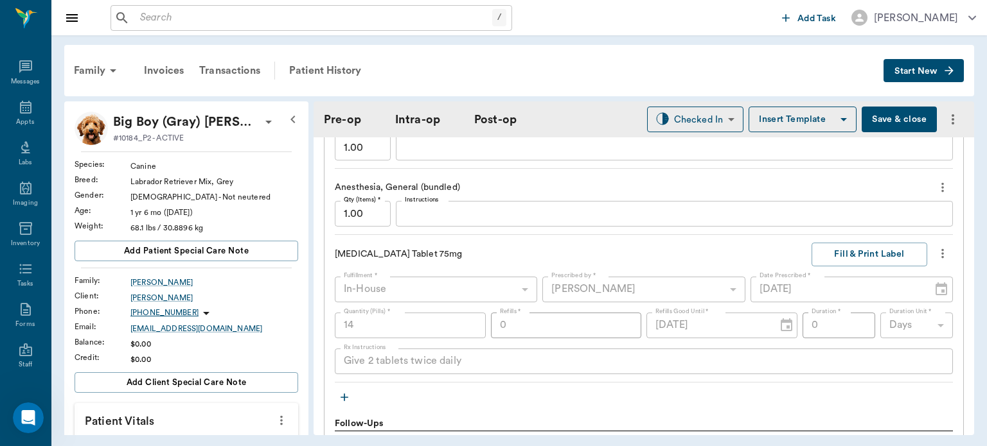
click at [936, 246] on icon "more" at bounding box center [942, 253] width 14 height 15
click at [327, 69] on div at bounding box center [493, 223] width 987 height 446
click at [337, 64] on div "Patient History" at bounding box center [324, 70] width 87 height 31
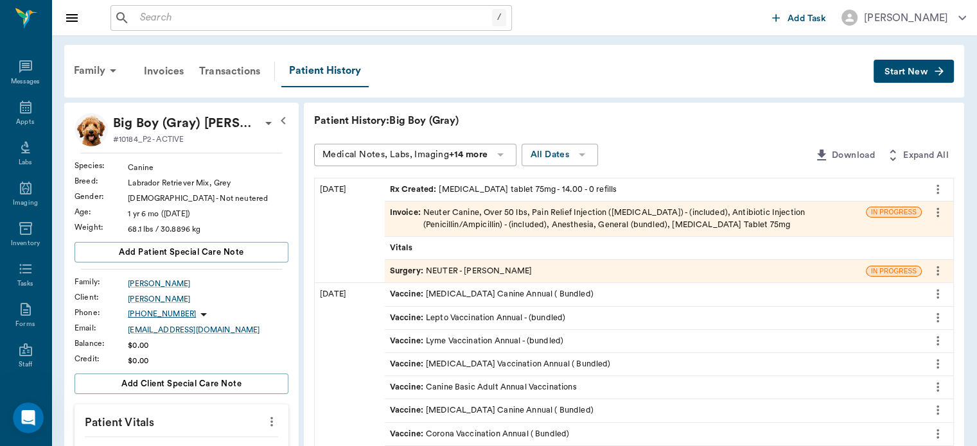
click at [938, 188] on icon "more" at bounding box center [938, 189] width 14 height 15
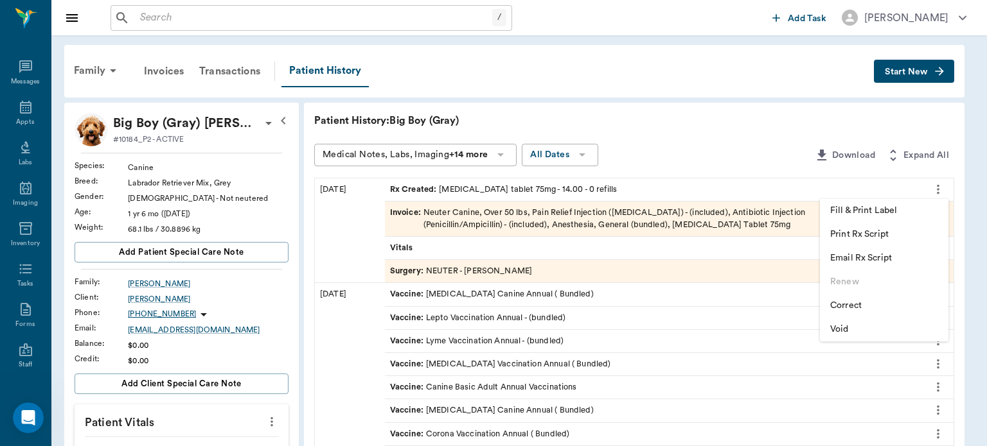
click at [847, 306] on span "Correct" at bounding box center [884, 305] width 108 height 13
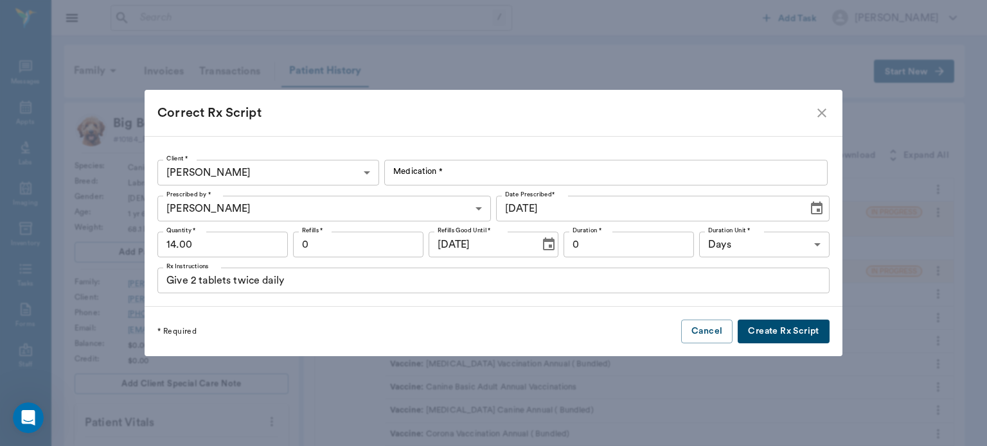
type input "Carprofen Tablet 75mg"
click at [218, 283] on input "Give 2 tablets twice daily" at bounding box center [493, 281] width 672 height 26
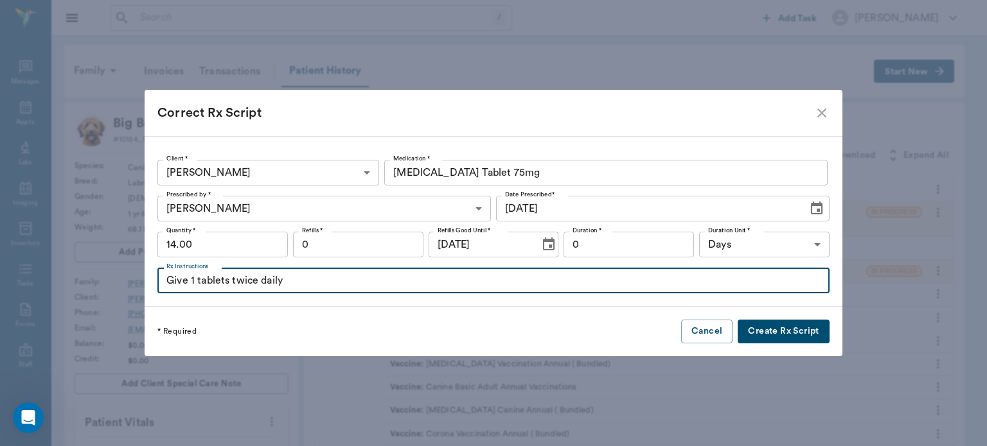
click at [252, 284] on input "Give 1 tablets twice daily" at bounding box center [493, 281] width 672 height 26
type input "Give 1 tablet twice daily"
click at [755, 334] on button "Create Rx Script" at bounding box center [782, 332] width 91 height 24
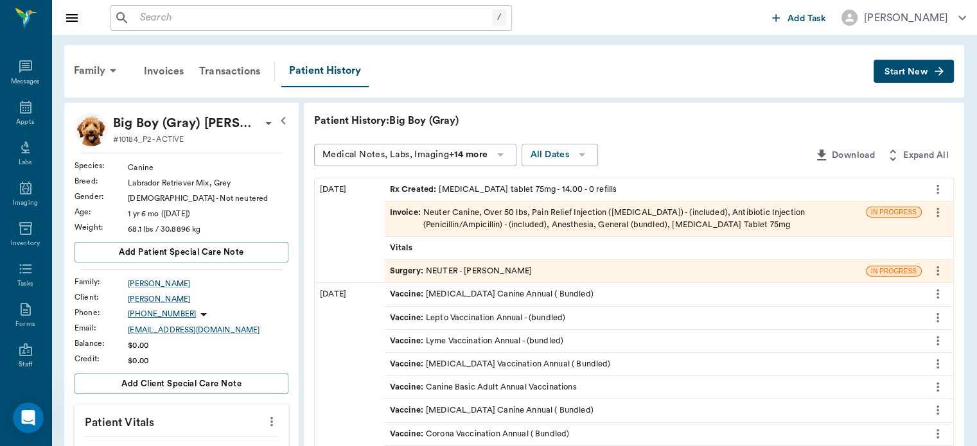
click at [415, 279] on div "Surgery : NEUTER - Dr. Bert Ellsworth" at bounding box center [625, 271] width 481 height 22
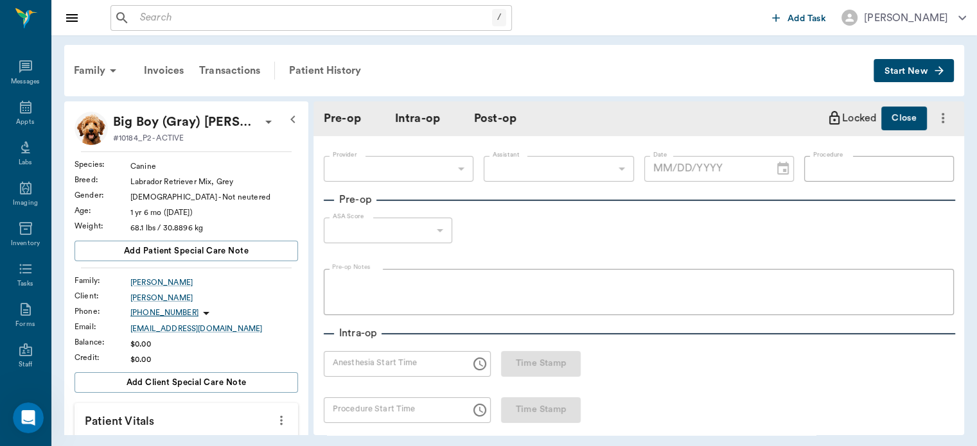
click at [411, 267] on fieldset "Pre-op Notes" at bounding box center [639, 289] width 630 height 51
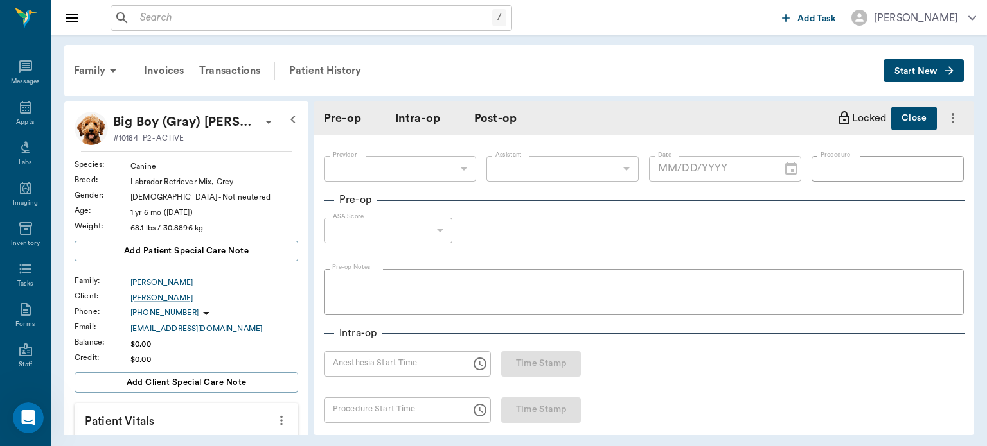
type input "63ec2f075fda476ae8351a4d"
type input "63ec2e7e52e12b0ba117b124"
type input "NEUTER"
type input "1"
radio input "true"
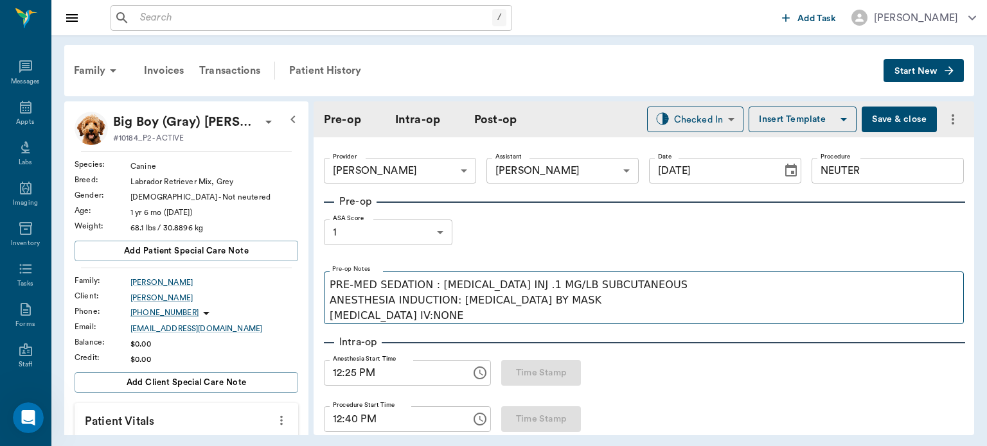
type input "[DATE]"
type input "12:25 PM"
type input "12:40 PM"
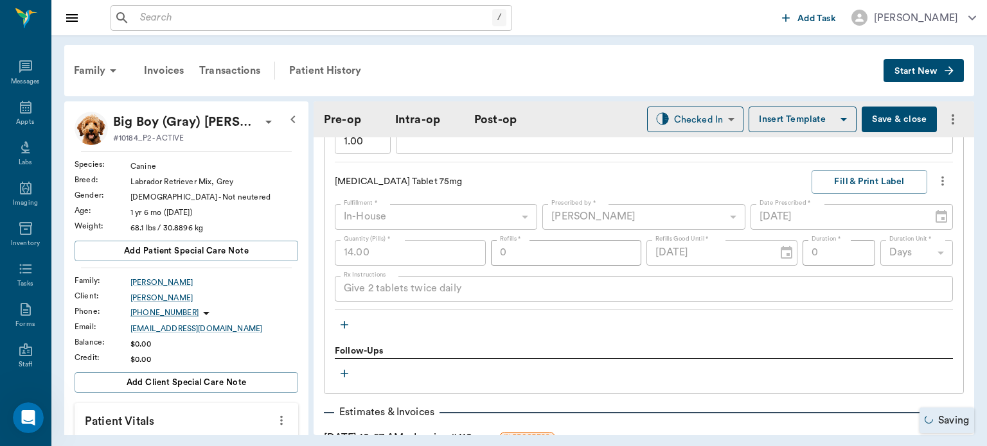
scroll to position [1361, 0]
click at [941, 178] on icon "more" at bounding box center [942, 183] width 3 height 10
click at [845, 244] on span "Delete" at bounding box center [879, 243] width 108 height 13
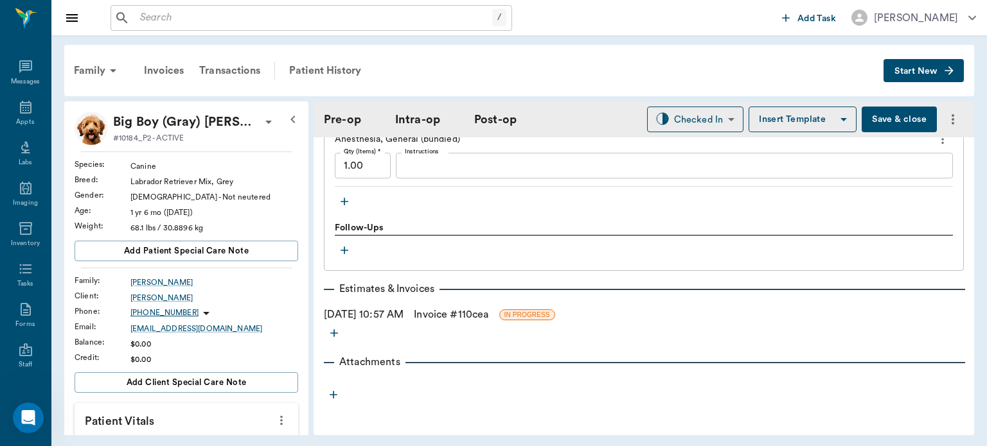
scroll to position [1329, 0]
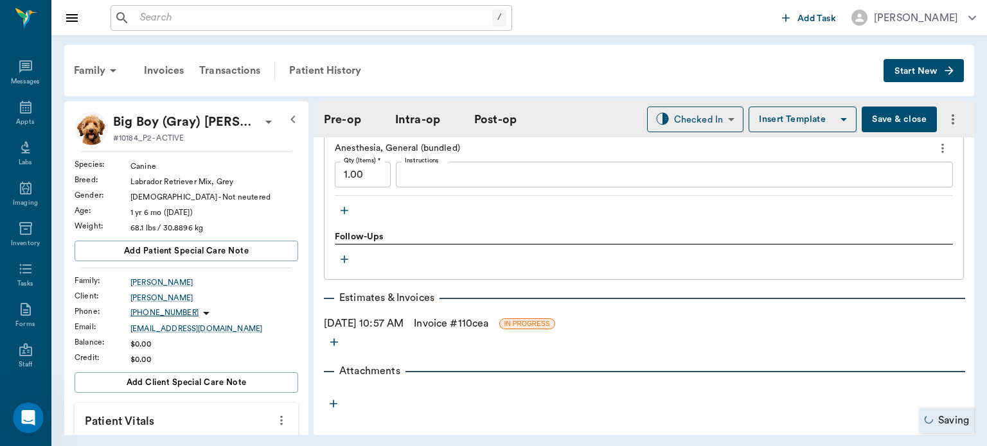
click at [347, 207] on icon "button" at bounding box center [344, 211] width 8 height 8
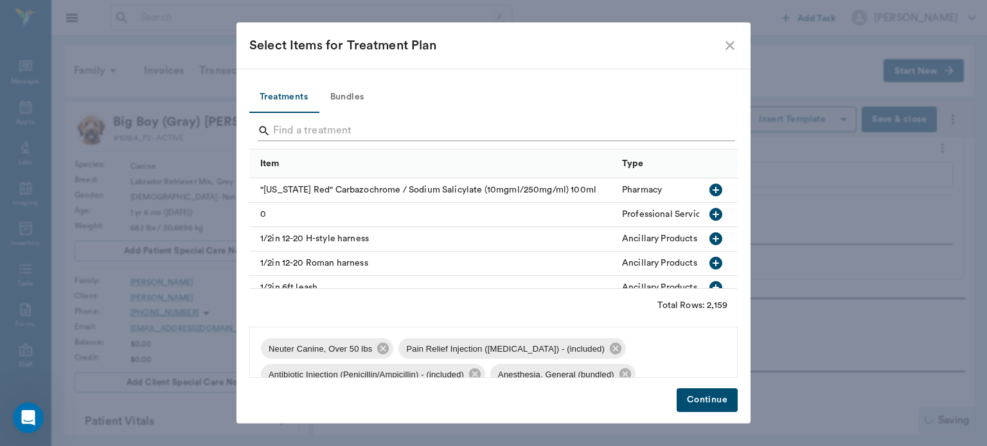
click at [326, 128] on input "Search" at bounding box center [494, 131] width 443 height 21
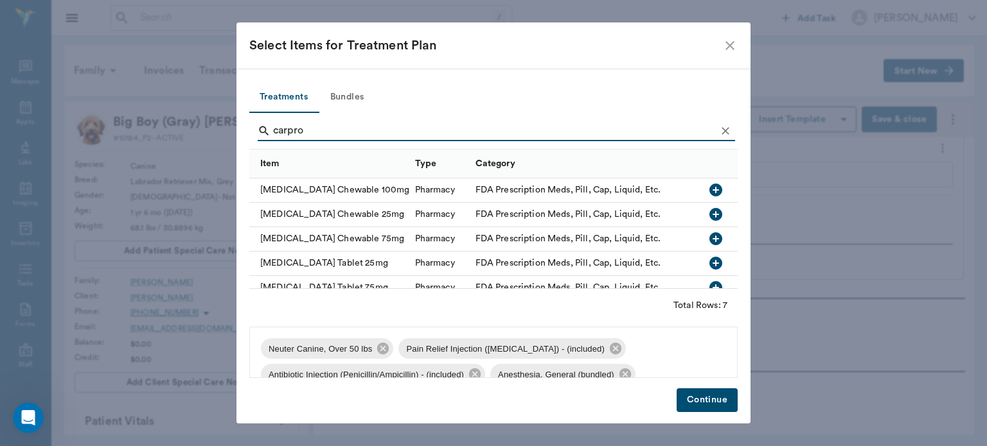
scroll to position [26, 0]
type input "carpro"
click at [709, 263] on icon "button" at bounding box center [715, 262] width 13 height 13
click at [704, 399] on button "Continue" at bounding box center [706, 401] width 61 height 24
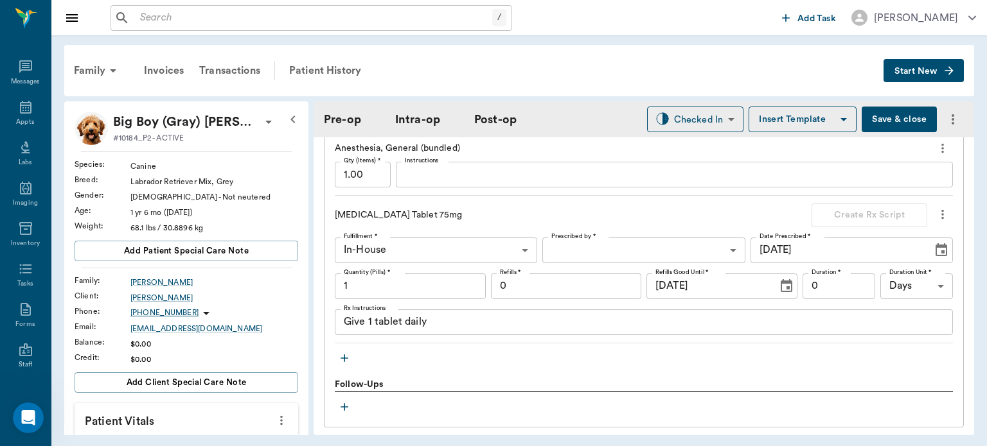
click at [622, 236] on body "/ ​ Add Task Dr. Bert Ellsworth Nectar Messages Appts Labs Imaging Inventory Ta…" at bounding box center [493, 223] width 987 height 446
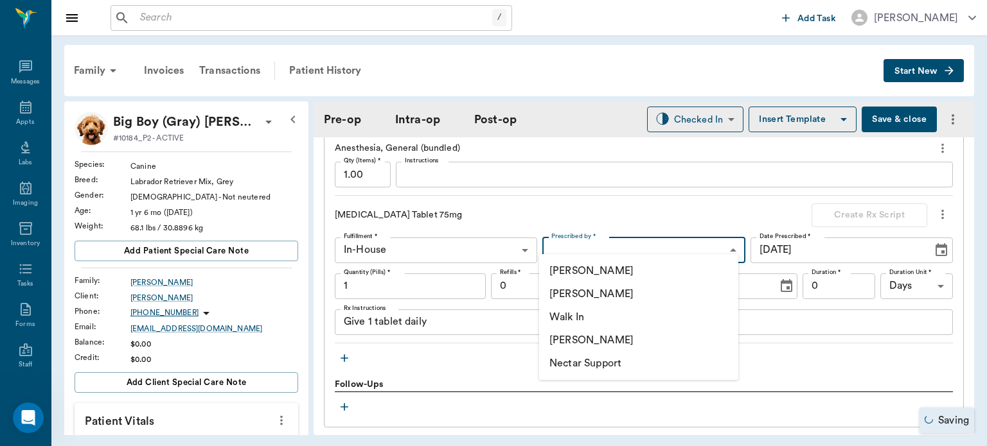
click at [613, 288] on li "[PERSON_NAME]" at bounding box center [638, 294] width 199 height 23
type input "63ec2f075fda476ae8351a4d"
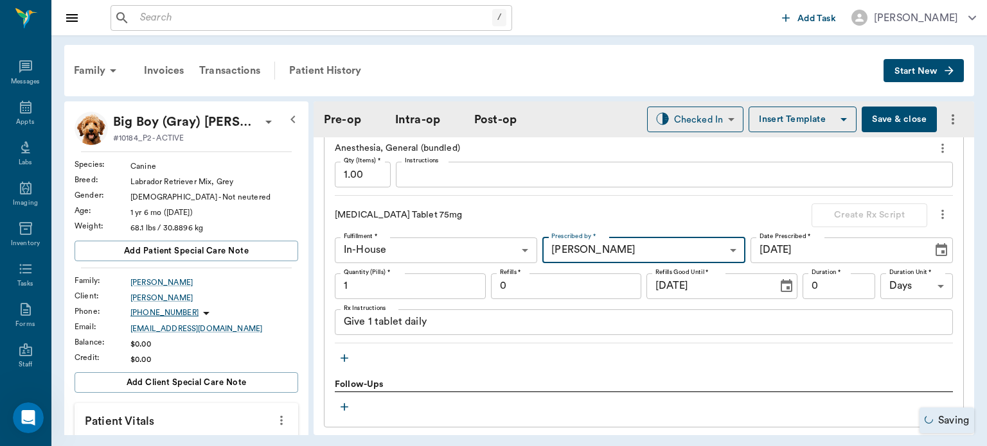
click at [432, 274] on input "1" at bounding box center [410, 287] width 151 height 26
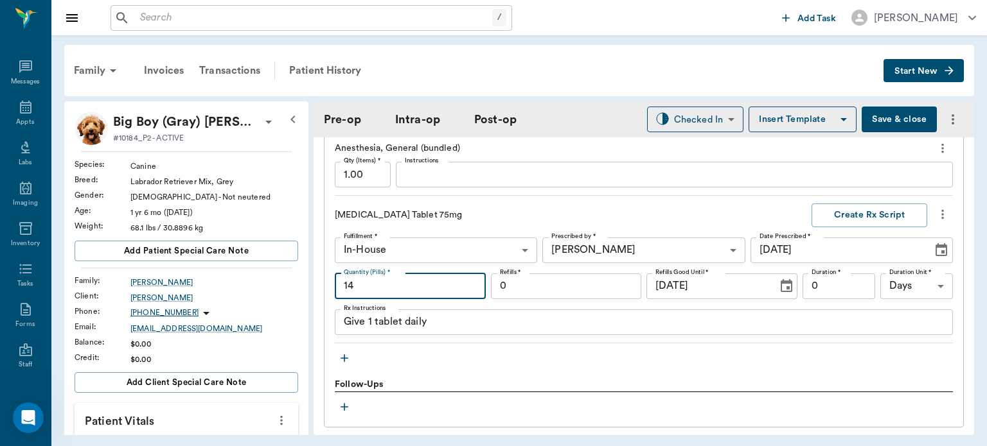
type input "14"
click at [374, 317] on textarea "Give 1 tablet daily" at bounding box center [644, 322] width 600 height 15
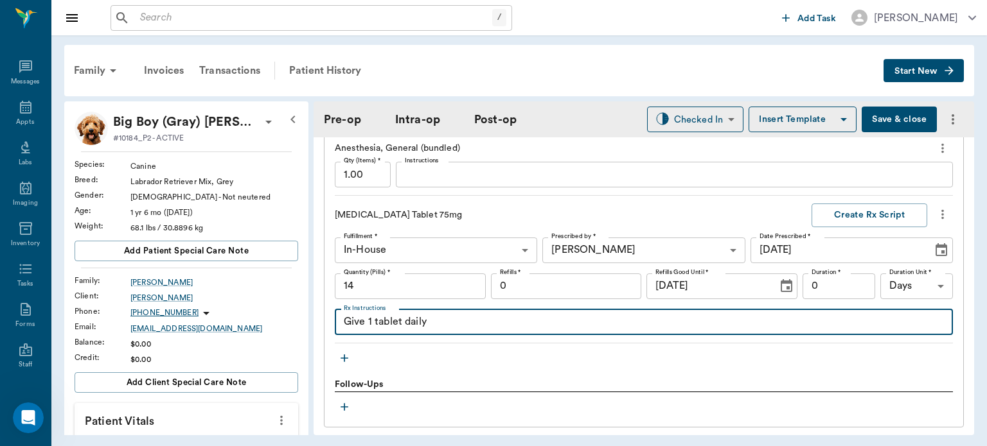
click at [368, 315] on textarea "Give 1 tablet daily" at bounding box center [644, 322] width 600 height 15
click at [407, 315] on textarea "Give 1 tablet daily" at bounding box center [644, 322] width 600 height 15
click at [401, 319] on textarea "Give 1 tablettwice daily" at bounding box center [644, 322] width 600 height 15
type textarea "Give 1 tablet twice daily"
click at [485, 323] on div "Give 1 tablet twice daily x Rx Instructions" at bounding box center [644, 323] width 618 height 26
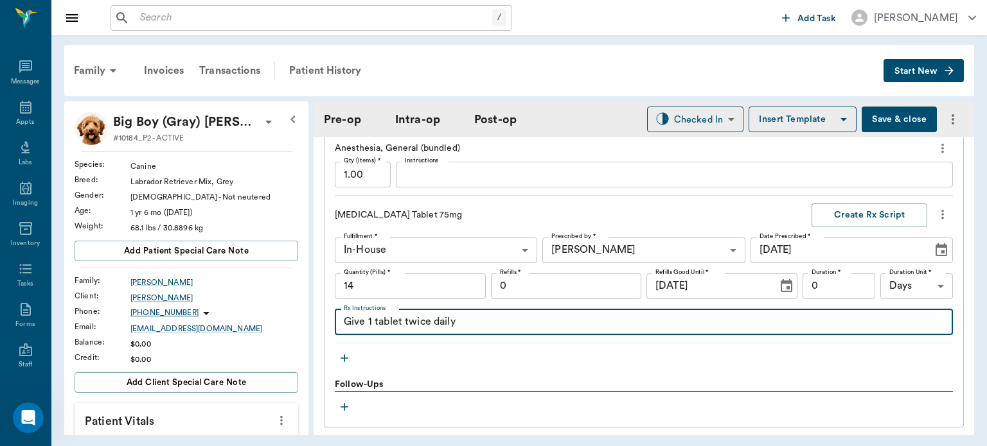
click at [483, 317] on textarea "Give 1 tablet twice daily" at bounding box center [644, 322] width 600 height 15
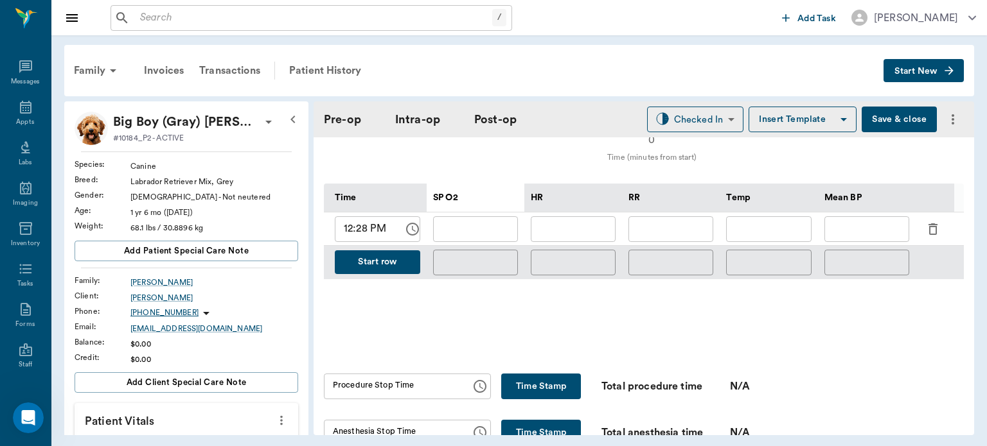
scroll to position [575, 0]
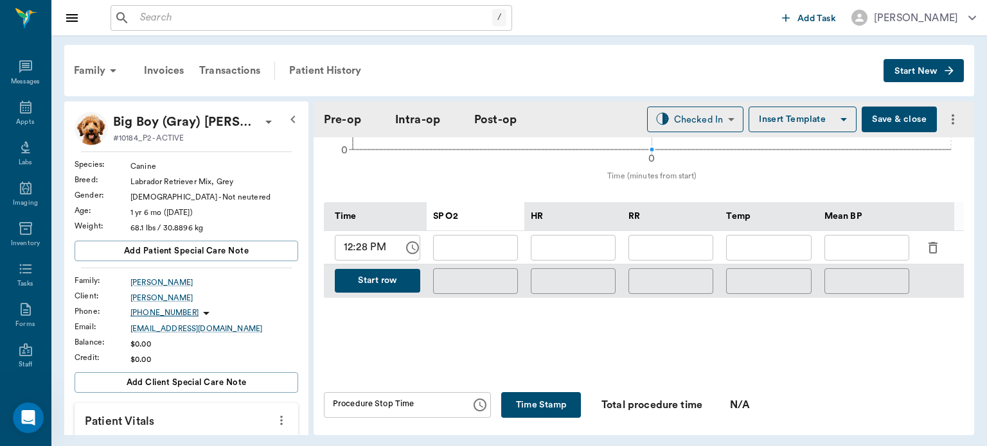
click at [936, 265] on div at bounding box center [934, 281] width 39 height 33
click at [931, 240] on icon "button" at bounding box center [932, 247] width 15 height 15
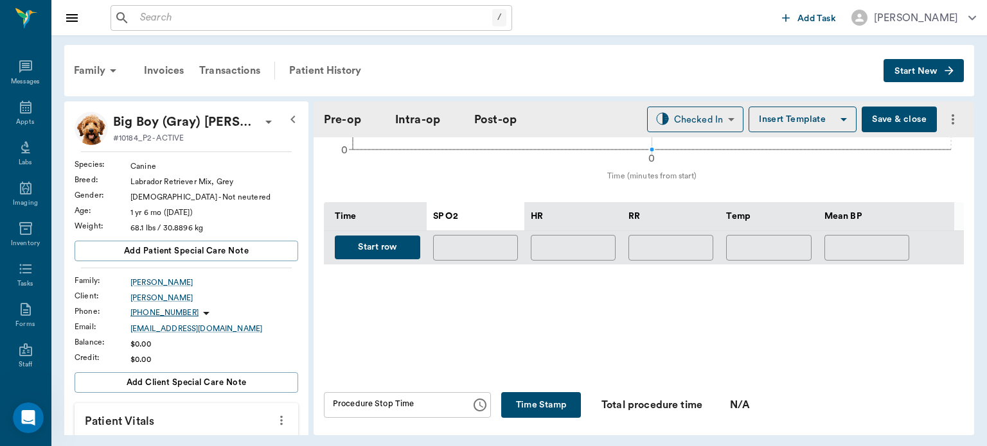
click at [394, 242] on button "Start row" at bounding box center [377, 248] width 85 height 24
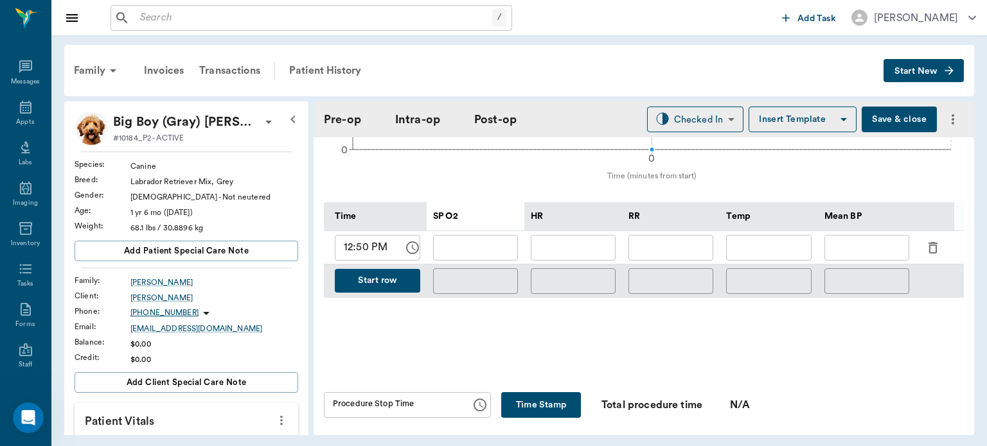
click at [578, 244] on input "text" at bounding box center [573, 248] width 85 height 26
type input "113"
click at [481, 243] on input "text" at bounding box center [475, 248] width 85 height 26
type input "99"
click at [683, 236] on input "text" at bounding box center [670, 248] width 85 height 26
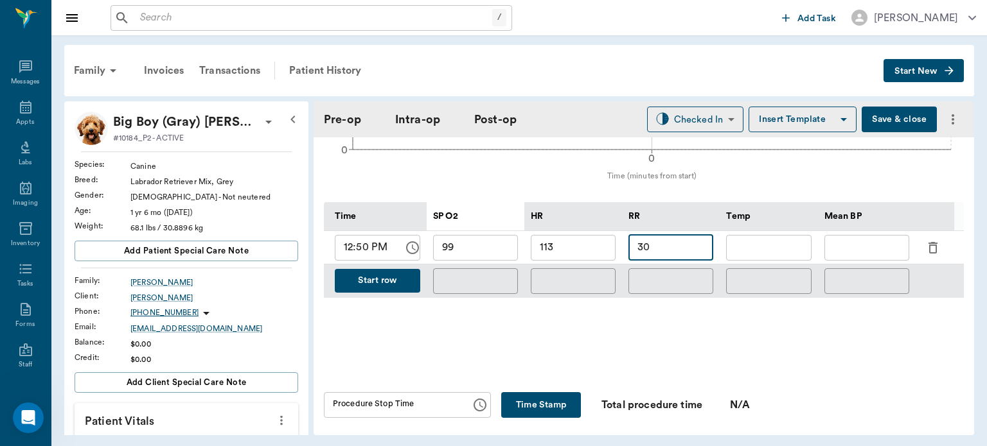
type input "30"
click at [880, 110] on button "Save & close" at bounding box center [898, 120] width 75 height 26
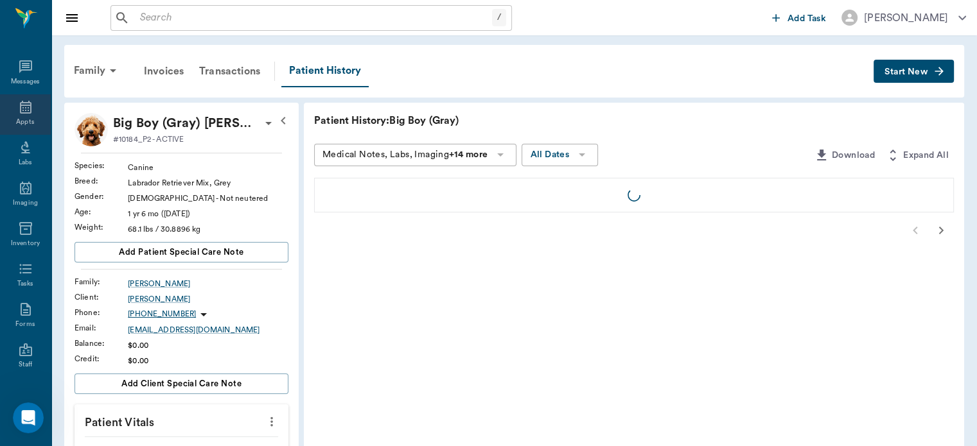
click at [23, 105] on icon at bounding box center [26, 107] width 12 height 13
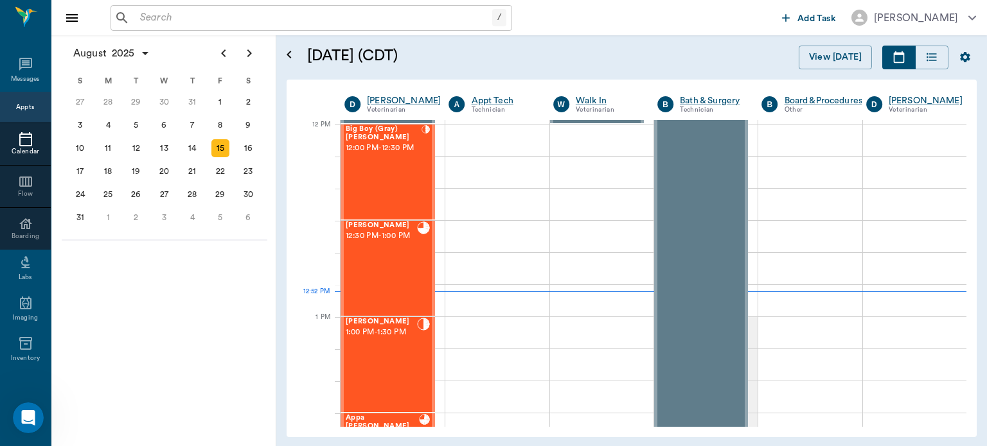
scroll to position [771, 0]
click at [376, 357] on div "[PERSON_NAME] 1:00 PM - 1:30 PM" at bounding box center [381, 366] width 71 height 94
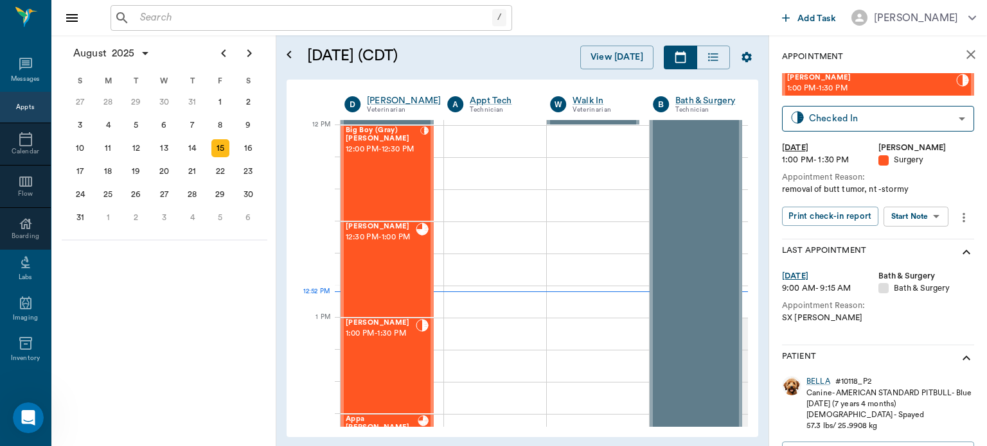
click at [918, 216] on body "/ ​ Add Task Dr. Bert Ellsworth Nectar Messages Appts Calendar Flow Boarding La…" at bounding box center [493, 223] width 987 height 446
click at [918, 267] on button "View Surgery" at bounding box center [905, 263] width 53 height 15
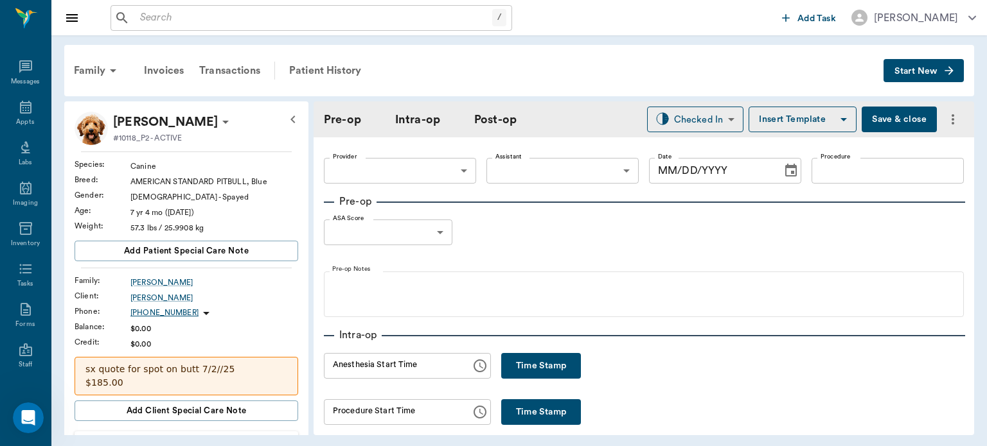
type input "63ec2f075fda476ae8351a4d"
type input "63ec2e7e52e12b0ba117b124"
type input "BUTT TUMOR REMOVAL"
type input "1"
radio input "true"
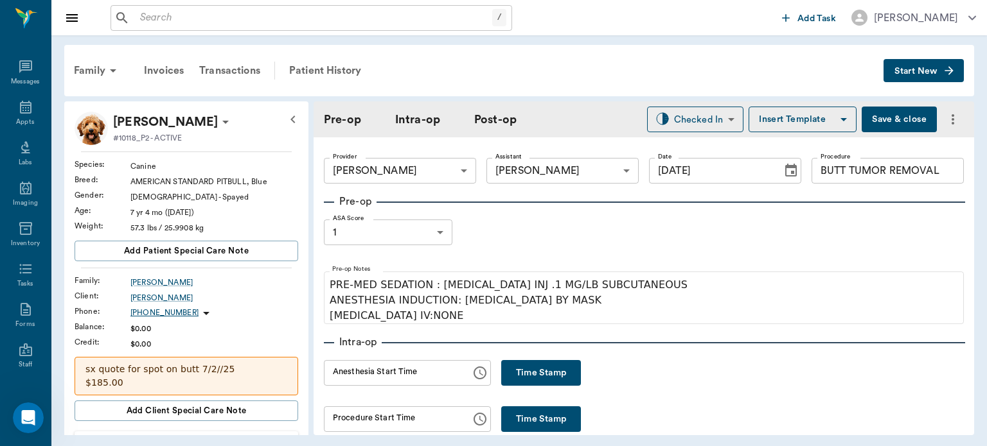
type input "[DATE]"
click at [527, 360] on button "Time Stamp" at bounding box center [541, 373] width 80 height 26
type input "12:52 PM"
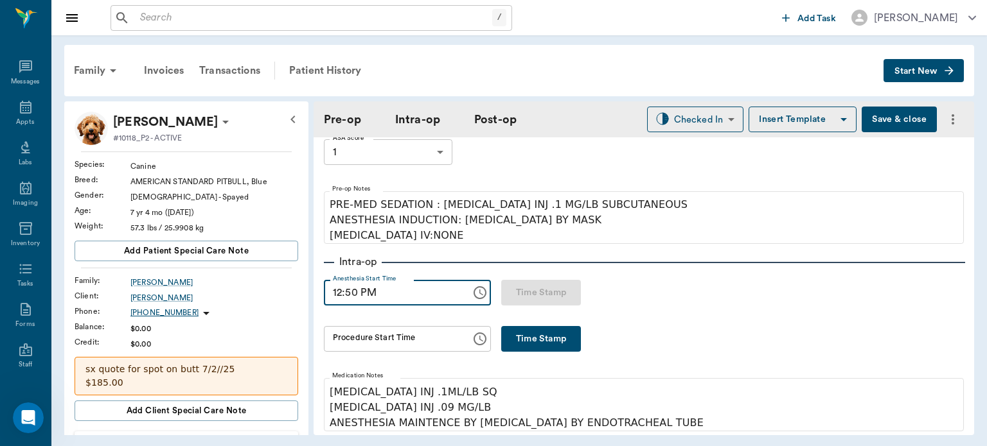
scroll to position [75, 0]
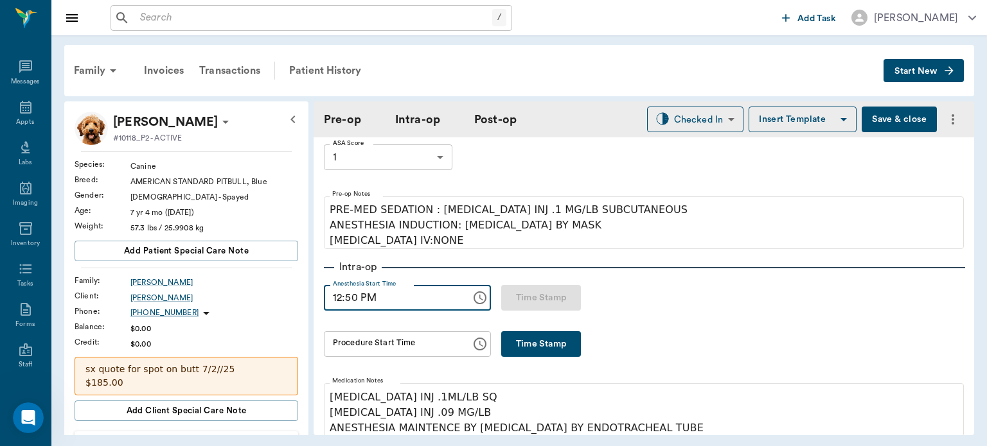
type input "12:50 PM"
click at [891, 120] on button "Save & close" at bounding box center [898, 120] width 75 height 26
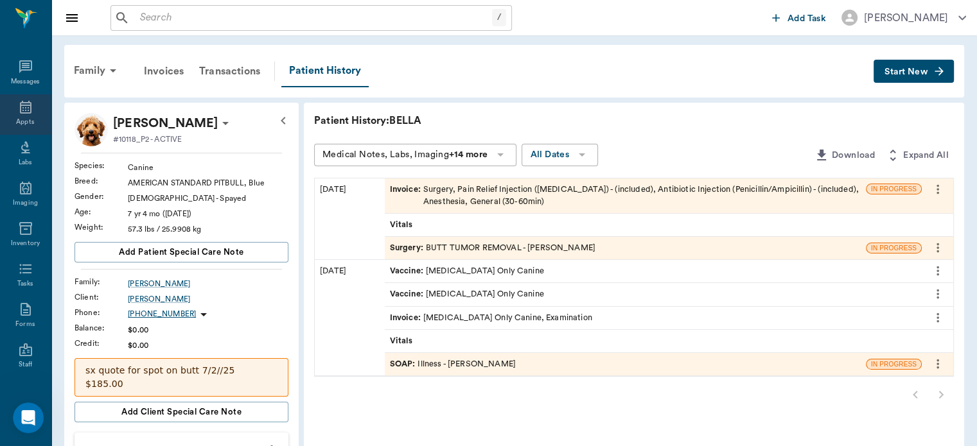
click at [21, 109] on icon at bounding box center [25, 107] width 15 height 15
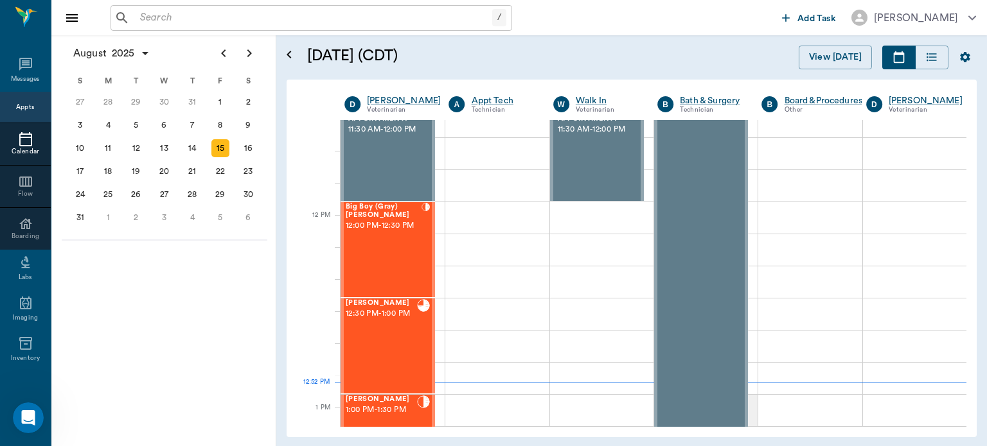
scroll to position [676, 0]
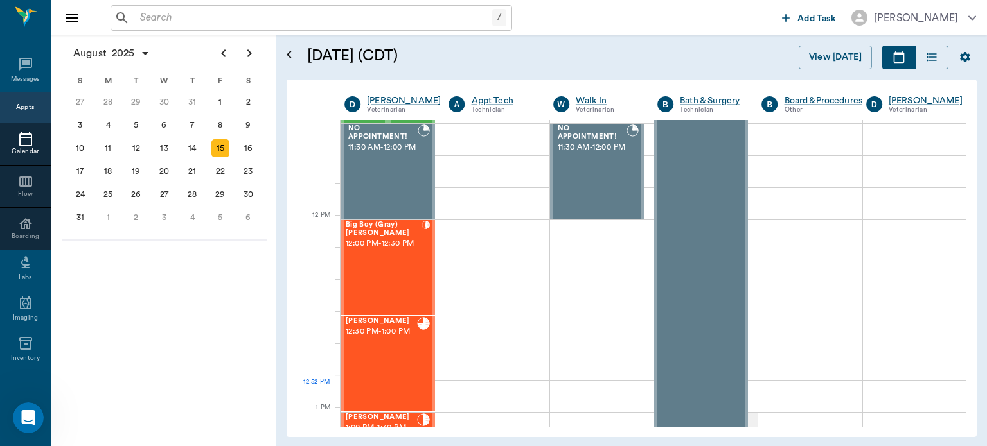
click at [392, 285] on div "Big Boy (Gray) Saulsbury 12:00 PM - 12:30 PM" at bounding box center [384, 268] width 76 height 94
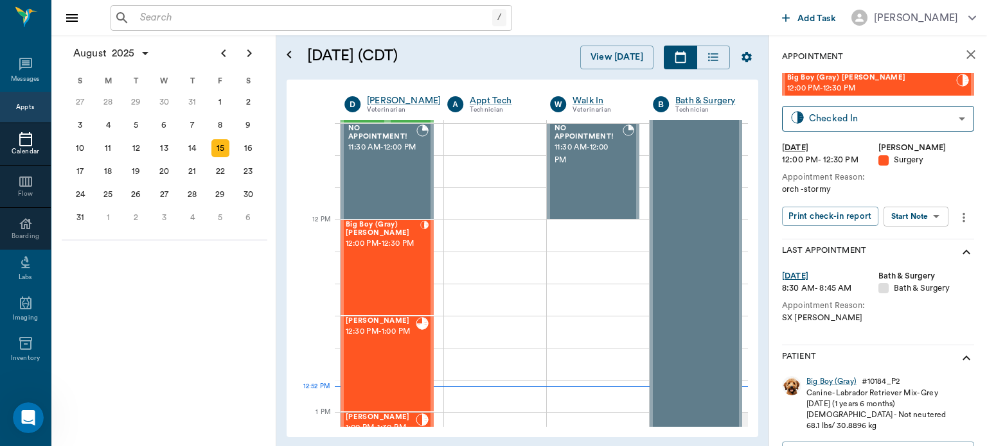
click at [907, 222] on body "/ ​ Add Task Dr. Bert Ellsworth Nectar Messages Appts Calendar Flow Boarding La…" at bounding box center [493, 223] width 987 height 446
click at [931, 267] on button "View Surgery" at bounding box center [905, 263] width 53 height 15
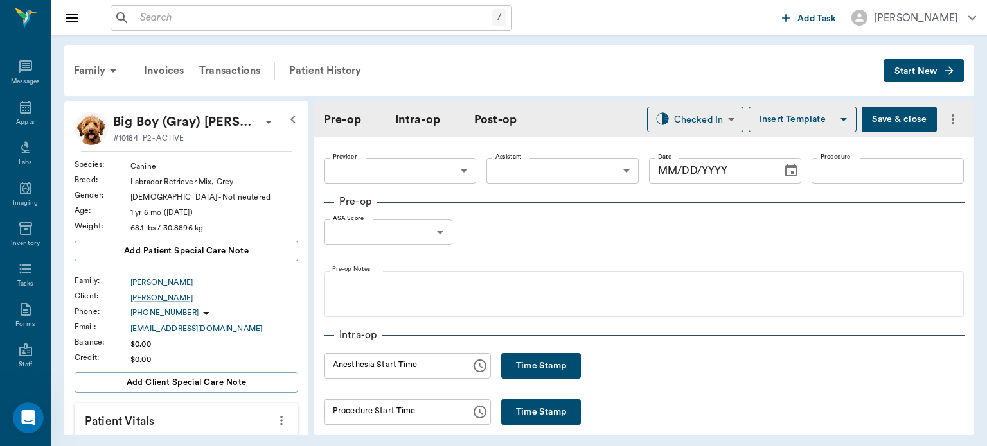
type input "63ec2f075fda476ae8351a4d"
type input "63ec2e7e52e12b0ba117b124"
type input "NEUTER"
type input "1"
radio input "true"
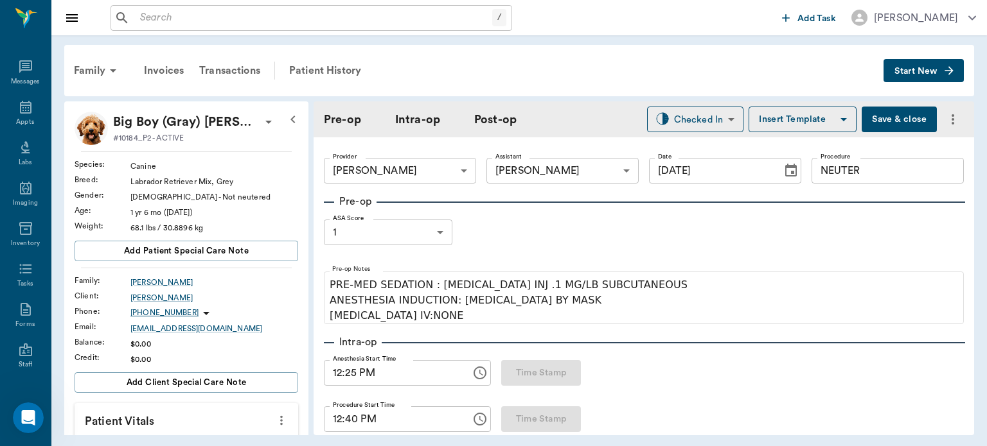
type input "[DATE]"
type input "12:25 PM"
type input "12:40 PM"
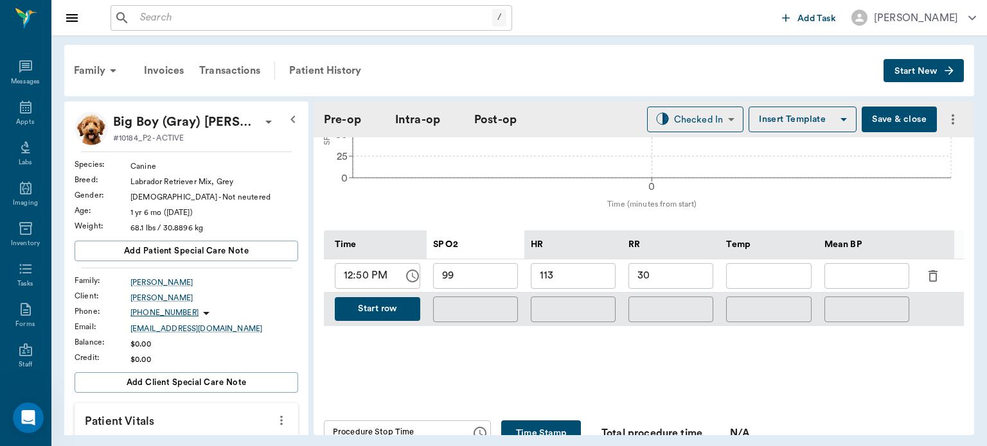
scroll to position [555, 0]
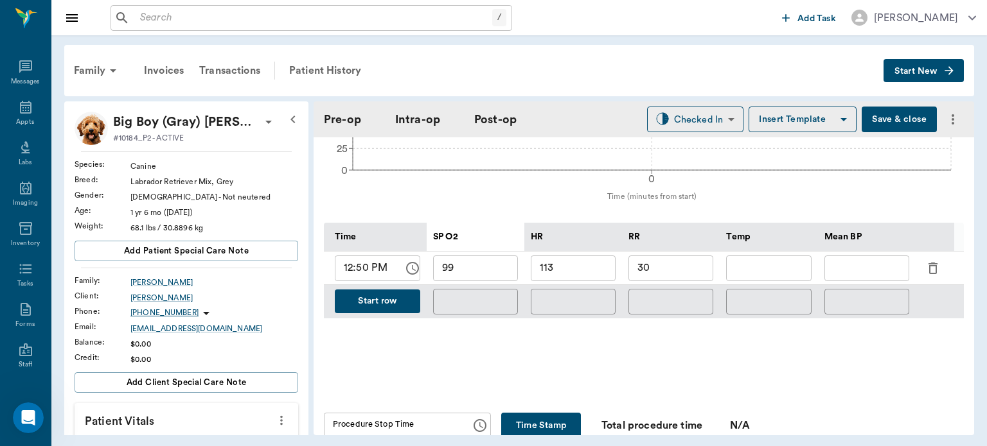
click at [865, 342] on div "Time SP O2 HR RR Temp Mean BP 12:50 PM ​ 99 ​ 113 ​ 30 ​ ​ ​ Start row ​ ​ ​ ​ ​" at bounding box center [644, 287] width 640 height 128
click at [391, 297] on button "Start row" at bounding box center [377, 302] width 85 height 24
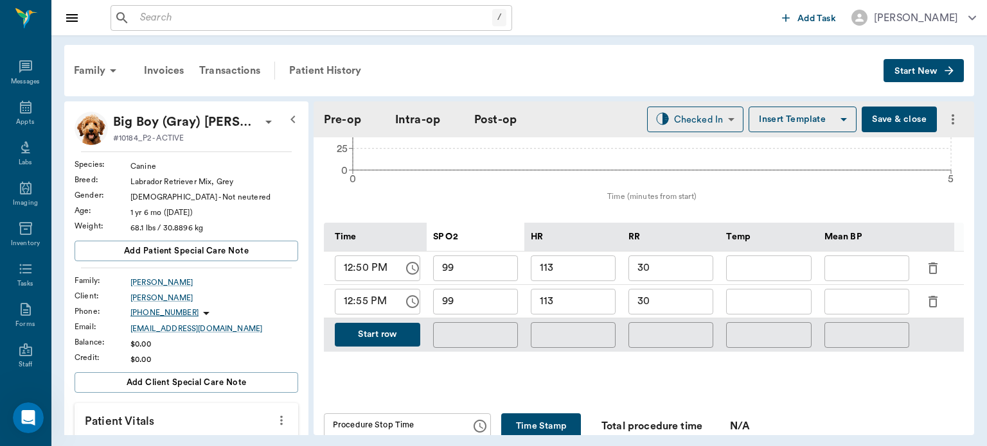
click at [574, 304] on input "113" at bounding box center [573, 302] width 85 height 26
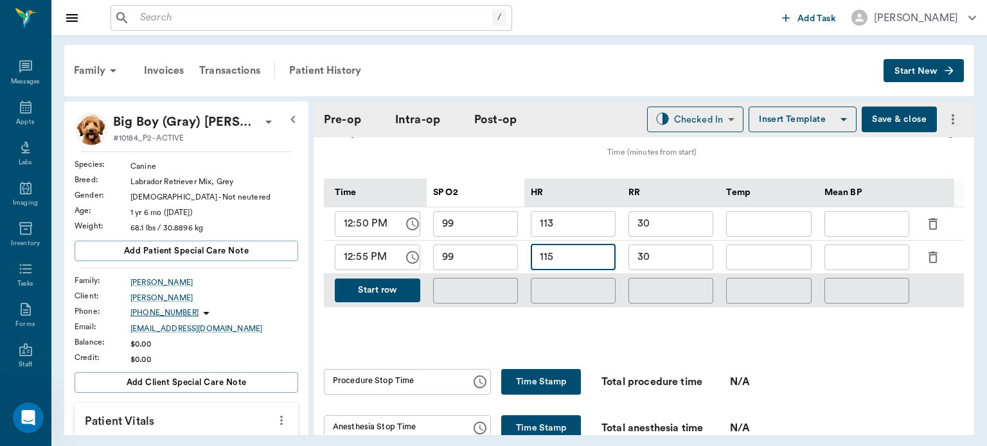
scroll to position [644, 0]
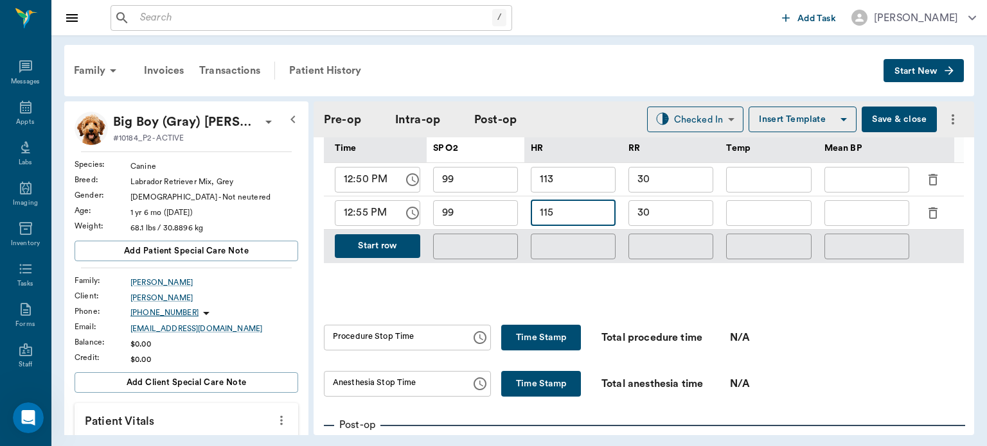
type input "115"
click at [548, 337] on button "Time Stamp" at bounding box center [541, 338] width 80 height 26
type input "12:56 PM"
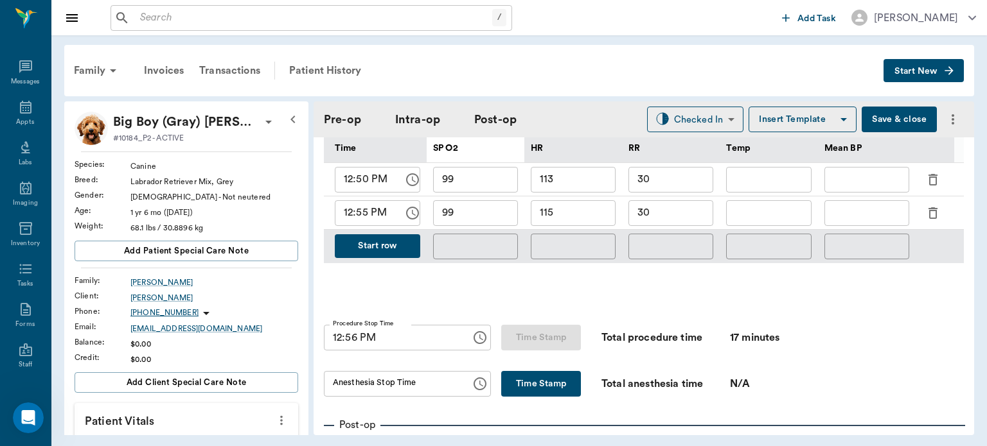
click at [527, 379] on button "Time Stamp" at bounding box center [541, 384] width 80 height 26
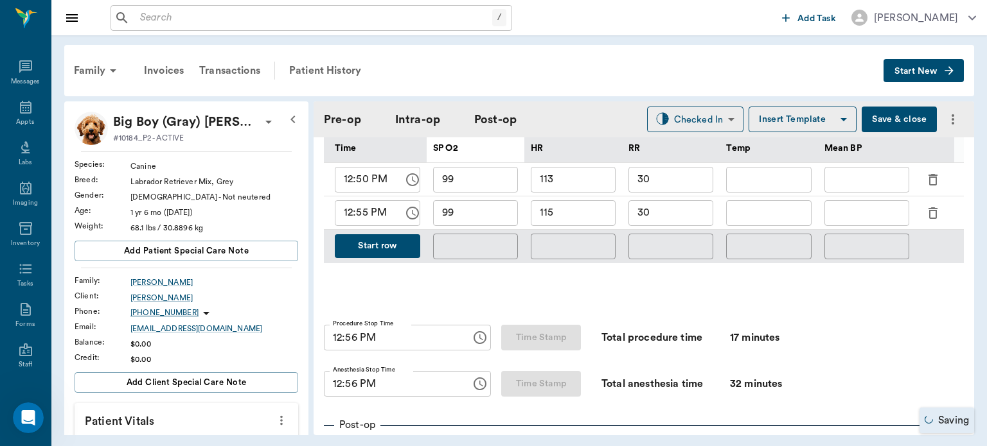
click at [353, 377] on input "12:56 PM" at bounding box center [393, 384] width 138 height 26
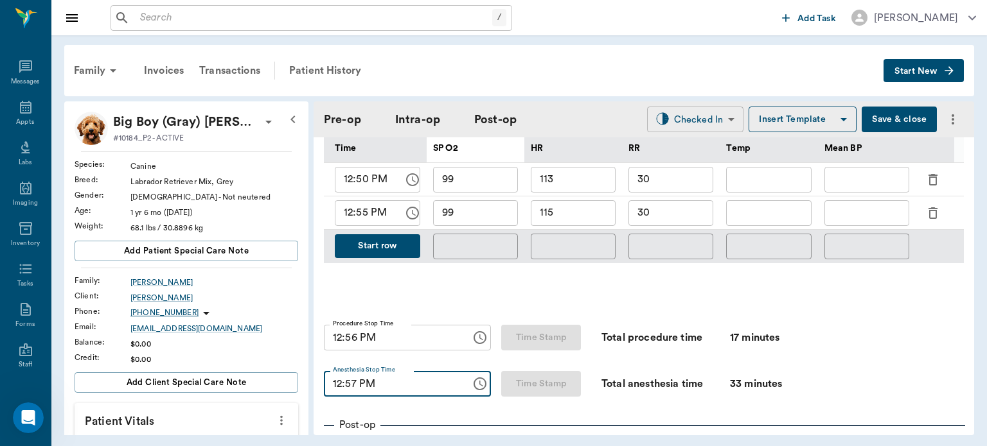
type input "12:57 PM"
click at [705, 114] on body "/ ​ Add Task Dr. Bert Ellsworth Nectar Messages Appts Labs Imaging Inventory Ta…" at bounding box center [493, 223] width 987 height 446
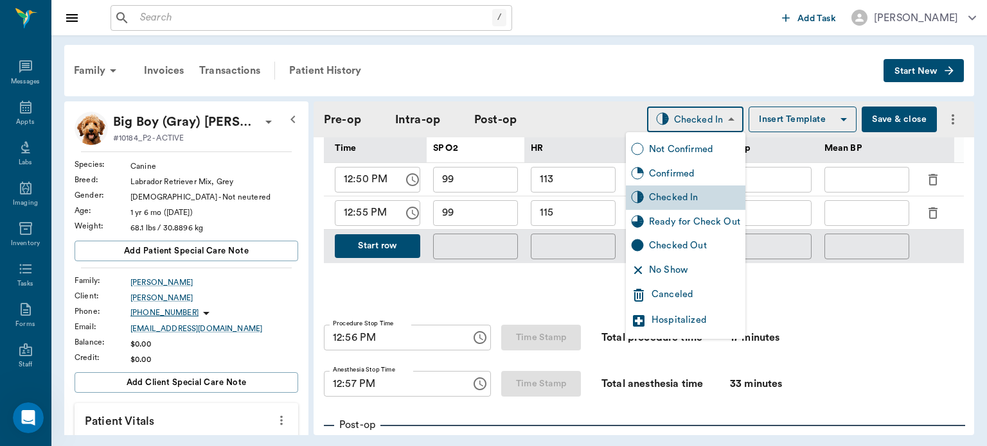
click at [717, 225] on div "Ready for Check Out" at bounding box center [694, 222] width 91 height 14
type input "READY_TO_CHECKOUT"
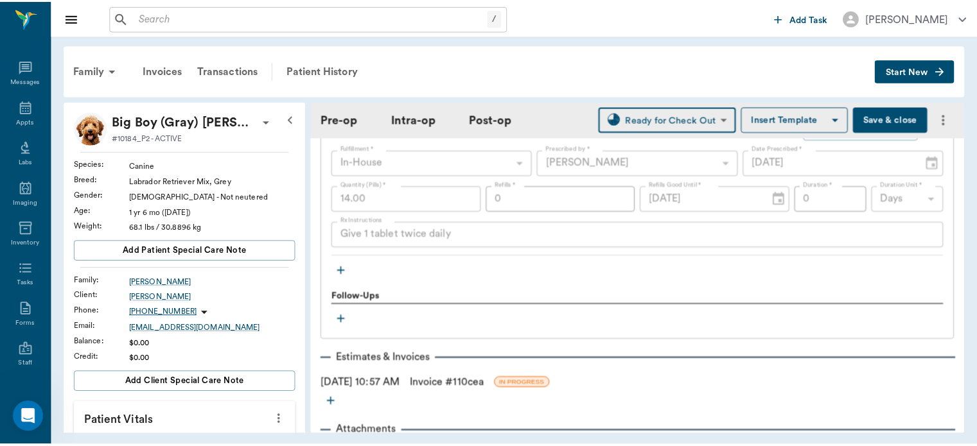
scroll to position [1477, 0]
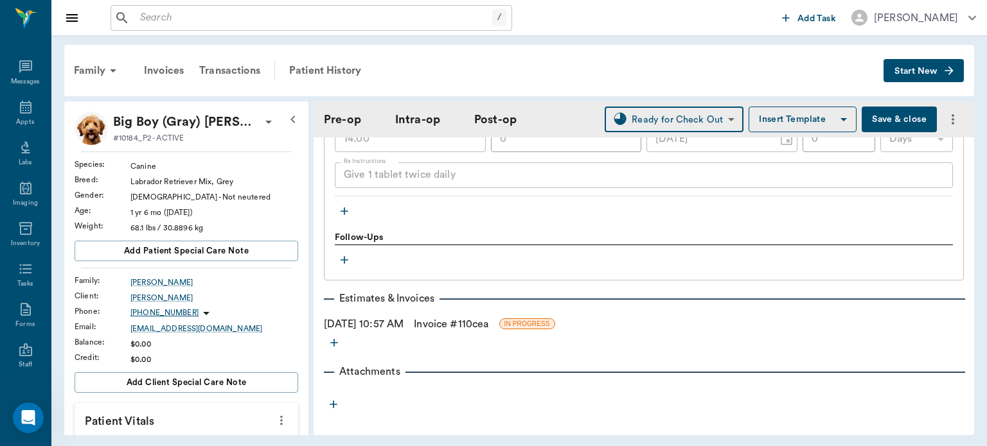
click at [482, 317] on link "Invoice # 110cea" at bounding box center [451, 324] width 75 height 15
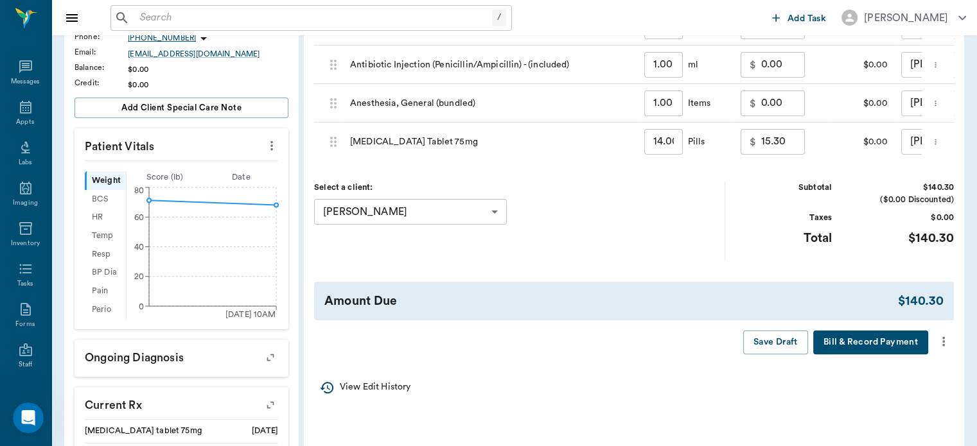
scroll to position [277, 0]
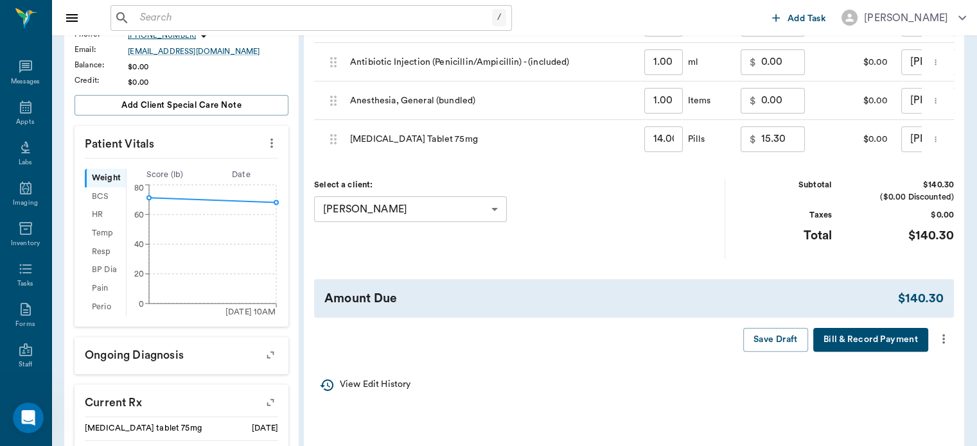
click at [943, 344] on icon "more" at bounding box center [943, 340] width 3 height 10
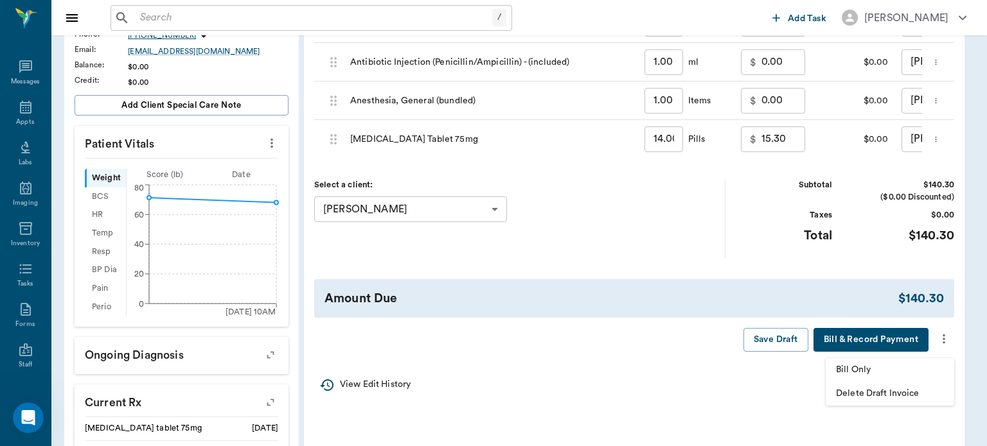
click at [852, 368] on span "Bill Only" at bounding box center [890, 370] width 108 height 13
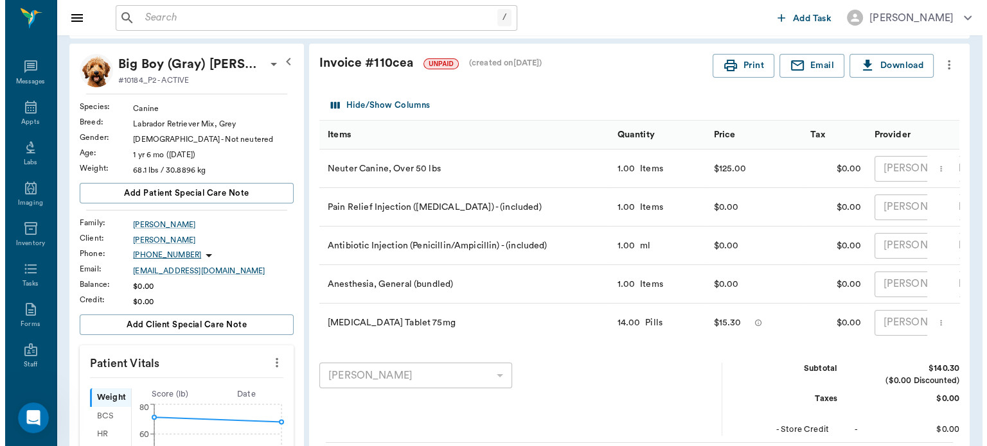
scroll to position [0, 0]
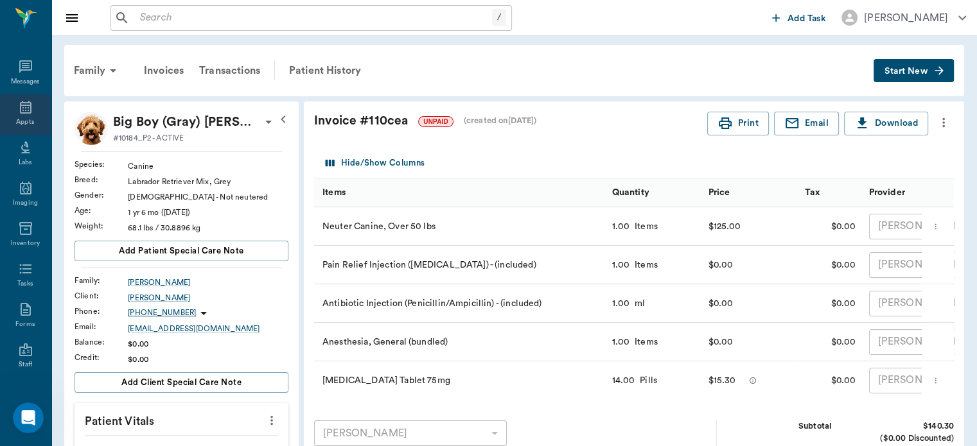
click at [24, 119] on div "Appts" at bounding box center [25, 123] width 18 height 10
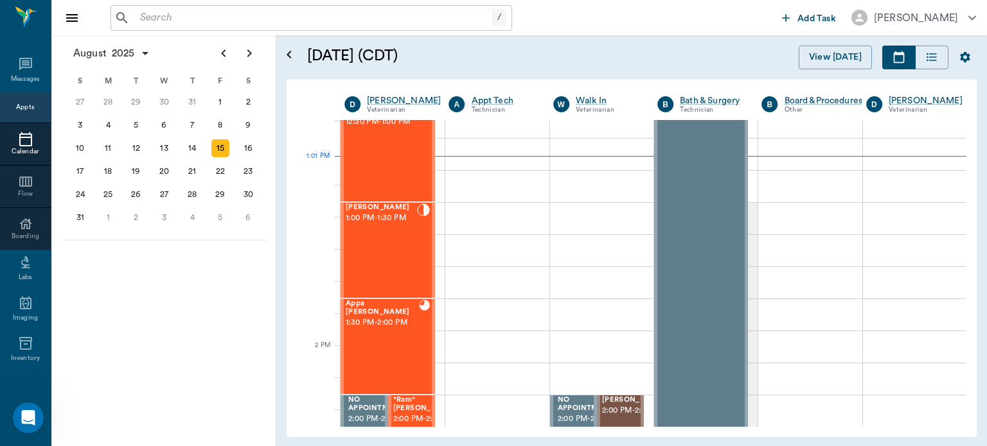
scroll to position [876, 0]
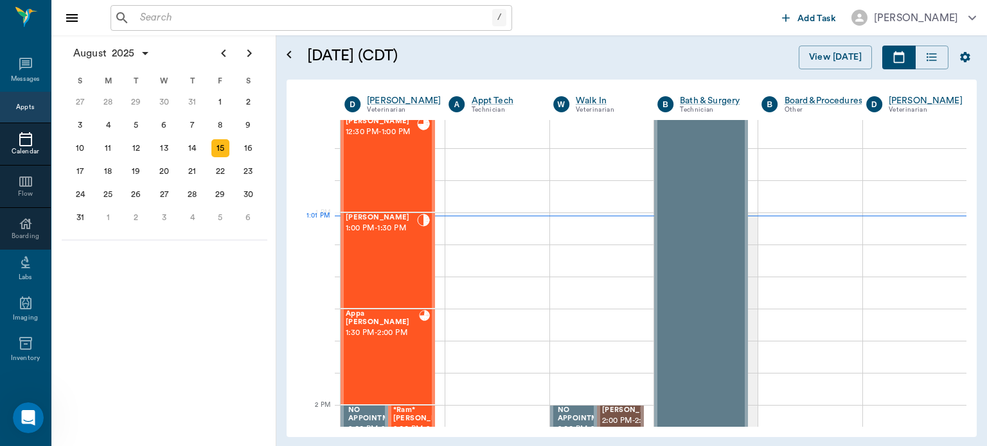
click at [394, 249] on div "[PERSON_NAME] 1:00 PM - 1:30 PM" at bounding box center [381, 261] width 71 height 94
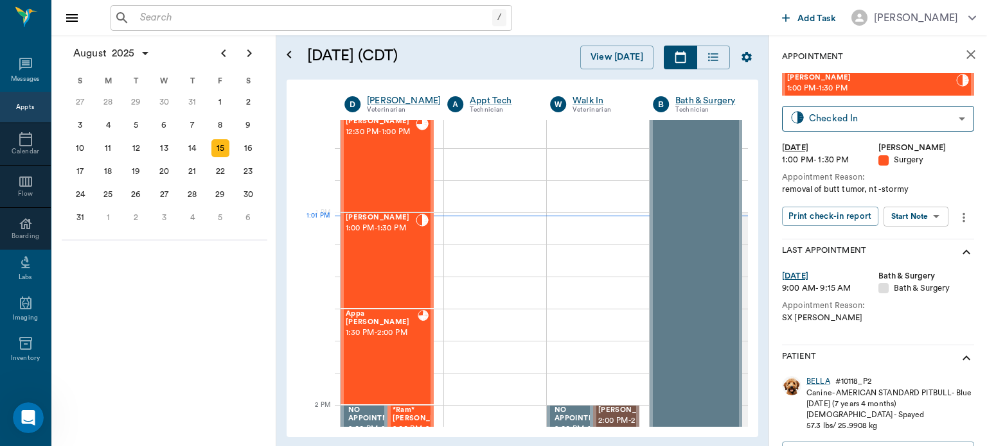
click at [924, 221] on body "/ ​ Add Task Dr. Bert Ellsworth Nectar Messages Appts Calendar Flow Boarding La…" at bounding box center [493, 223] width 987 height 446
click at [912, 261] on button "View Surgery" at bounding box center [905, 263] width 53 height 15
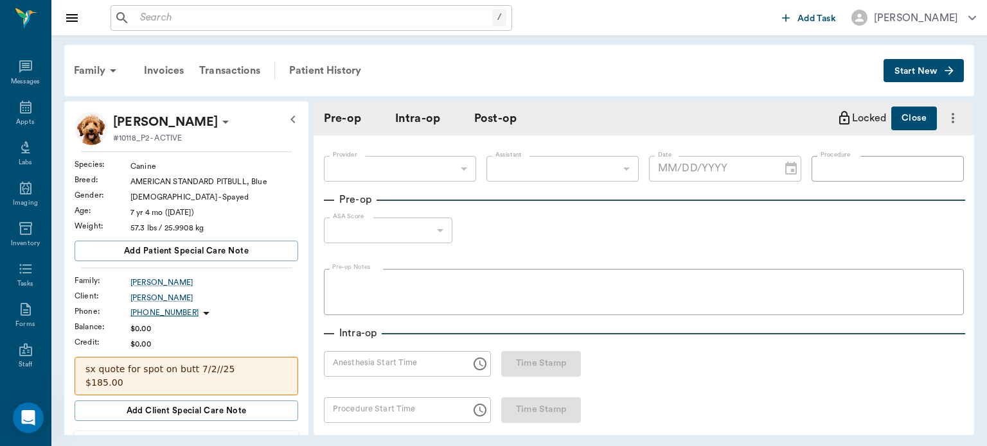
type input "63ec2f075fda476ae8351a4d"
type input "63ec2e7e52e12b0ba117b124"
type input "BUTT TUMOR REMOVAL"
type input "1"
radio input "true"
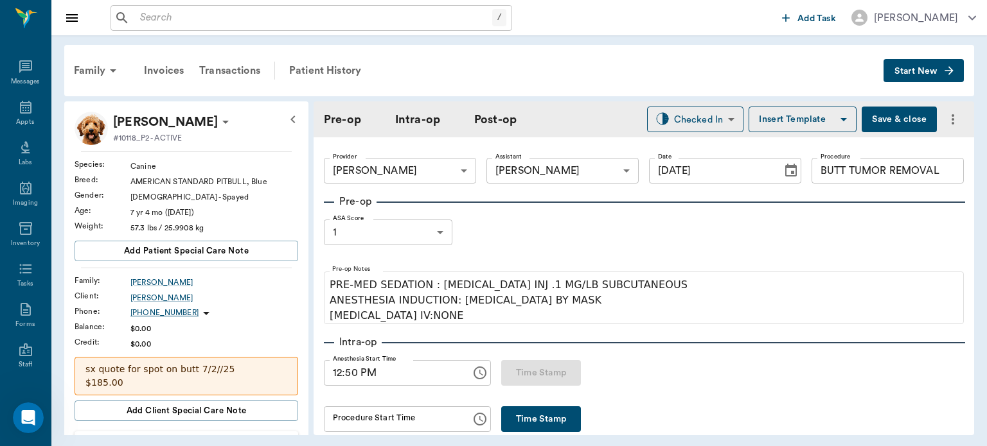
type input "[DATE]"
type input "12:50 PM"
click at [542, 419] on button "Time Stamp" at bounding box center [541, 420] width 80 height 26
type input "01:02 PM"
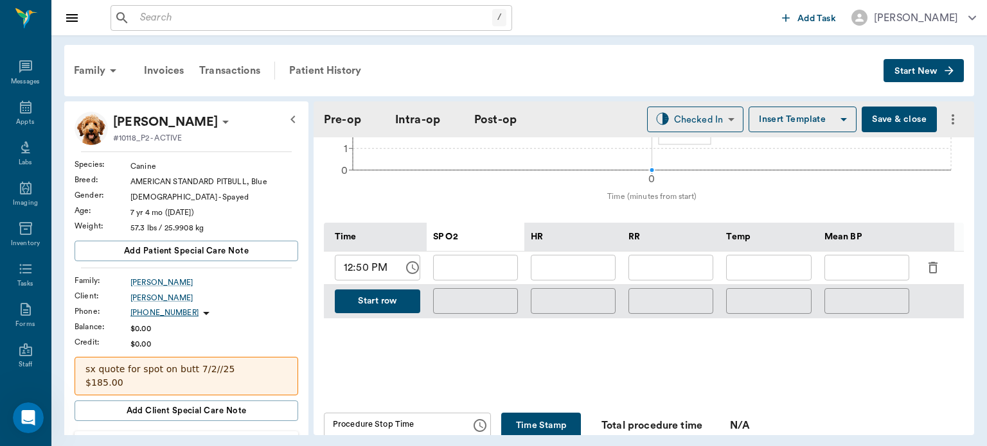
scroll to position [549, 0]
click at [931, 269] on icon "button" at bounding box center [932, 266] width 15 height 15
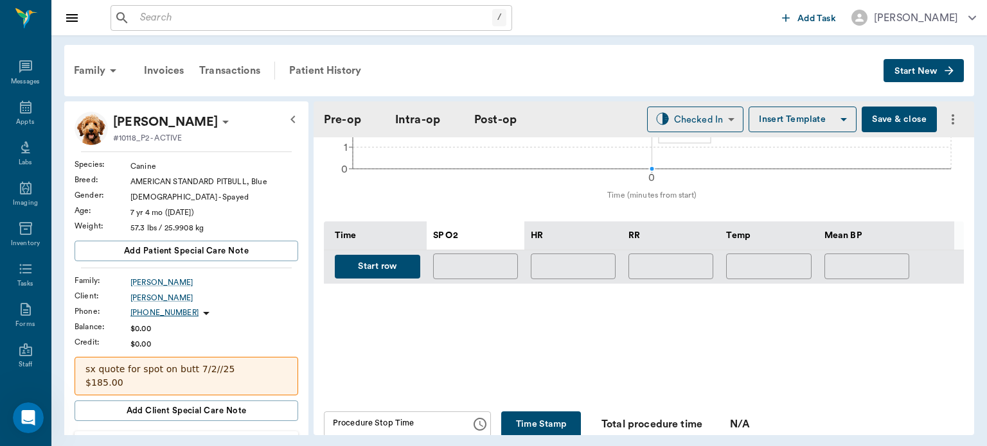
click at [383, 261] on button "Start row" at bounding box center [377, 267] width 85 height 24
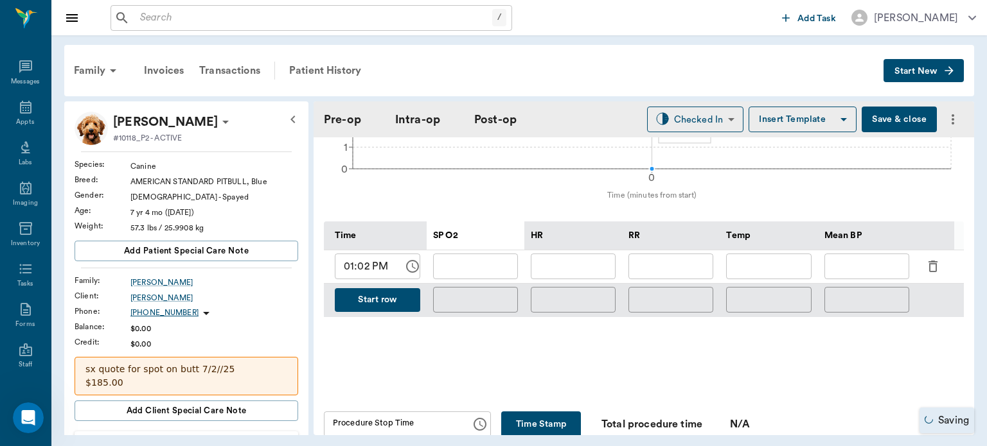
click at [568, 259] on input "text" at bounding box center [573, 267] width 85 height 26
type input "111"
click at [501, 261] on input "text" at bounding box center [475, 267] width 85 height 26
type input "99"
click at [667, 263] on input "text" at bounding box center [670, 267] width 85 height 26
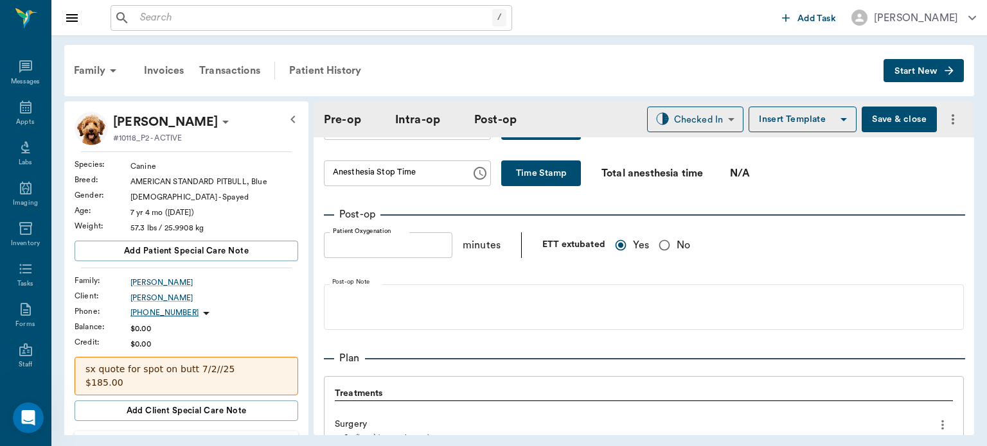
scroll to position [1329, 0]
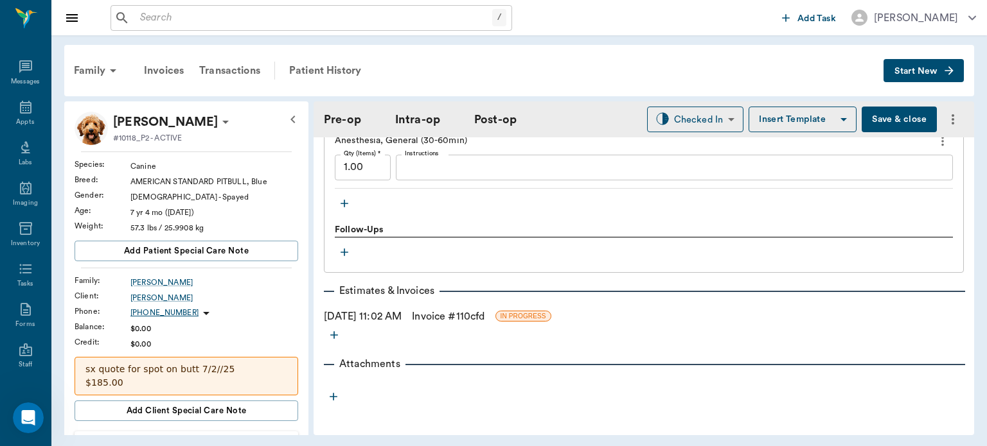
type input "12"
click at [344, 204] on icon "button" at bounding box center [344, 204] width 8 height 8
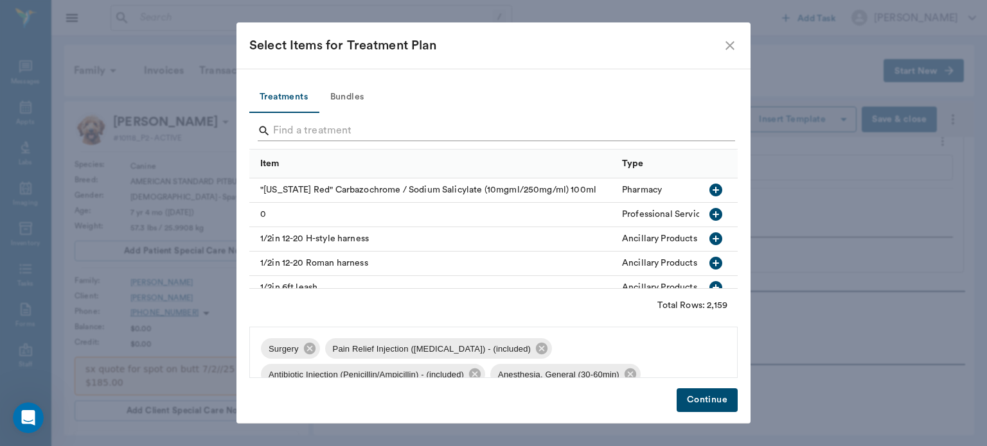
click at [290, 133] on input "Search" at bounding box center [494, 131] width 443 height 21
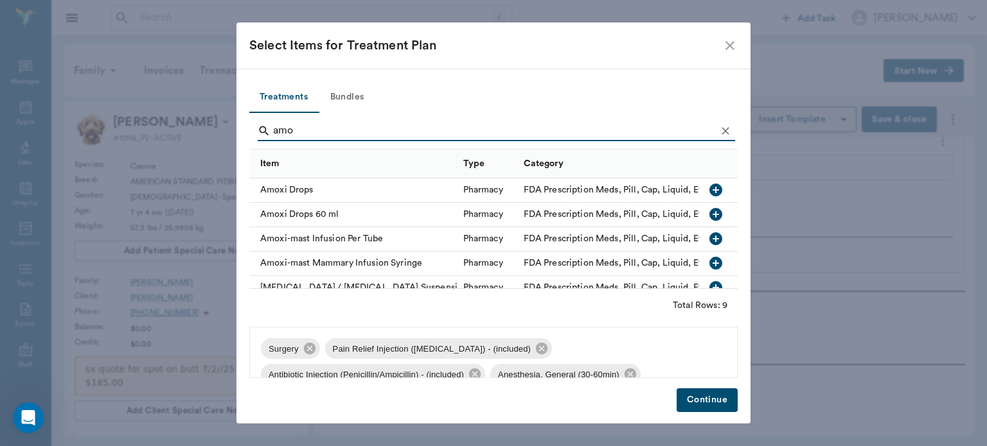
type input "amox"
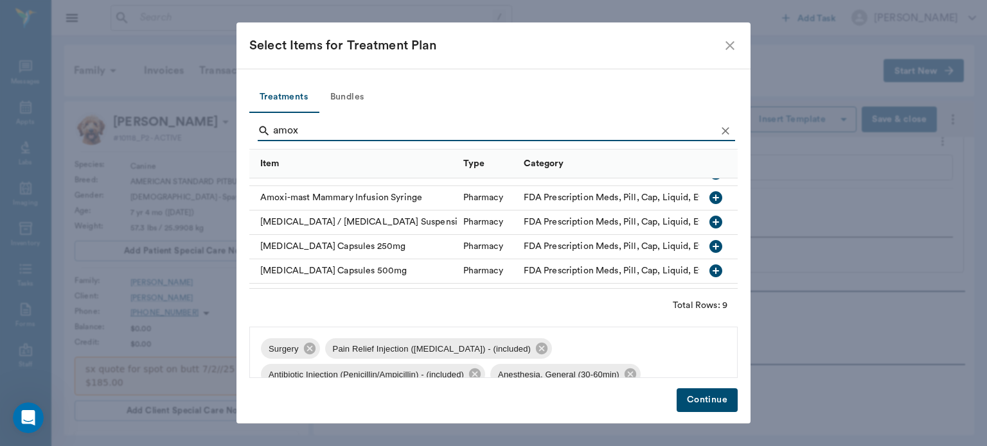
scroll to position [68, 0]
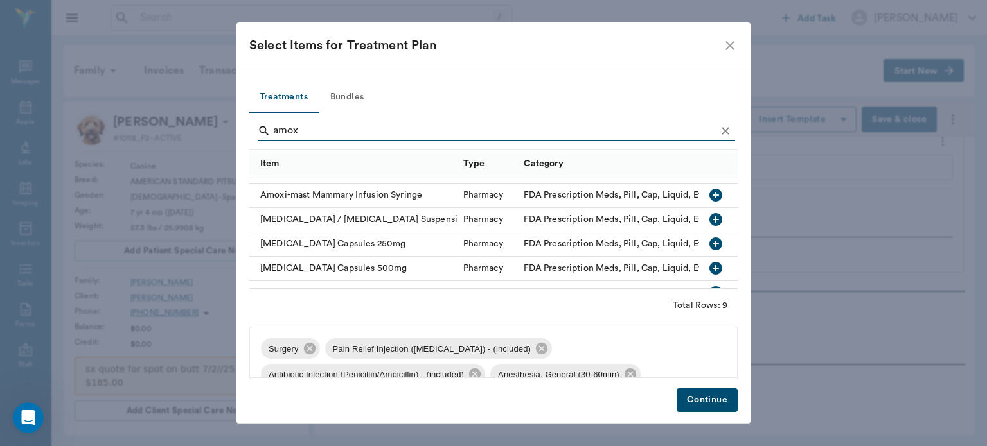
click at [699, 401] on button "Continue" at bounding box center [706, 401] width 61 height 24
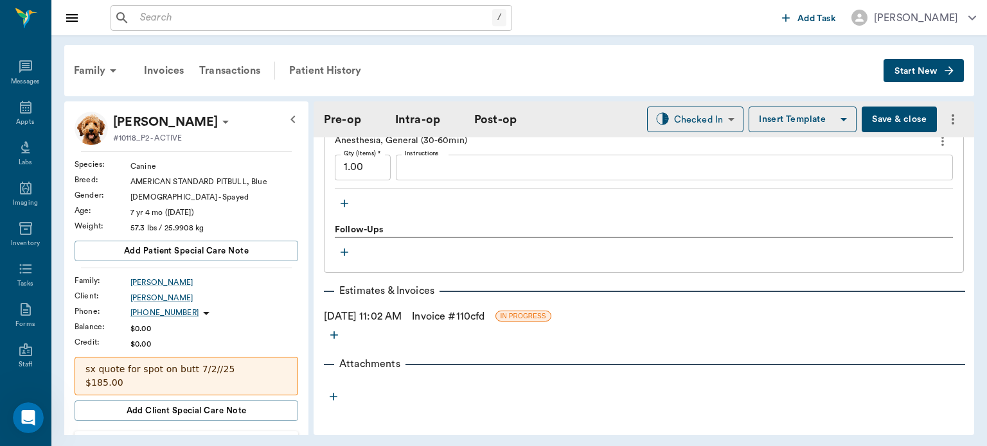
scroll to position [1240, 0]
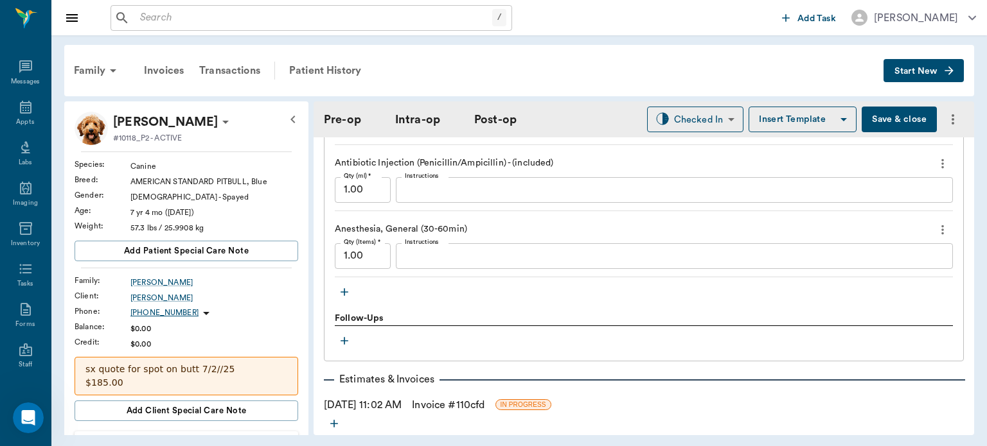
click at [343, 290] on icon "button" at bounding box center [344, 292] width 8 height 8
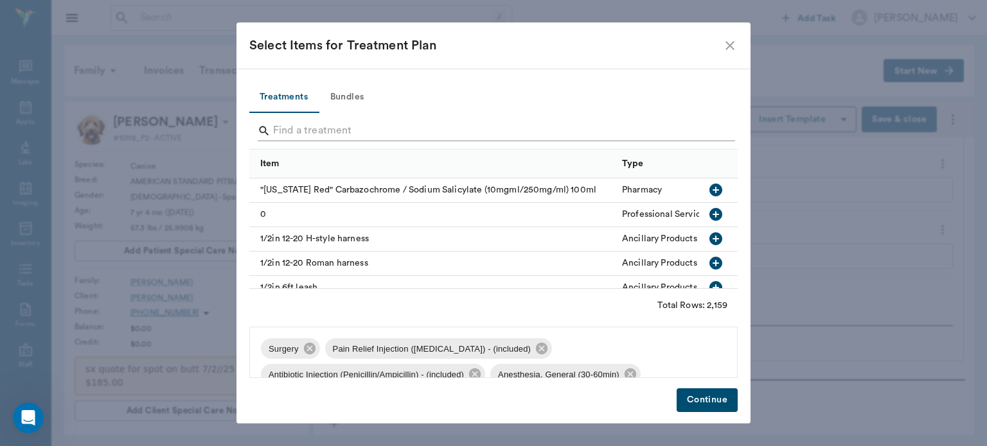
click at [290, 134] on input "Search" at bounding box center [494, 131] width 443 height 21
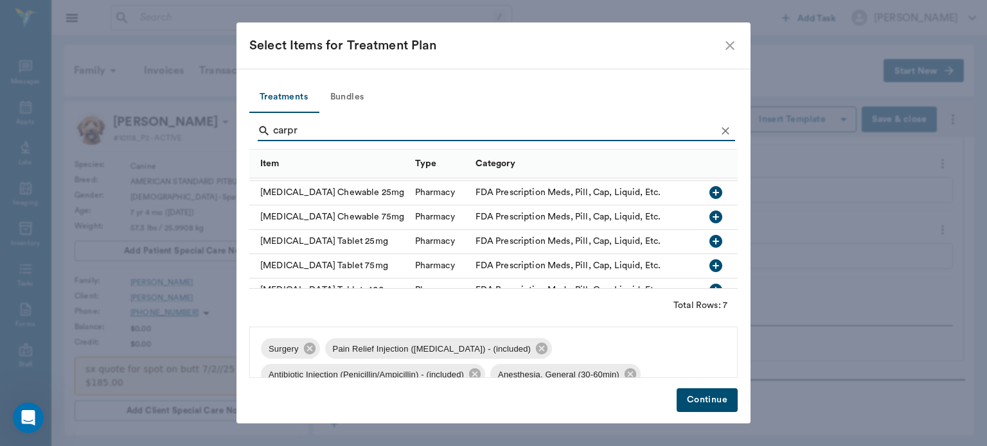
scroll to position [69, 0]
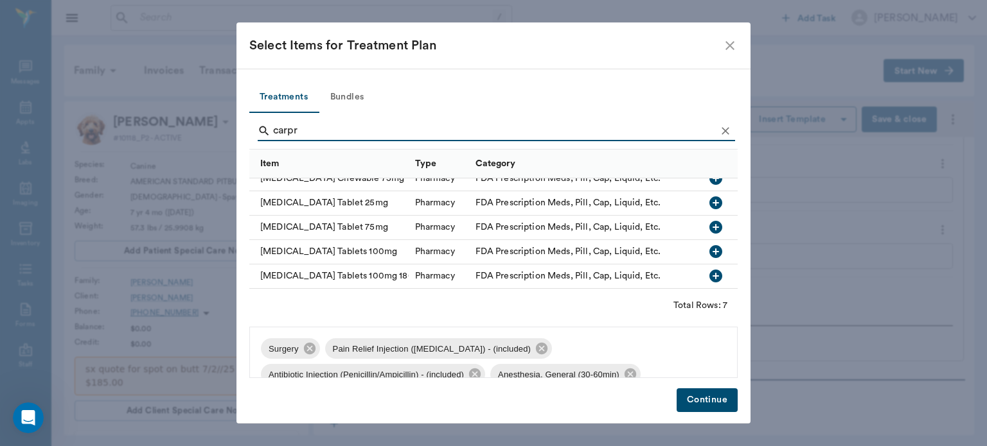
type input "carpr"
click at [708, 249] on icon "button" at bounding box center [715, 251] width 15 height 15
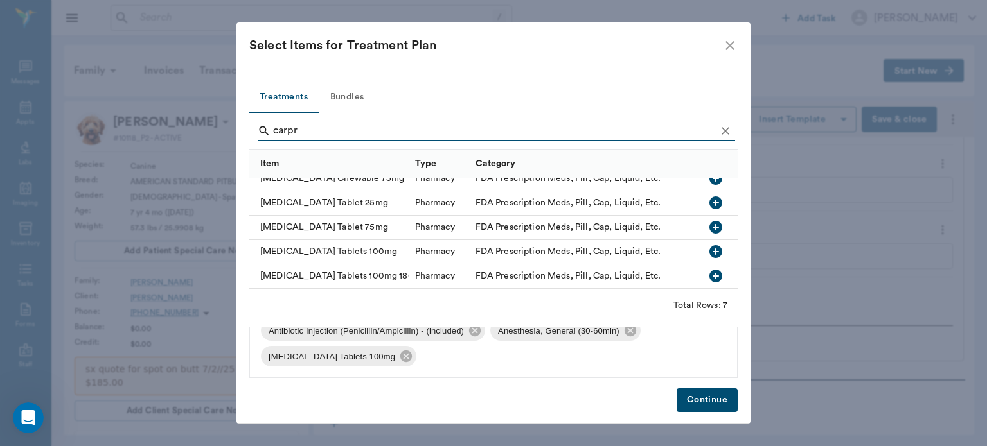
click at [722, 401] on button "Continue" at bounding box center [706, 401] width 61 height 24
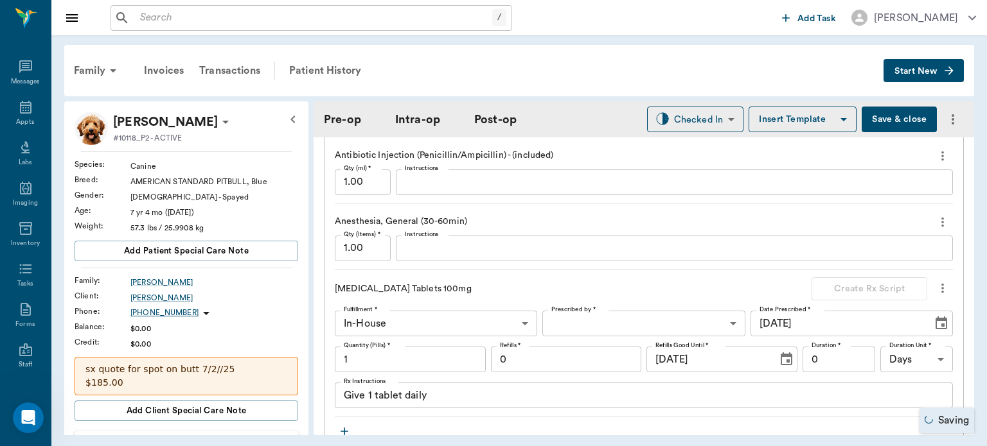
scroll to position [1283, 0]
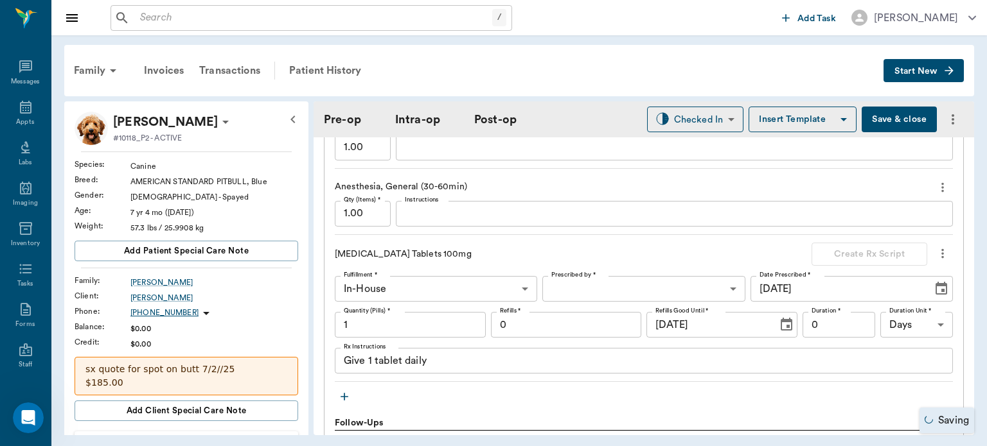
click at [346, 396] on icon "button" at bounding box center [344, 397] width 8 height 8
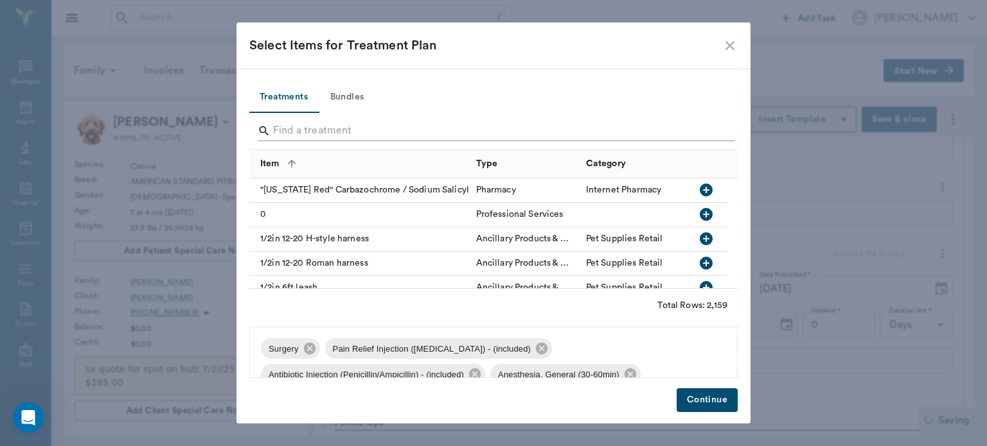
click at [283, 129] on input "Search" at bounding box center [494, 131] width 443 height 21
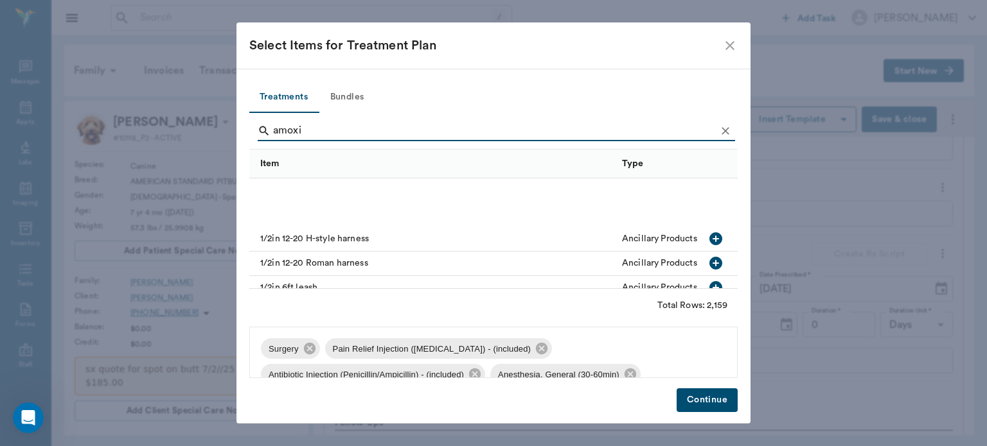
scroll to position [119, 0]
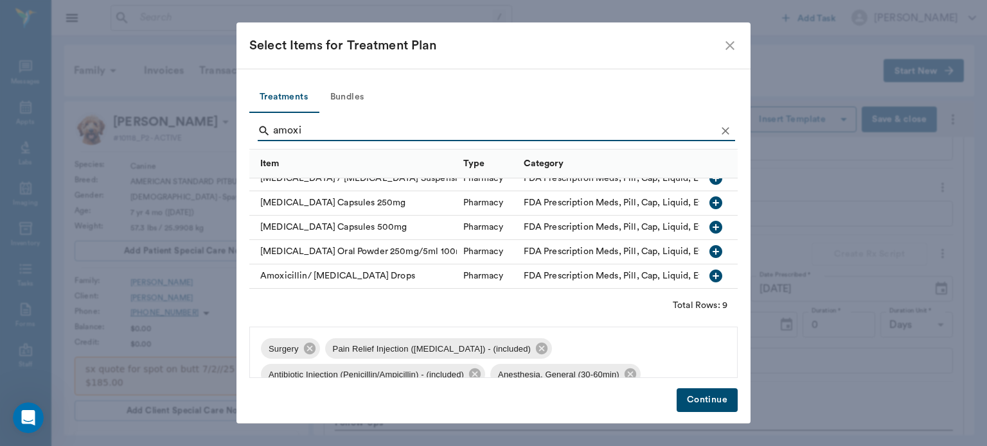
type input "amoxi"
click at [527, 221] on div "FDA Prescription Meds, Pill, Cap, Liquid, Etc." at bounding box center [616, 227] width 186 height 13
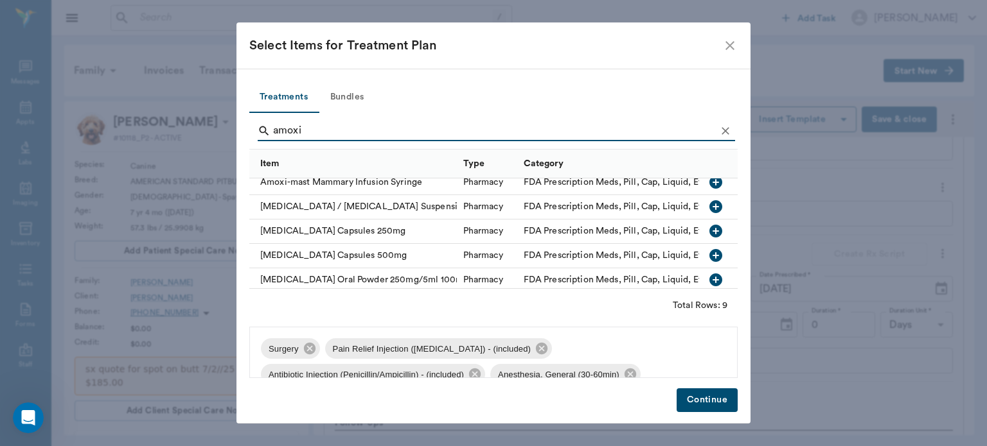
scroll to position [80, 0]
click at [709, 257] on icon "button" at bounding box center [715, 256] width 13 height 13
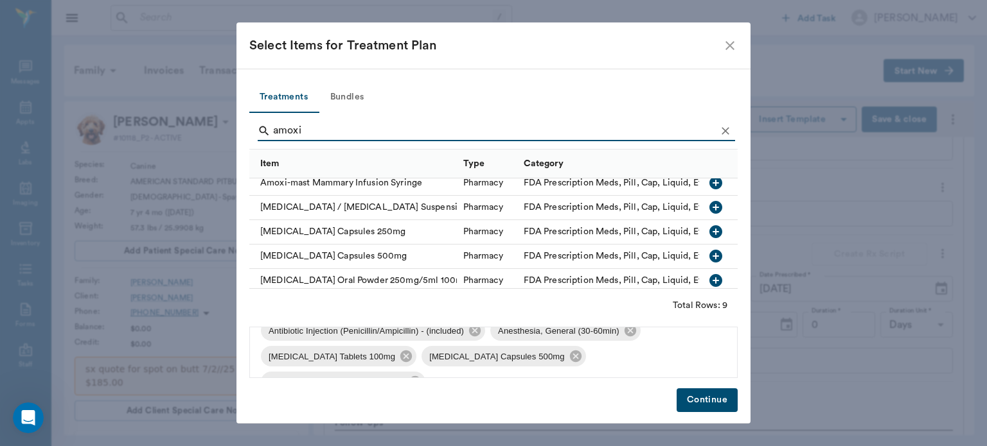
click at [706, 396] on button "Continue" at bounding box center [706, 401] width 61 height 24
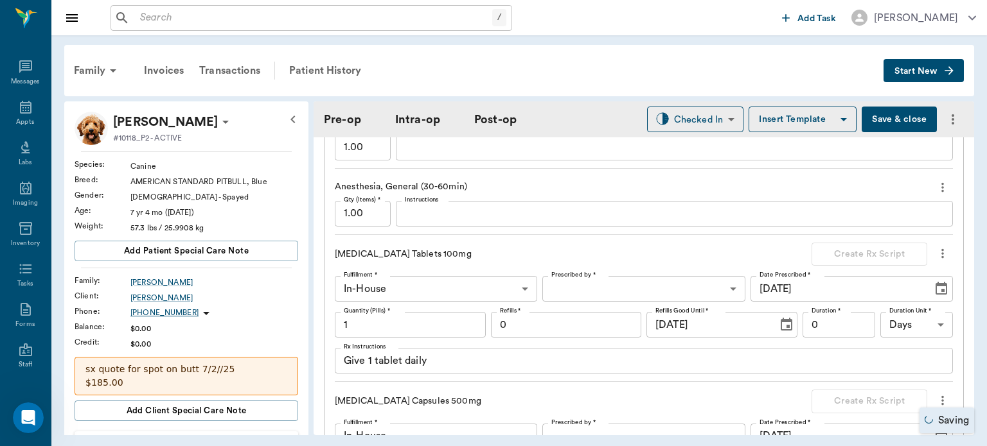
click at [621, 292] on body "/ ​ Add Task Dr. Bert Ellsworth Nectar Messages Appts Labs Imaging Inventory Ta…" at bounding box center [493, 223] width 987 height 446
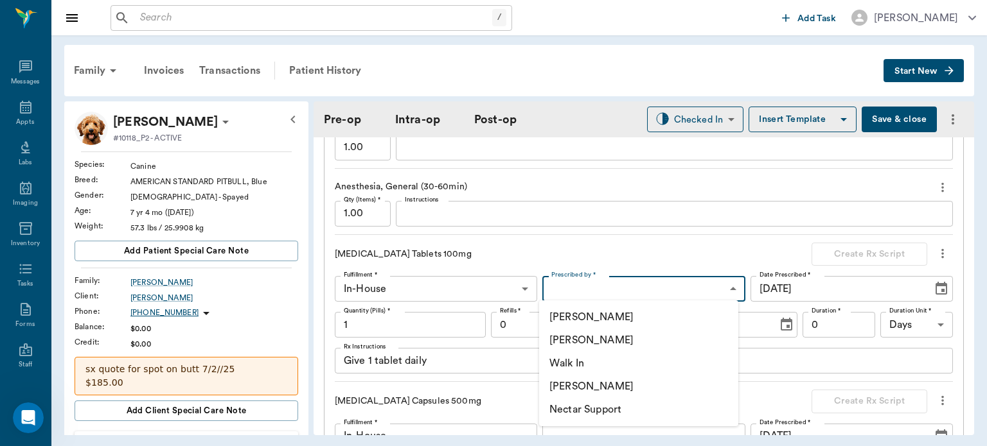
click at [617, 341] on li "[PERSON_NAME]" at bounding box center [638, 340] width 199 height 23
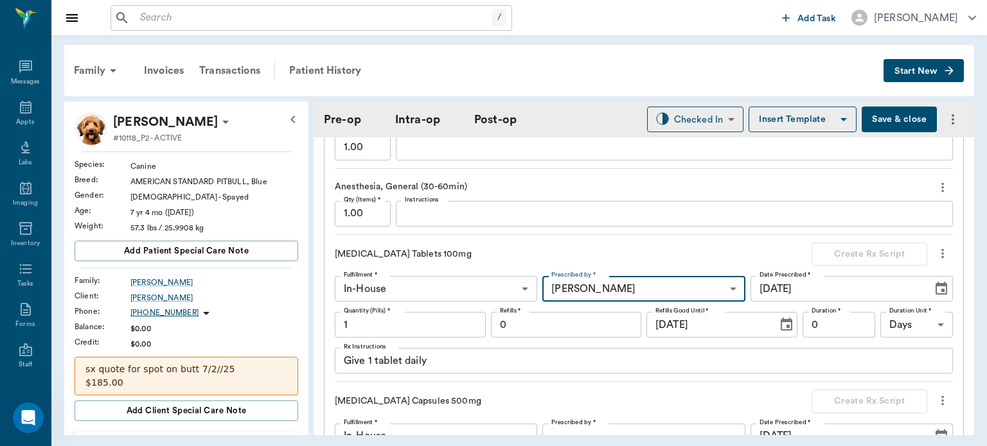
type input "63ec2f075fda476ae8351a4d"
click at [362, 326] on input "1" at bounding box center [410, 325] width 151 height 26
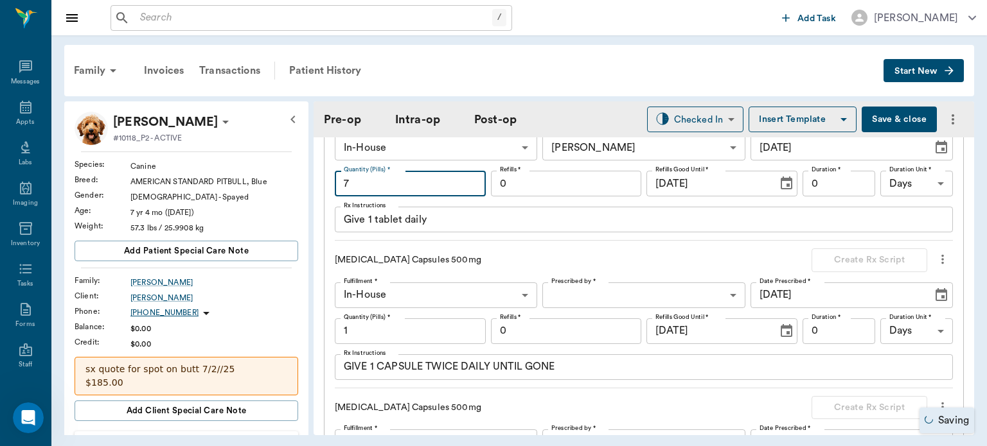
scroll to position [1426, 0]
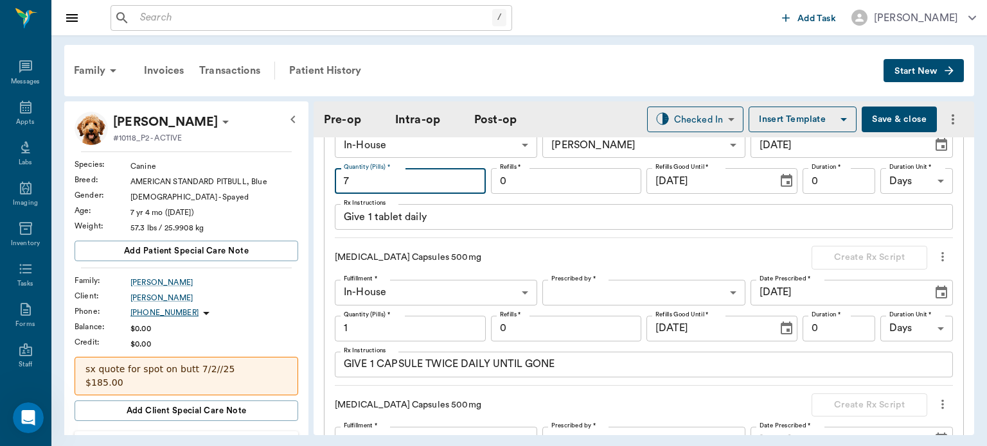
type input "7"
click at [404, 330] on input "1" at bounding box center [410, 329] width 151 height 26
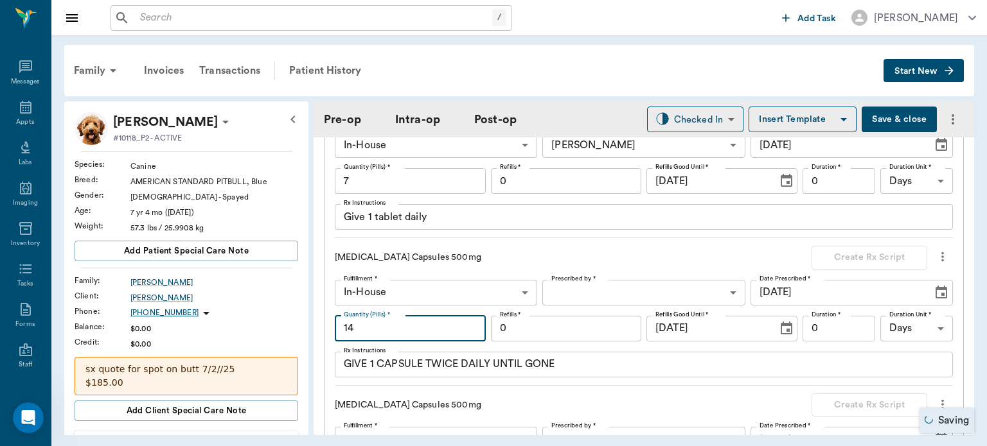
type input "14"
click at [608, 283] on body "/ ​ Add Task Dr. Bert Ellsworth Nectar Messages Appts Labs Imaging Inventory Ta…" at bounding box center [493, 223] width 987 height 446
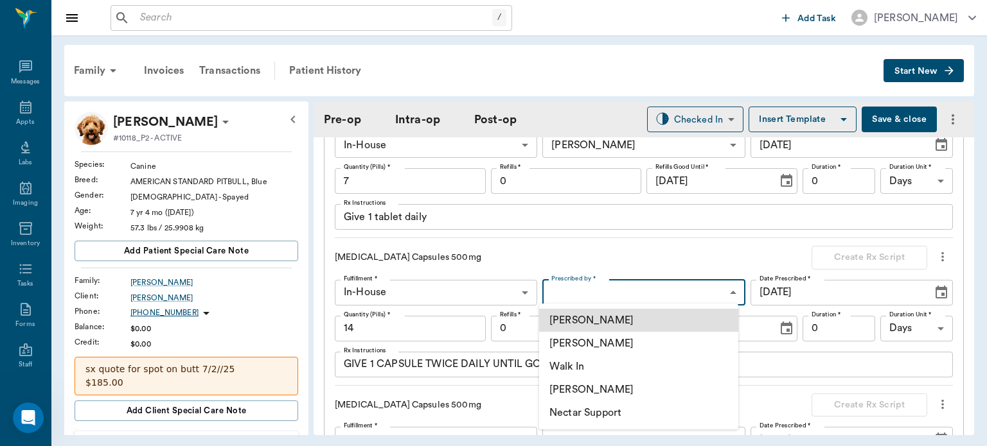
click at [624, 350] on li "[PERSON_NAME]" at bounding box center [638, 343] width 199 height 23
type input "63ec2f075fda476ae8351a4d"
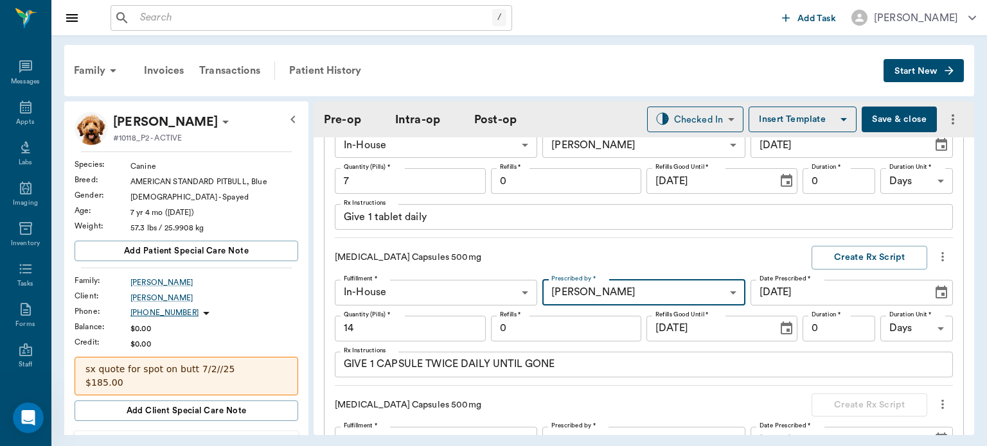
scroll to position [1408, 0]
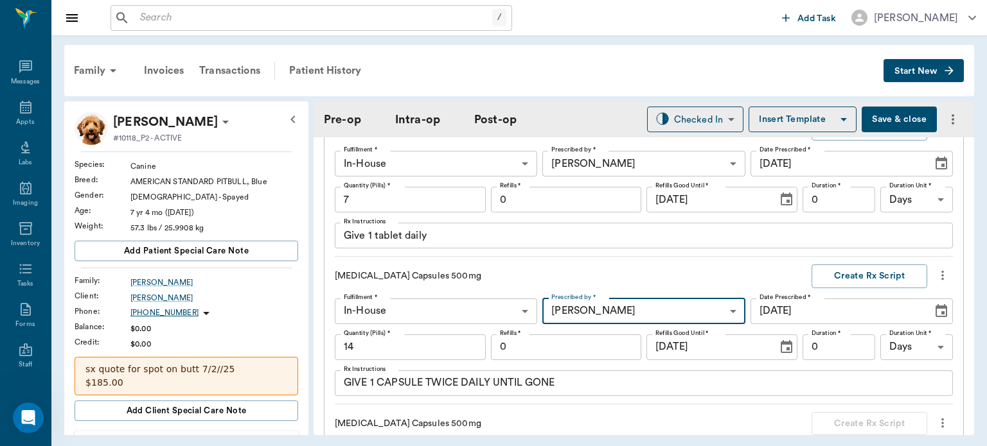
click at [832, 349] on input "0" at bounding box center [838, 348] width 73 height 26
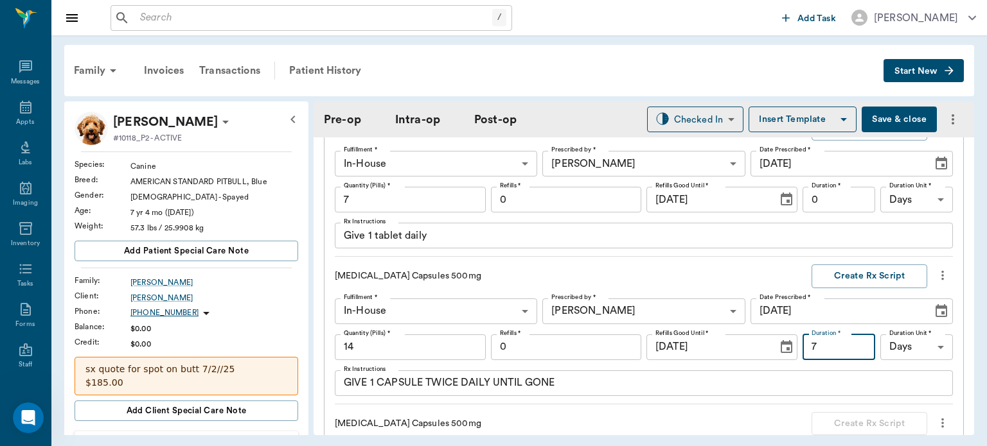
type input "7"
click at [832, 200] on input "0" at bounding box center [838, 200] width 73 height 26
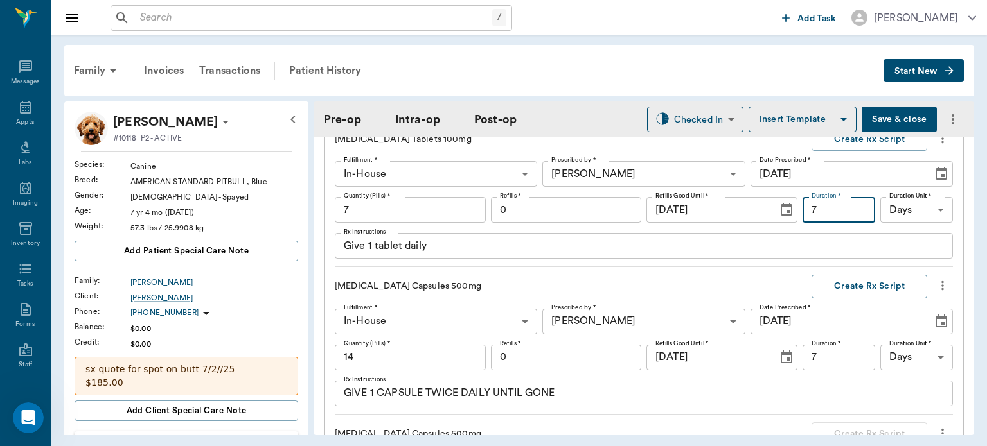
scroll to position [1324, 0]
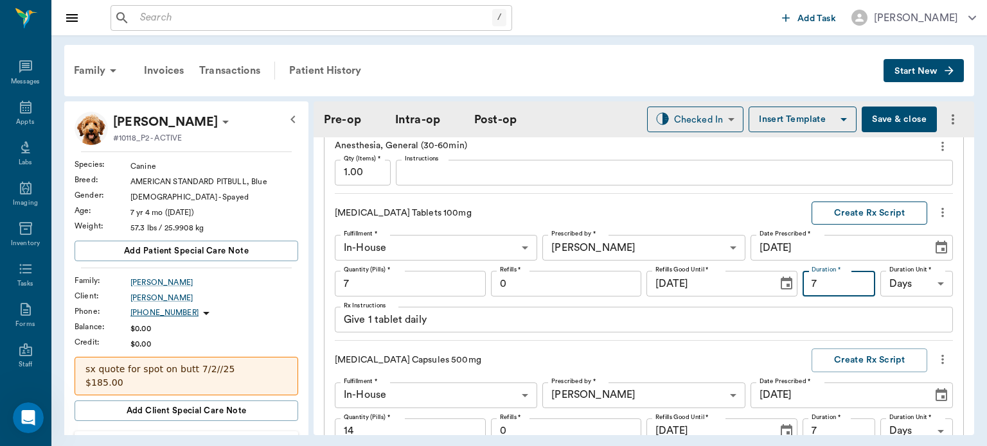
type input "7"
click at [861, 213] on button "Create Rx Script" at bounding box center [869, 214] width 116 height 24
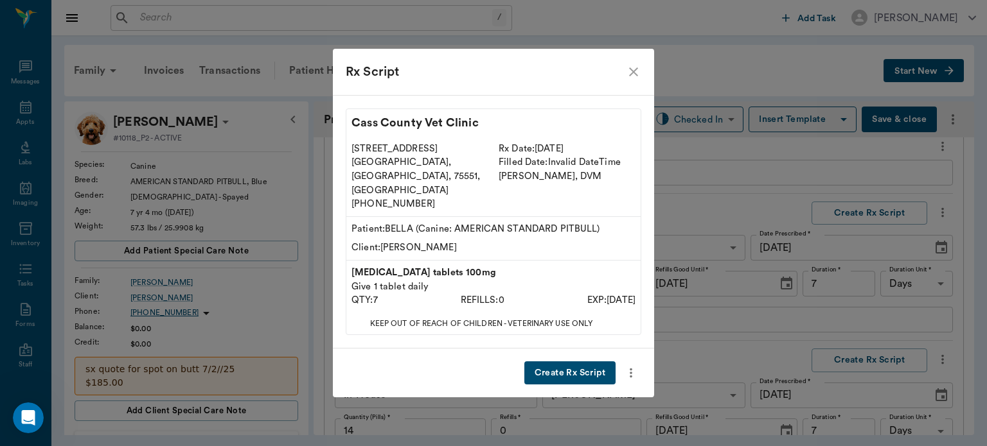
click at [585, 363] on button "Create Rx Script" at bounding box center [569, 374] width 91 height 24
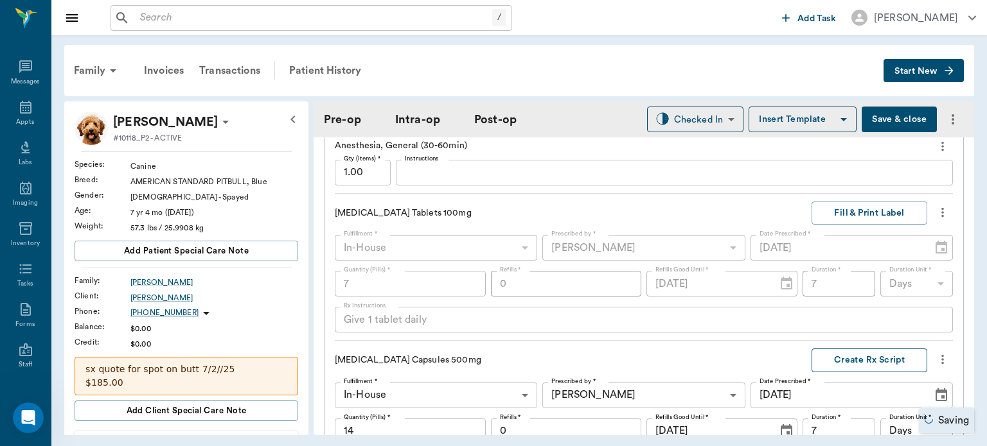
click at [863, 362] on button "Create Rx Script" at bounding box center [869, 361] width 116 height 24
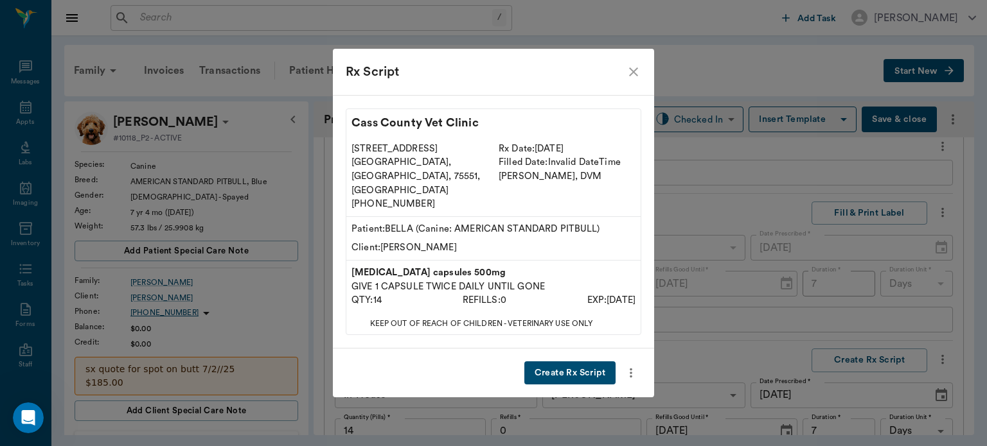
click at [586, 362] on button "Create Rx Script" at bounding box center [569, 374] width 91 height 24
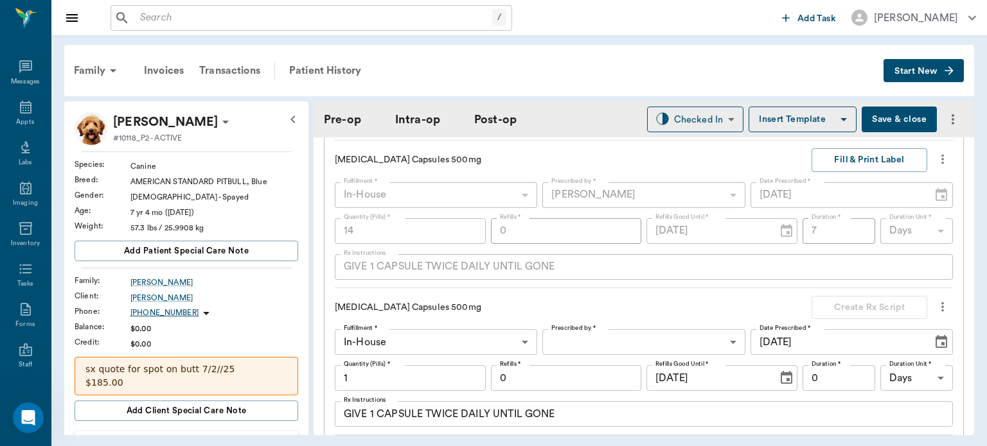
scroll to position [1550, 0]
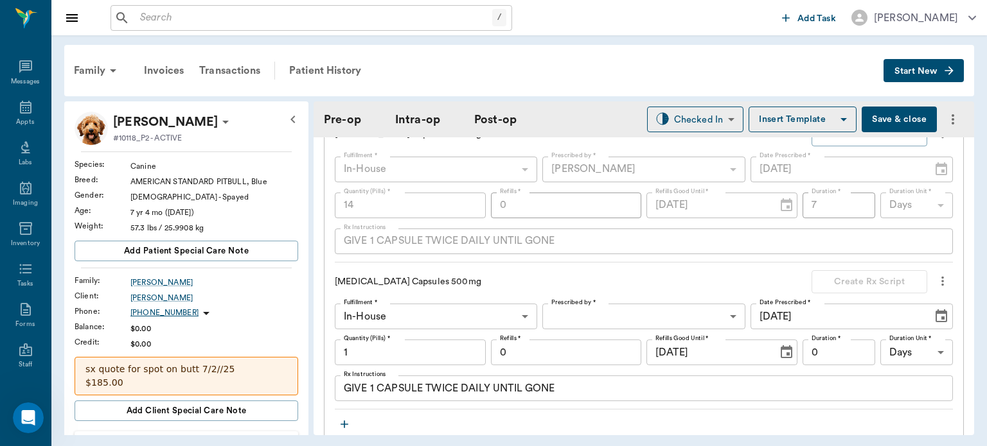
click at [619, 317] on body "/ ​ Add Task Dr. Bert Ellsworth Nectar Messages Appts Labs Imaging Inventory Ta…" at bounding box center [493, 223] width 987 height 446
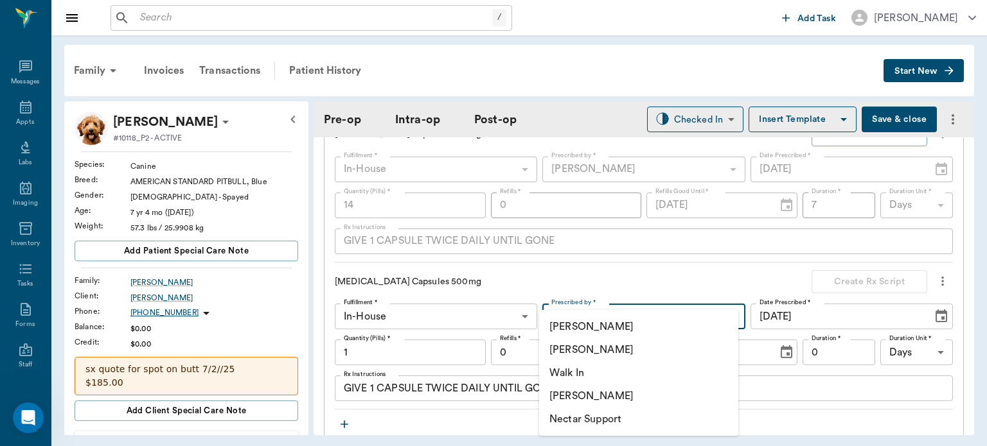
click at [619, 355] on li "[PERSON_NAME]" at bounding box center [638, 349] width 199 height 23
type input "63ec2f075fda476ae8351a4d"
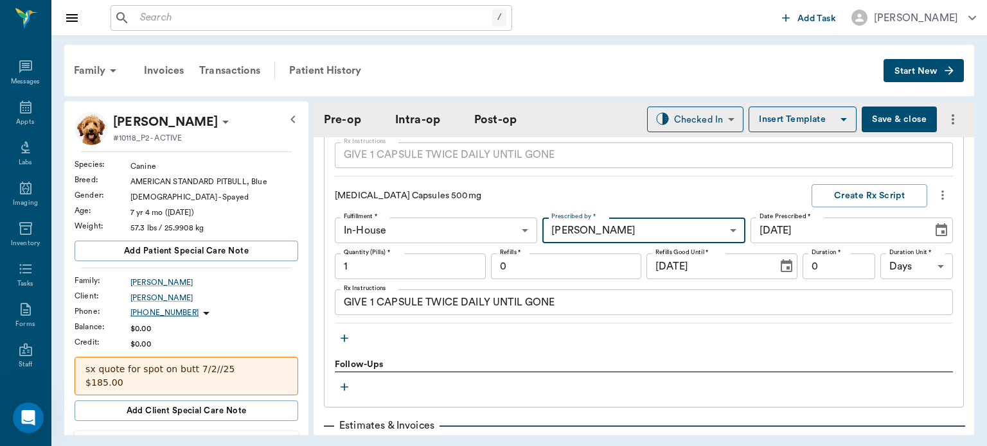
scroll to position [1638, 0]
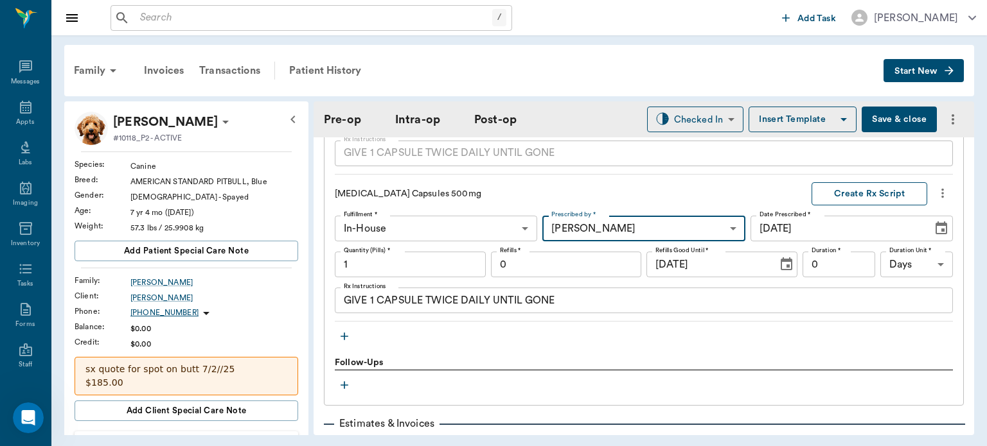
click at [836, 191] on button "Create Rx Script" at bounding box center [869, 194] width 116 height 24
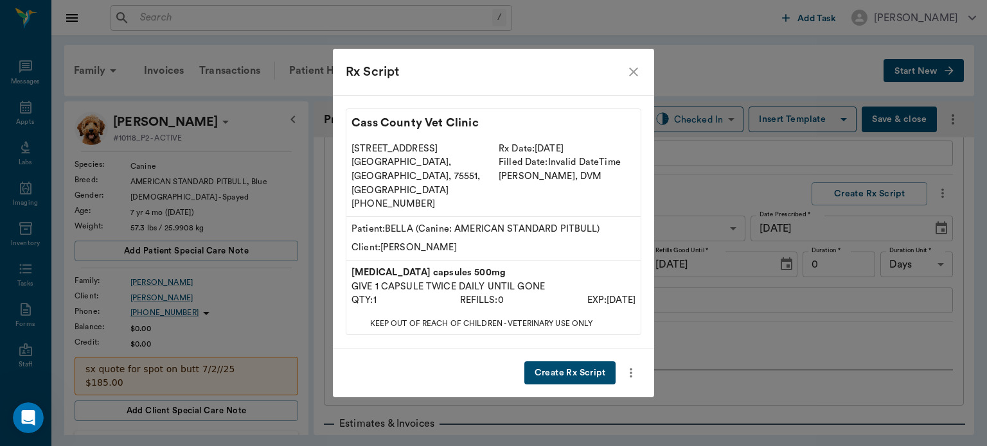
click at [589, 367] on button "Create Rx Script" at bounding box center [569, 374] width 91 height 24
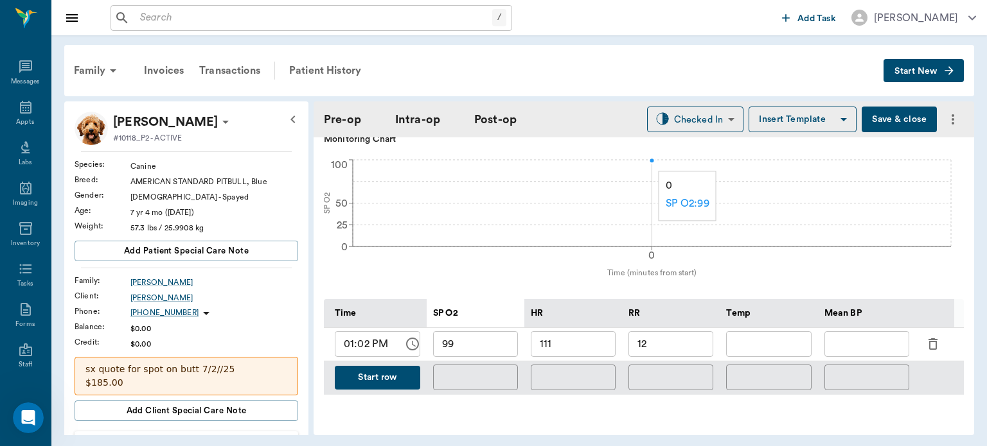
scroll to position [450, 0]
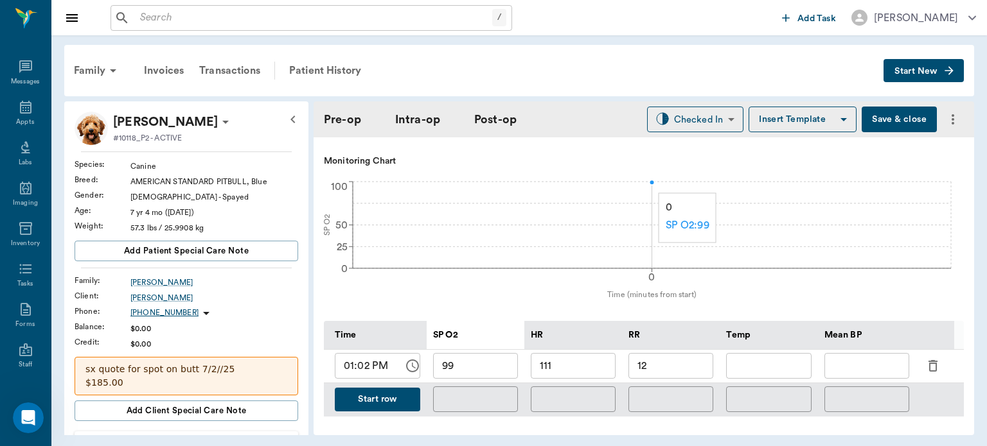
click at [370, 410] on button "Start row" at bounding box center [377, 400] width 85 height 24
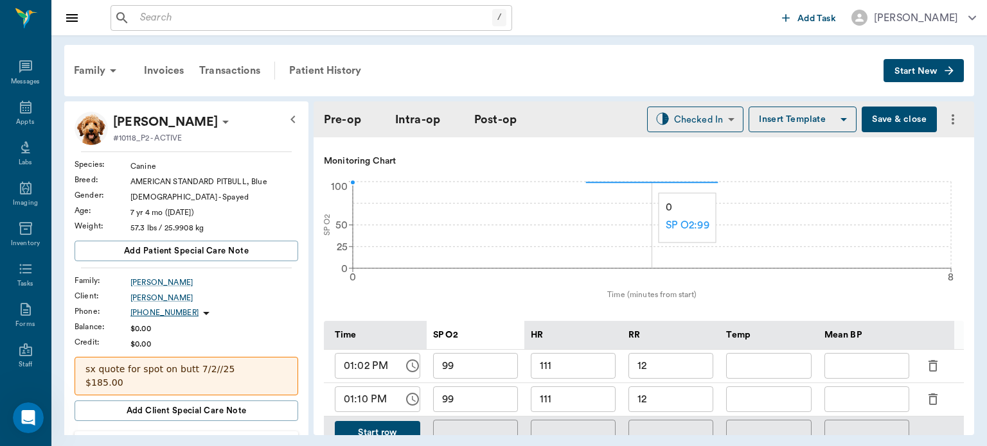
click at [575, 401] on input "111" at bounding box center [573, 400] width 85 height 26
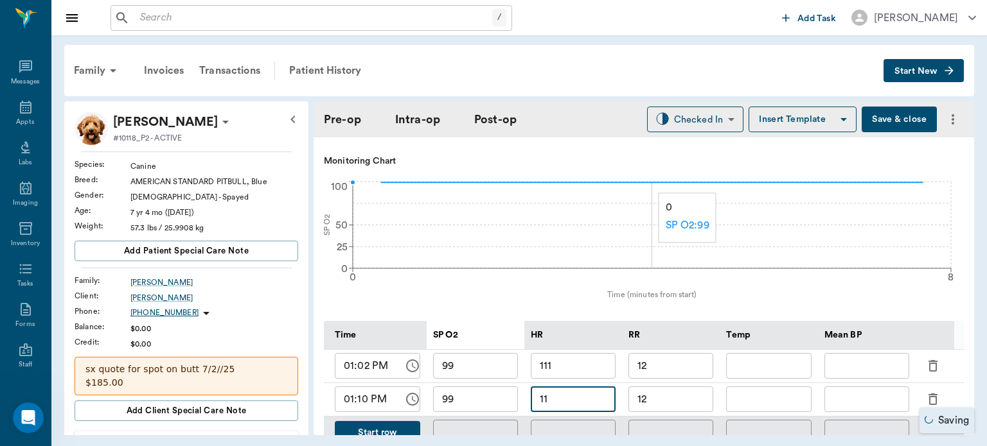
type input "1"
type input "97"
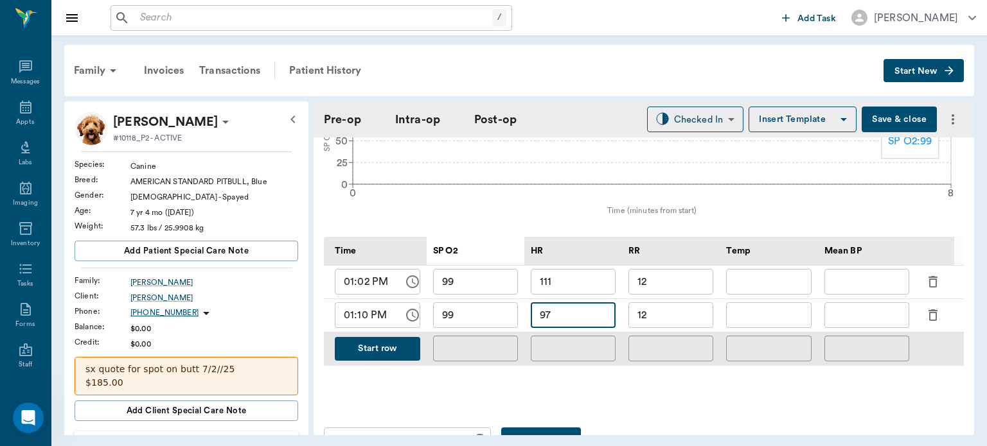
click at [365, 355] on button "Start row" at bounding box center [377, 349] width 85 height 24
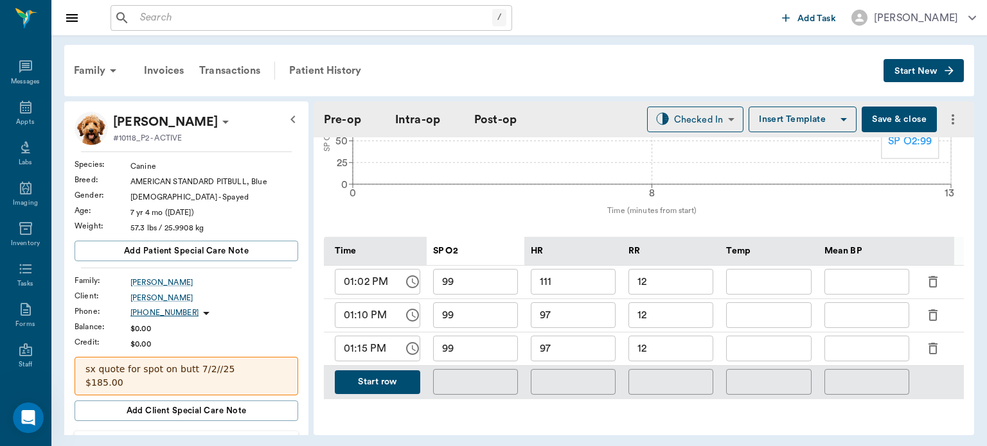
click at [584, 351] on input "97" at bounding box center [573, 349] width 85 height 26
type input "93"
click at [674, 347] on input "12" at bounding box center [670, 349] width 85 height 26
type input "1"
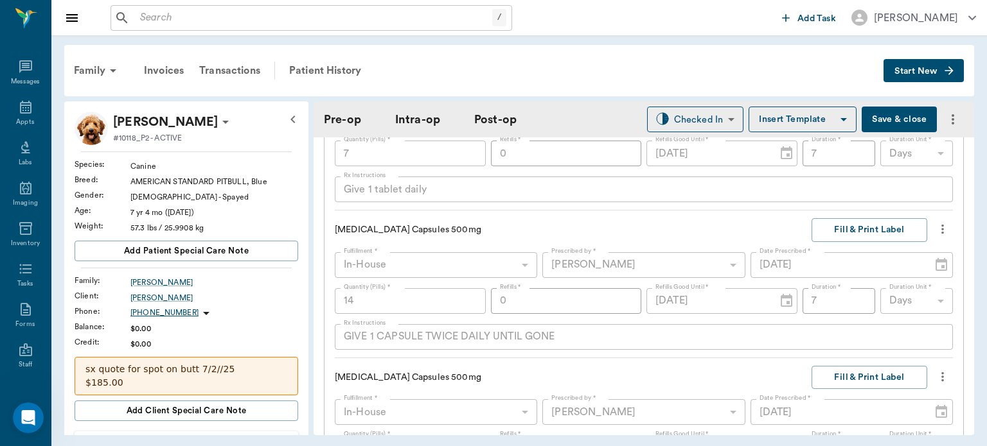
scroll to position [1485, 0]
type input "8"
click at [941, 231] on icon "more" at bounding box center [942, 233] width 3 height 10
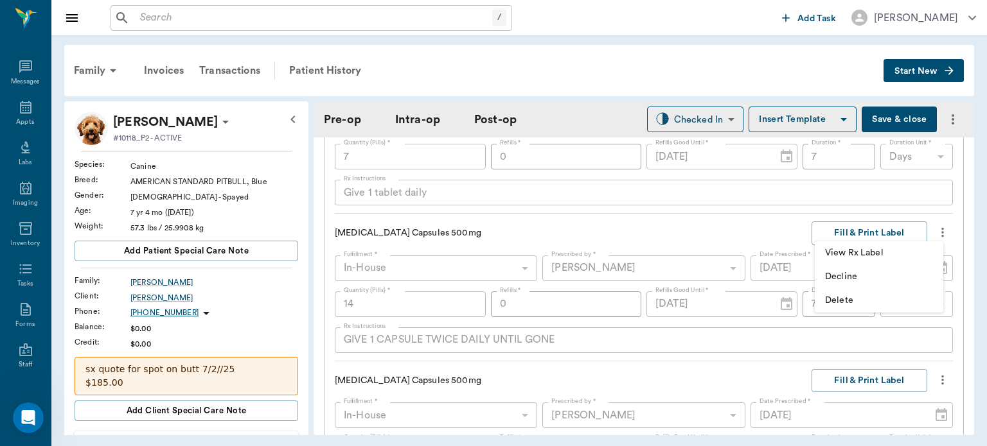
click at [850, 306] on span "Delete" at bounding box center [879, 300] width 108 height 13
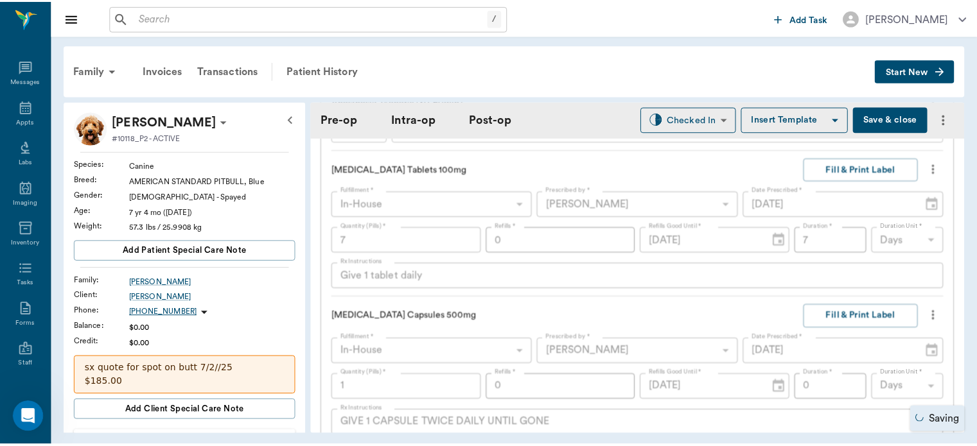
scroll to position [1355, 0]
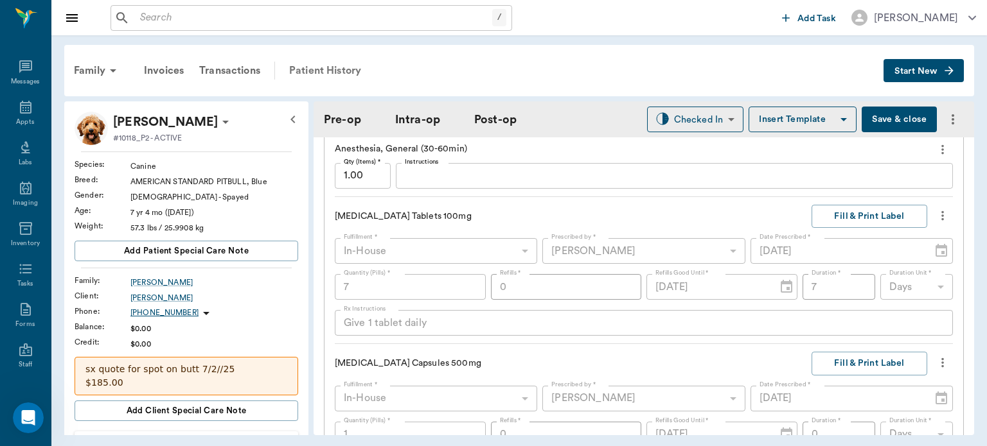
click at [301, 64] on div "Patient History" at bounding box center [324, 70] width 87 height 31
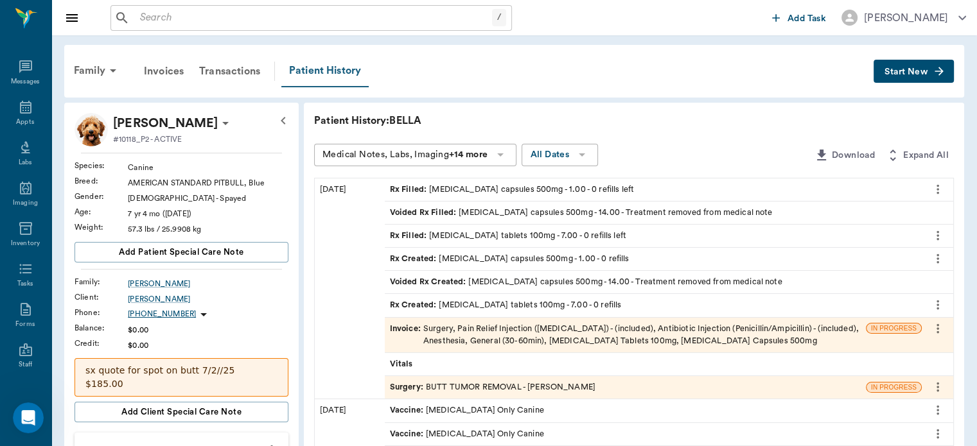
scroll to position [29, 0]
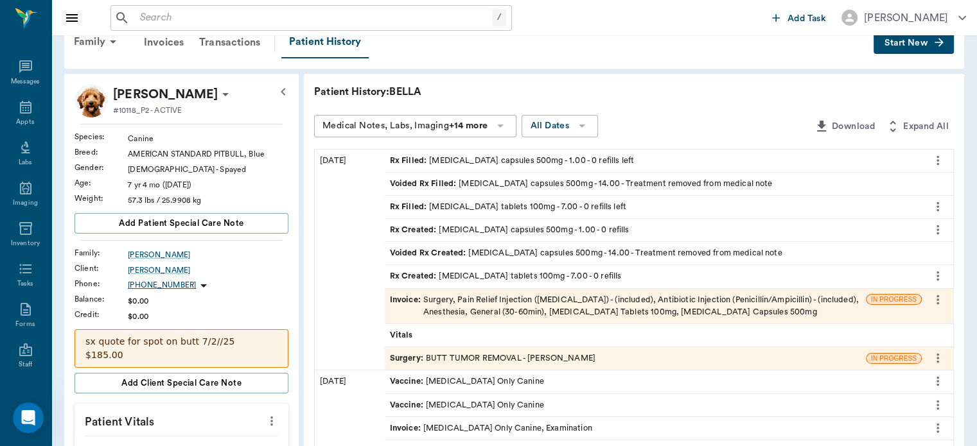
click at [401, 306] on span "Invoice :" at bounding box center [406, 306] width 33 height 24
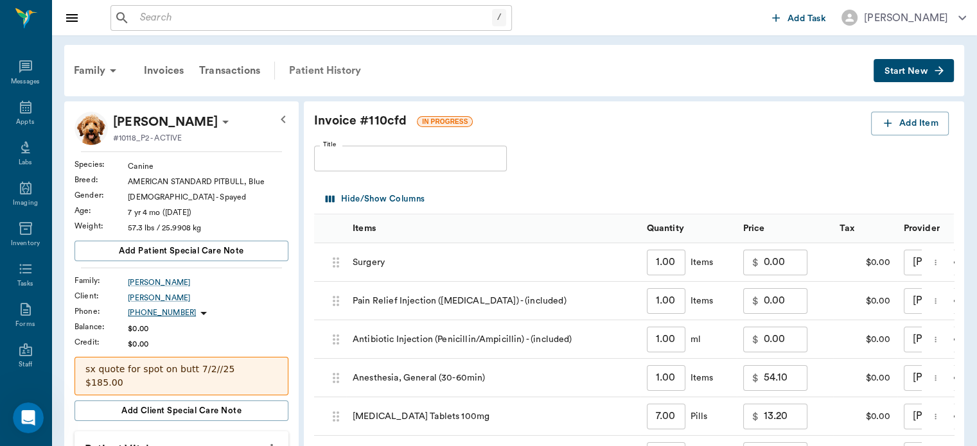
click at [331, 74] on div "Patient History" at bounding box center [324, 70] width 87 height 31
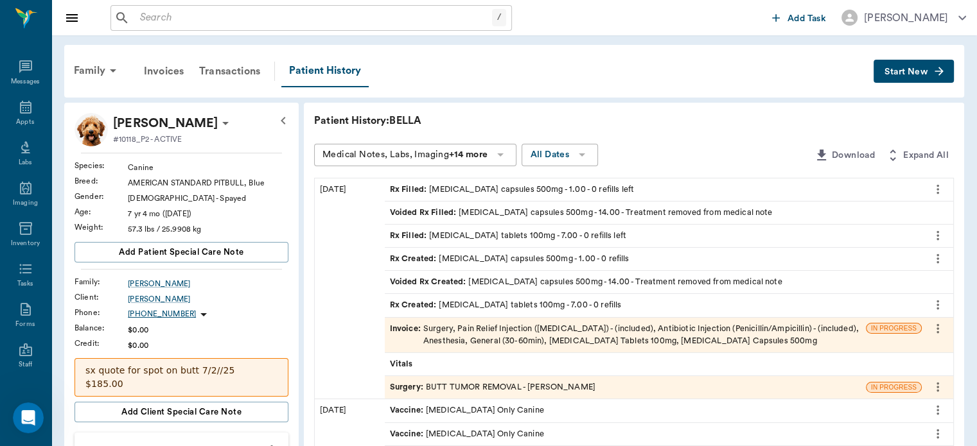
click at [409, 388] on span "Surgery :" at bounding box center [408, 388] width 36 height 12
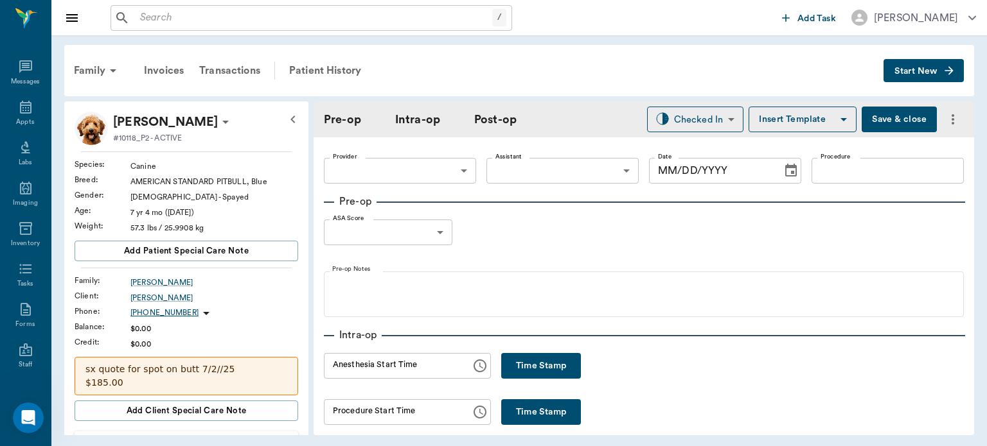
type input "63ec2f075fda476ae8351a4d"
type input "63ec2e7e52e12b0ba117b124"
type input "BUTT TUMOR REMOVAL"
type input "1"
radio input "true"
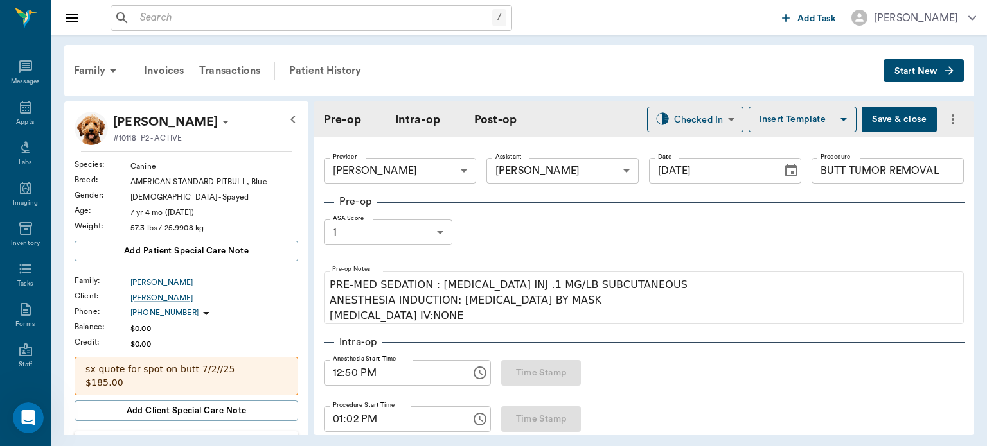
type input "[DATE]"
type input "12:50 PM"
type input "01:02 PM"
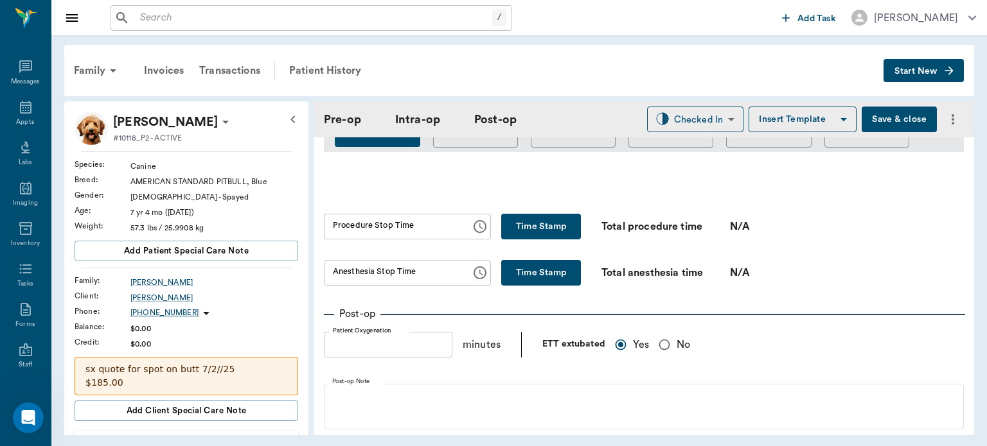
scroll to position [812, 0]
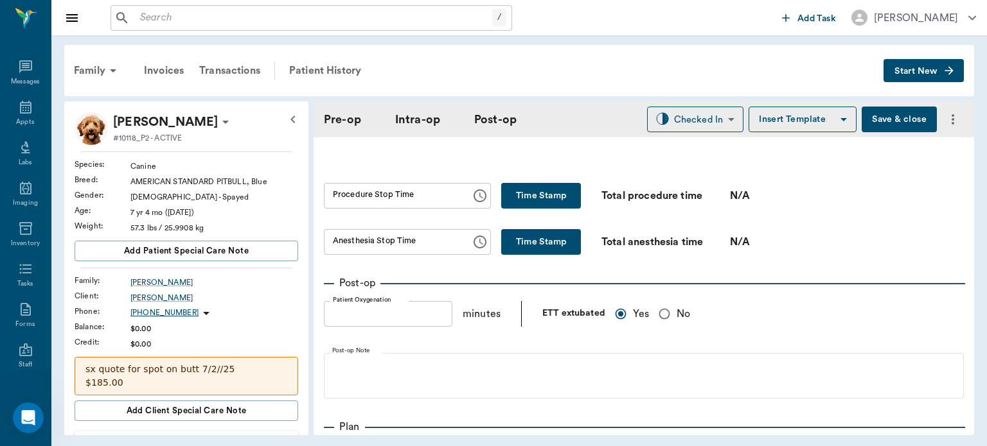
click at [536, 200] on button "Time Stamp" at bounding box center [541, 196] width 80 height 26
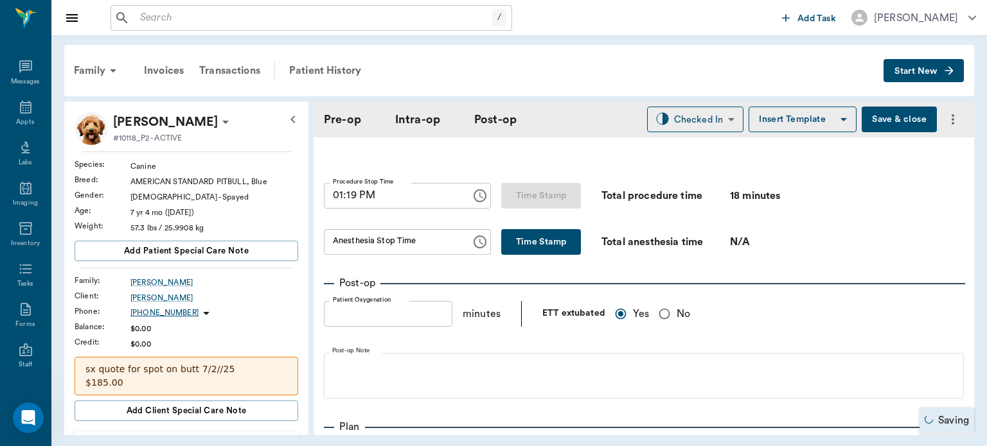
type input "01:19 PM"
click at [523, 235] on button "Time Stamp" at bounding box center [541, 242] width 80 height 26
type input "01:19 PM"
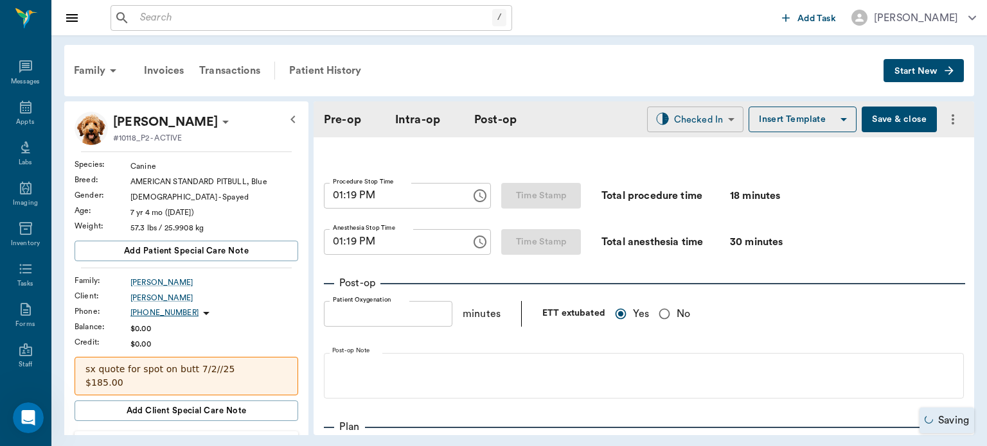
click at [698, 118] on body "/ ​ Add Task Dr. Bert Ellsworth Nectar Messages Appts Labs Imaging Inventory Ta…" at bounding box center [493, 223] width 987 height 446
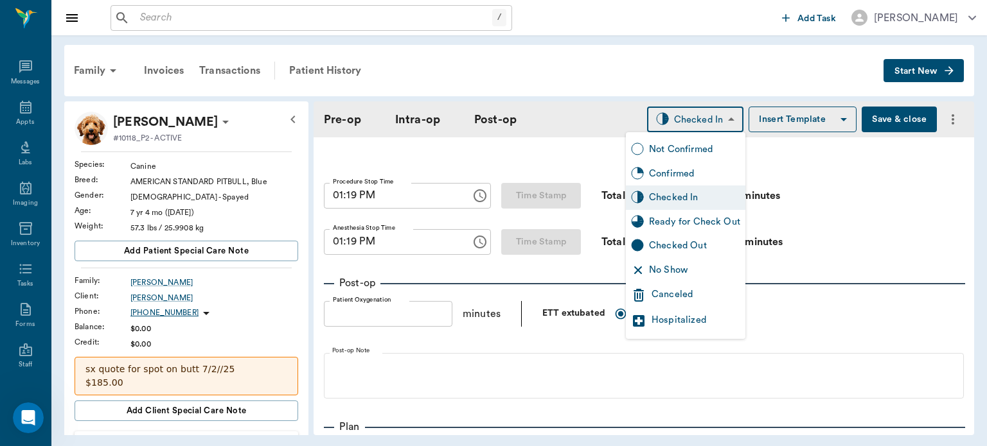
click at [698, 220] on div "Ready for Check Out" at bounding box center [694, 222] width 91 height 14
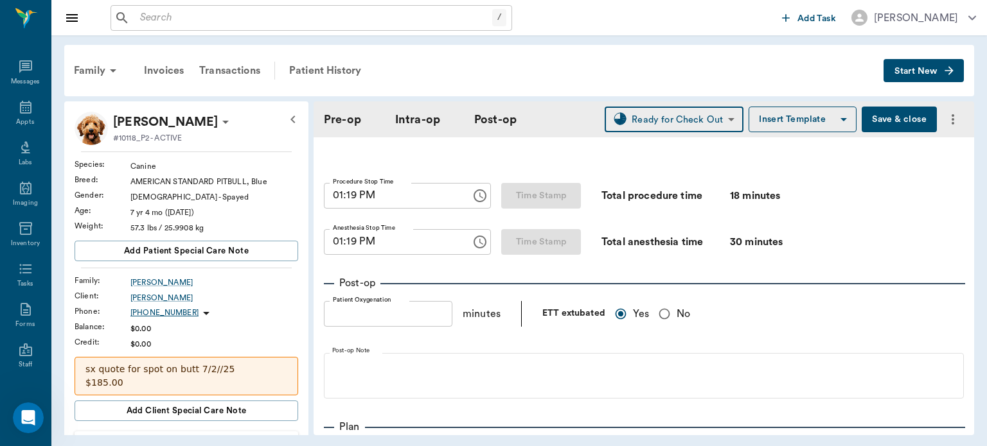
type input "READY_TO_CHECKOUT"
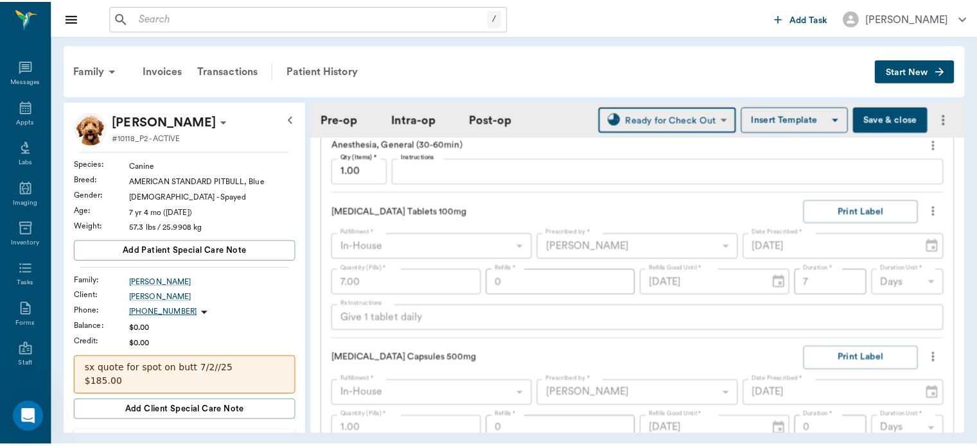
scroll to position [1657, 0]
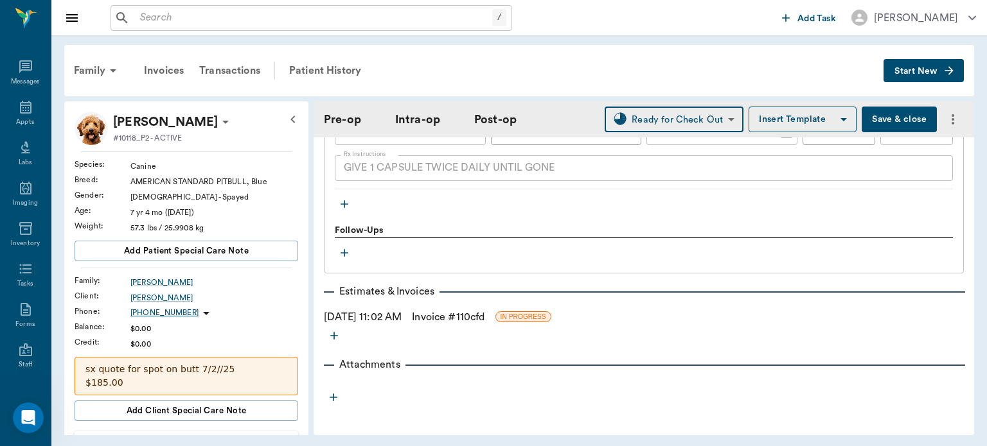
click at [478, 315] on link "Invoice # 110cfd" at bounding box center [448, 317] width 73 height 15
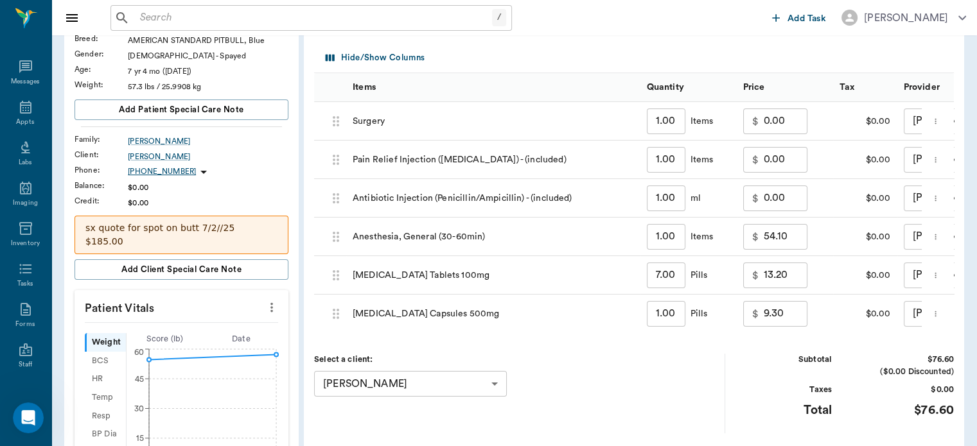
scroll to position [101, 0]
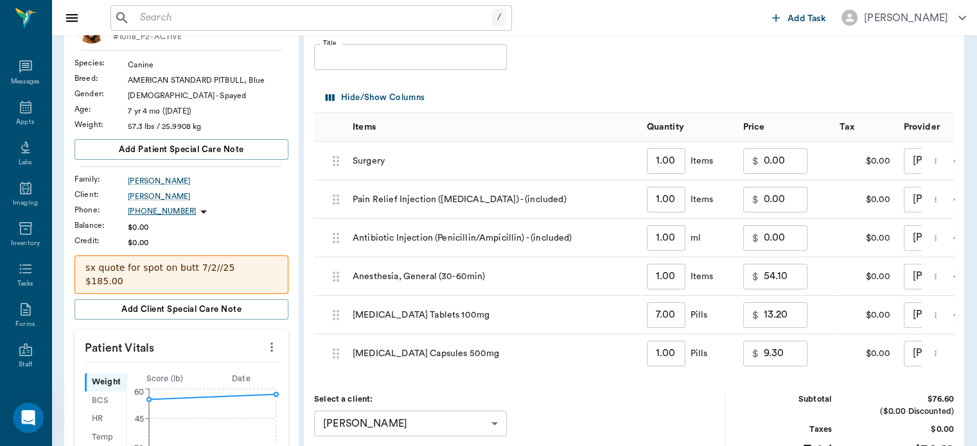
click at [756, 160] on p "$" at bounding box center [755, 161] width 6 height 15
click at [777, 160] on input "0.00" at bounding box center [786, 161] width 44 height 26
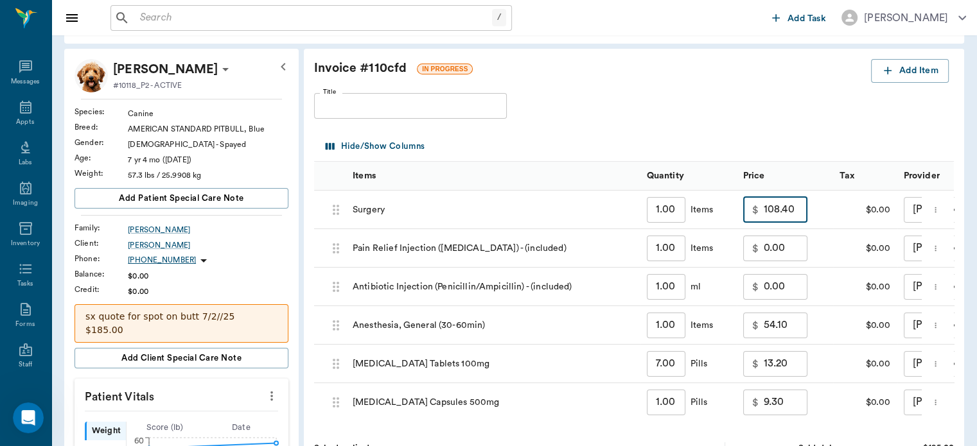
scroll to position [0, 0]
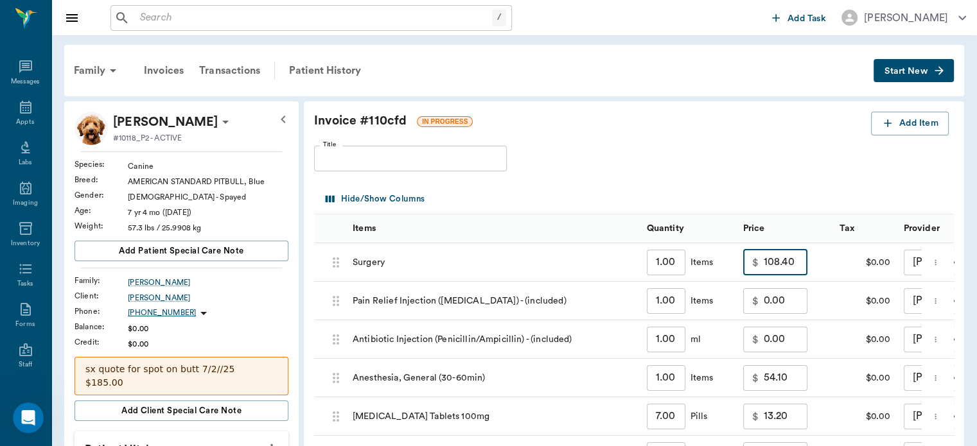
click at [778, 258] on input "108.40" at bounding box center [786, 263] width 44 height 26
click at [794, 258] on input "1080.40" at bounding box center [786, 263] width 44 height 26
type input "10.00"
click at [324, 62] on div "Patient History" at bounding box center [324, 70] width 87 height 31
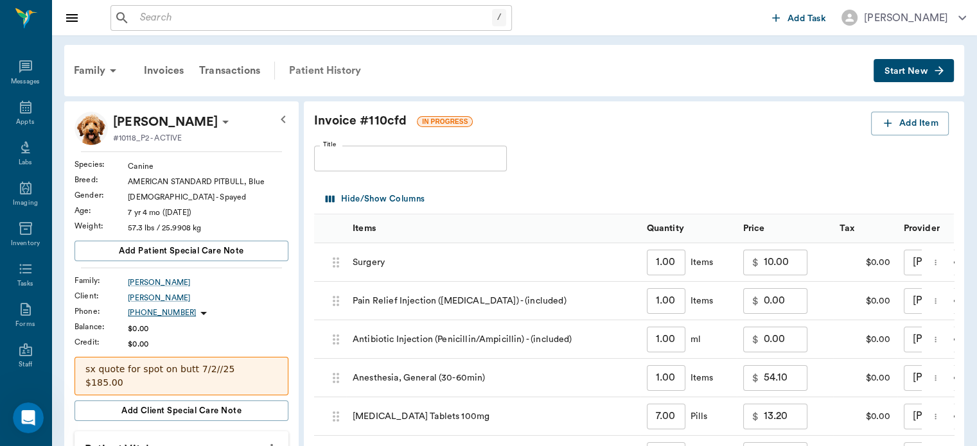
click at [308, 78] on div "Patient History" at bounding box center [324, 70] width 87 height 31
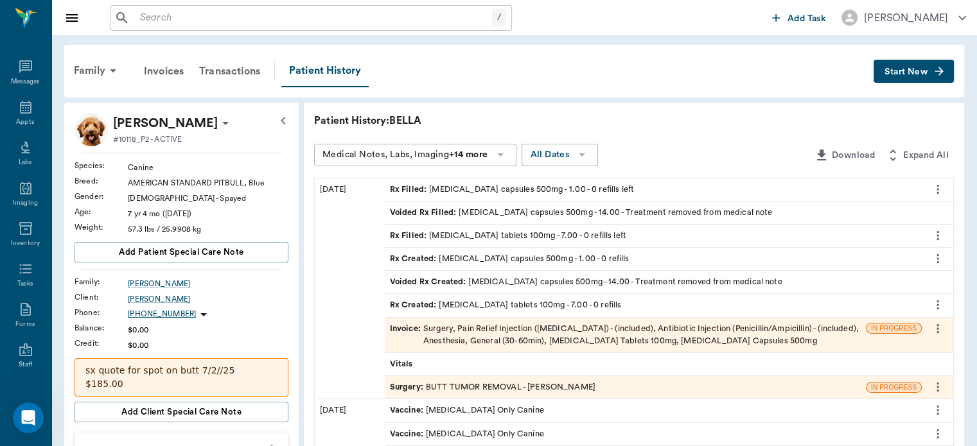
click at [414, 385] on span "Surgery :" at bounding box center [408, 388] width 36 height 12
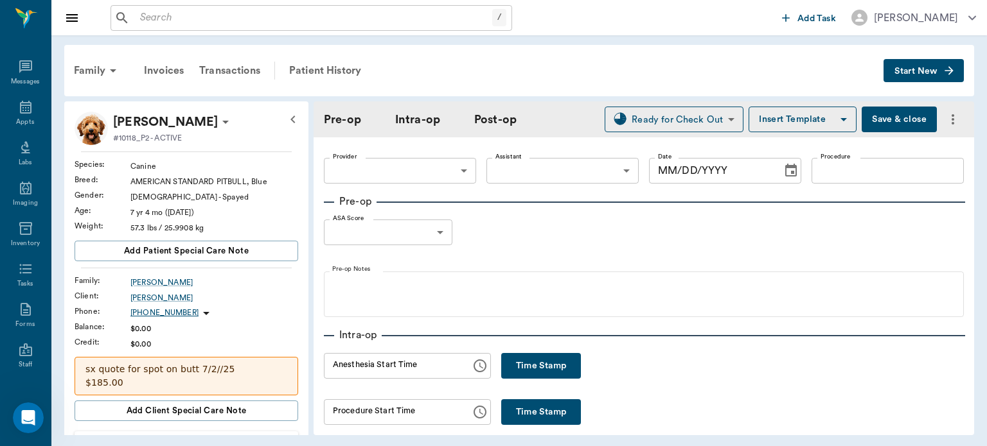
type input "63ec2f075fda476ae8351a4d"
type input "63ec2e7e52e12b0ba117b124"
type input "BUTT TUMOR REMOVAL"
type input "1"
radio input "true"
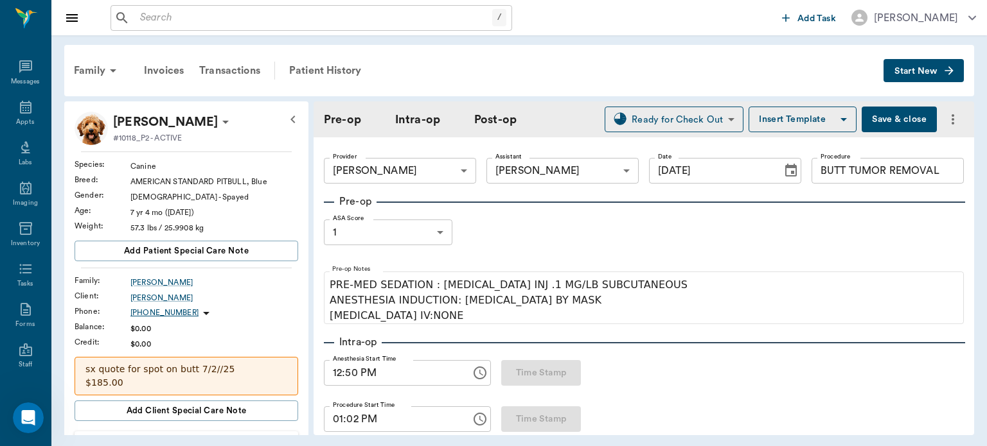
type input "[DATE]"
type input "12:50 PM"
type input "01:02 PM"
type input "01:19 PM"
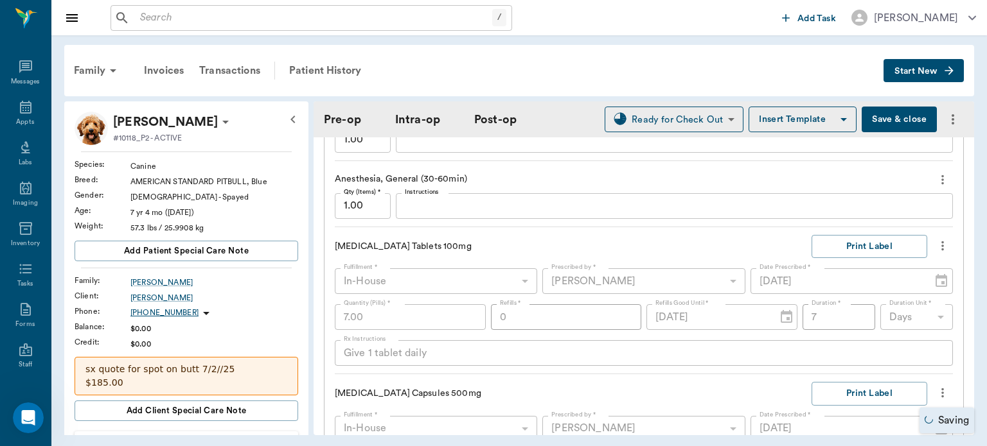
scroll to position [1557, 0]
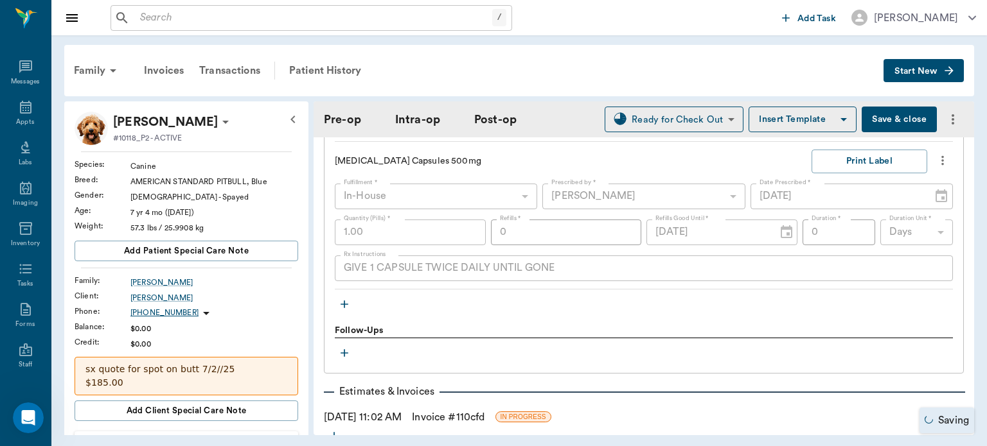
click at [349, 306] on icon "button" at bounding box center [344, 304] width 13 height 13
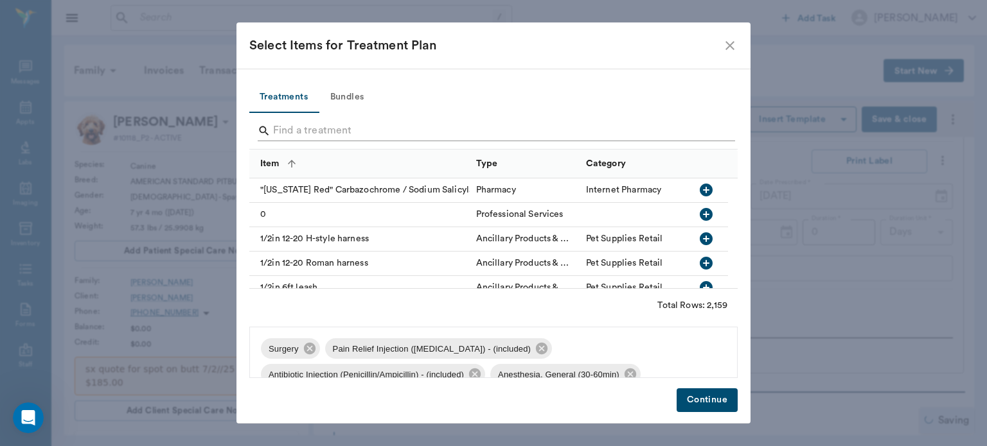
click at [290, 128] on input "Search" at bounding box center [494, 131] width 443 height 21
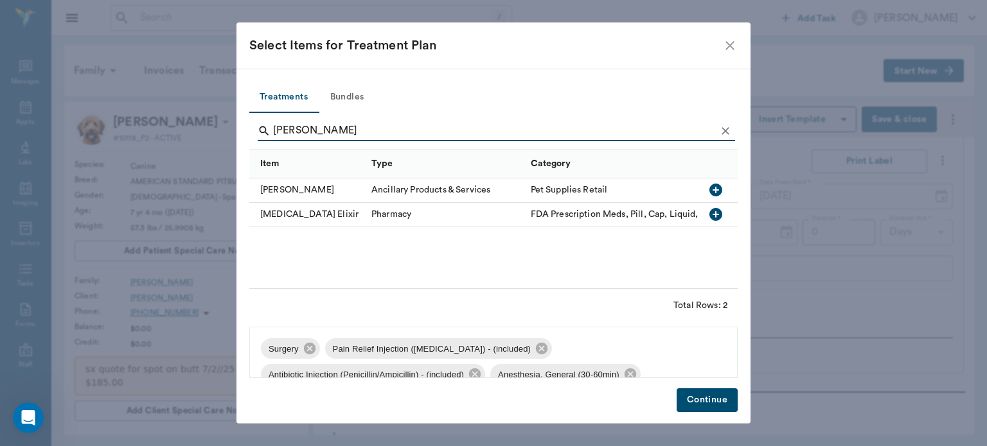
type input "eli"
click at [718, 190] on icon "button" at bounding box center [715, 189] width 15 height 15
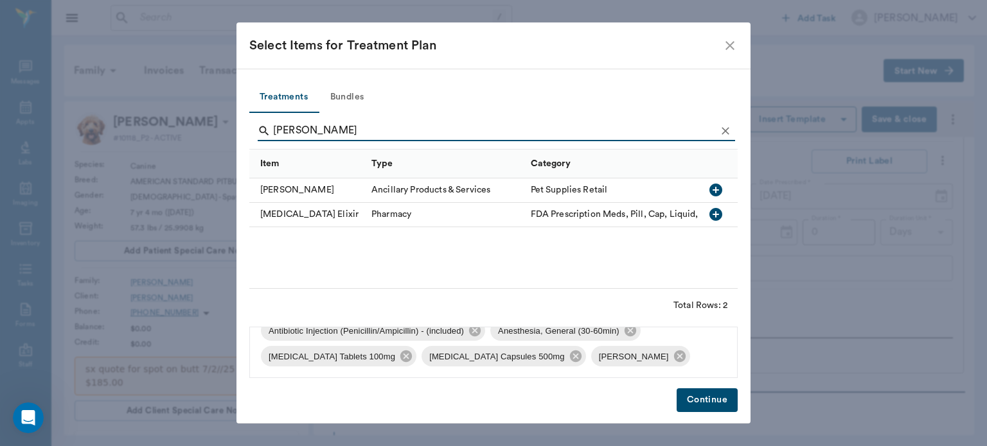
click at [712, 407] on button "Continue" at bounding box center [706, 401] width 61 height 24
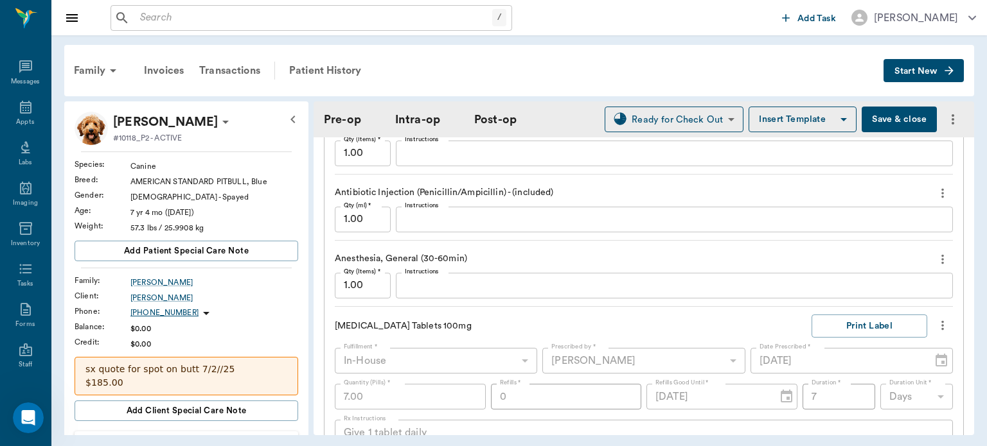
scroll to position [1244, 0]
click at [935, 261] on icon "more" at bounding box center [942, 259] width 14 height 15
click at [851, 306] on span "Delete" at bounding box center [879, 304] width 108 height 13
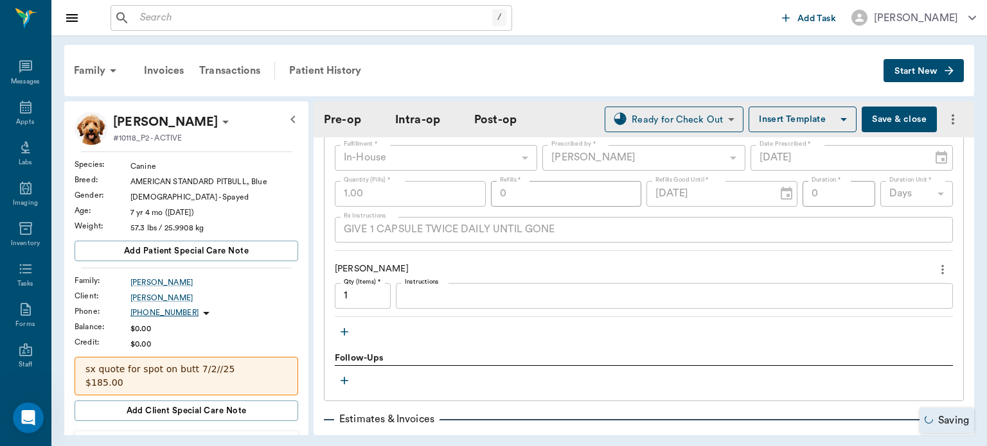
scroll to position [1634, 0]
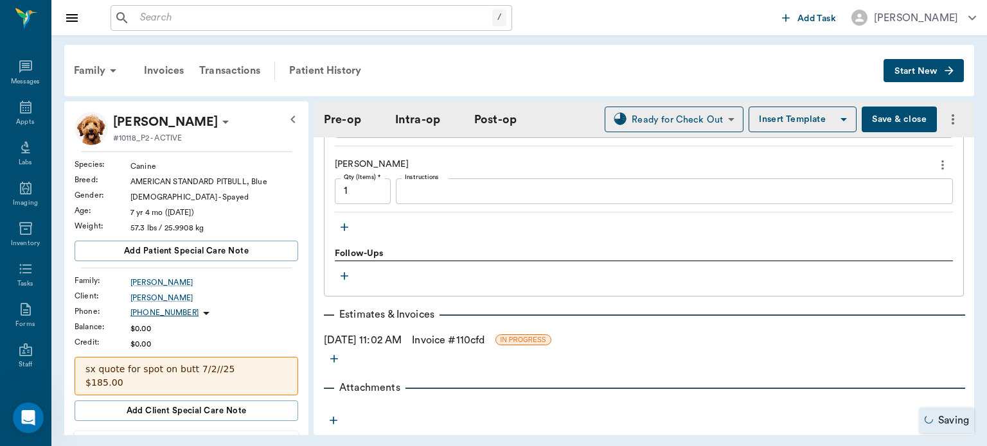
click at [345, 225] on icon "button" at bounding box center [344, 228] width 8 height 8
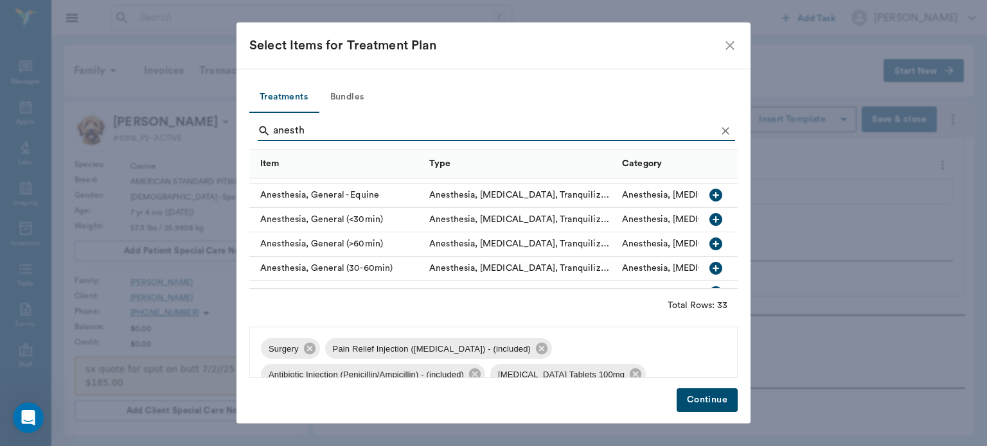
scroll to position [92, 0]
type input "anesth"
click at [709, 223] on icon "button" at bounding box center [715, 219] width 13 height 13
click at [709, 407] on button "Continue" at bounding box center [706, 401] width 61 height 24
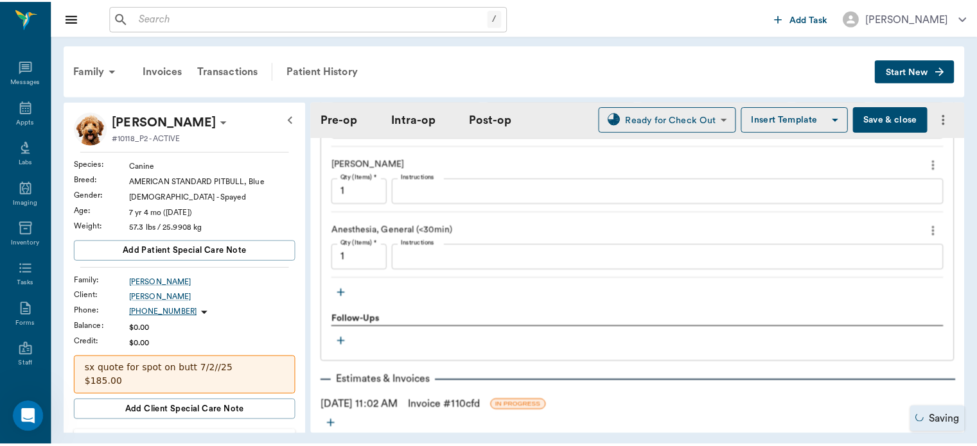
scroll to position [1723, 0]
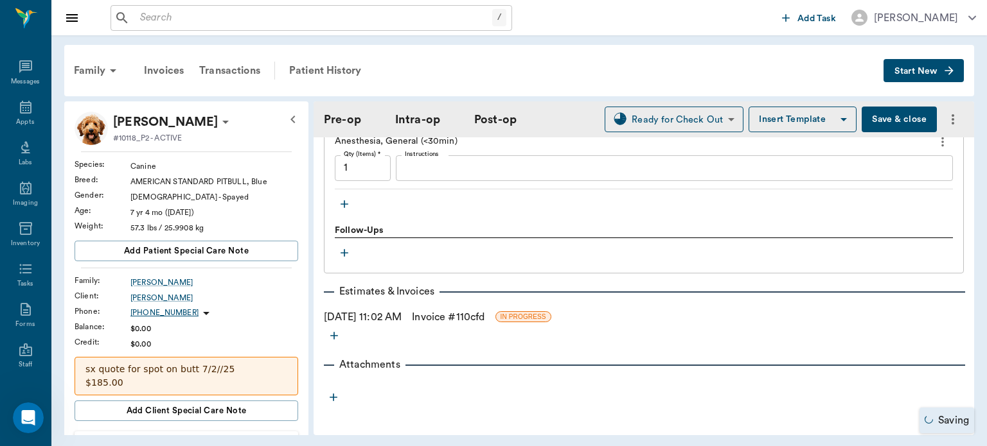
click at [464, 321] on link "Invoice # 110cfd" at bounding box center [448, 317] width 73 height 15
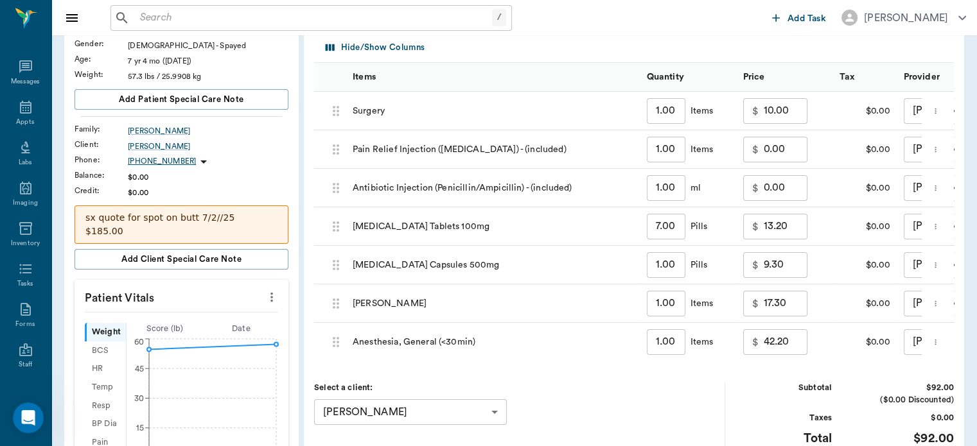
scroll to position [153, 0]
click at [786, 110] on input "10.00" at bounding box center [786, 110] width 44 height 26
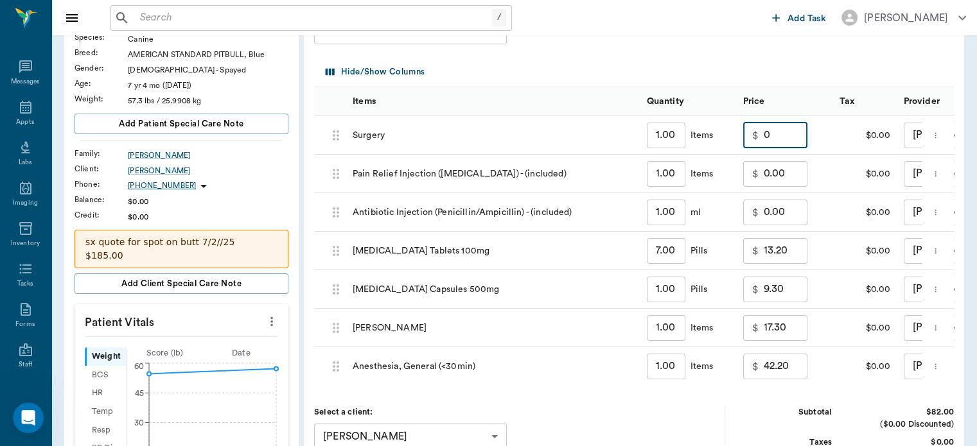
scroll to position [125, 0]
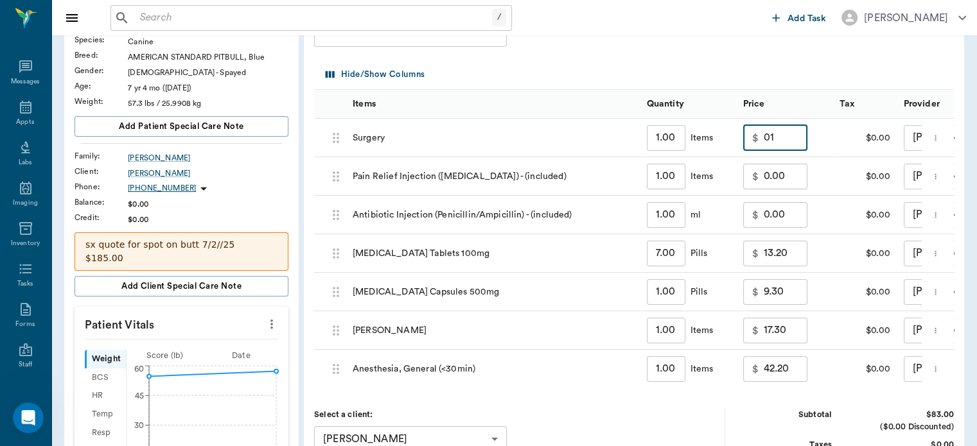
type input "0"
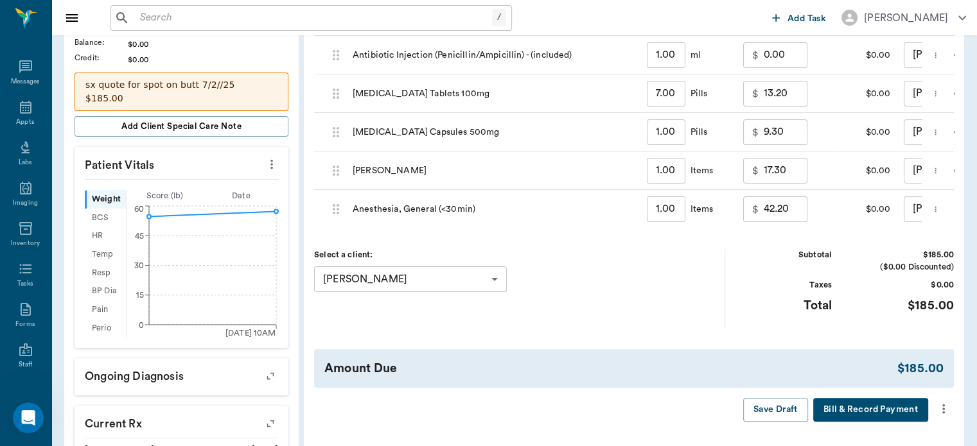
scroll to position [335, 0]
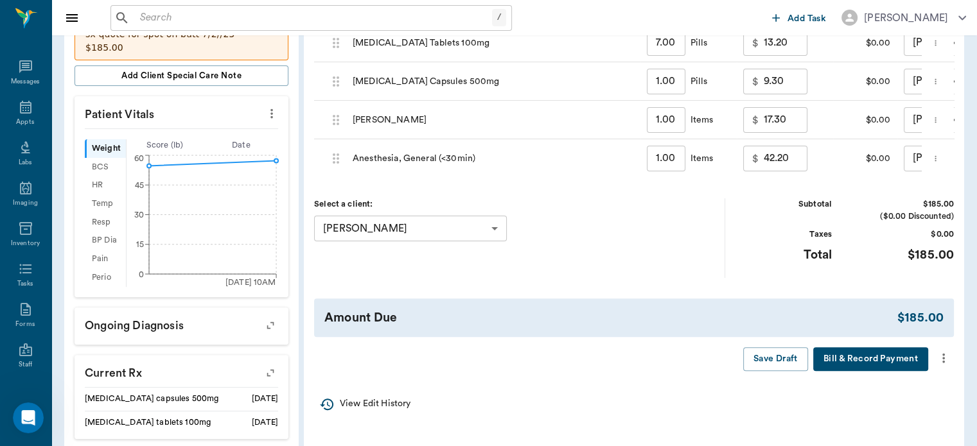
type input "103.00"
click at [943, 364] on icon "more" at bounding box center [943, 359] width 3 height 10
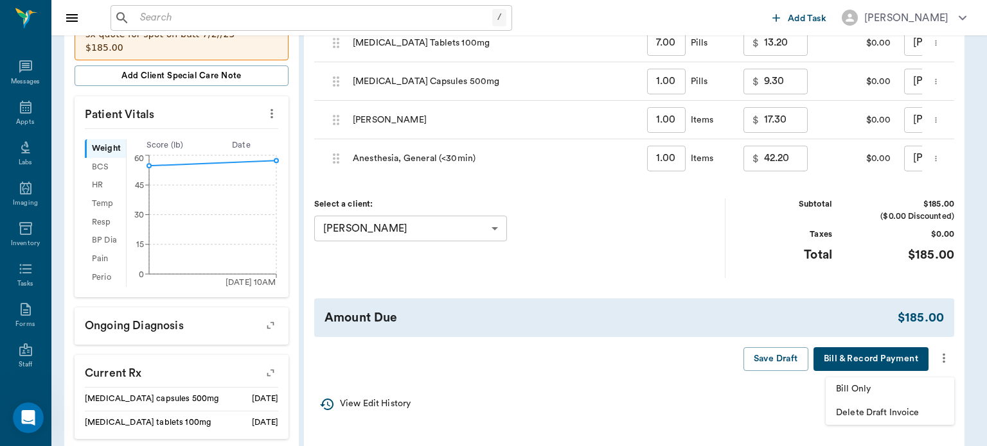
click at [871, 390] on span "Bill Only" at bounding box center [890, 389] width 108 height 13
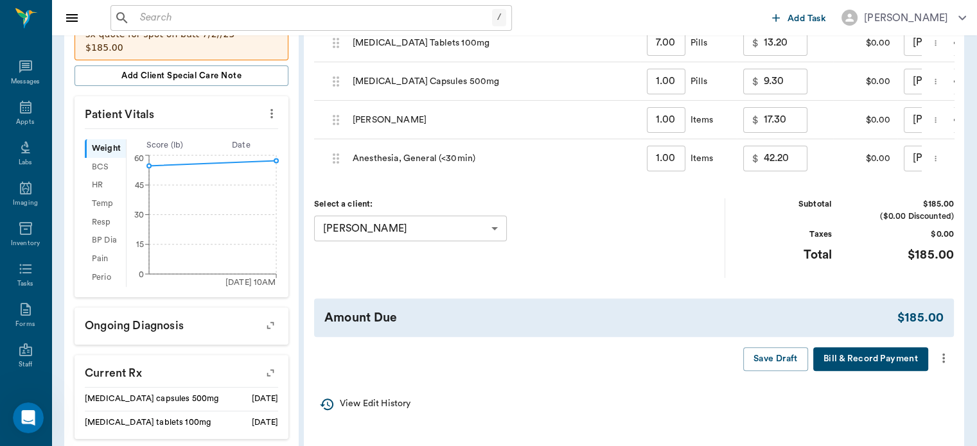
scroll to position [249, 0]
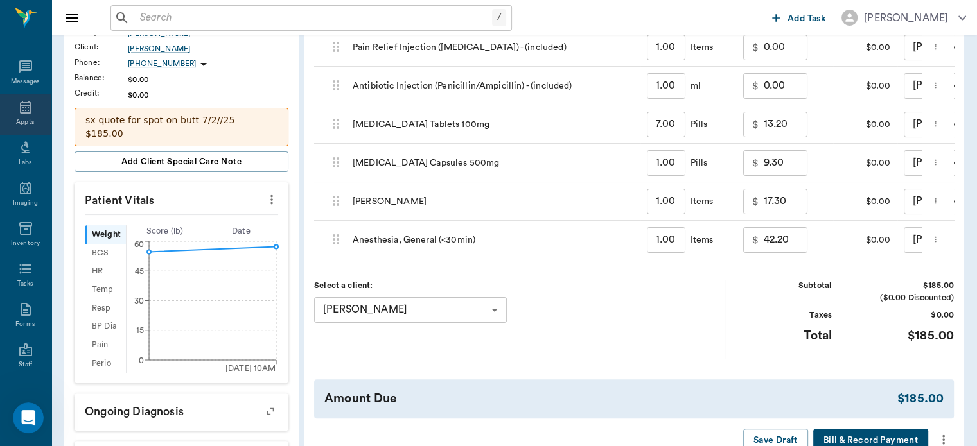
click at [20, 113] on icon at bounding box center [26, 107] width 12 height 13
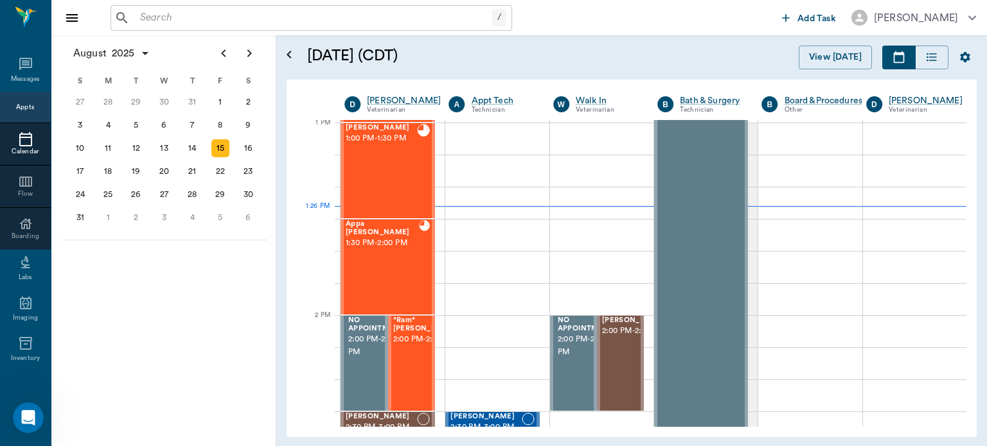
scroll to position [965, 0]
click at [409, 347] on span "2:00 PM - 2:30 PM" at bounding box center [425, 340] width 64 height 13
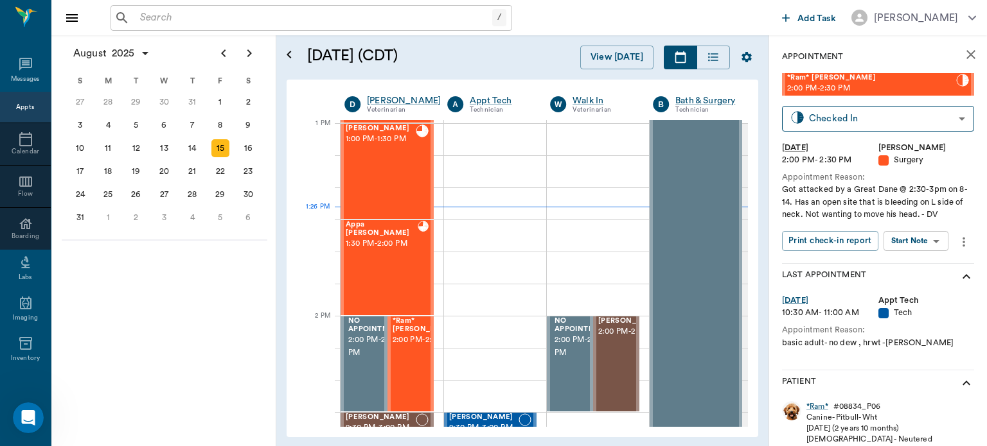
click at [922, 247] on body "/ ​ Add Task Dr. Bert Ellsworth Nectar Messages Appts Calendar Flow Boarding La…" at bounding box center [493, 223] width 987 height 446
click at [926, 288] on button "Start Surgery" at bounding box center [905, 288] width 53 height 15
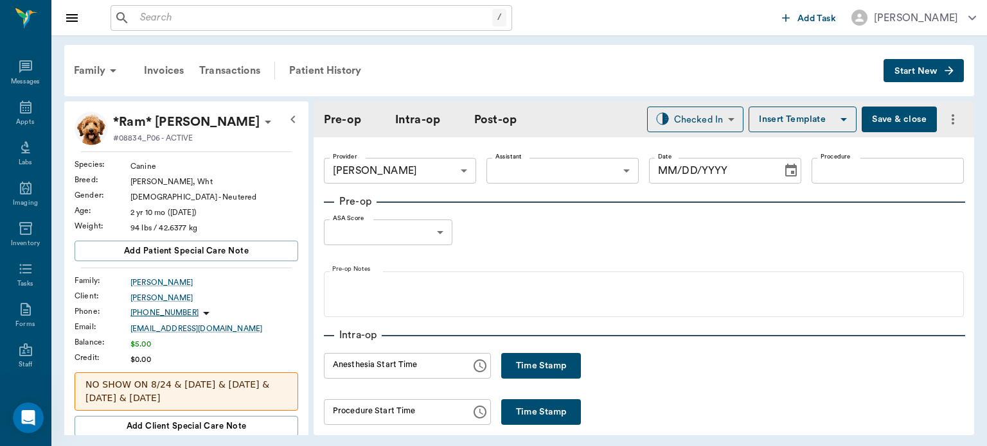
type input "63ec2f075fda476ae8351a4d"
type input "[DATE]"
click at [541, 364] on button "Time Stamp" at bounding box center [541, 366] width 80 height 26
click at [349, 370] on input "01:27 PM" at bounding box center [393, 366] width 138 height 26
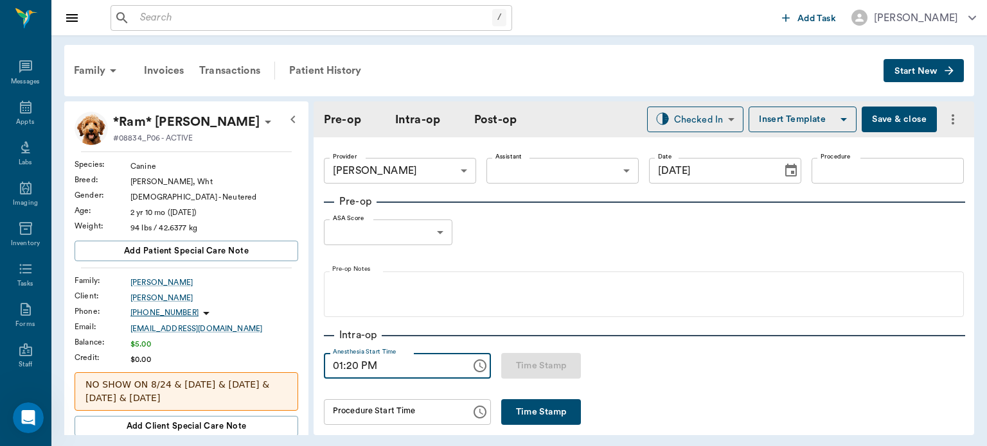
type input "01:20 PM"
click at [544, 167] on body "/ ​ Add Task Dr. Bert Ellsworth Nectar Messages Appts Labs Imaging Inventory Ta…" at bounding box center [493, 223] width 987 height 446
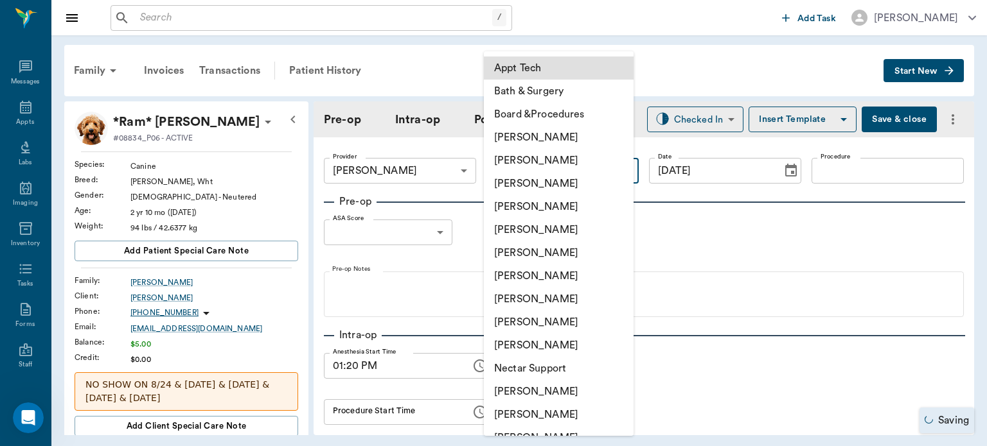
click at [550, 303] on li "[PERSON_NAME]" at bounding box center [559, 299] width 150 height 23
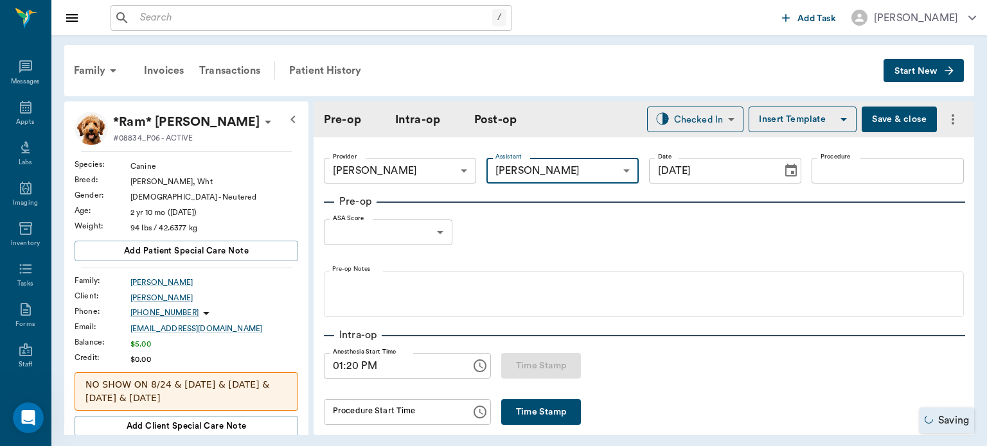
type input "63ec2e7e52e12b0ba117b124"
click at [846, 165] on input "Procedure" at bounding box center [887, 171] width 152 height 26
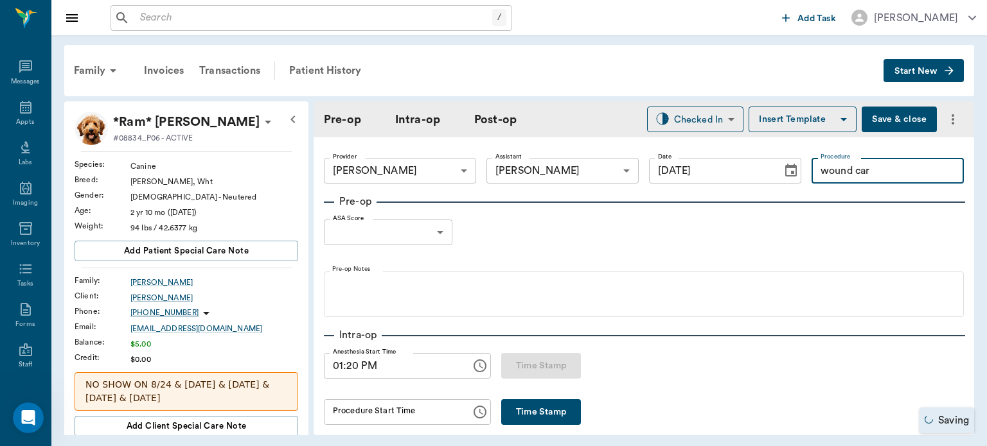
type input "wound care"
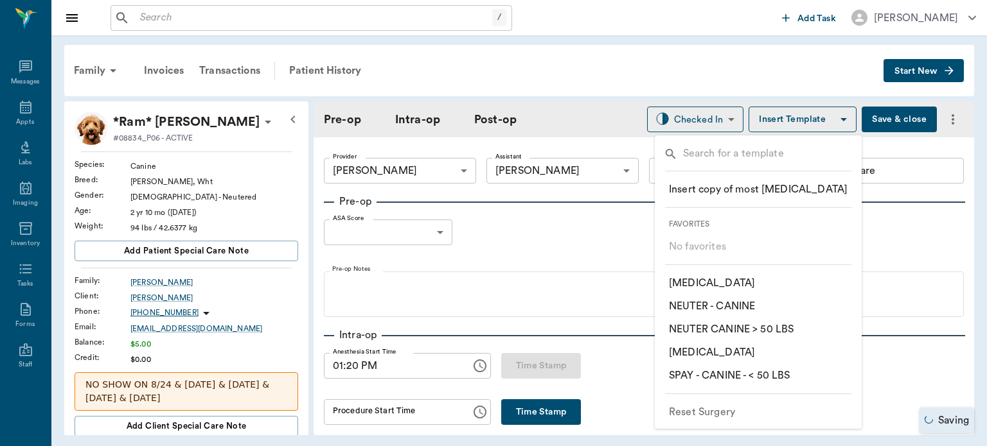
click at [712, 157] on input "text" at bounding box center [768, 155] width 170 height 19
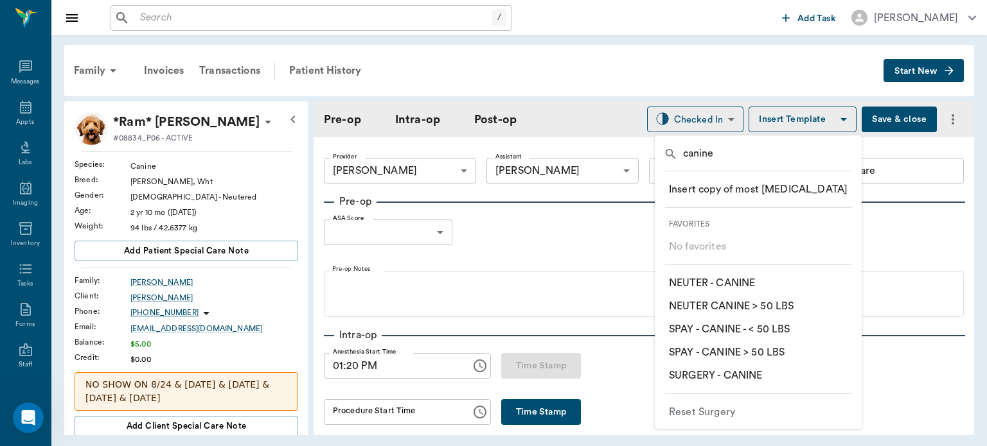
type input "canine"
click at [757, 380] on p "​ SURGERY - CANINE" at bounding box center [715, 375] width 93 height 15
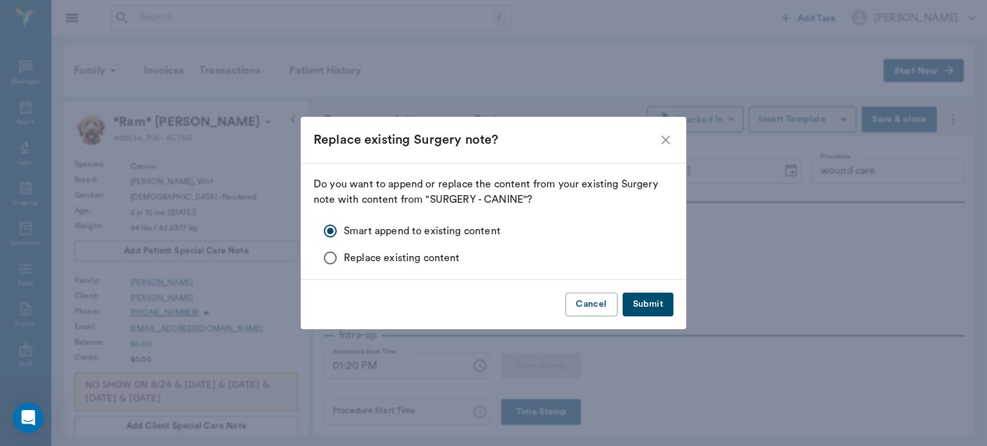
click at [655, 302] on button "Submit" at bounding box center [647, 305] width 51 height 24
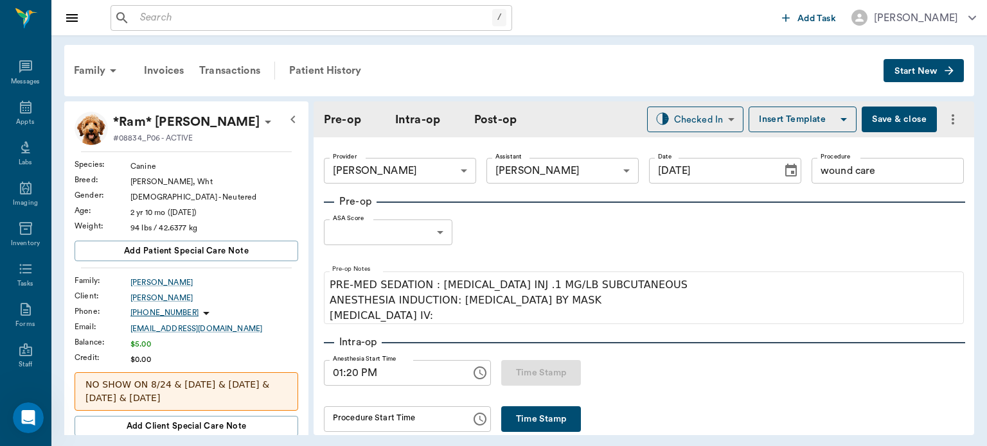
click at [408, 224] on body "/ ​ Add Task [PERSON_NAME] Nectar Messages Appts Labs Imaging Inventory Tasks F…" at bounding box center [493, 223] width 987 height 446
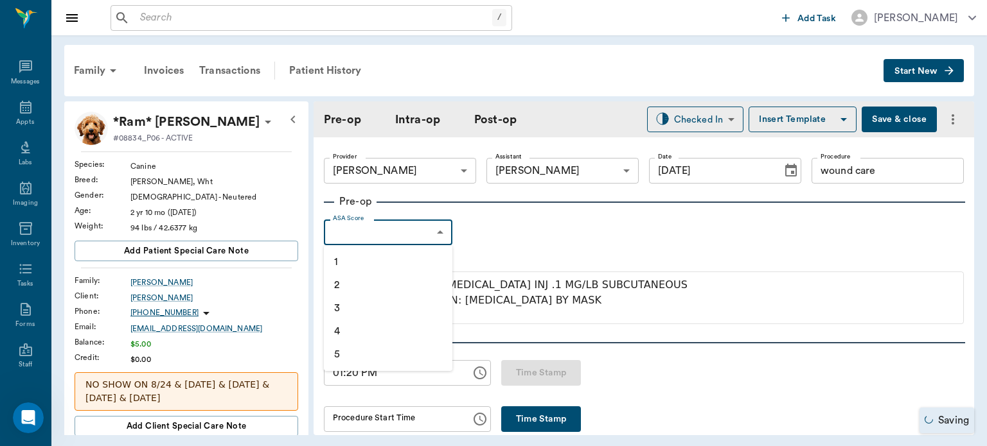
click at [374, 258] on li "1" at bounding box center [388, 261] width 128 height 23
type input "1"
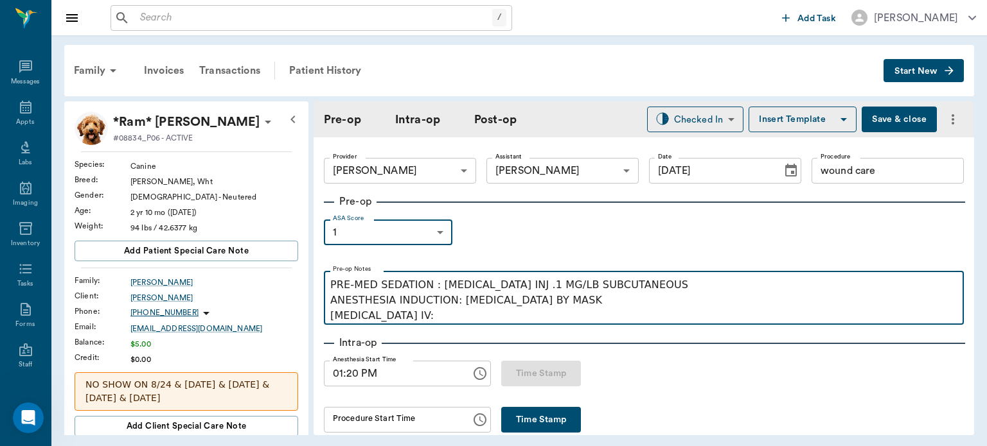
click at [426, 317] on p "PRE-MED SEDATION : [MEDICAL_DATA] INJ .1 MG/LB SUBCUTANEOUS ANESTHESIA INDUCTIO…" at bounding box center [643, 300] width 627 height 46
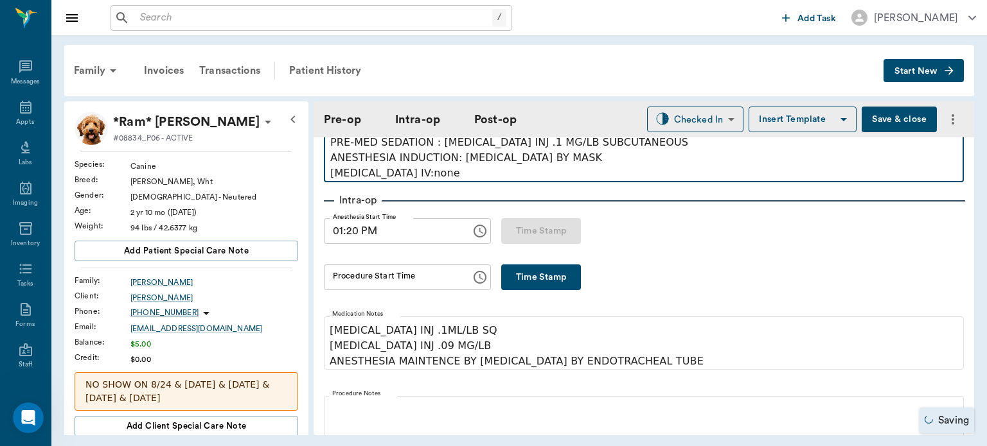
scroll to position [167, 0]
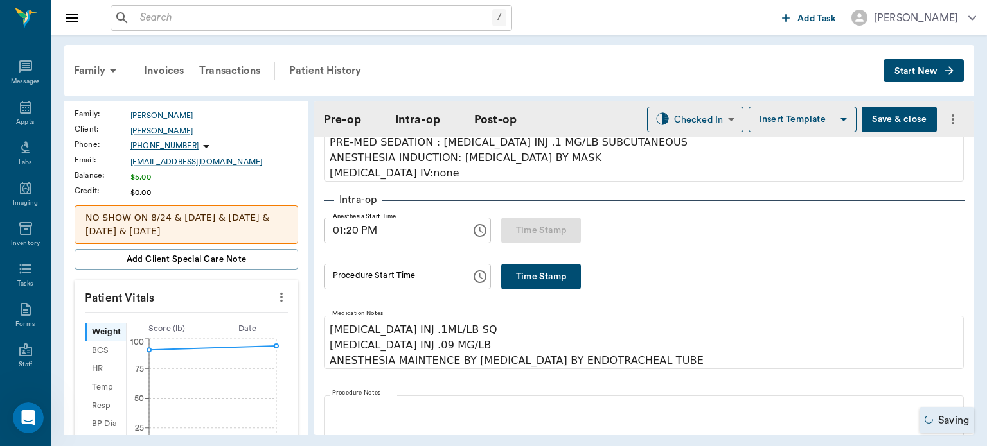
click at [281, 301] on button "more" at bounding box center [281, 297] width 21 height 22
click at [268, 294] on div at bounding box center [493, 223] width 987 height 446
click at [283, 291] on p "Patient Vitals" at bounding box center [187, 296] width 224 height 32
click at [280, 295] on icon "more" at bounding box center [281, 298] width 3 height 10
click at [213, 320] on span "Enter Vitals" at bounding box center [218, 317] width 108 height 13
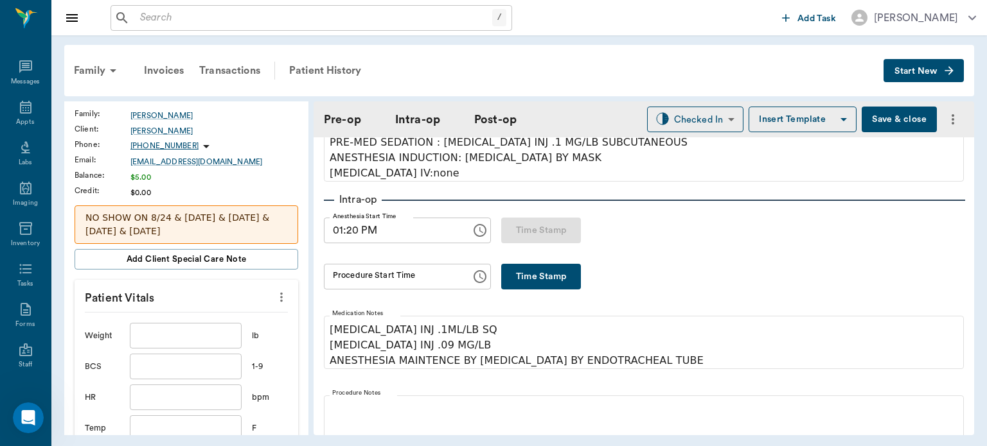
click at [191, 339] on input "text" at bounding box center [186, 336] width 112 height 26
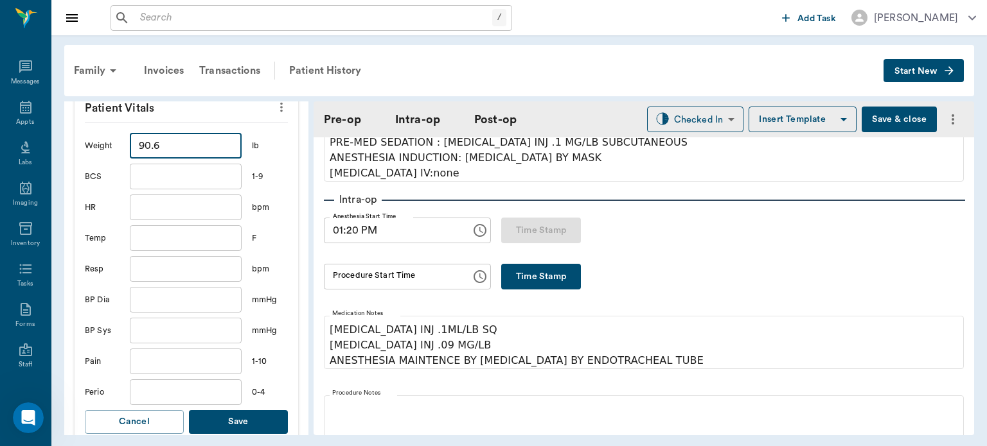
scroll to position [373, 0]
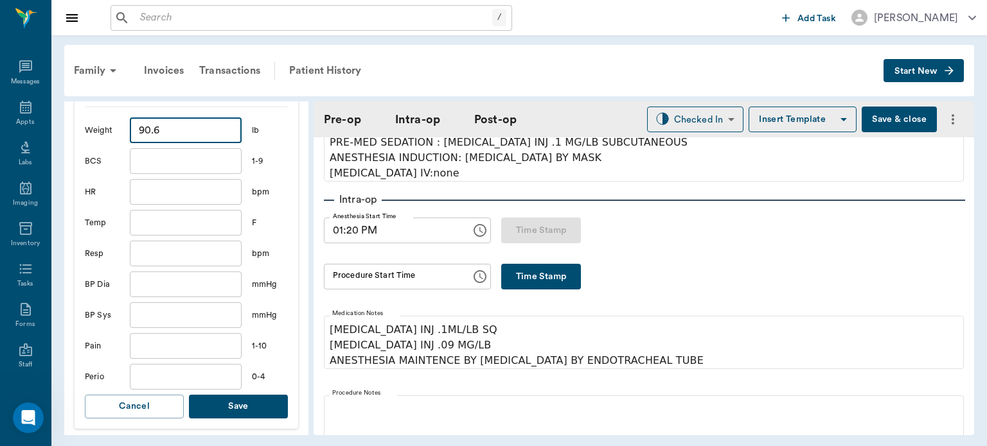
type input "90.6"
click at [246, 411] on button "Save" at bounding box center [238, 407] width 99 height 24
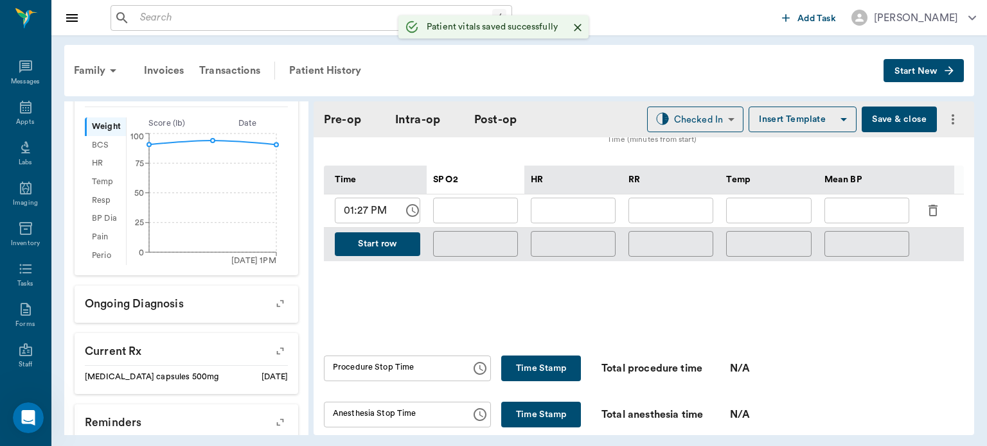
scroll to position [745, 0]
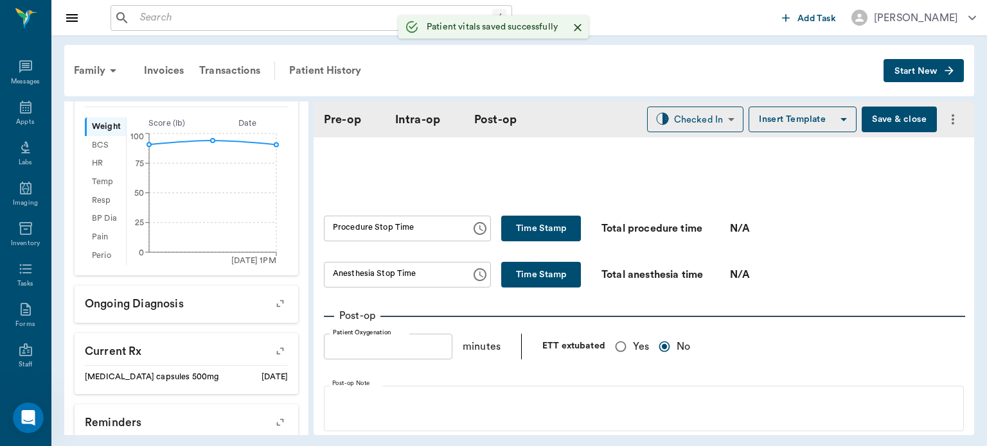
click at [611, 335] on input "Yes" at bounding box center [620, 347] width 24 height 24
radio input "true"
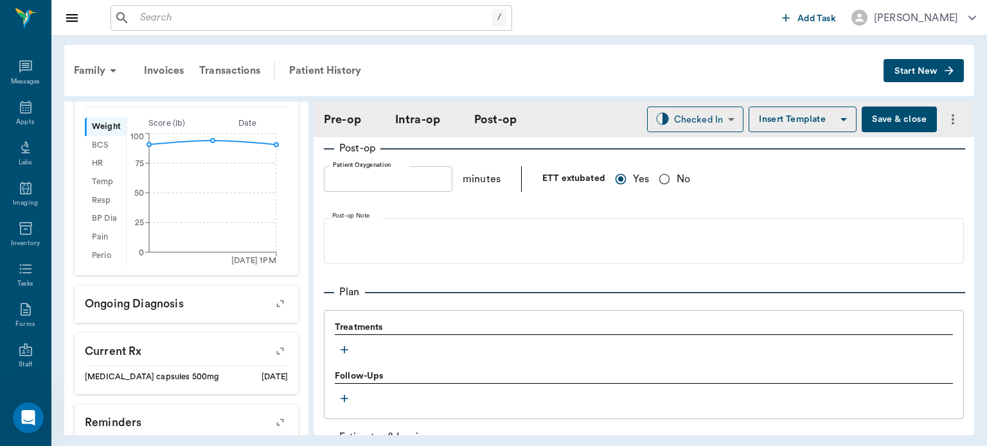
scroll to position [952, 0]
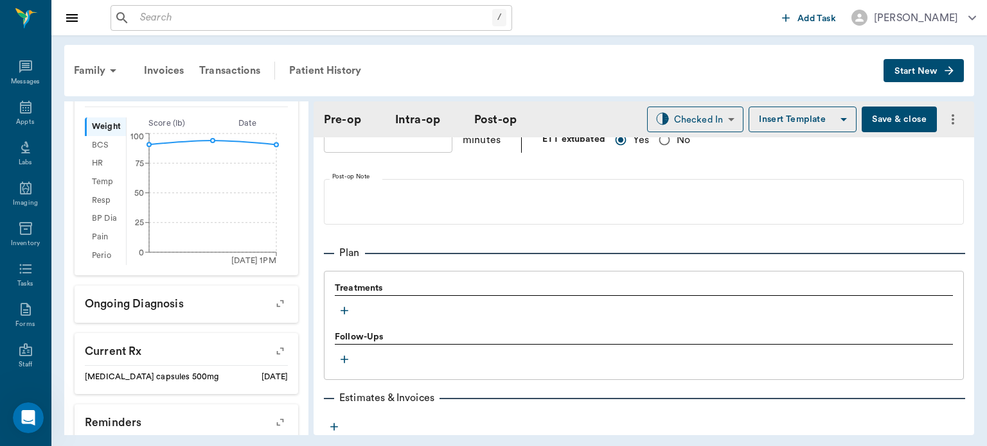
click at [345, 310] on icon "button" at bounding box center [344, 311] width 8 height 8
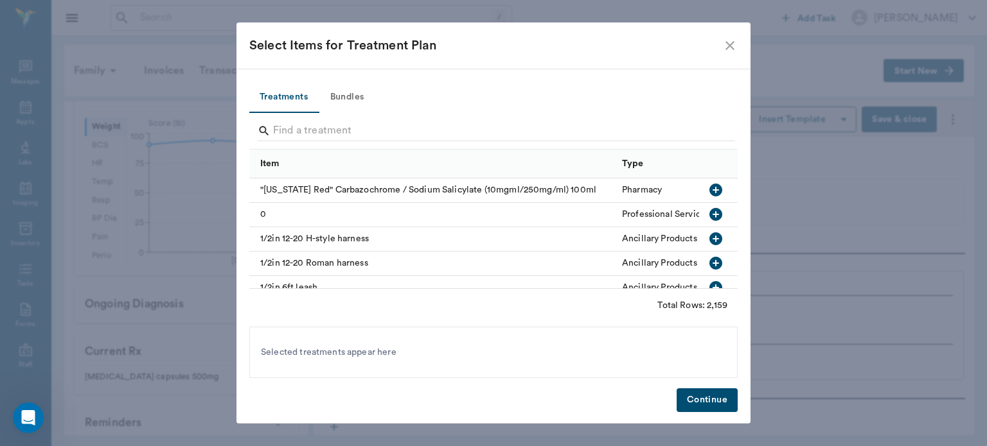
click at [358, 103] on button "Bundles" at bounding box center [347, 97] width 58 height 31
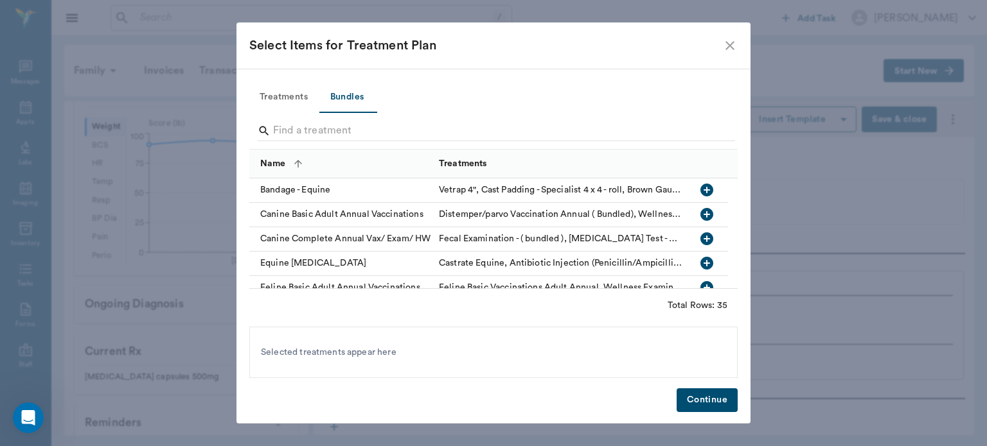
click at [707, 216] on icon "button" at bounding box center [706, 214] width 13 height 13
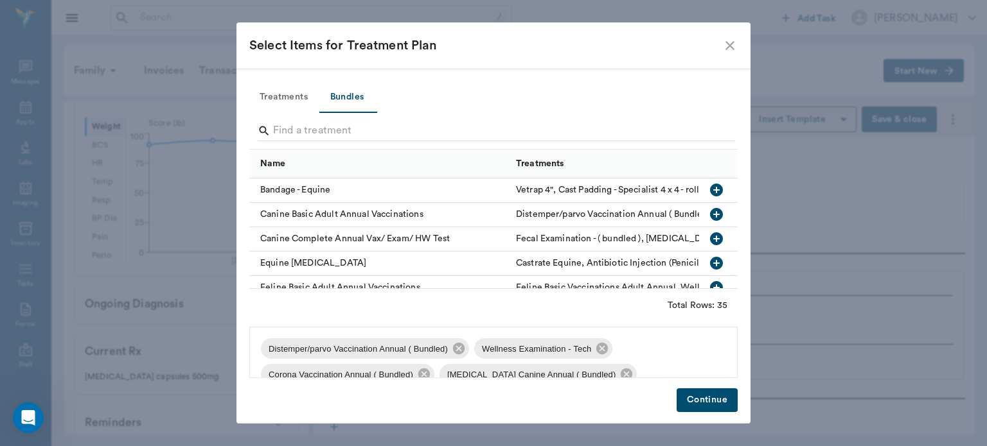
click at [706, 389] on button "Continue" at bounding box center [706, 401] width 61 height 24
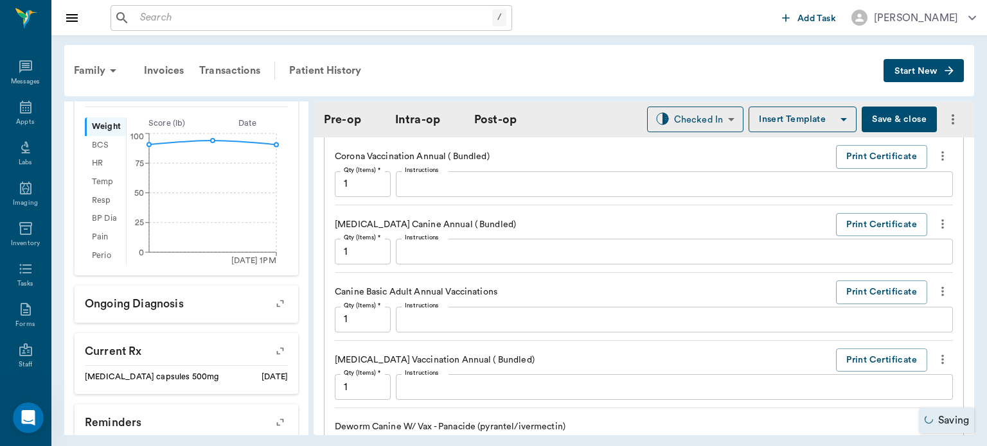
scroll to position [1554, 0]
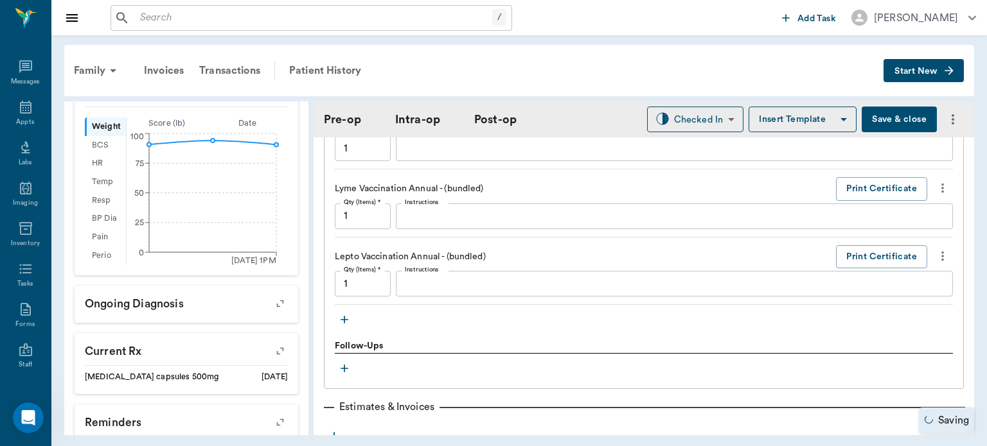
click at [344, 313] on icon "button" at bounding box center [344, 319] width 13 height 13
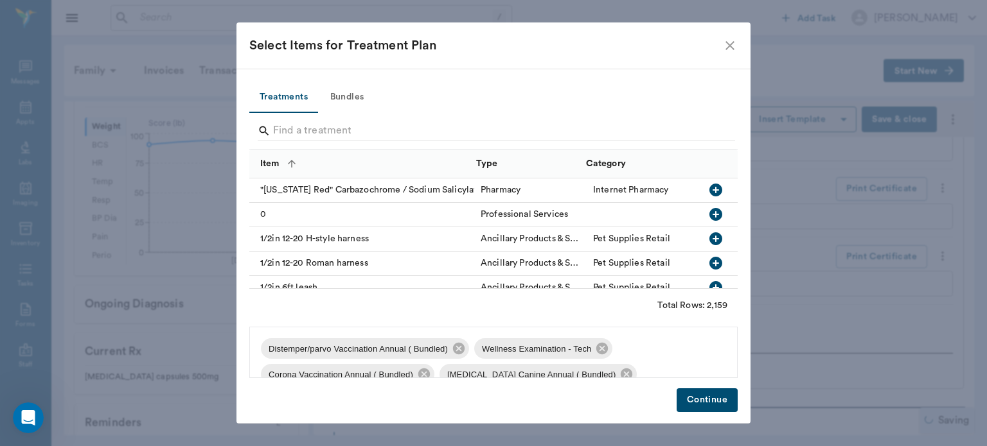
scroll to position [1639, 0]
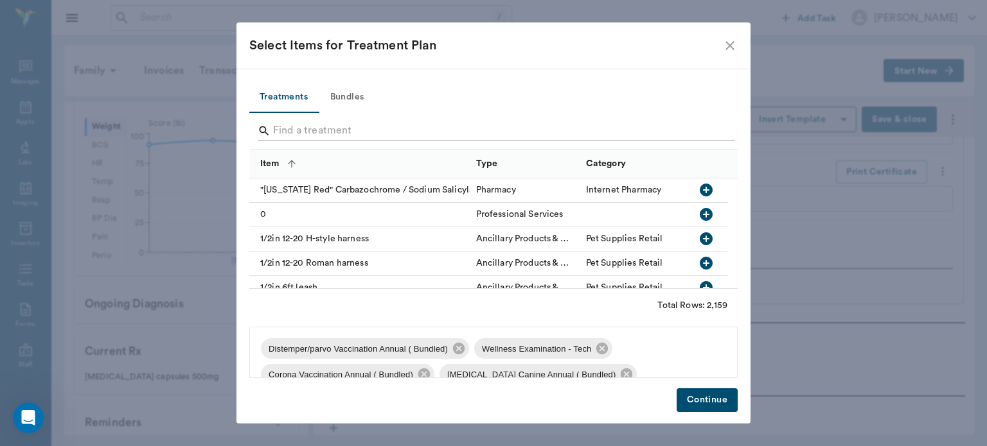
click at [324, 134] on input "Search" at bounding box center [494, 131] width 443 height 21
type input "test"
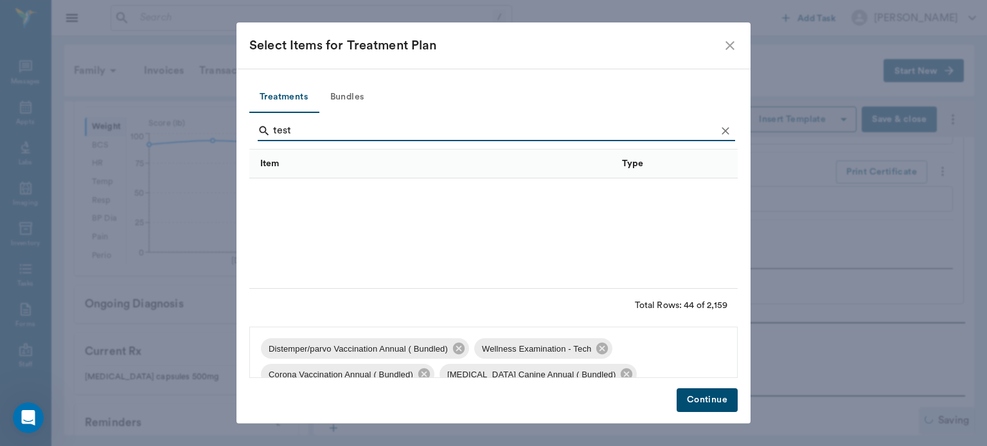
scroll to position [748, 0]
click at [703, 406] on button "Continue" at bounding box center [706, 401] width 61 height 24
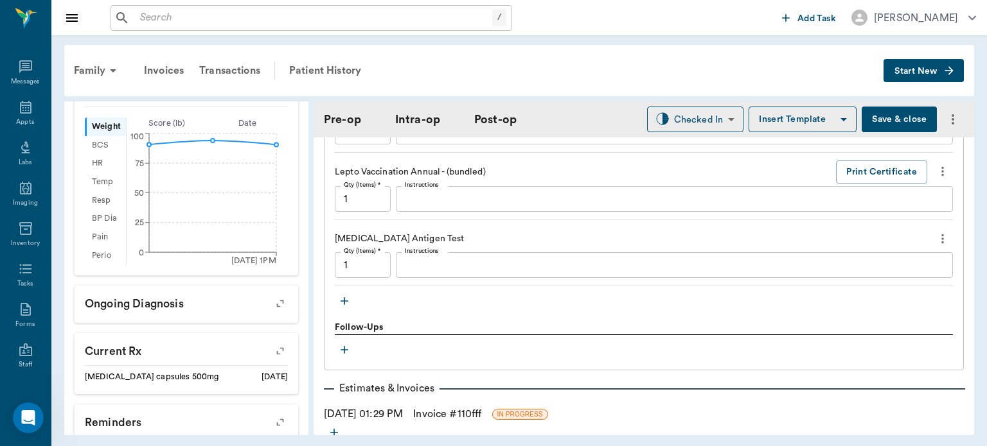
click at [455, 266] on textarea "Instructions" at bounding box center [674, 265] width 539 height 15
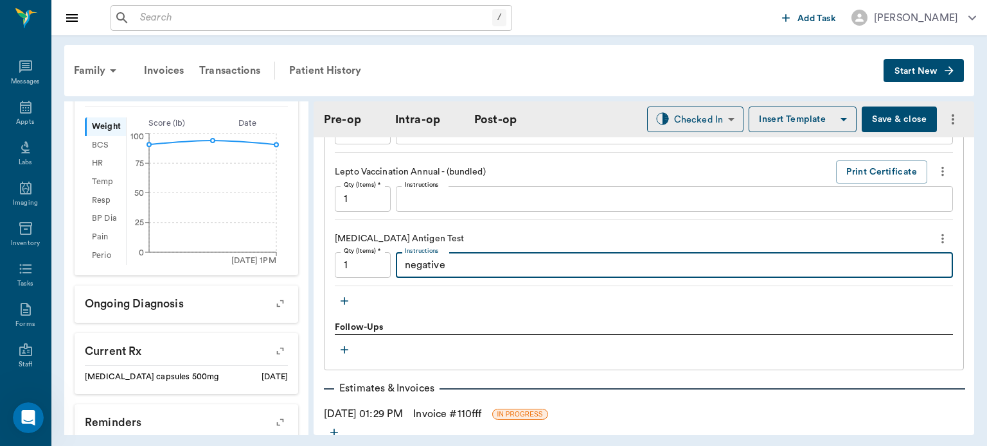
type textarea "negative"
click at [346, 295] on icon "button" at bounding box center [344, 301] width 13 height 13
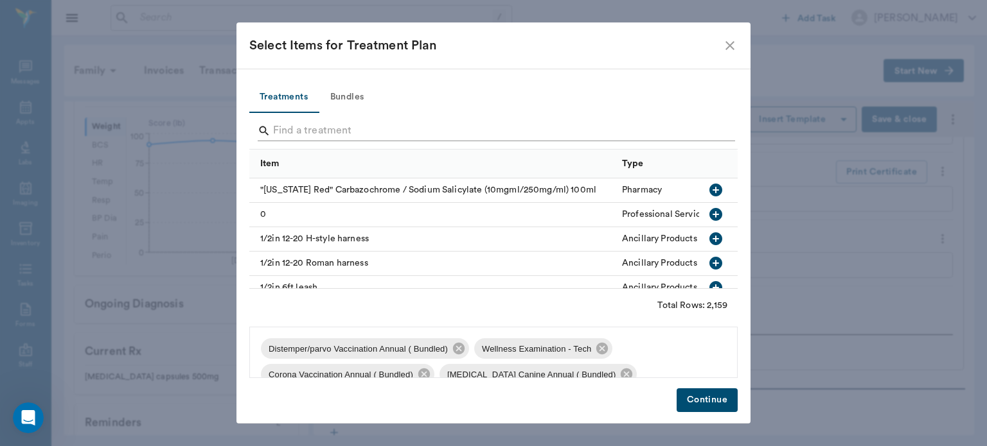
click at [301, 131] on input "Search" at bounding box center [494, 131] width 443 height 21
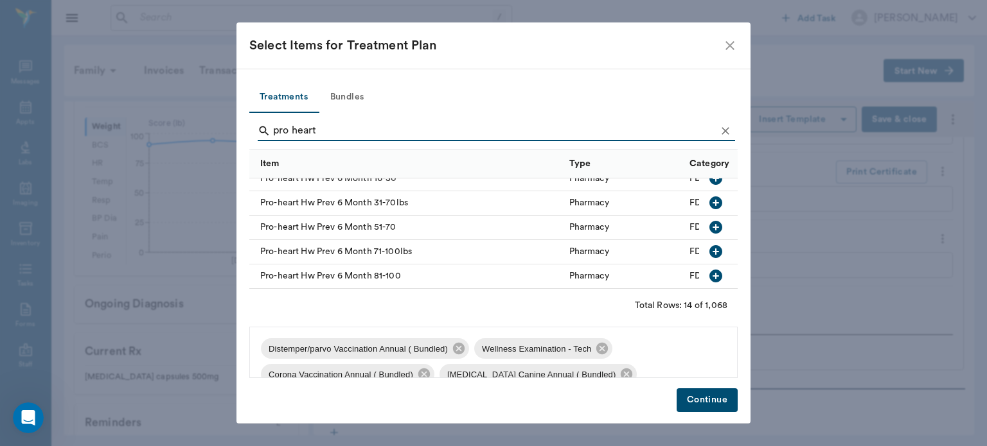
scroll to position [240, 0]
type input "pro heart"
click at [710, 247] on icon "button" at bounding box center [715, 251] width 13 height 13
click at [704, 407] on button "Continue" at bounding box center [706, 401] width 61 height 24
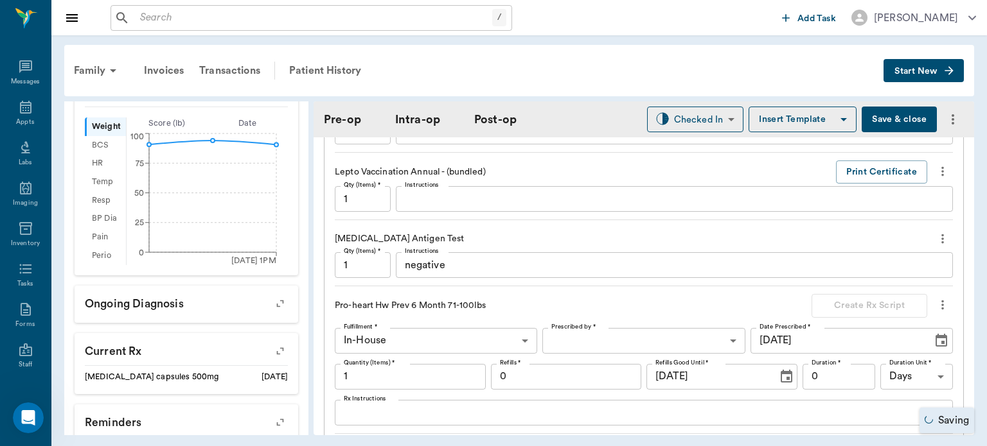
scroll to position [1740, 0]
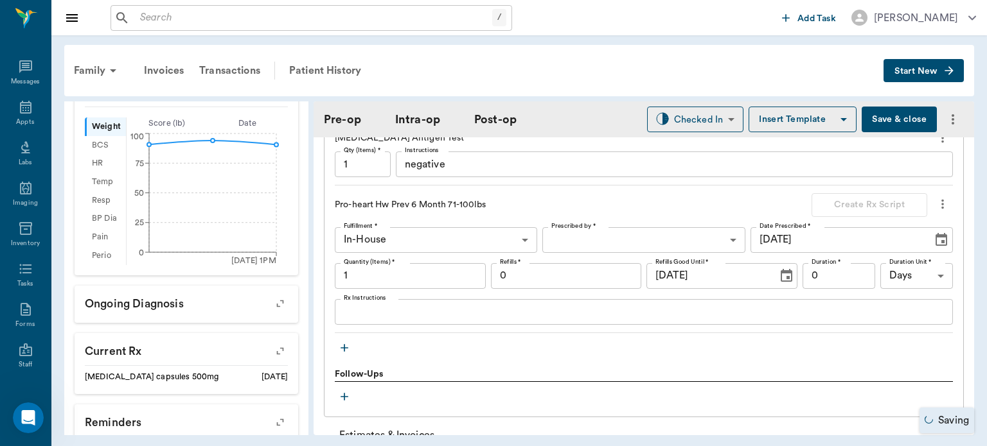
click at [342, 344] on icon "button" at bounding box center [344, 348] width 8 height 8
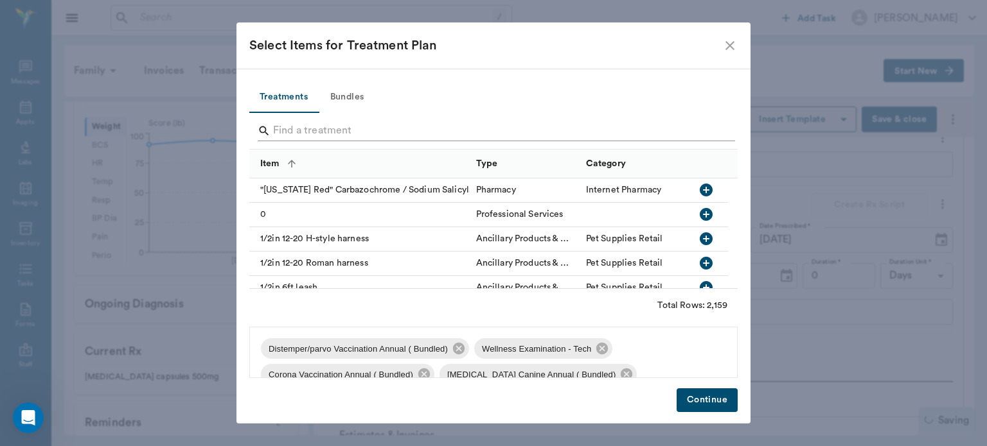
click at [300, 128] on input "Search" at bounding box center [494, 131] width 443 height 21
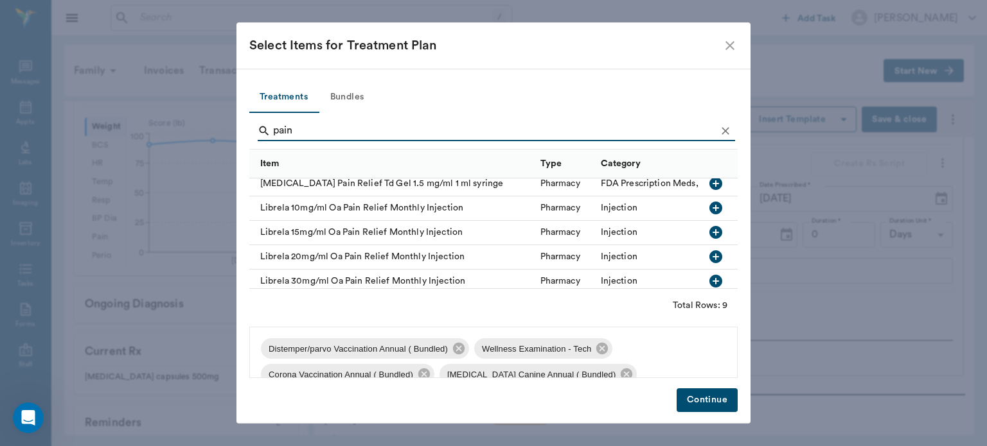
scroll to position [118, 0]
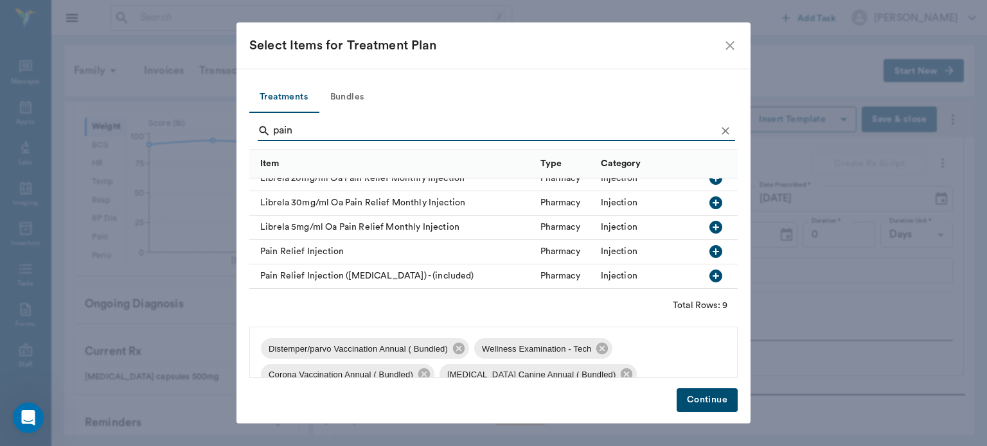
type input "pain"
click at [709, 245] on icon "button" at bounding box center [715, 251] width 13 height 13
click at [699, 403] on button "Continue" at bounding box center [706, 401] width 61 height 24
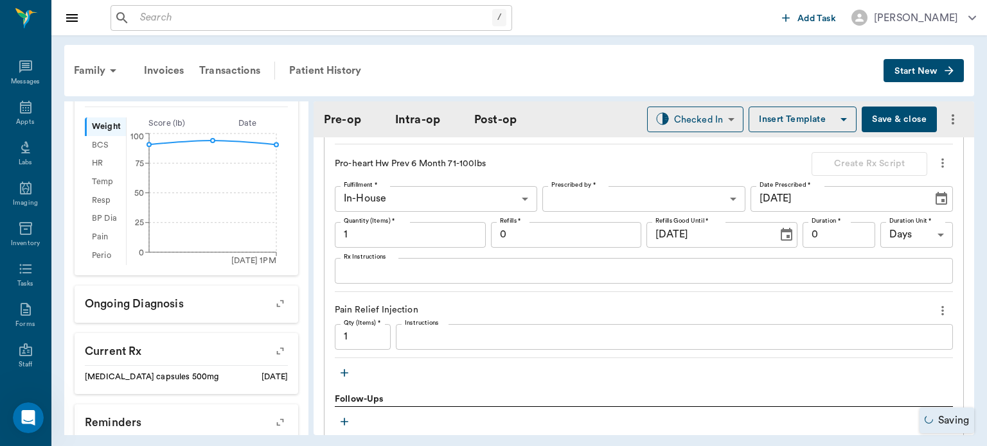
scroll to position [1829, 0]
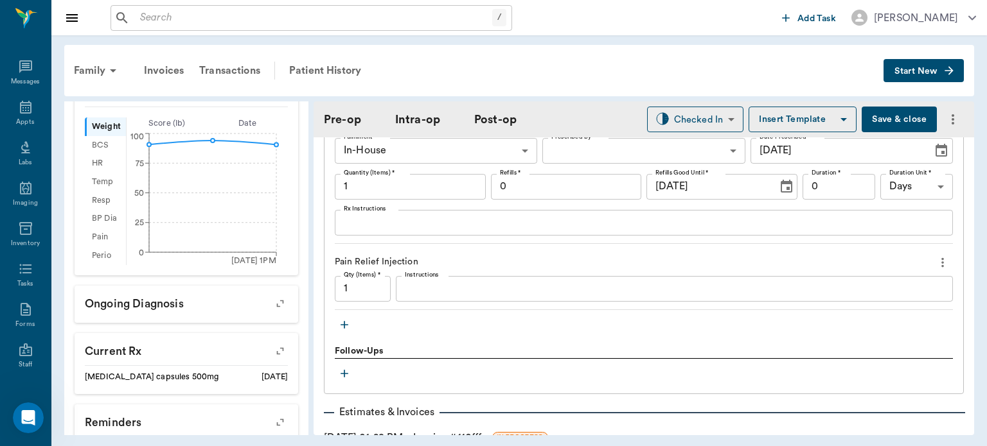
click at [347, 321] on icon "button" at bounding box center [344, 325] width 8 height 8
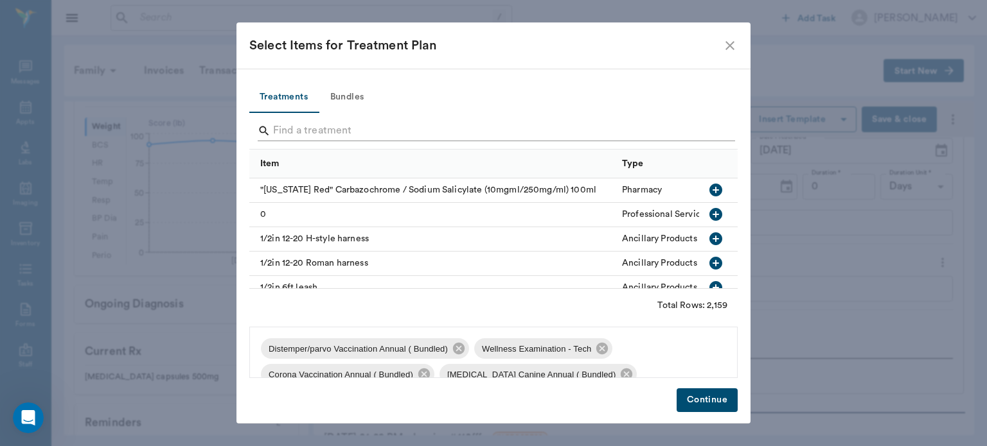
click at [293, 128] on input "Search" at bounding box center [494, 131] width 443 height 21
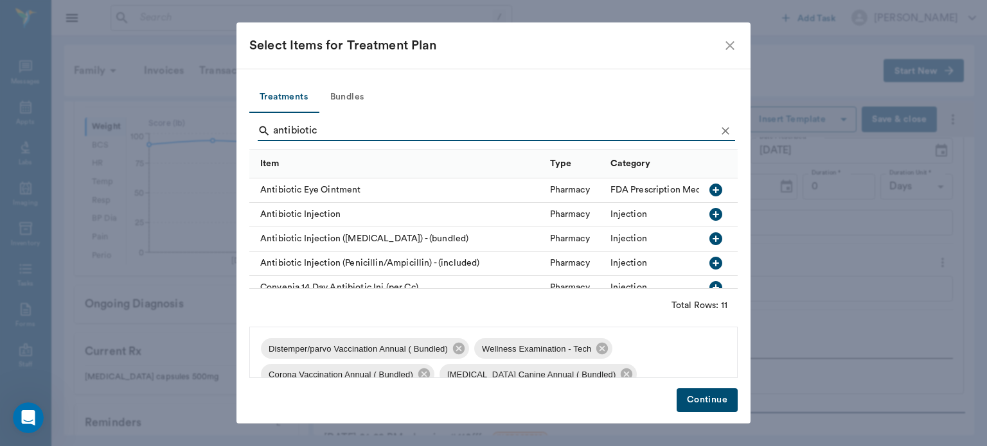
type input "antibiotic"
click at [709, 218] on icon "button" at bounding box center [715, 214] width 13 height 13
click at [708, 403] on button "Continue" at bounding box center [706, 401] width 61 height 24
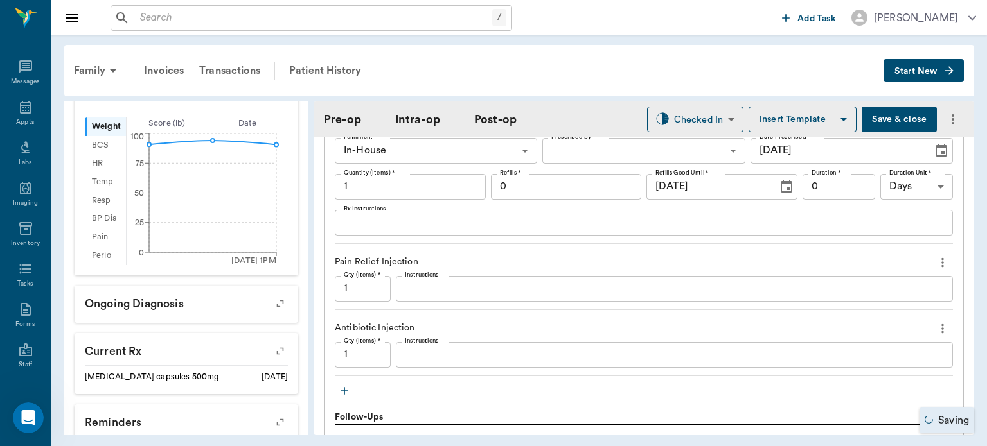
scroll to position [1900, 0]
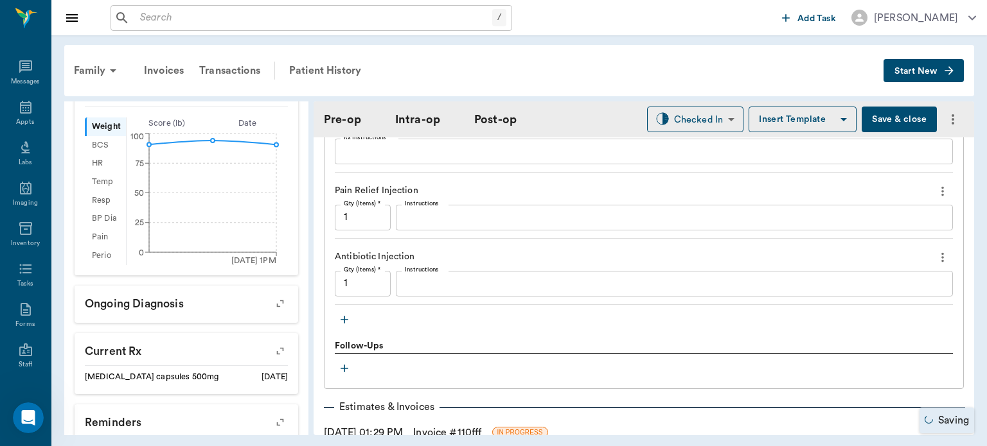
click at [344, 317] on icon "button" at bounding box center [344, 320] width 8 height 8
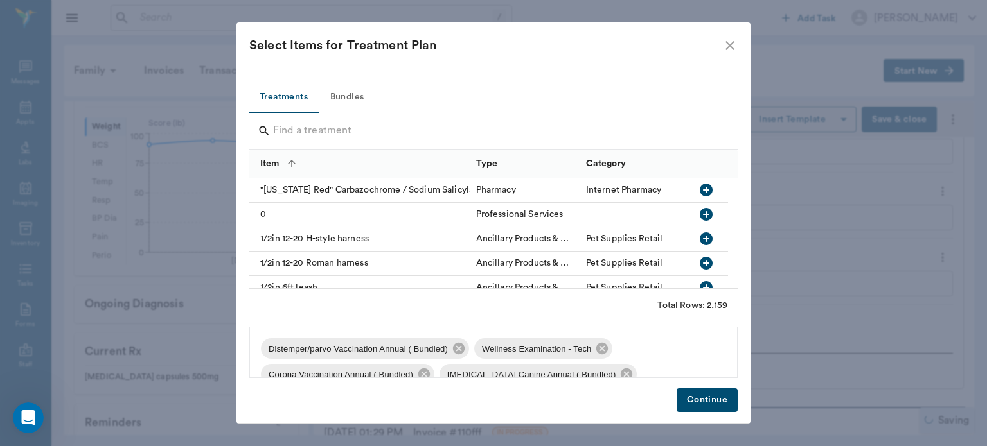
click at [293, 130] on input "Search" at bounding box center [494, 131] width 443 height 21
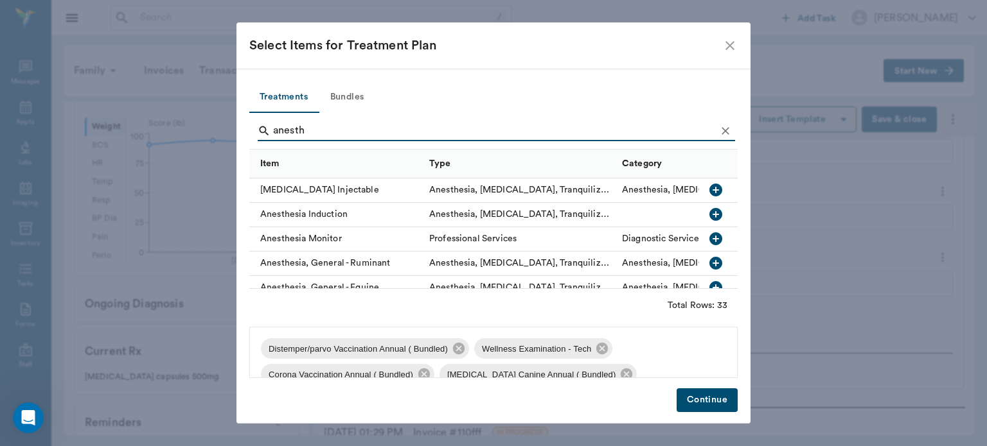
scroll to position [80, 0]
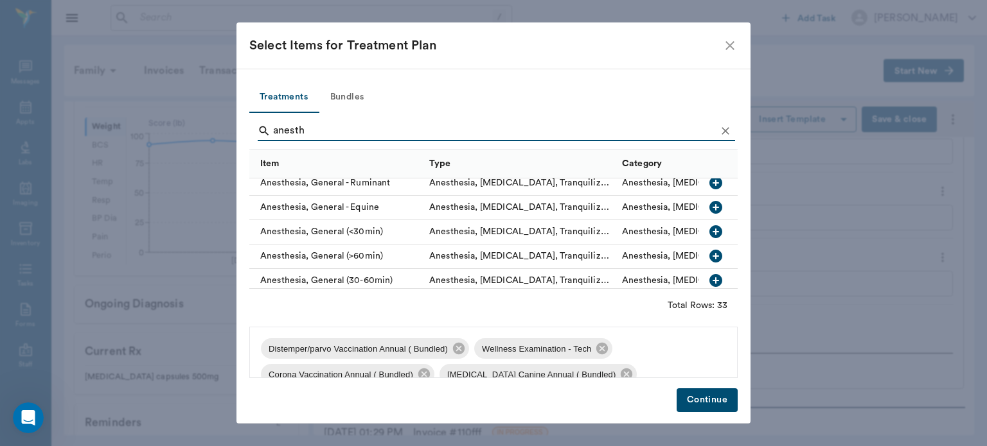
type input "anesth"
click at [706, 245] on button "button" at bounding box center [716, 256] width 22 height 22
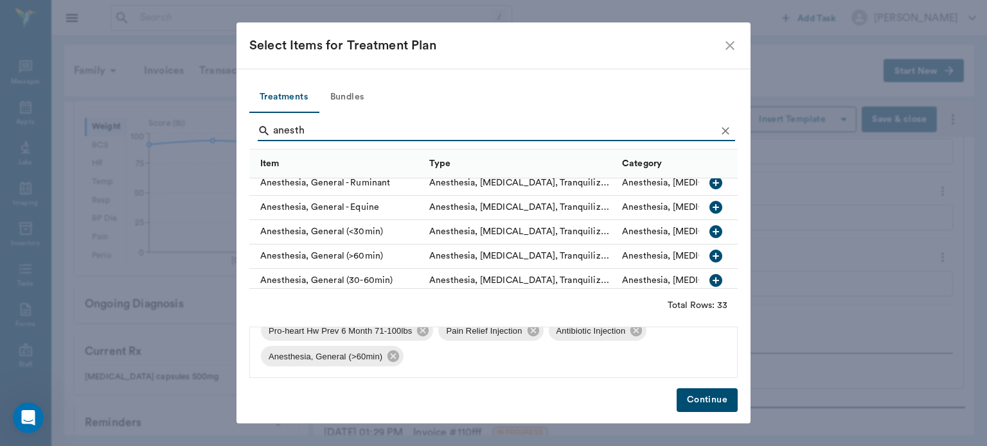
click at [692, 406] on button "Continue" at bounding box center [706, 401] width 61 height 24
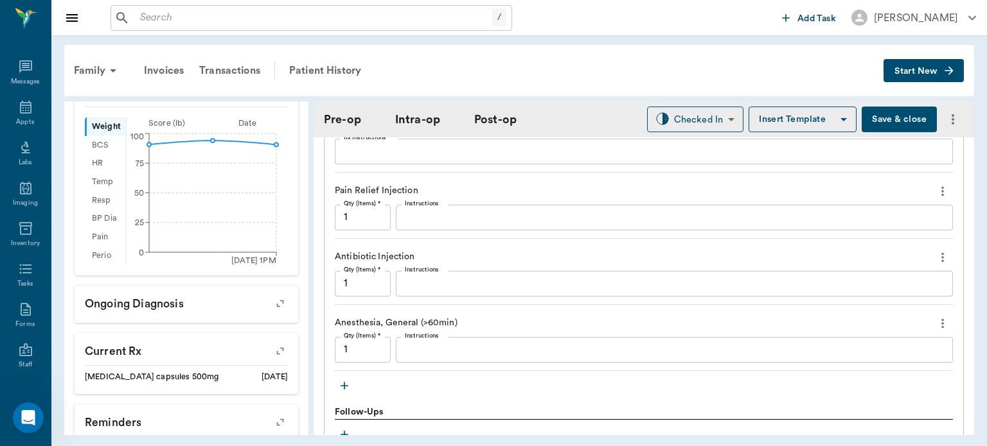
click at [342, 382] on icon "button" at bounding box center [344, 386] width 8 height 8
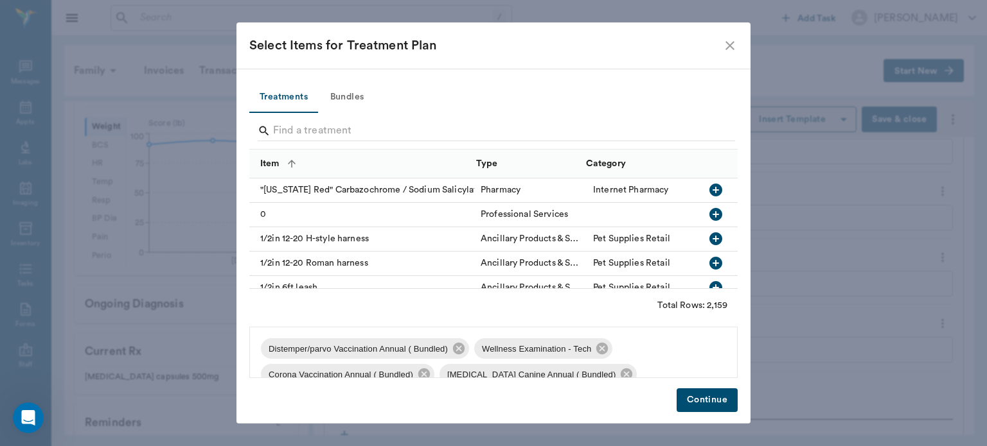
scroll to position [1969, 0]
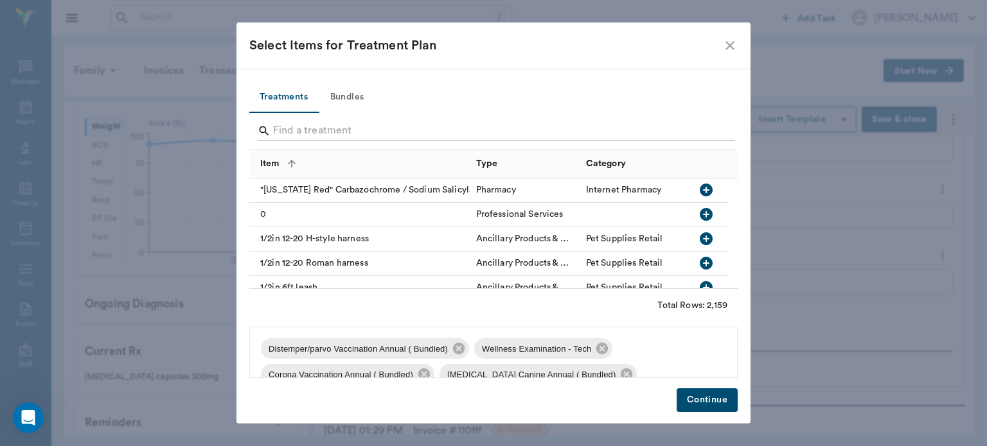
click at [311, 133] on input "Search" at bounding box center [494, 131] width 443 height 21
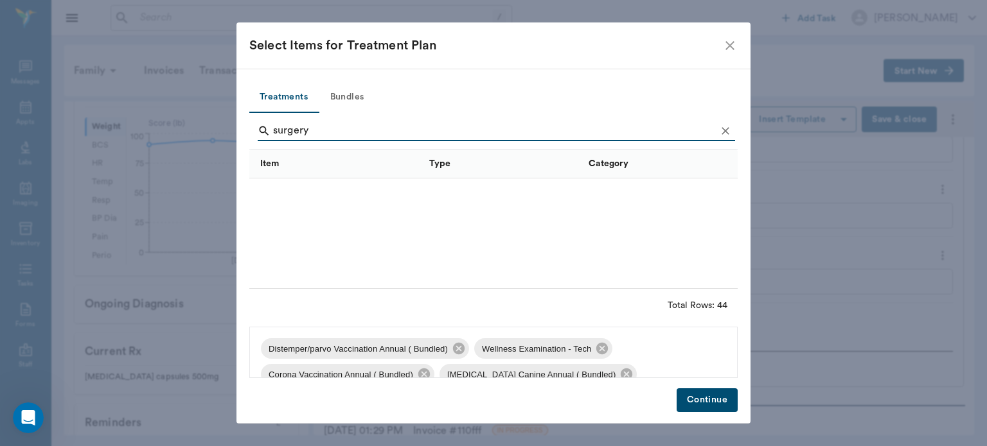
scroll to position [806, 0]
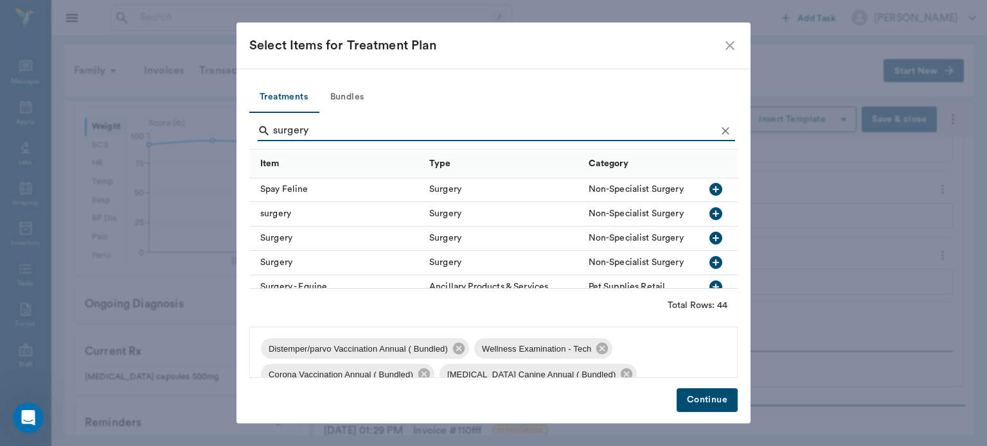
type input "surgery"
click at [709, 218] on icon "button" at bounding box center [715, 213] width 13 height 13
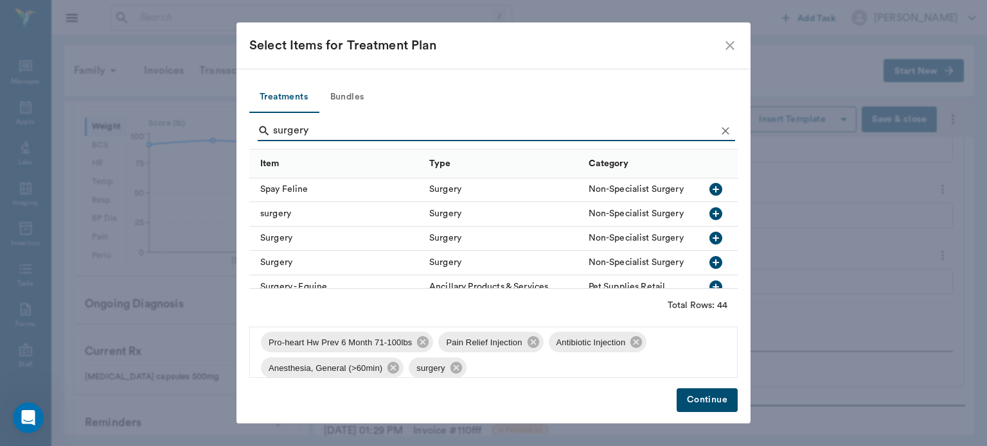
click at [696, 407] on button "Continue" at bounding box center [706, 401] width 61 height 24
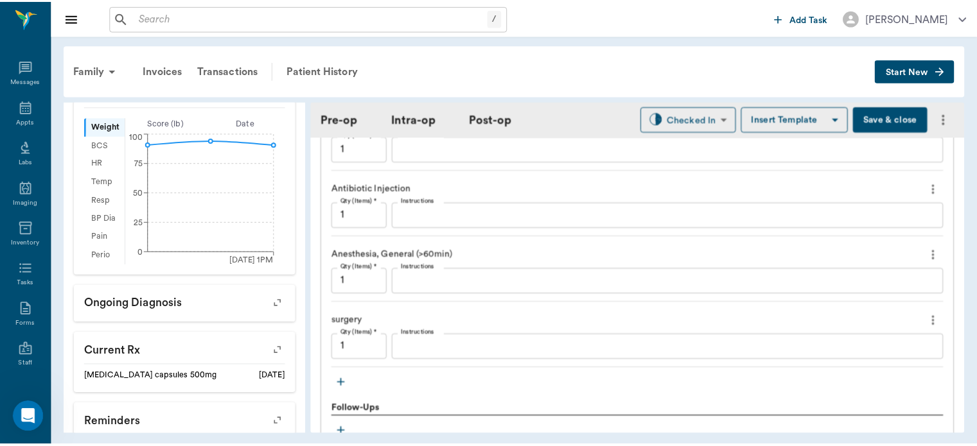
scroll to position [2145, 0]
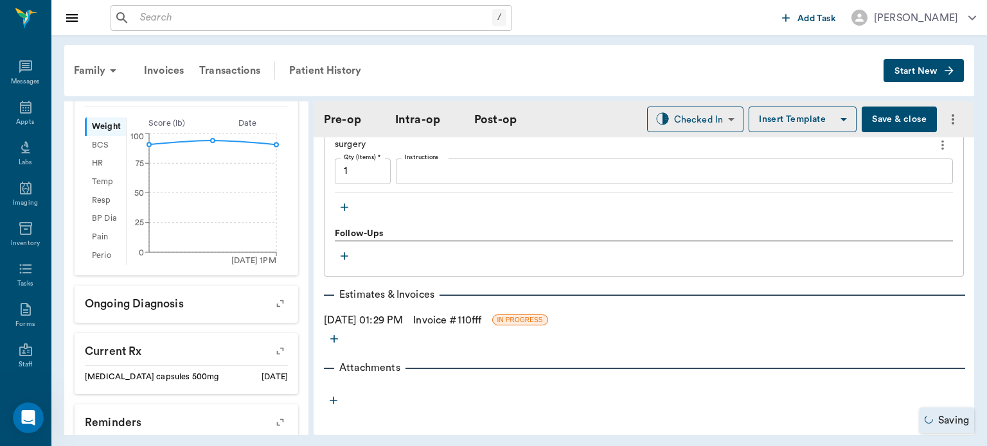
click at [887, 113] on button "Save & close" at bounding box center [898, 120] width 75 height 26
click at [467, 313] on link "Invoice # 110fff" at bounding box center [447, 320] width 68 height 15
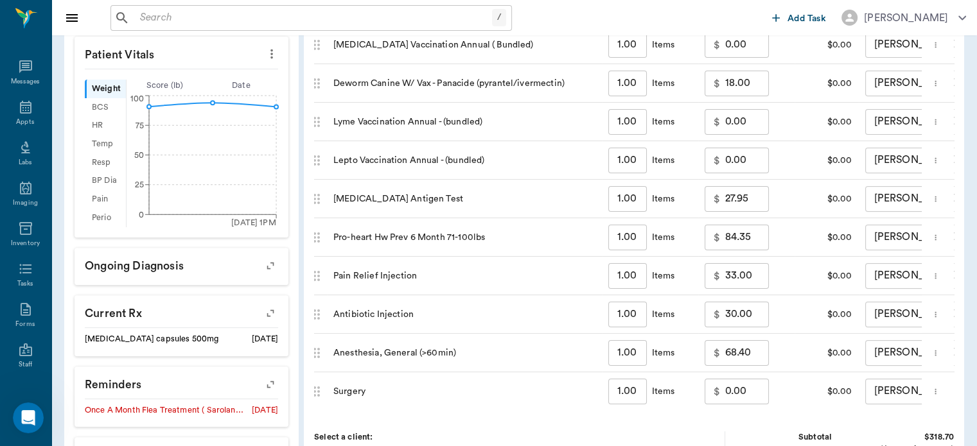
scroll to position [439, 0]
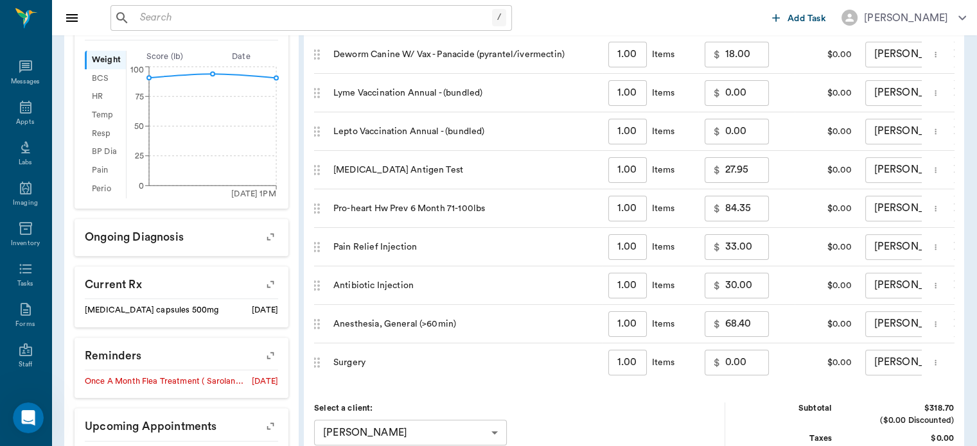
click at [936, 323] on icon "more" at bounding box center [934, 324] width 1 height 6
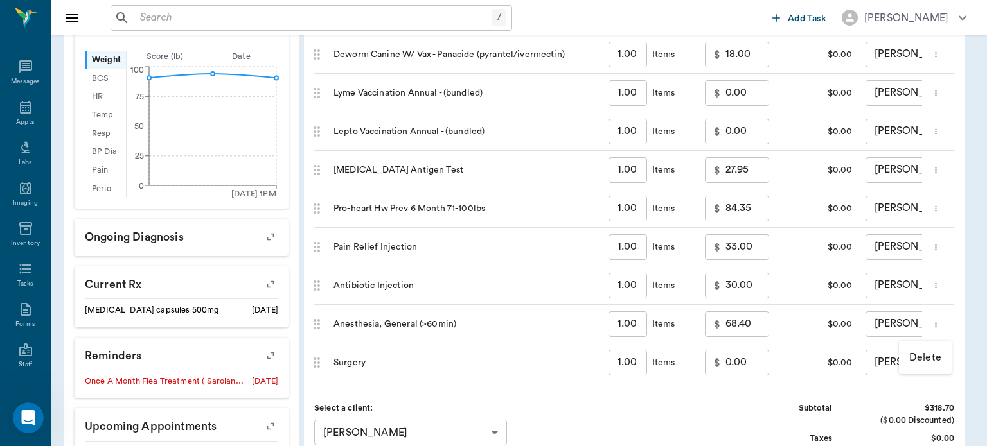
click at [924, 362] on p "Delete" at bounding box center [925, 357] width 32 height 15
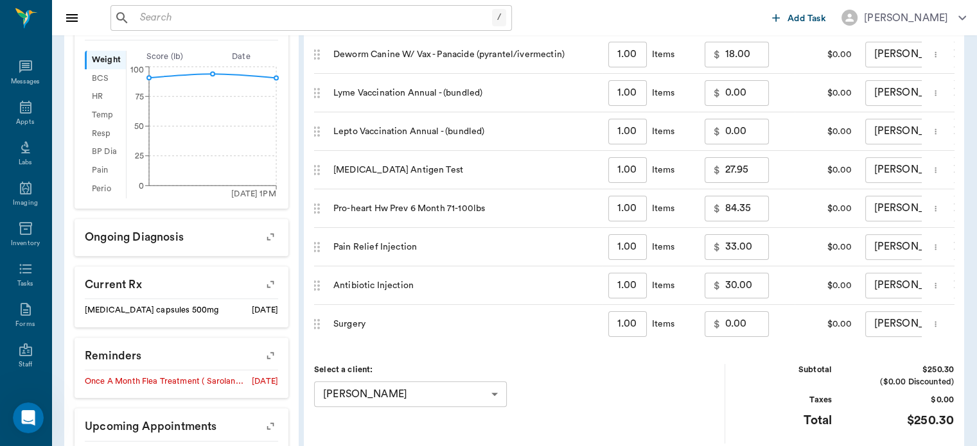
scroll to position [0, 0]
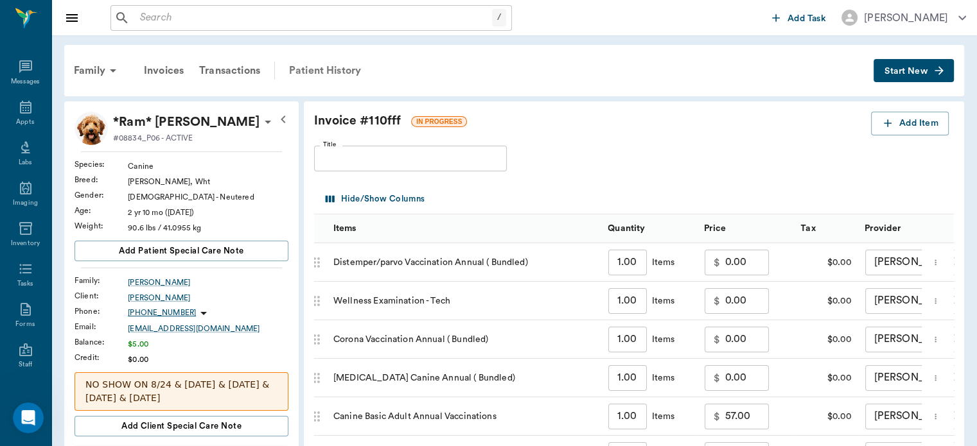
click at [342, 63] on div "Patient History" at bounding box center [324, 70] width 87 height 31
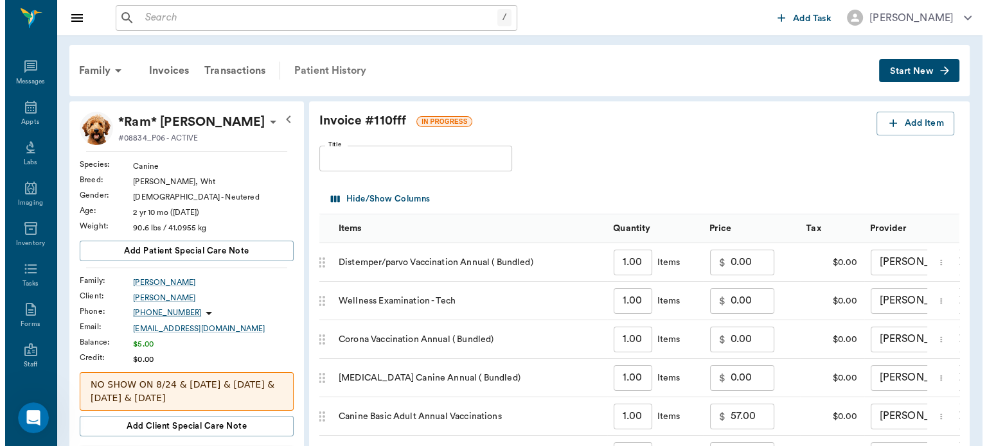
scroll to position [660, 0]
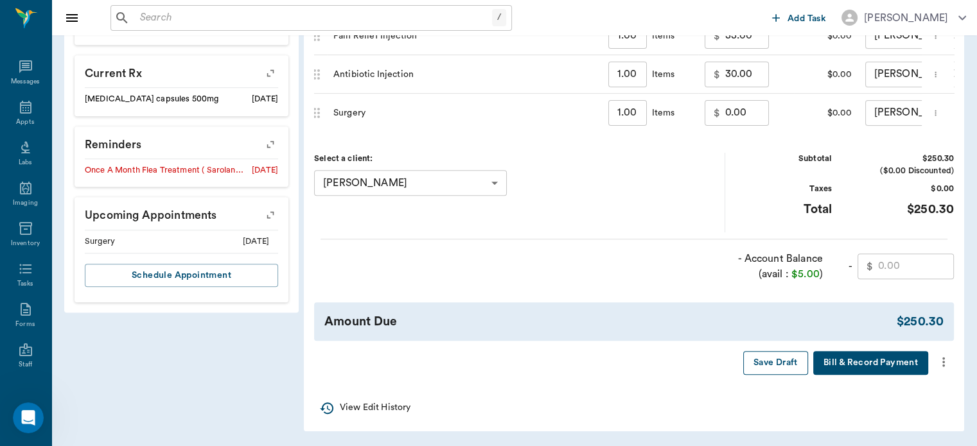
click at [778, 364] on button "Save Draft" at bounding box center [775, 363] width 65 height 24
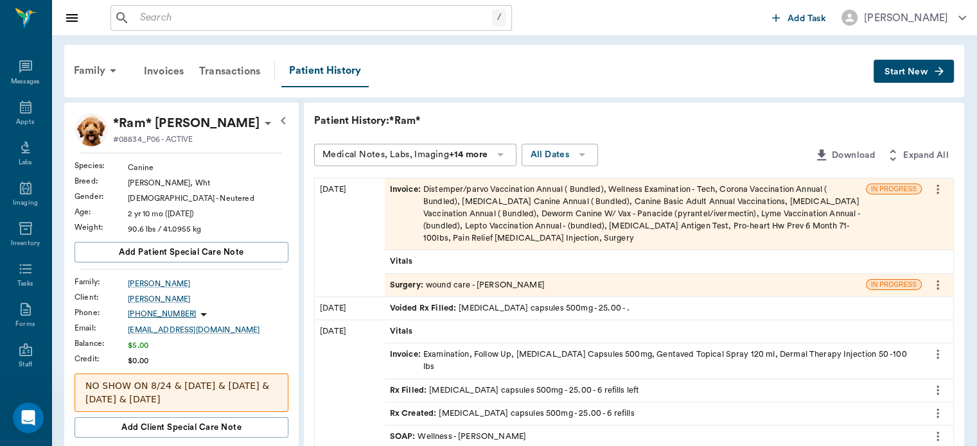
click at [408, 285] on span "Surgery :" at bounding box center [408, 285] width 36 height 12
click at [401, 288] on span "Surgery :" at bounding box center [408, 285] width 36 height 12
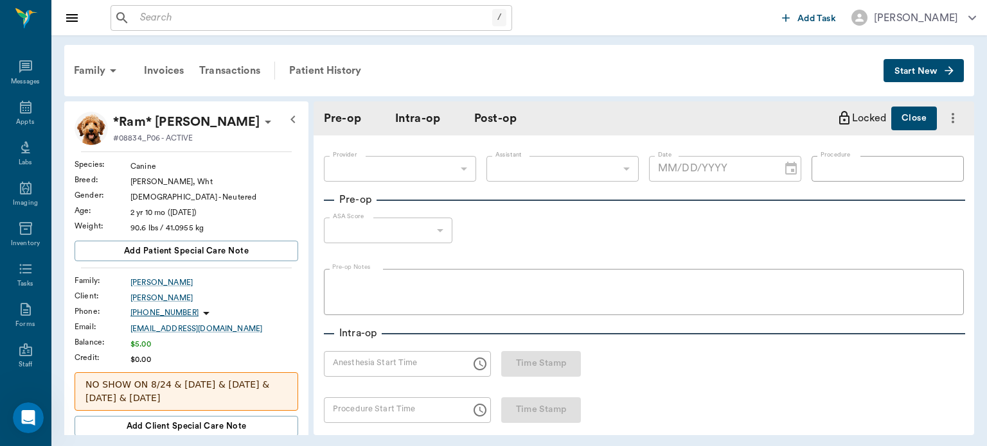
scroll to position [208, 0]
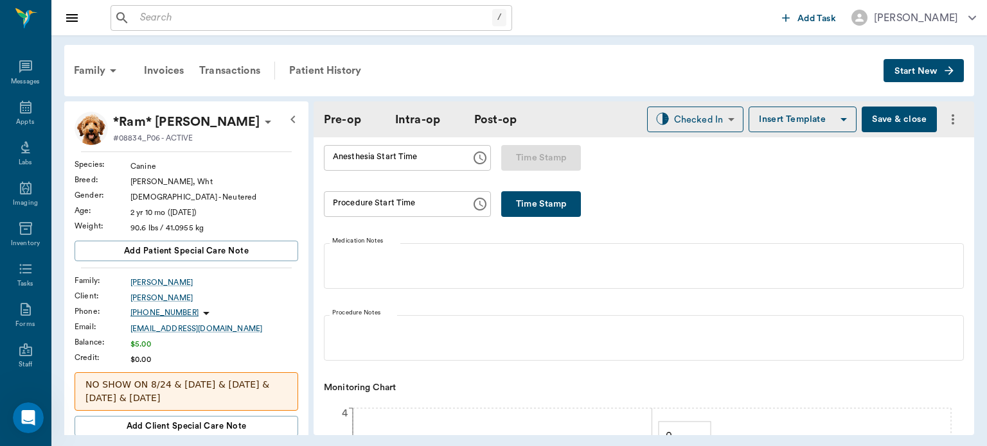
type input "63ec2f075fda476ae8351a4d"
type input "63ec2e7e52e12b0ba117b124"
type input "wound care"
type input "1"
radio input "true"
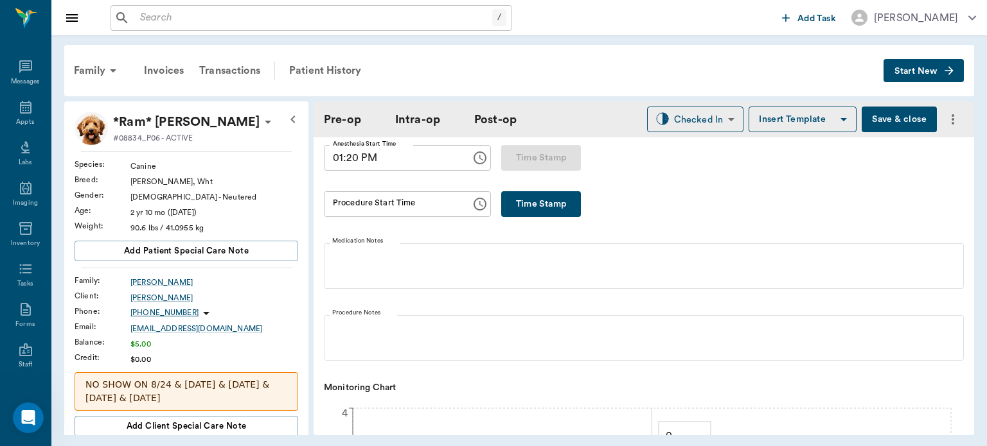
type input "[DATE]"
type input "01:20 PM"
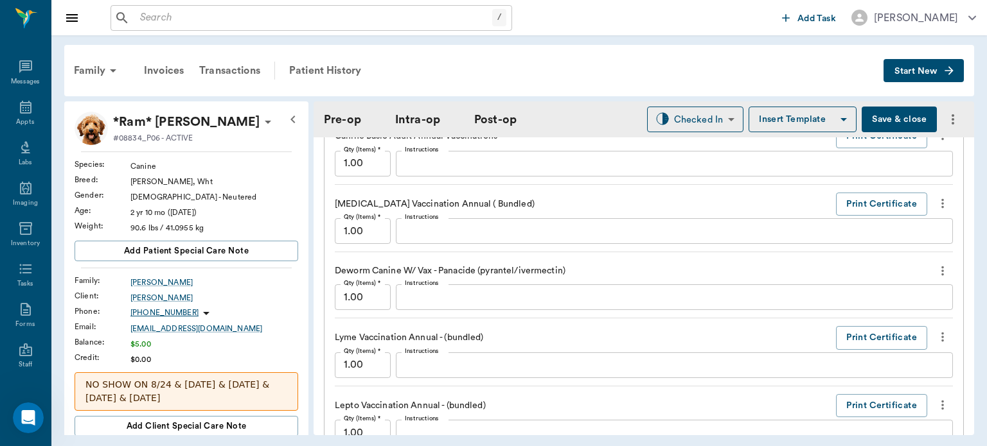
scroll to position [2048, 0]
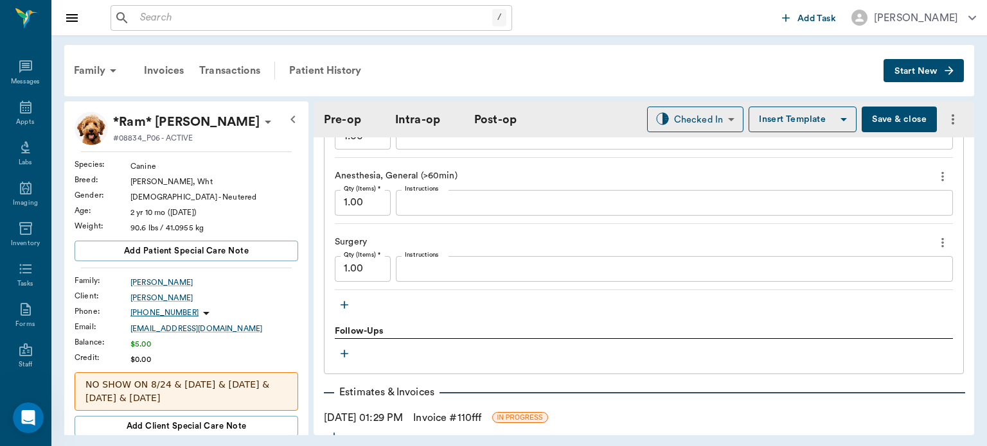
click at [935, 184] on icon "more" at bounding box center [942, 176] width 14 height 15
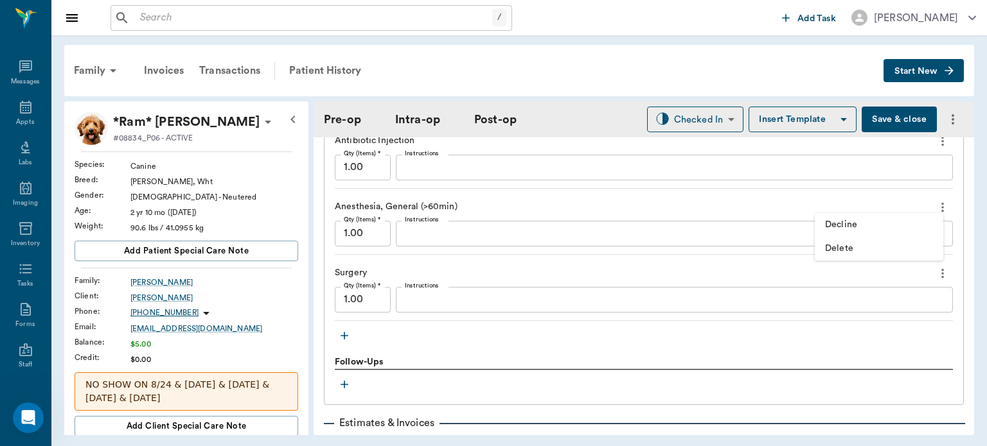
click at [849, 252] on span "Delete" at bounding box center [879, 248] width 108 height 13
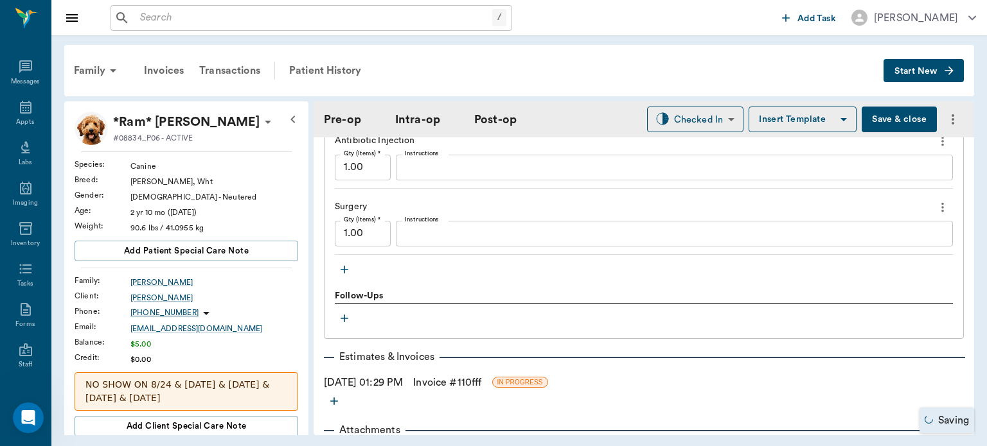
click at [343, 266] on icon "button" at bounding box center [344, 270] width 8 height 8
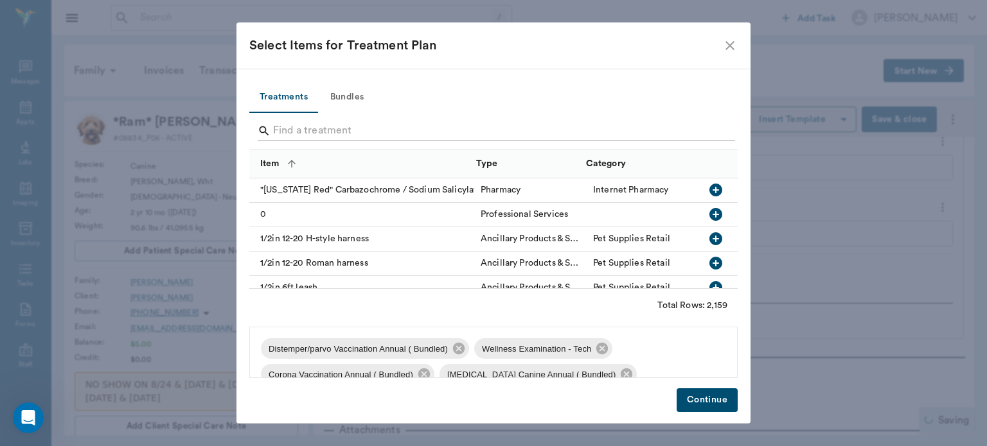
click at [295, 128] on input "Search" at bounding box center [494, 131] width 443 height 21
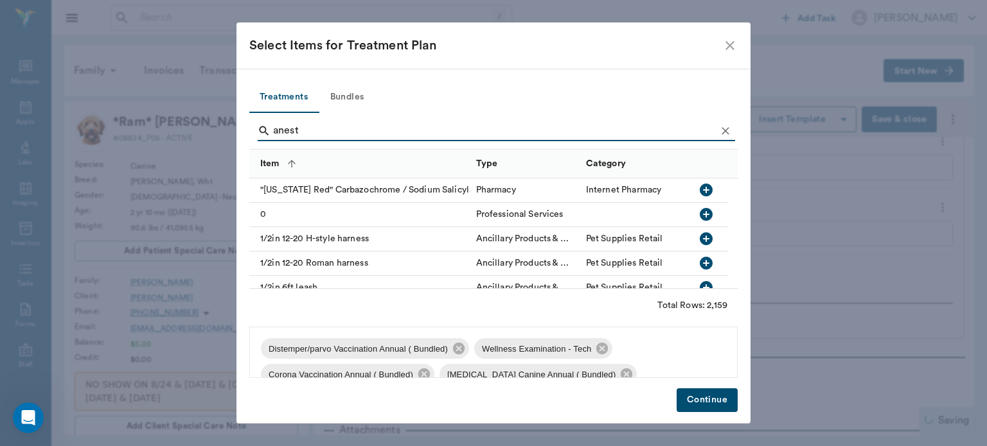
type input "anesth"
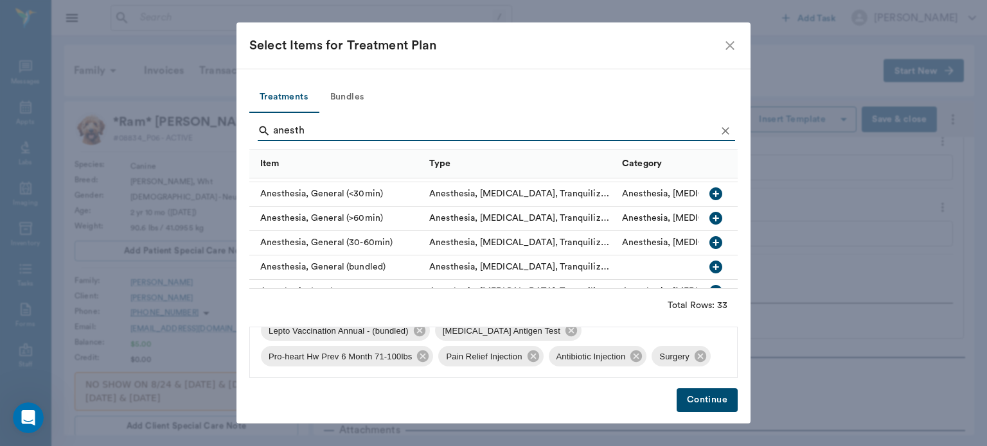
scroll to position [0, 0]
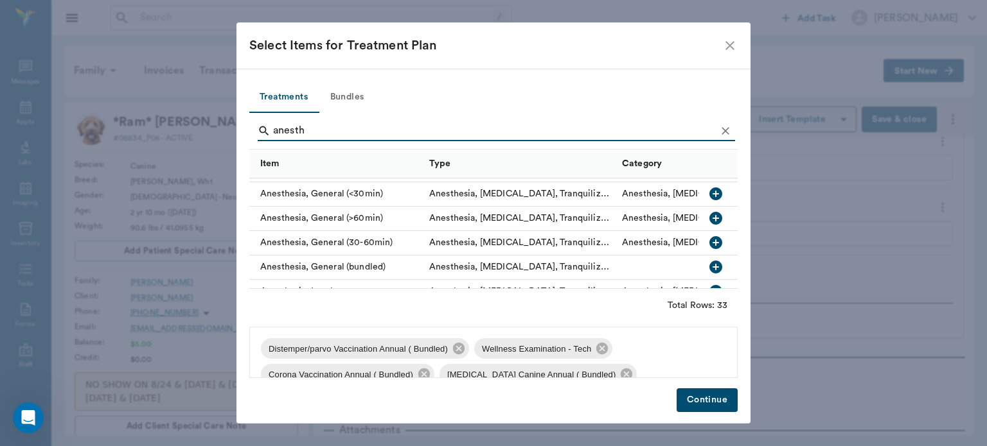
click at [728, 42] on icon "close" at bounding box center [729, 45] width 15 height 15
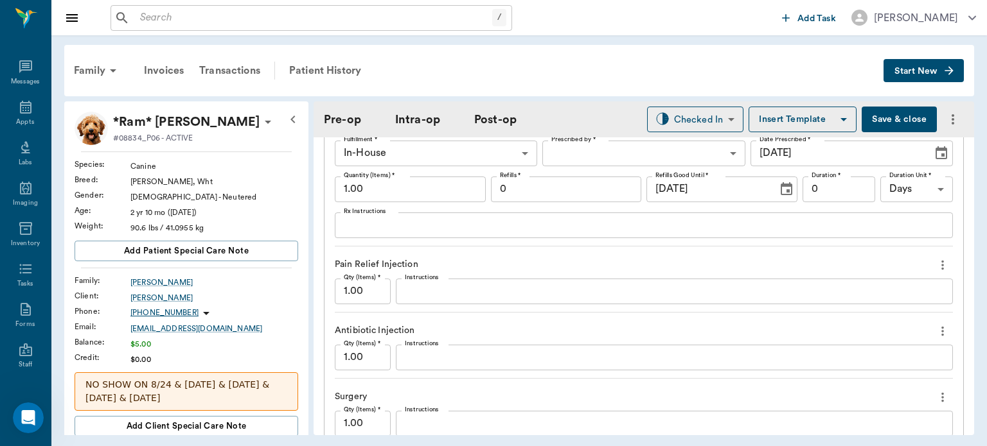
scroll to position [927, 0]
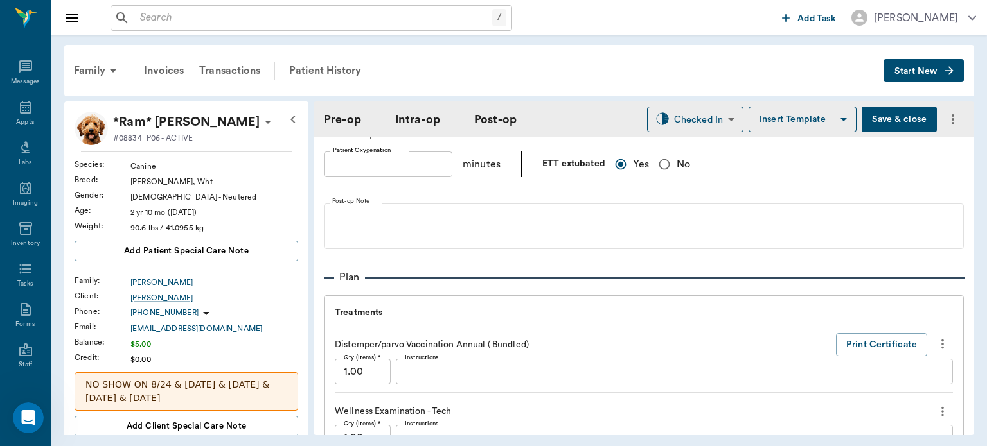
click at [525, 59] on button "Time Stamp" at bounding box center [541, 46] width 80 height 26
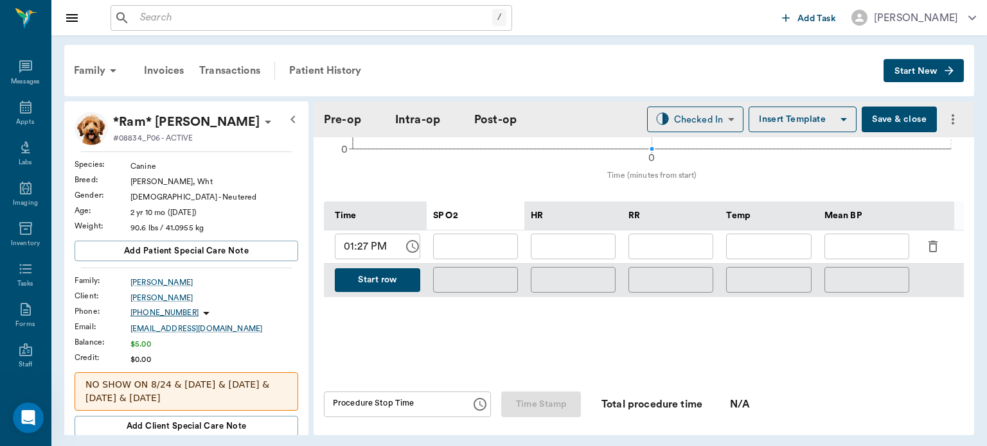
type input "01:38 PM"
click at [353, 410] on input "01:38 PM" at bounding box center [393, 405] width 138 height 26
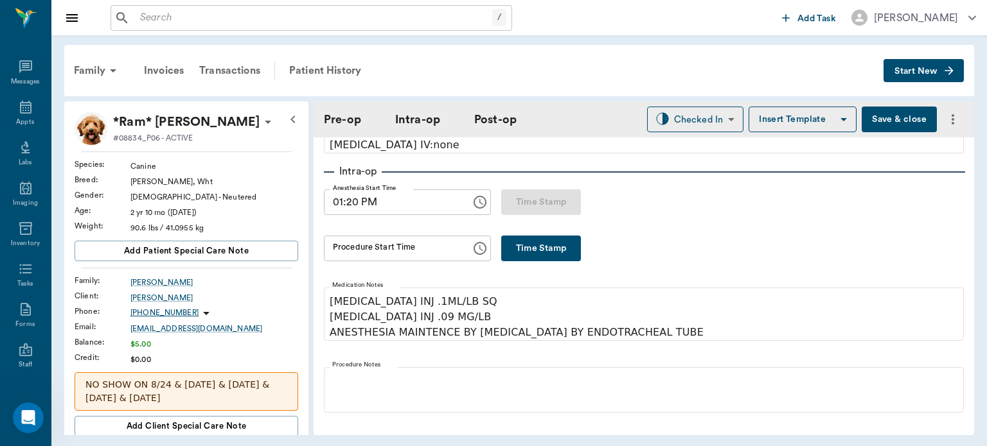
scroll to position [143, 0]
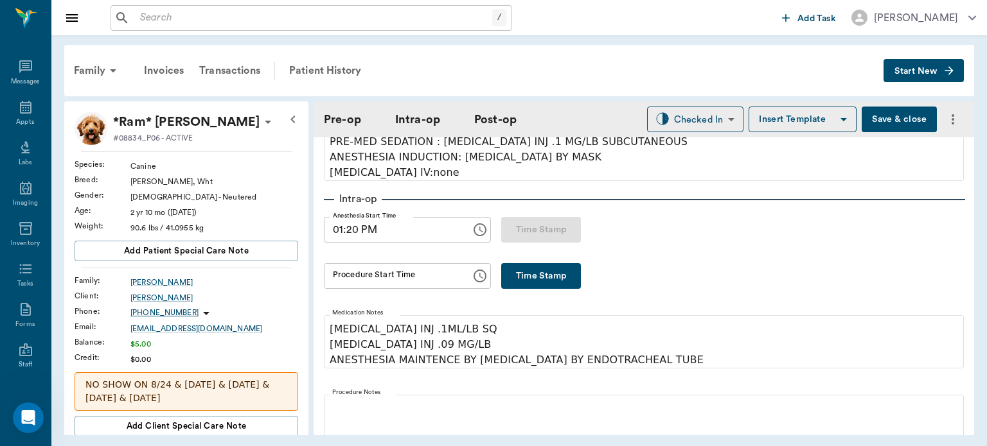
click at [350, 229] on input "01:20 PM" at bounding box center [393, 230] width 138 height 26
click at [360, 233] on input "01:25 PM" at bounding box center [393, 230] width 138 height 26
click at [342, 233] on input "01:25 PM" at bounding box center [393, 230] width 138 height 26
click at [344, 226] on input "01:25 PM" at bounding box center [393, 230] width 138 height 26
click at [349, 232] on input "01:25 PM" at bounding box center [393, 230] width 138 height 26
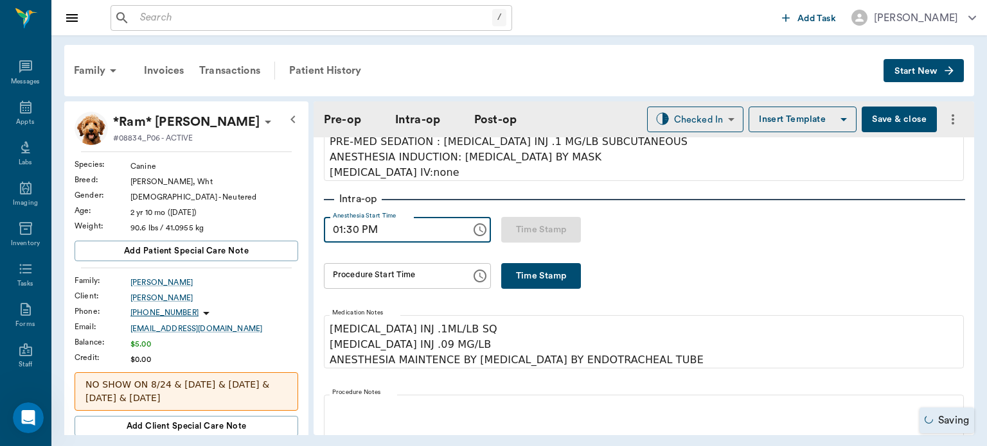
type input "01:30 PM"
click at [513, 277] on button "Time Stamp" at bounding box center [541, 276] width 80 height 26
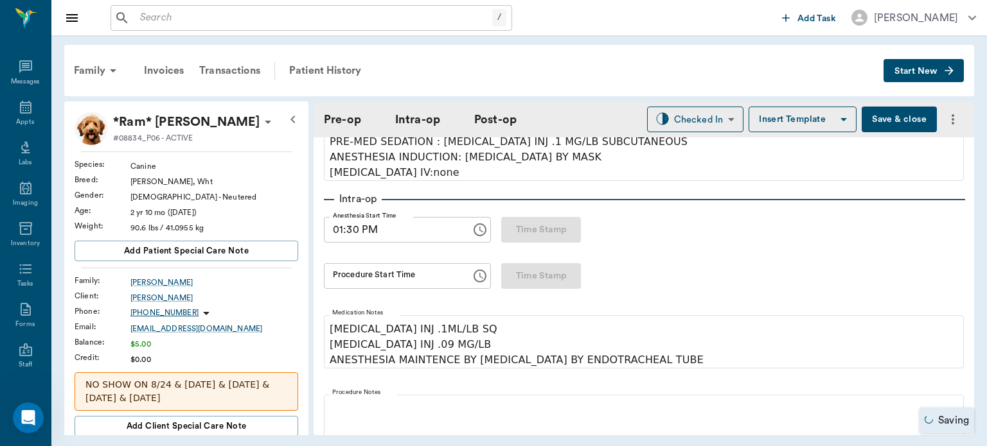
type input "01:39 PM"
click at [347, 282] on input "01:39 PM" at bounding box center [393, 276] width 138 height 26
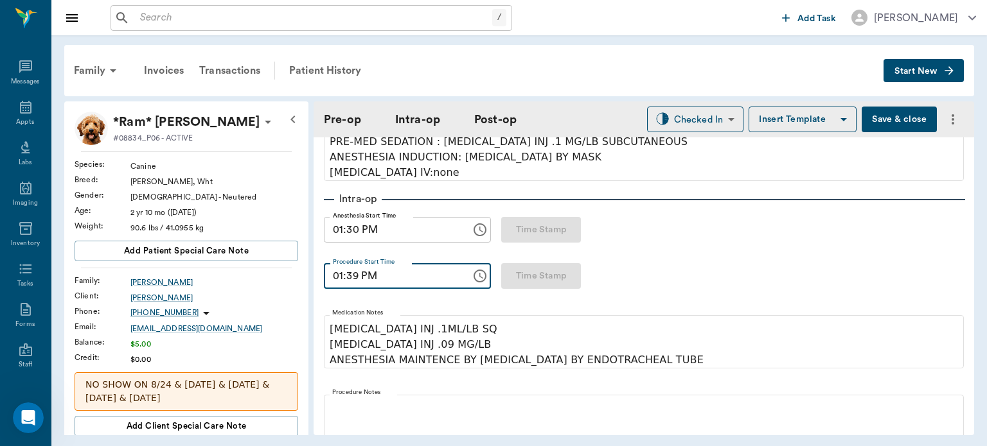
click at [347, 233] on input "01:30 PM" at bounding box center [393, 230] width 138 height 26
click at [364, 231] on input "01:30 PM" at bounding box center [393, 230] width 138 height 26
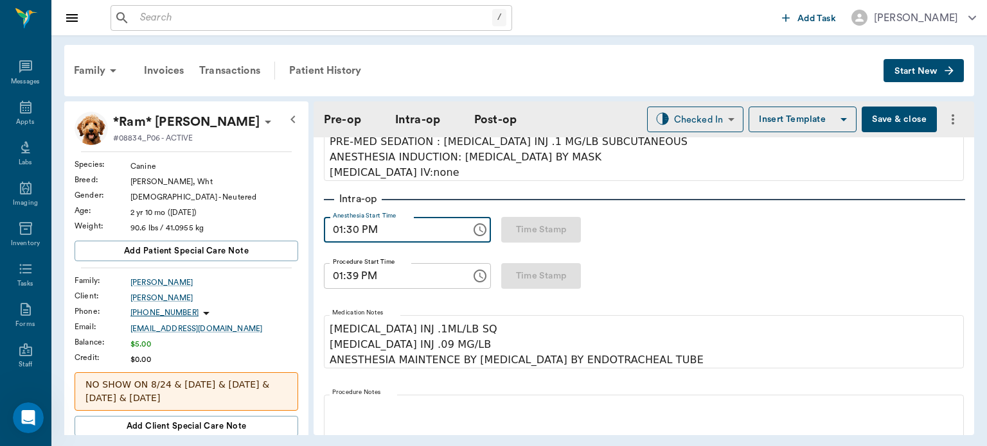
click at [349, 225] on input "01:30 PM" at bounding box center [393, 230] width 138 height 26
type input "01:20 PM"
click at [388, 286] on input "01:39 PM" at bounding box center [393, 276] width 138 height 26
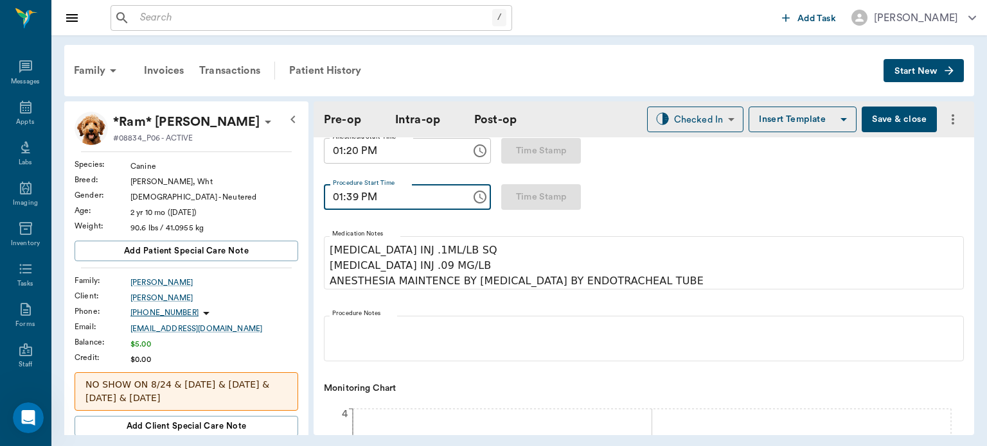
scroll to position [179, 0]
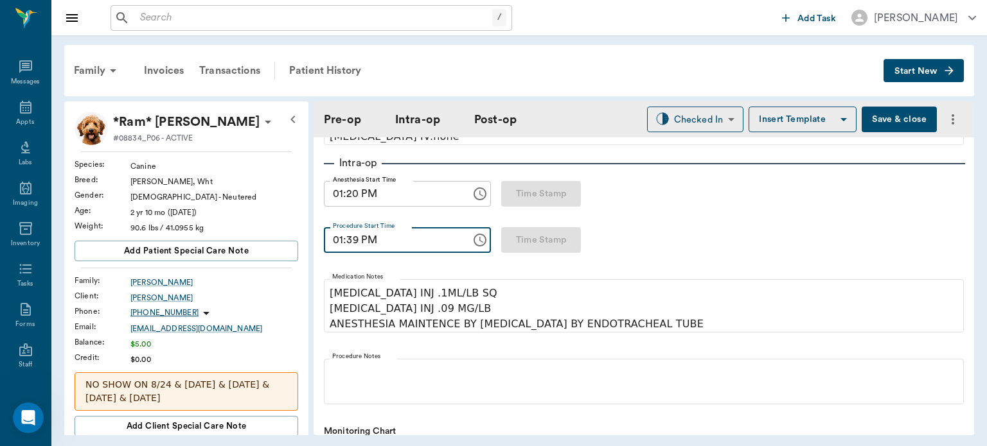
click at [887, 118] on button "Save & close" at bounding box center [898, 120] width 75 height 26
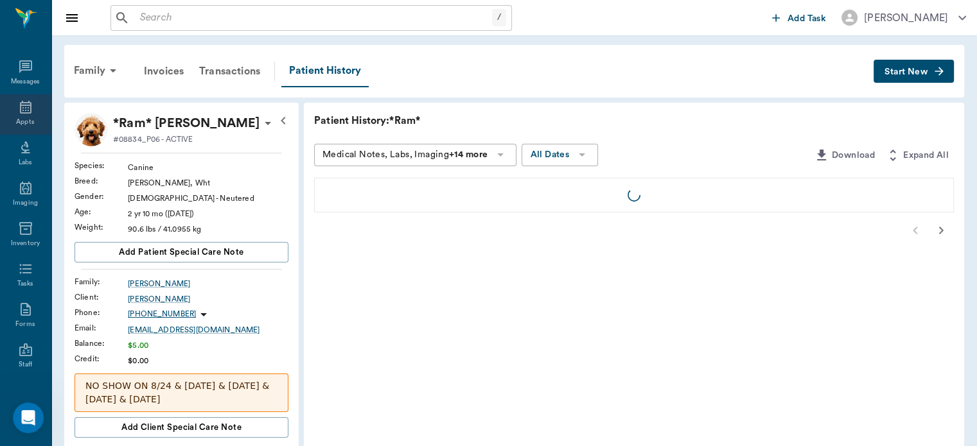
click at [21, 110] on icon at bounding box center [26, 107] width 12 height 13
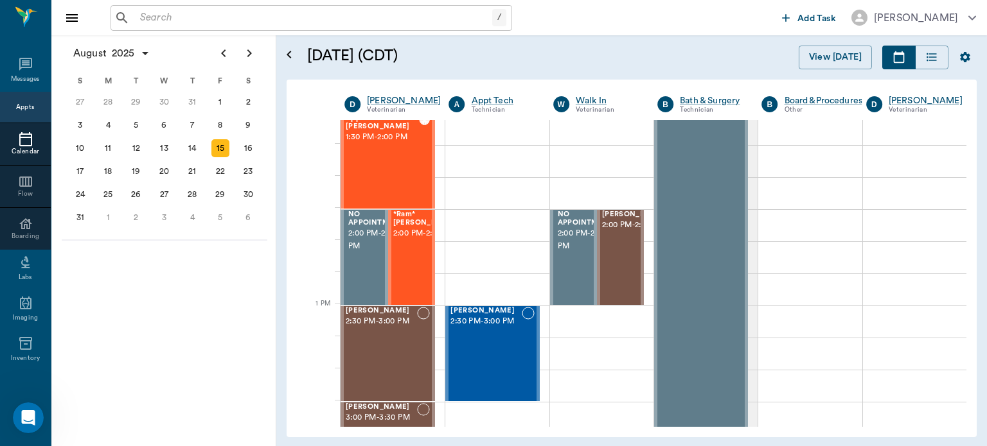
scroll to position [780, 0]
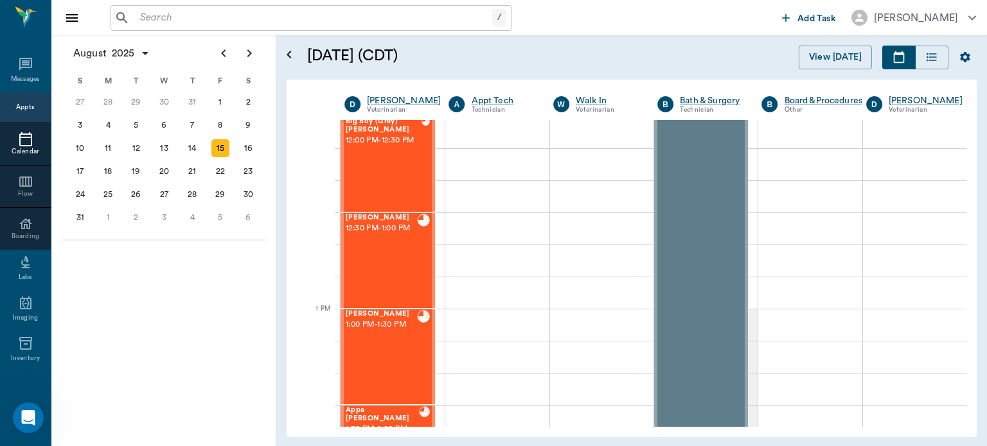
click at [388, 347] on div "BELLA Durmon 1:00 PM - 1:30 PM" at bounding box center [381, 357] width 71 height 94
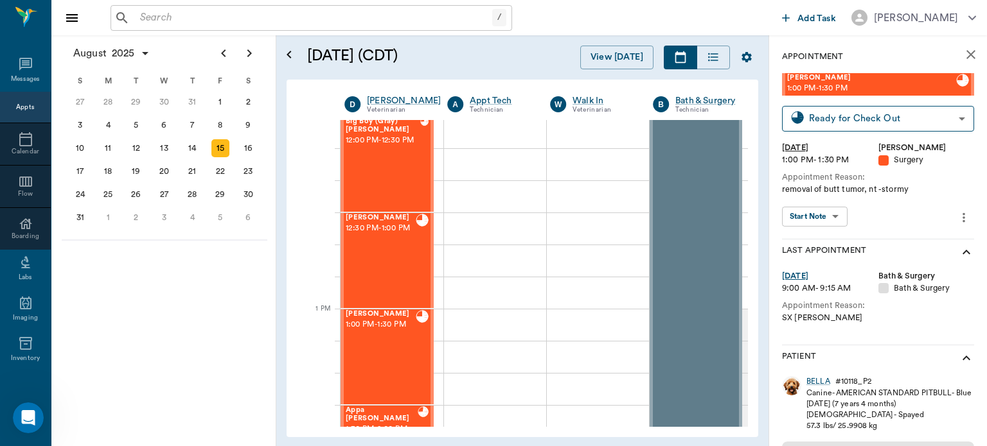
scroll to position [188, 0]
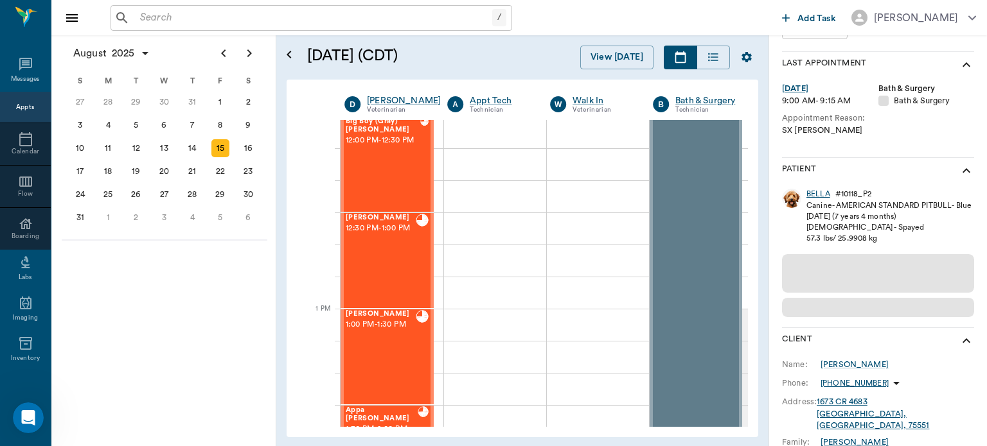
click at [818, 189] on div "BELLA" at bounding box center [818, 194] width 24 height 11
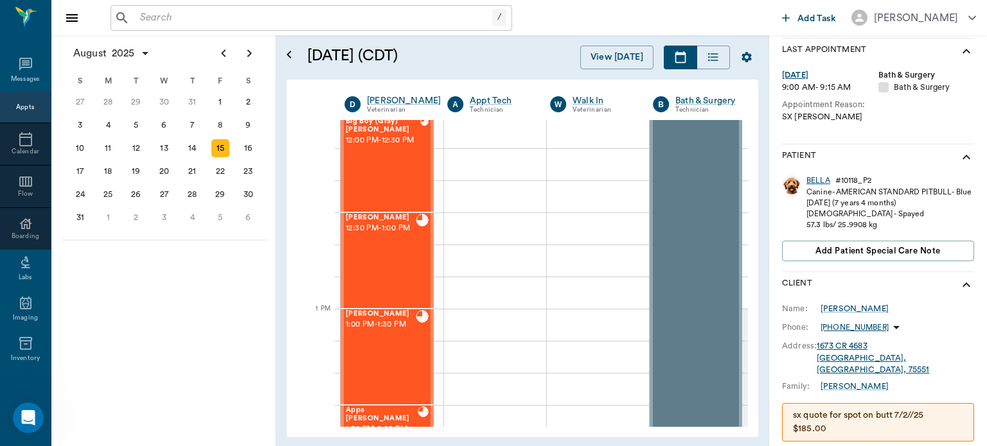
scroll to position [347, 0]
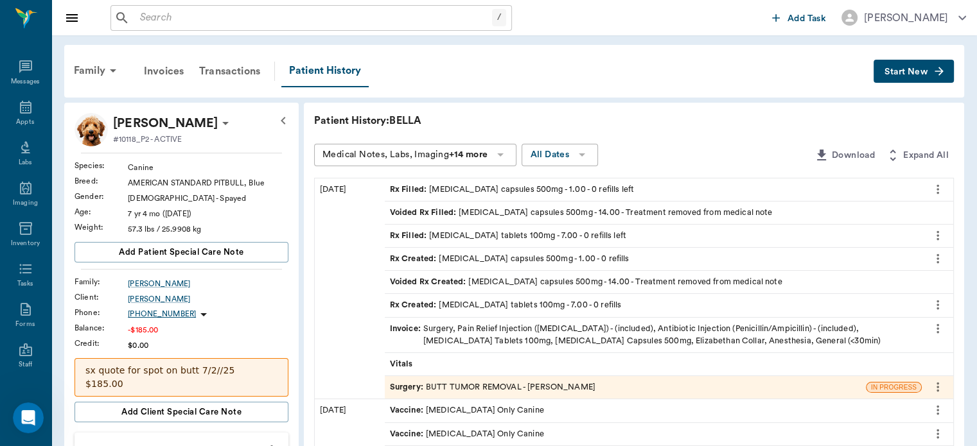
click at [407, 382] on span "Surgery :" at bounding box center [408, 388] width 36 height 12
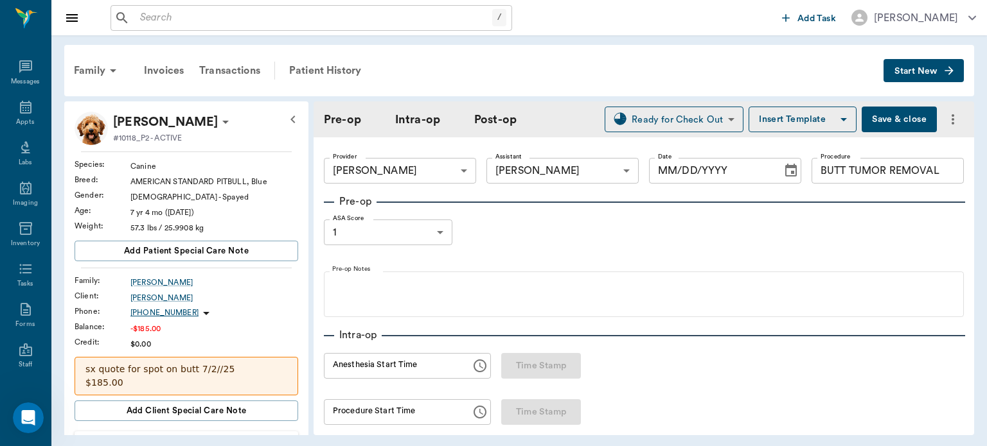
type input "63ec2f075fda476ae8351a4d"
type input "63ec2e7e52e12b0ba117b124"
type input "BUTT TUMOR REMOVAL"
type input "1"
radio input "true"
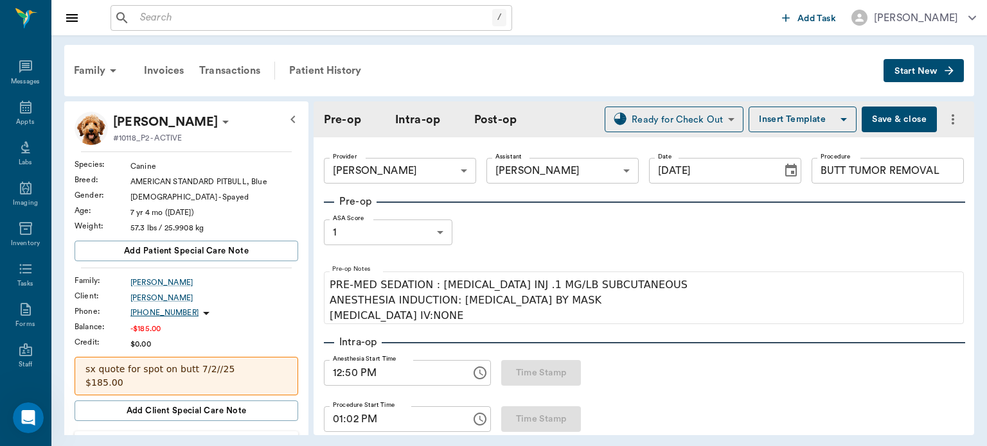
type input "[DATE]"
type input "12:50 PM"
type input "01:02 PM"
type input "01:19 PM"
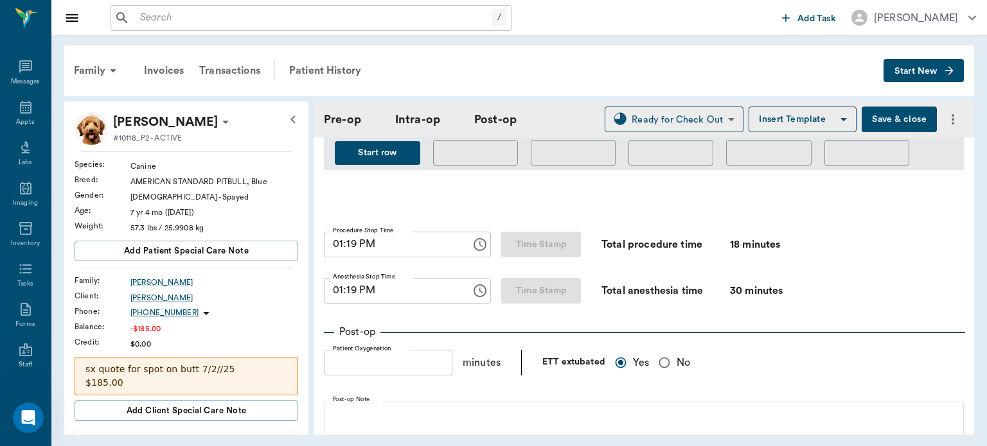
scroll to position [748, 0]
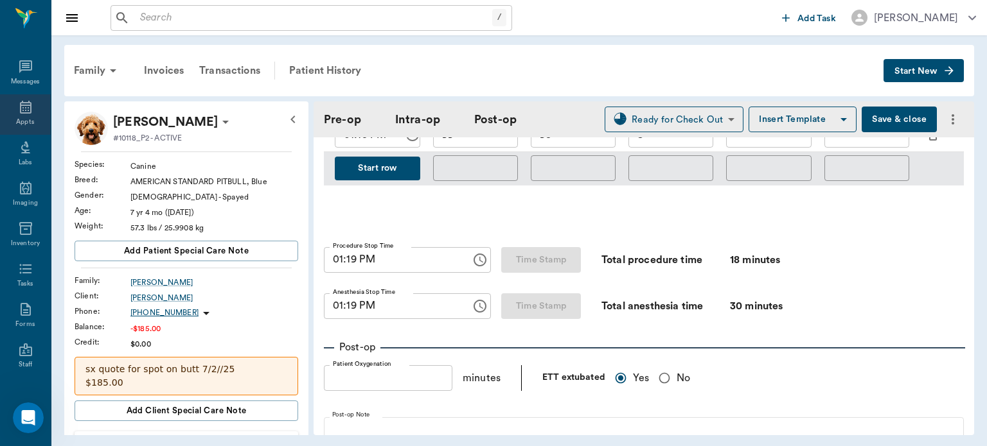
click at [17, 119] on div "Appts" at bounding box center [25, 123] width 18 height 10
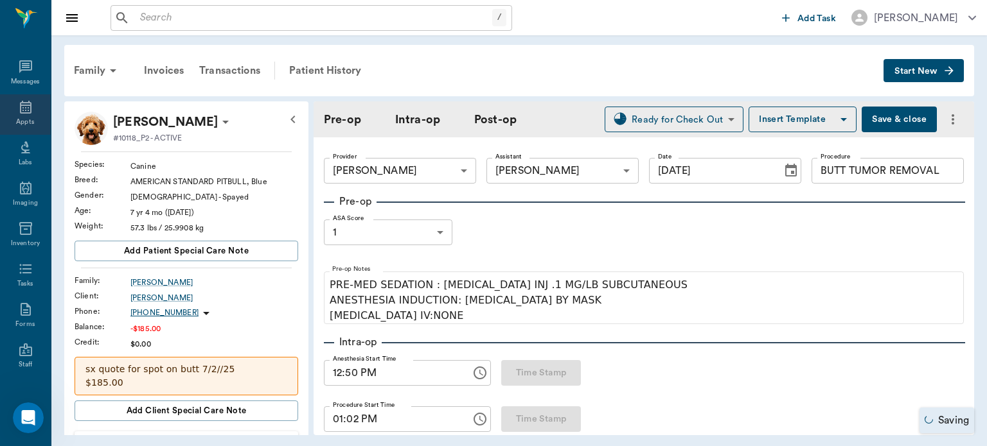
click at [21, 121] on div "Appts" at bounding box center [25, 123] width 18 height 10
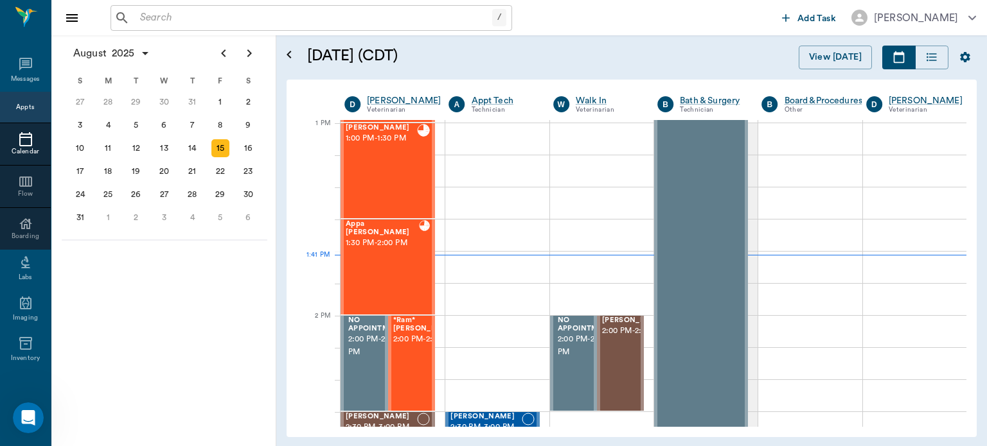
scroll to position [965, 0]
click at [406, 347] on span "2:00 PM - 2:30 PM" at bounding box center [425, 340] width 64 height 13
click at [924, 224] on body "/ ​ Add Task Dr. Bert Ellsworth Nectar Messages Appts Calendar Flow Boarding La…" at bounding box center [493, 223] width 987 height 446
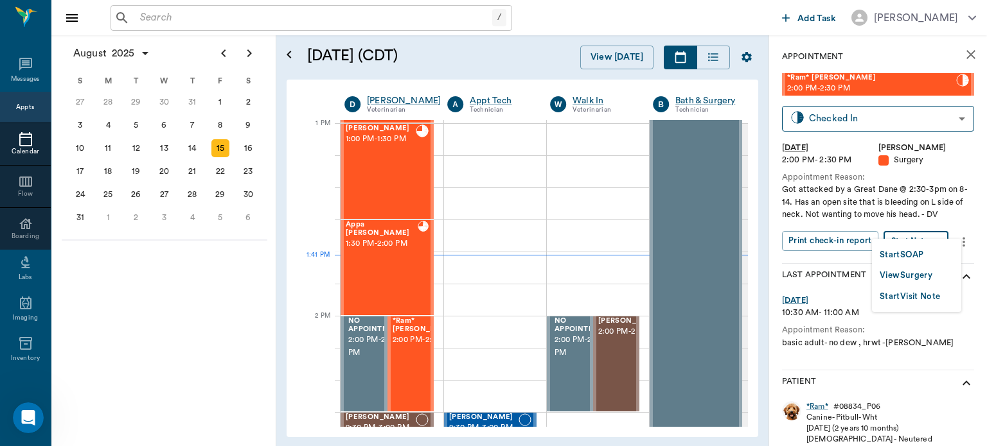
click at [912, 277] on li "View Surgery" at bounding box center [916, 275] width 89 height 21
click at [908, 241] on div at bounding box center [493, 223] width 987 height 446
click at [907, 238] on body "/ ​ Add Task Dr. Bert Ellsworth Nectar Messages Appts Calendar Flow Boarding La…" at bounding box center [493, 223] width 987 height 446
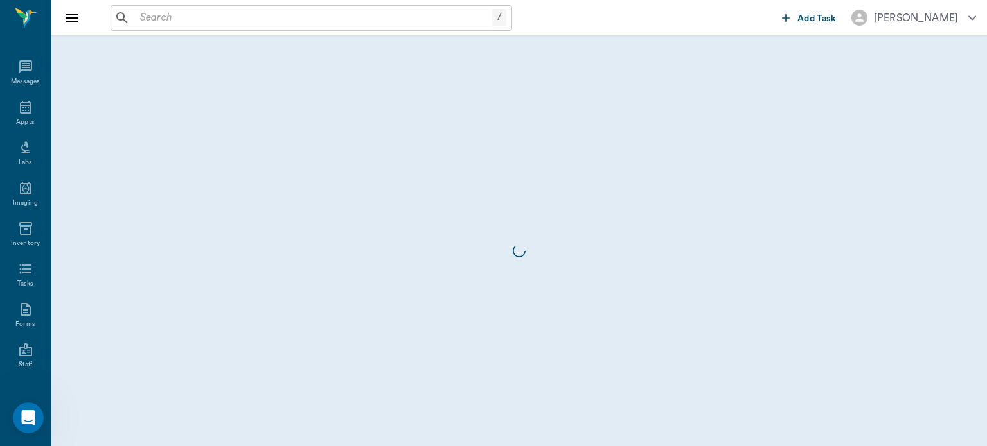
click at [900, 286] on div at bounding box center [518, 251] width 935 height 411
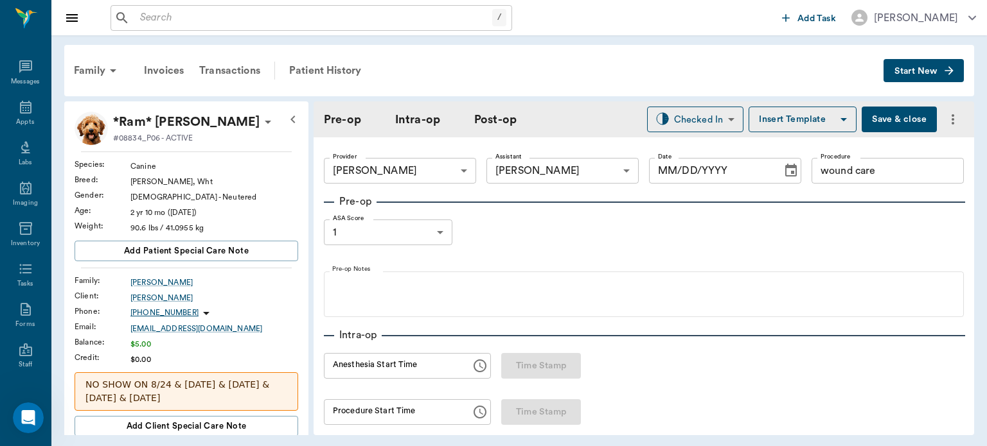
type input "63ec2f075fda476ae8351a4d"
type input "63ec2e7e52e12b0ba117b124"
type input "wound care"
type input "1"
radio input "true"
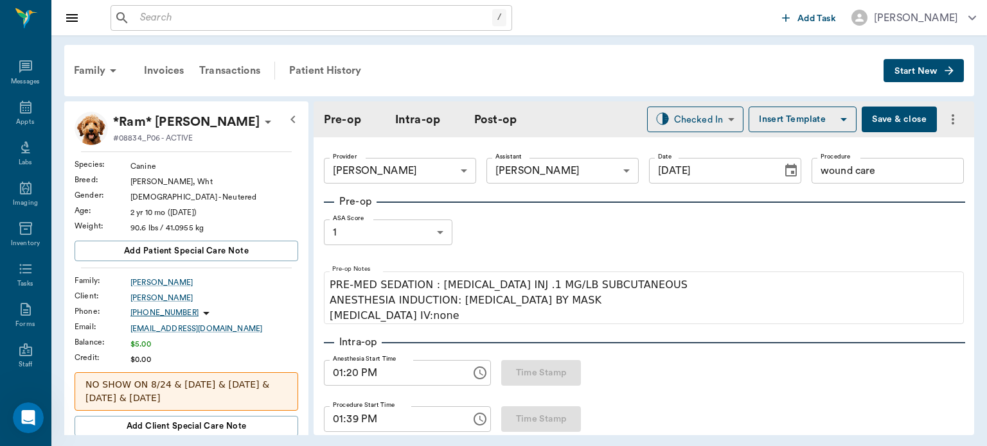
type input "[DATE]"
type input "01:20 PM"
type input "01:39 PM"
type input "01:38 PM"
click at [356, 383] on input "01:20 PM" at bounding box center [393, 373] width 138 height 26
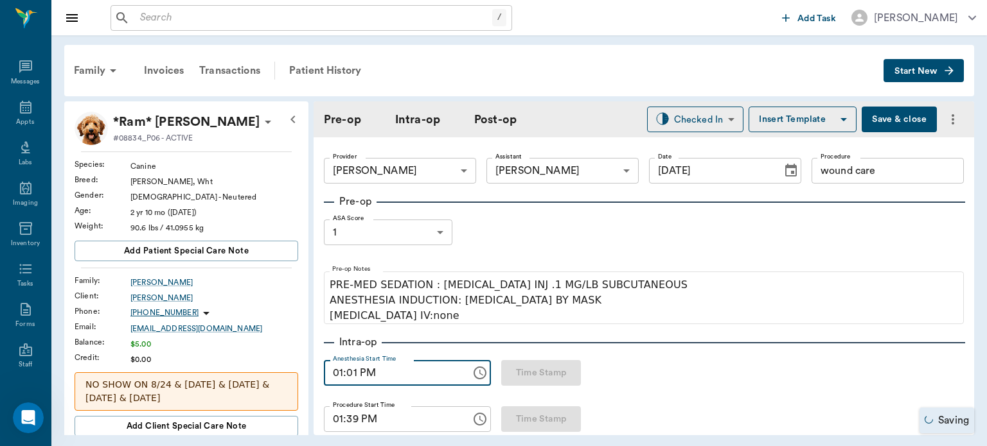
type input "01:17 PM"
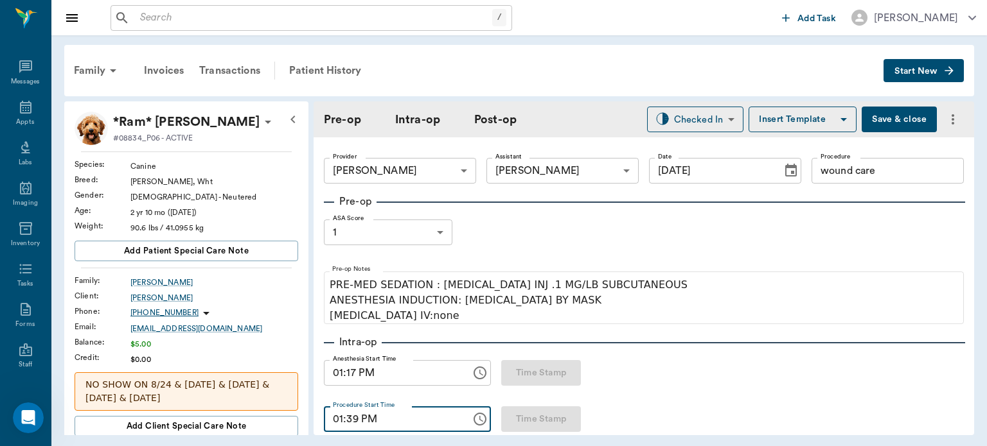
click at [344, 423] on input "01:39 PM" at bounding box center [393, 420] width 138 height 26
click at [351, 424] on input "01:39 PM" at bounding box center [393, 420] width 138 height 26
click at [355, 423] on input "01:39 PM" at bounding box center [393, 420] width 138 height 26
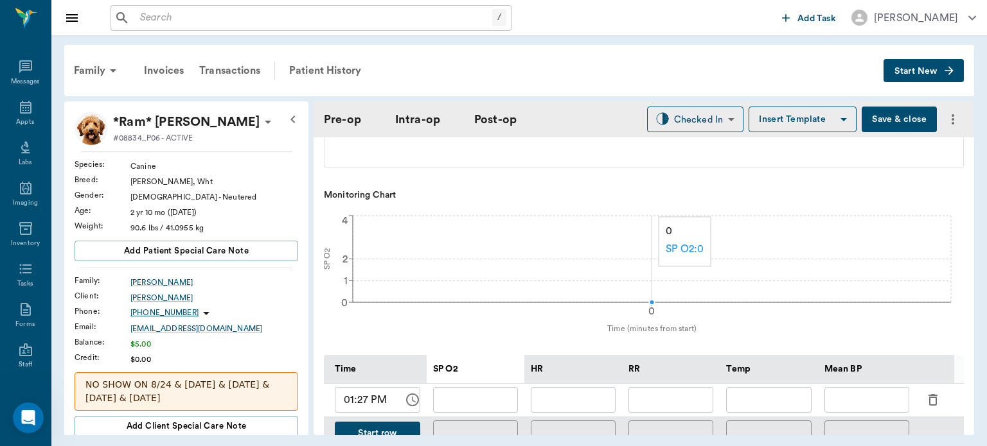
scroll to position [454, 0]
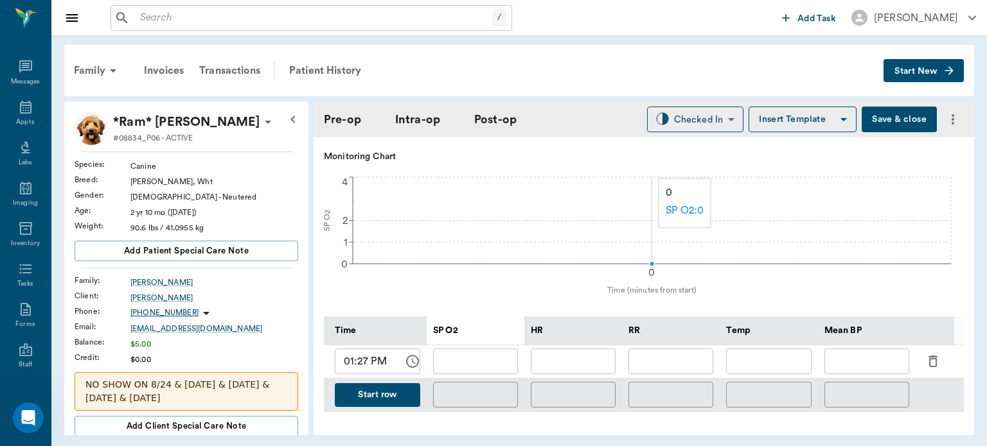
type input "01:25 PM"
click at [934, 364] on icon "button" at bounding box center [932, 361] width 15 height 15
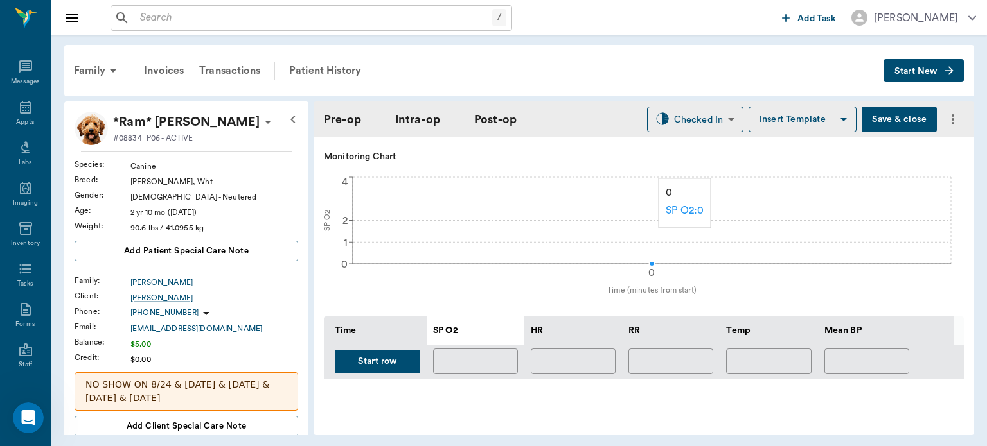
click at [385, 363] on button "Start row" at bounding box center [377, 362] width 85 height 24
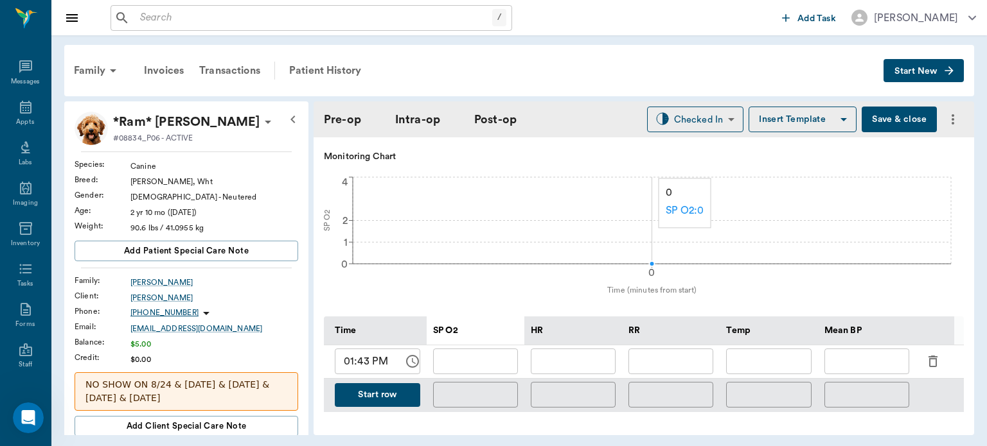
click at [647, 365] on input "text" at bounding box center [670, 362] width 85 height 26
type input "12"
click at [379, 403] on button "Start row" at bounding box center [377, 395] width 85 height 24
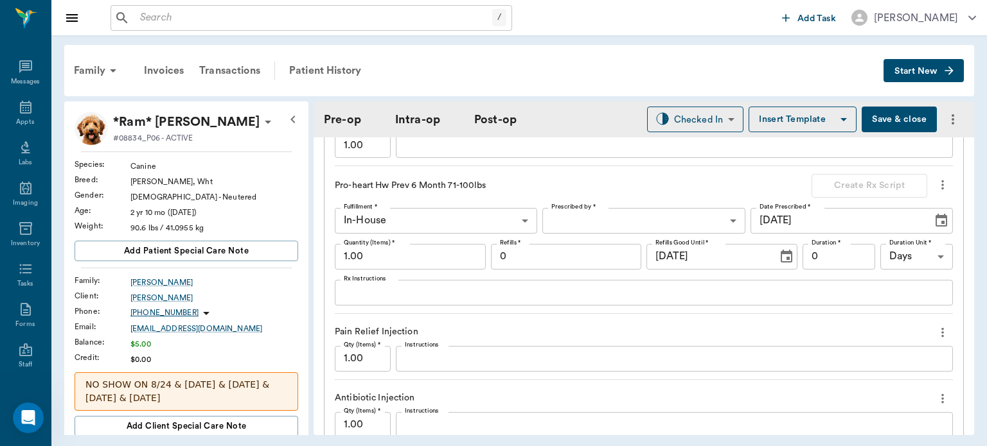
scroll to position [1962, 0]
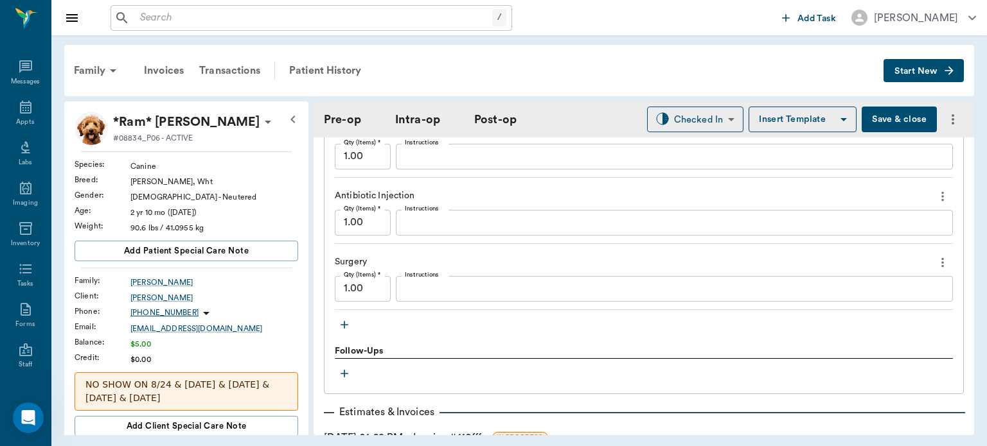
click at [344, 321] on icon "button" at bounding box center [344, 325] width 8 height 8
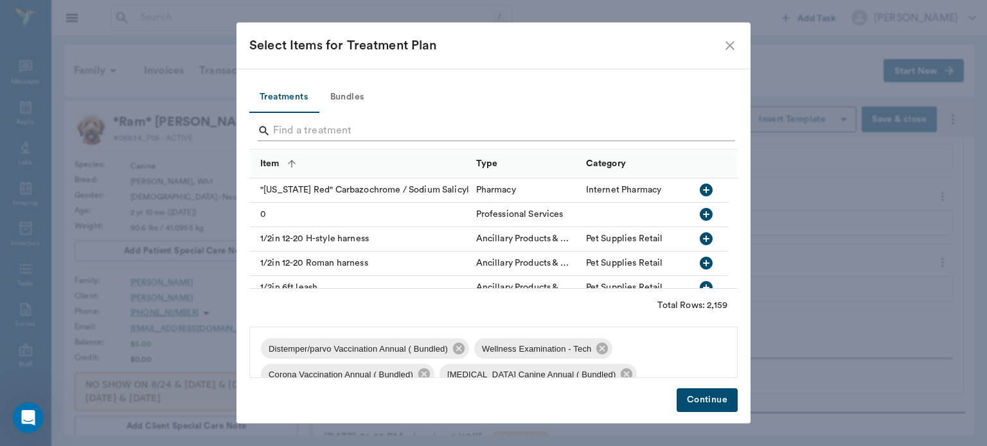
click at [303, 129] on input "Search" at bounding box center [494, 131] width 443 height 21
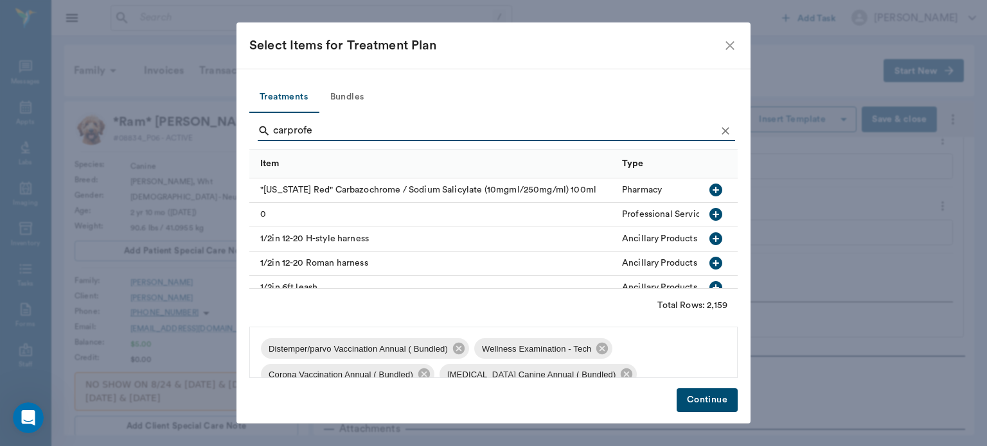
type input "[MEDICAL_DATA]"
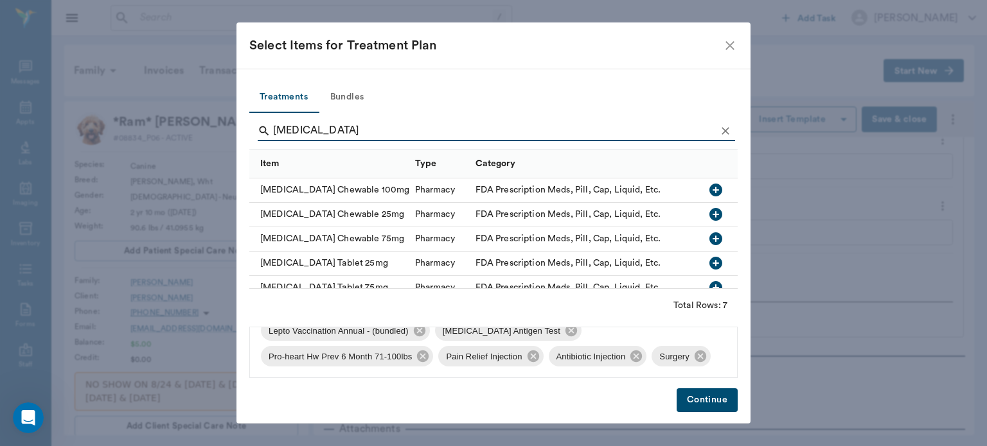
scroll to position [69, 0]
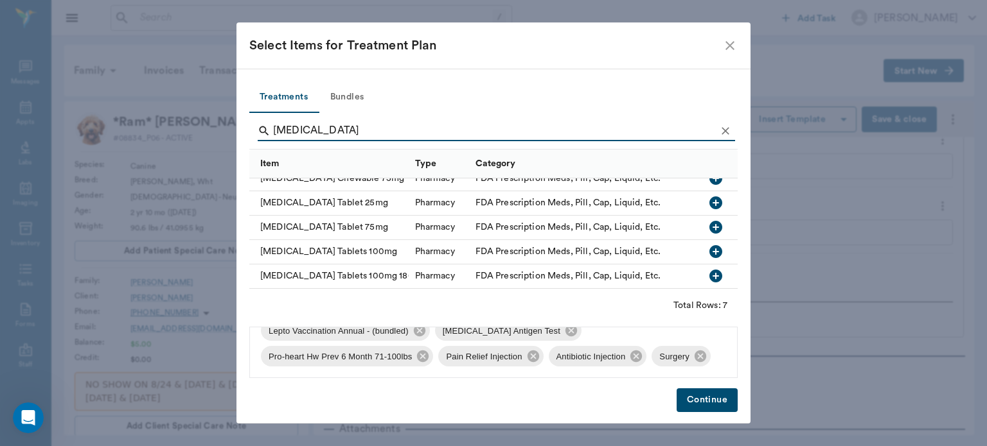
click at [709, 247] on icon "button" at bounding box center [715, 251] width 13 height 13
click at [708, 403] on button "Continue" at bounding box center [706, 401] width 61 height 24
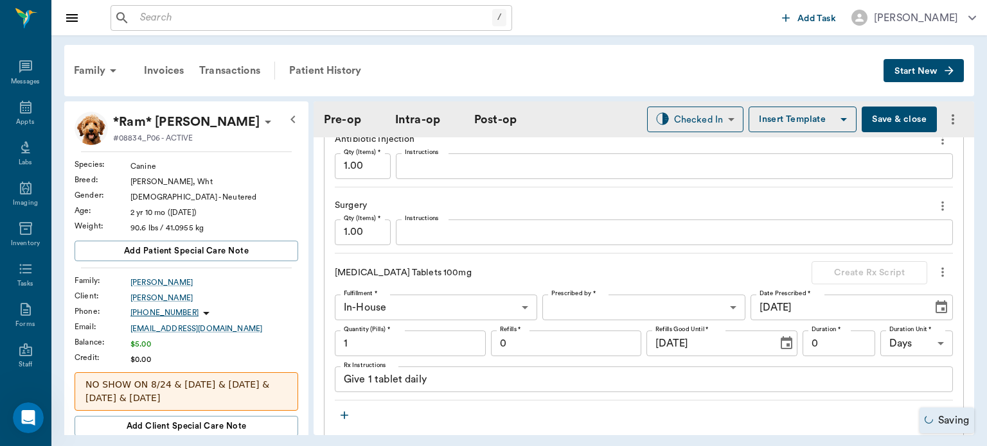
scroll to position [2033, 0]
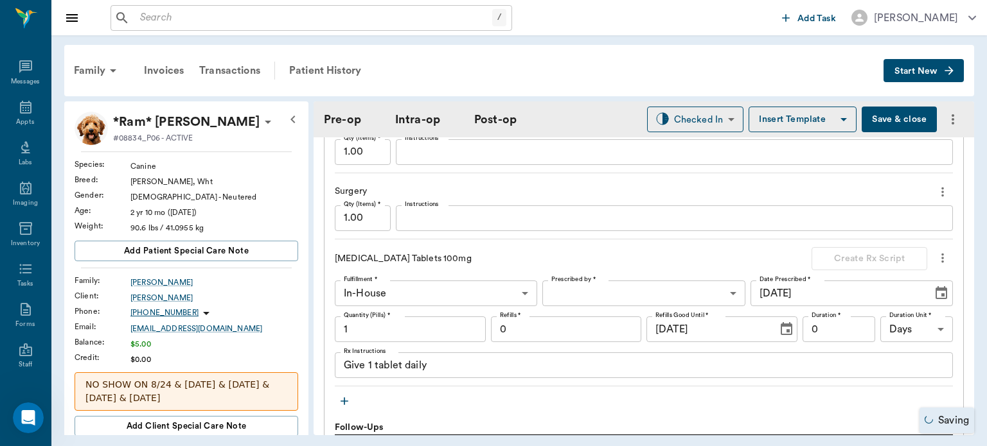
click at [692, 284] on body "/ ​ Add Task [PERSON_NAME] Nectar Messages Appts Labs Imaging Inventory Tasks F…" at bounding box center [493, 223] width 987 height 446
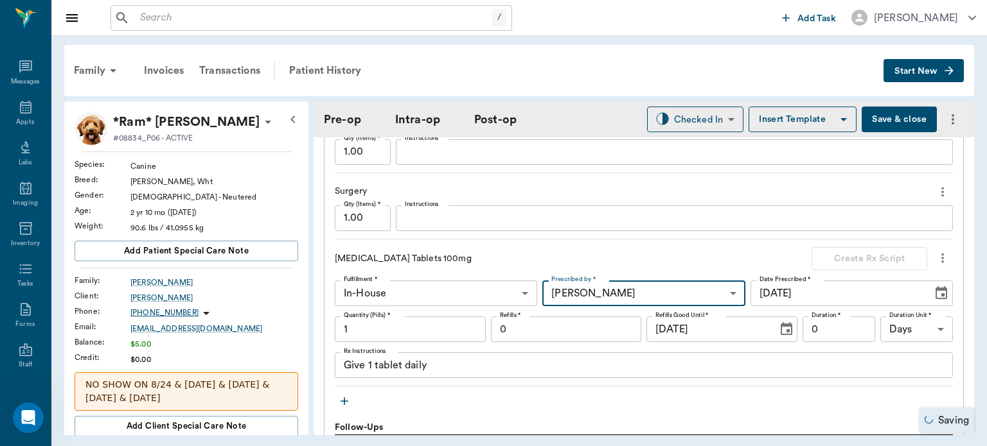
type input "63ec2f075fda476ae8351a4d"
click at [370, 362] on textarea "Give 1 tablet daily" at bounding box center [644, 365] width 600 height 15
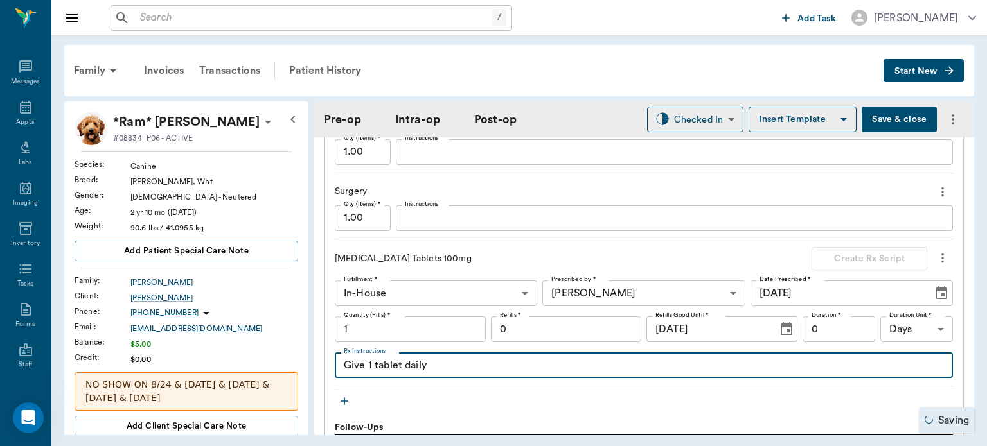
scroll to position [1970, 0]
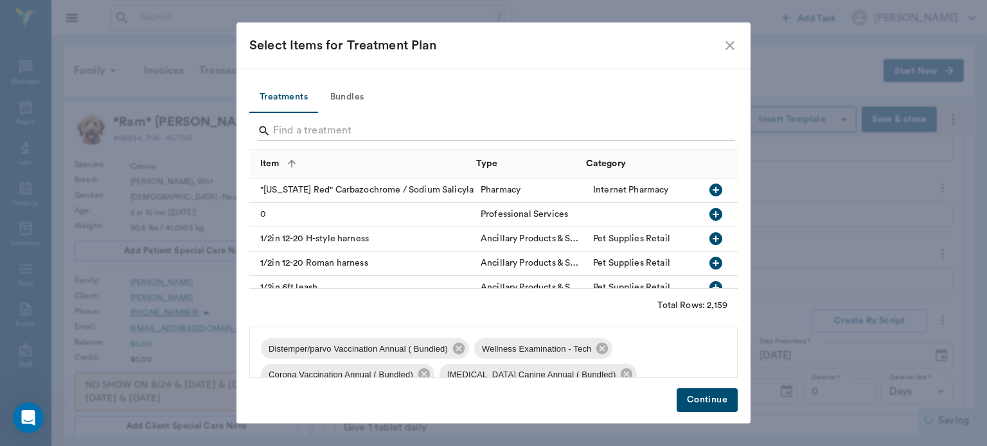
click at [311, 130] on input "Search" at bounding box center [494, 131] width 443 height 21
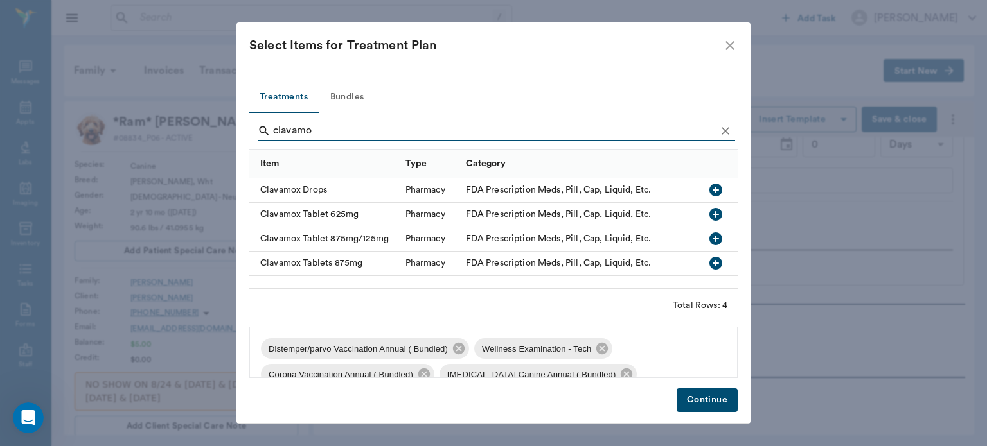
scroll to position [0, 0]
type input "clavamo"
click at [717, 215] on icon "button" at bounding box center [715, 214] width 13 height 13
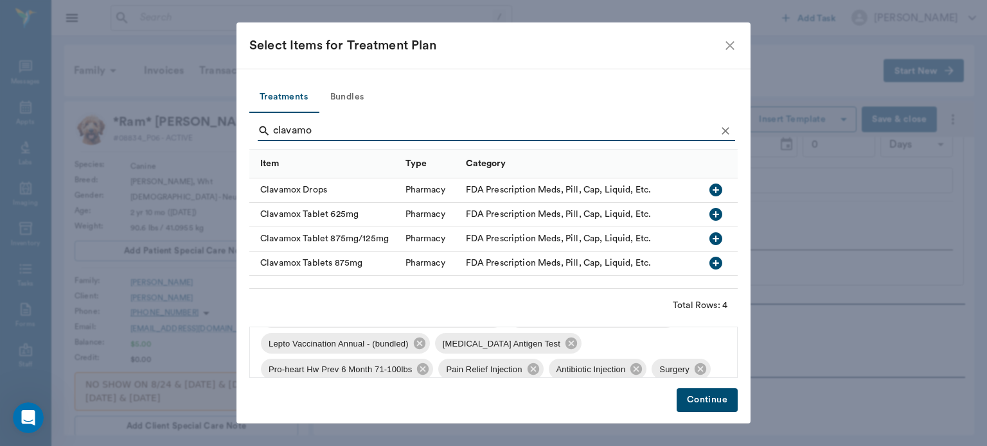
click at [399, 388] on icon at bounding box center [406, 395] width 14 height 14
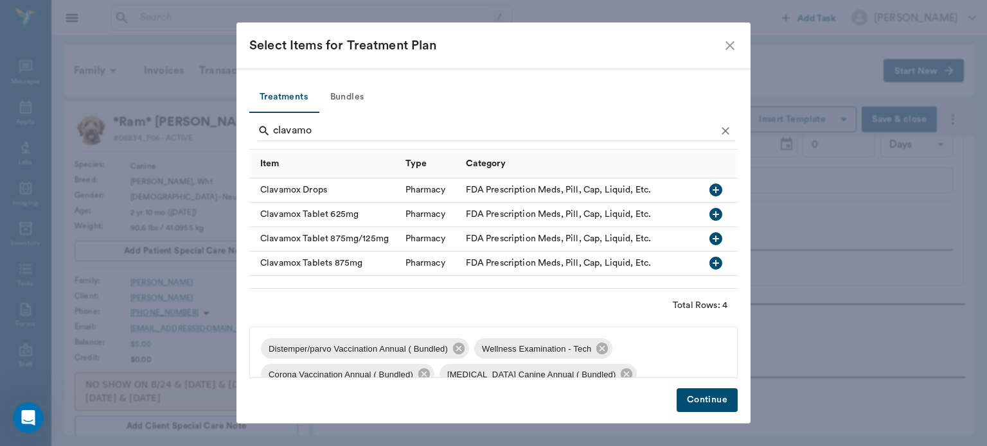
click at [714, 403] on button "Continue" at bounding box center [706, 401] width 61 height 24
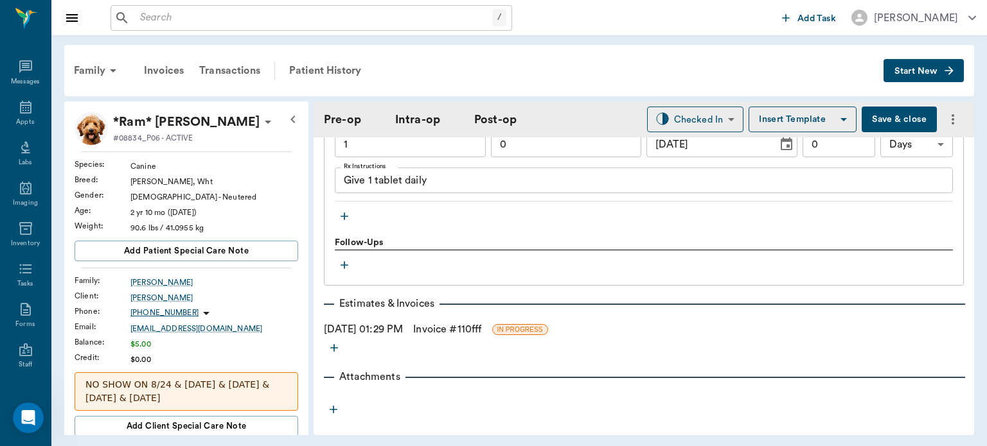
click at [935, 81] on icon "more" at bounding box center [942, 73] width 14 height 15
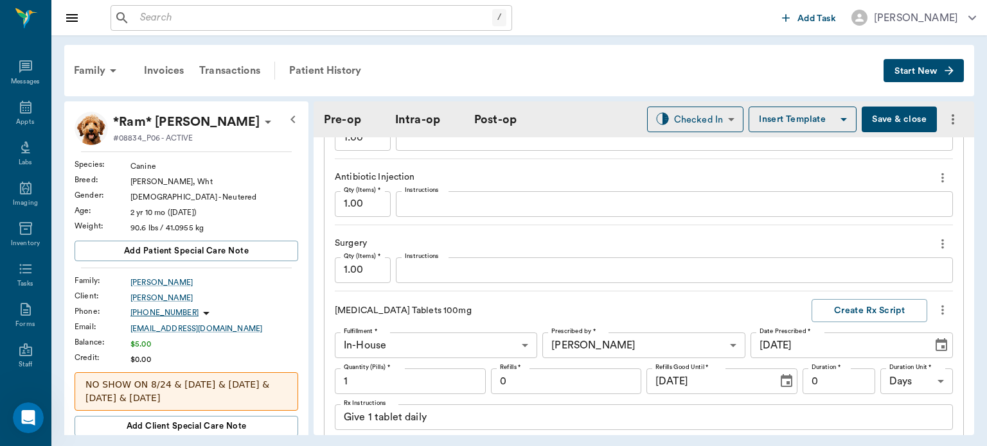
click at [935, 303] on icon "more" at bounding box center [942, 310] width 14 height 15
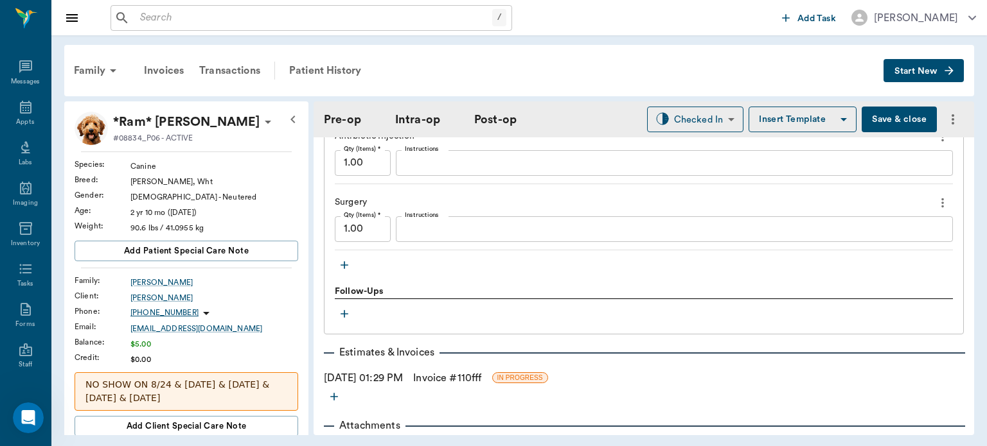
click at [345, 261] on icon "button" at bounding box center [344, 265] width 8 height 8
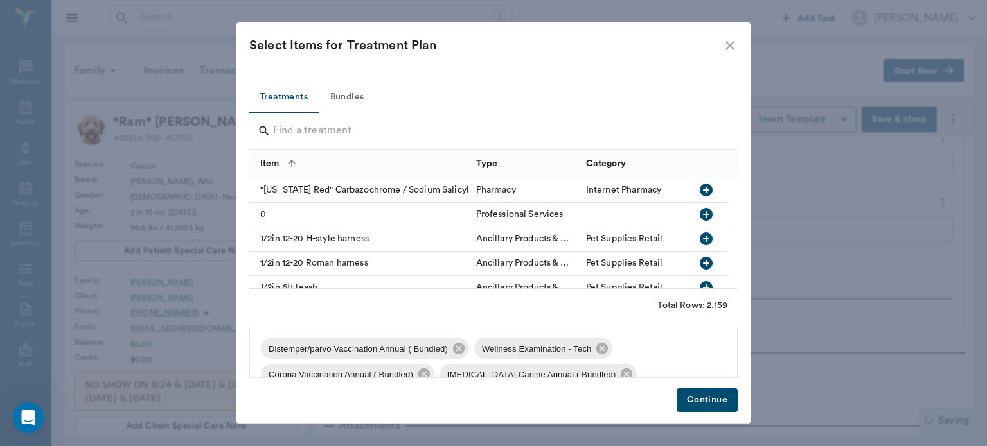
click at [316, 126] on input "Search" at bounding box center [494, 131] width 443 height 21
type input "clavamox"
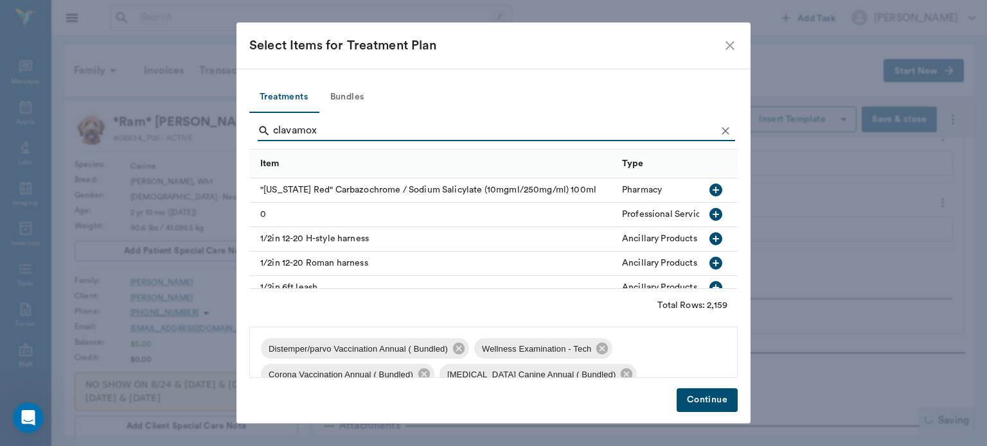
scroll to position [0, 0]
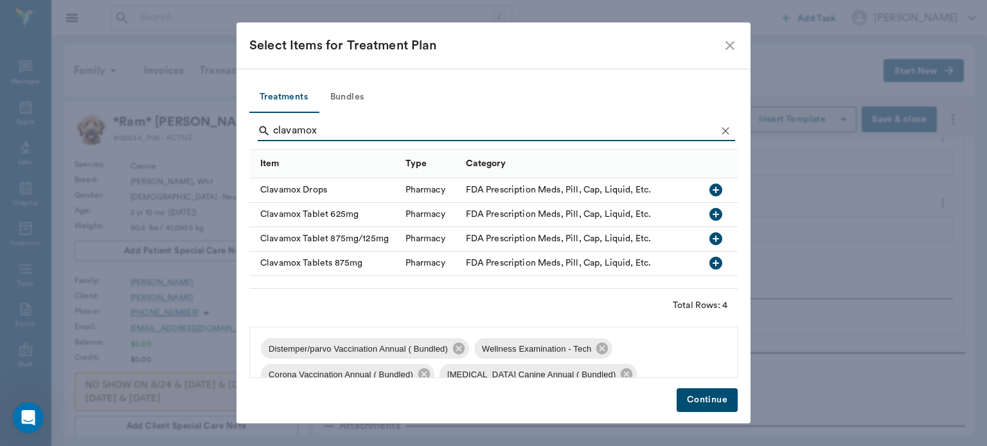
click at [732, 43] on icon "close" at bounding box center [729, 45] width 9 height 9
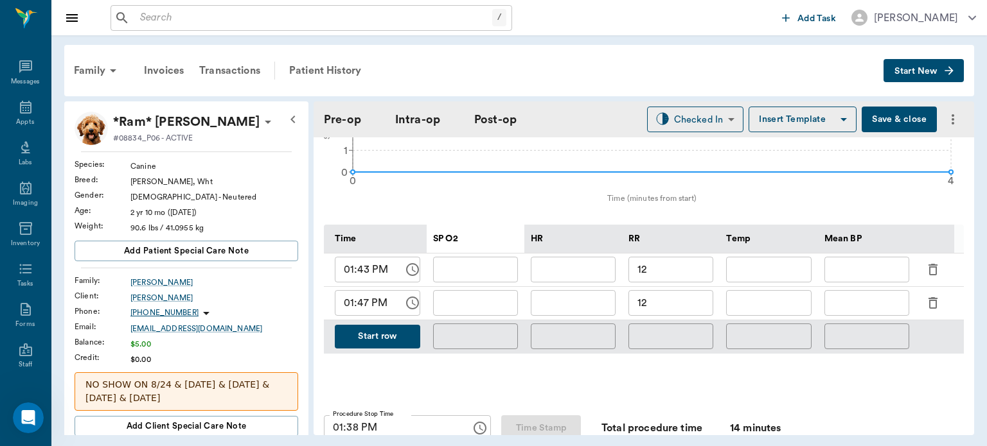
scroll to position [728, 0]
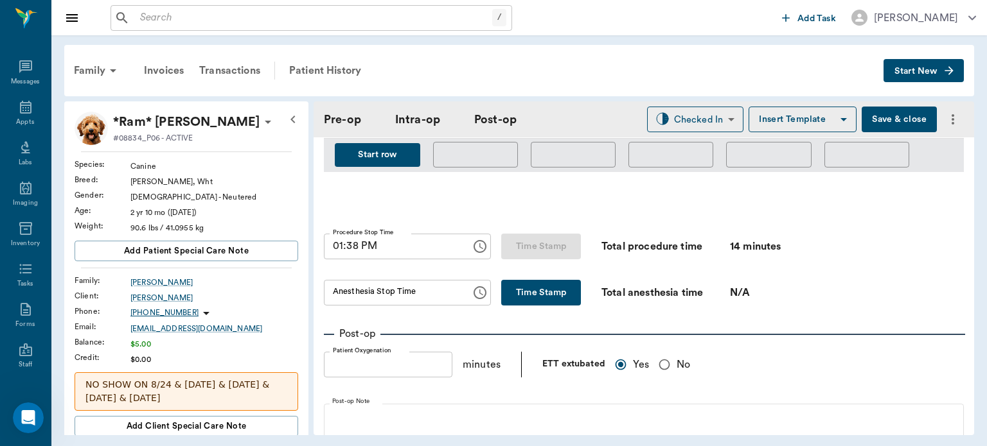
click at [536, 289] on button "Time Stamp" at bounding box center [541, 293] width 80 height 26
type input "01:54 PM"
click at [902, 121] on button "Save & close" at bounding box center [898, 120] width 75 height 26
